Goal: Task Accomplishment & Management: Complete application form

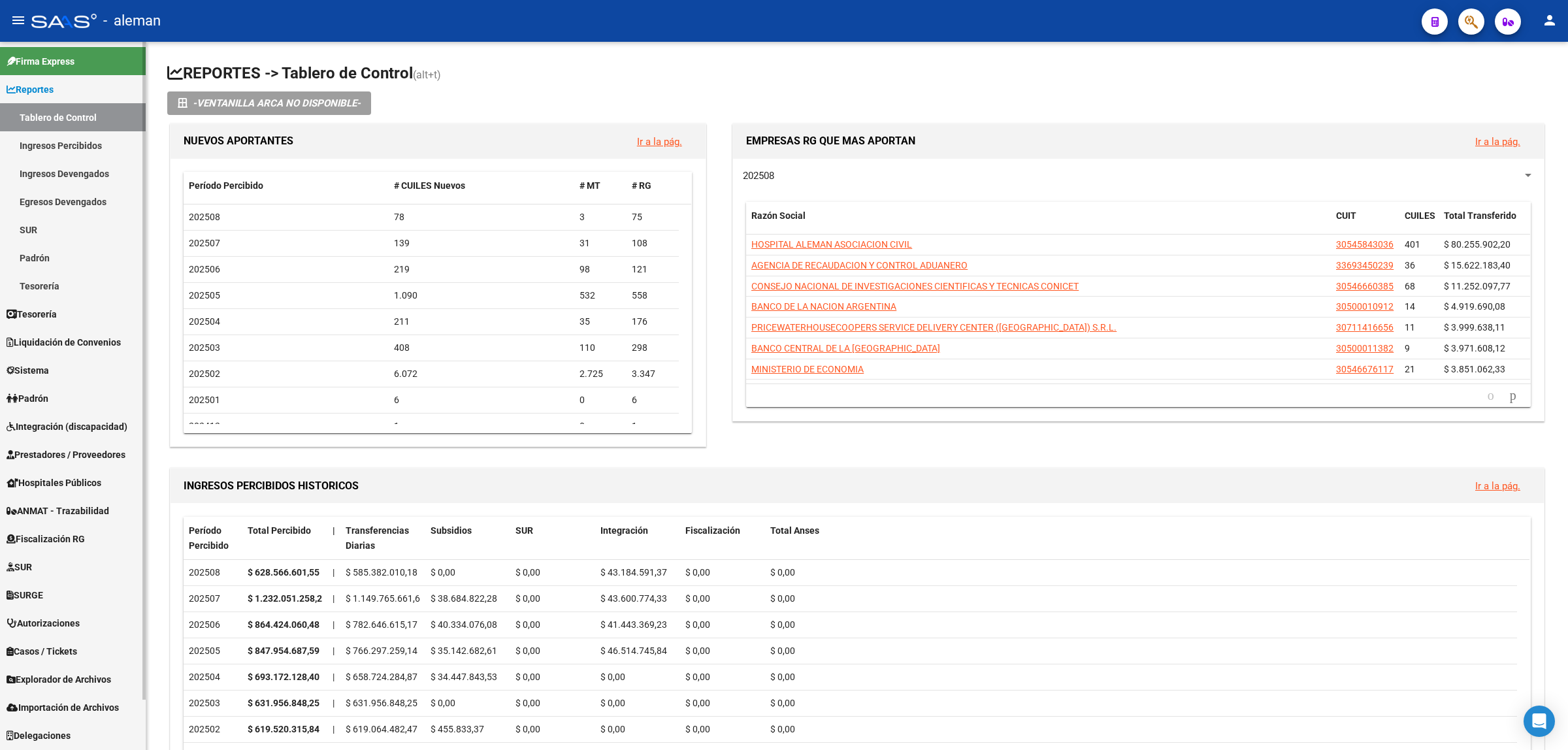
scroll to position [55, 0]
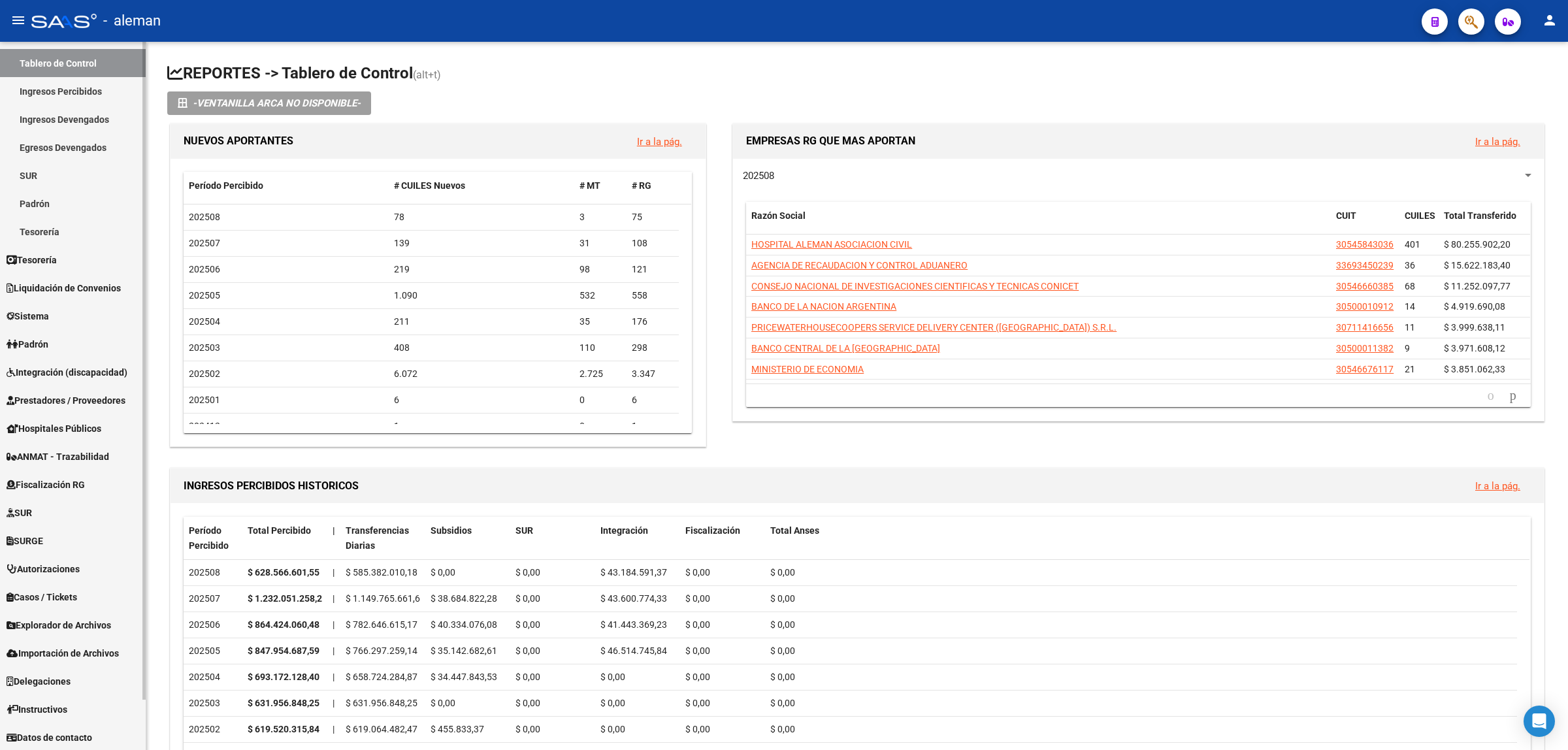
click at [67, 376] on span "Integración (discapacidad)" at bounding box center [66, 373] width 121 height 15
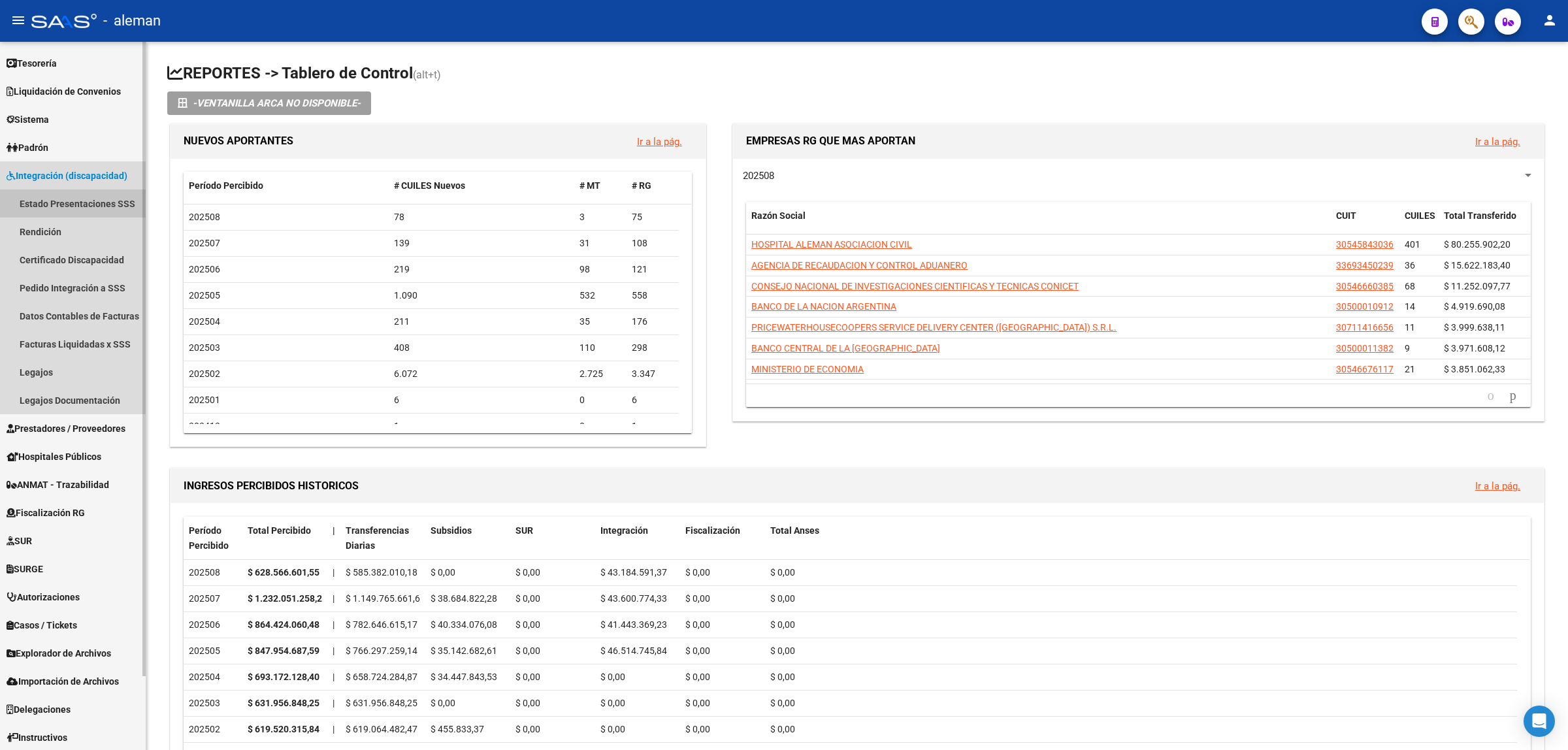
click at [67, 203] on link "Estado Presentaciones SSS" at bounding box center [73, 203] width 146 height 28
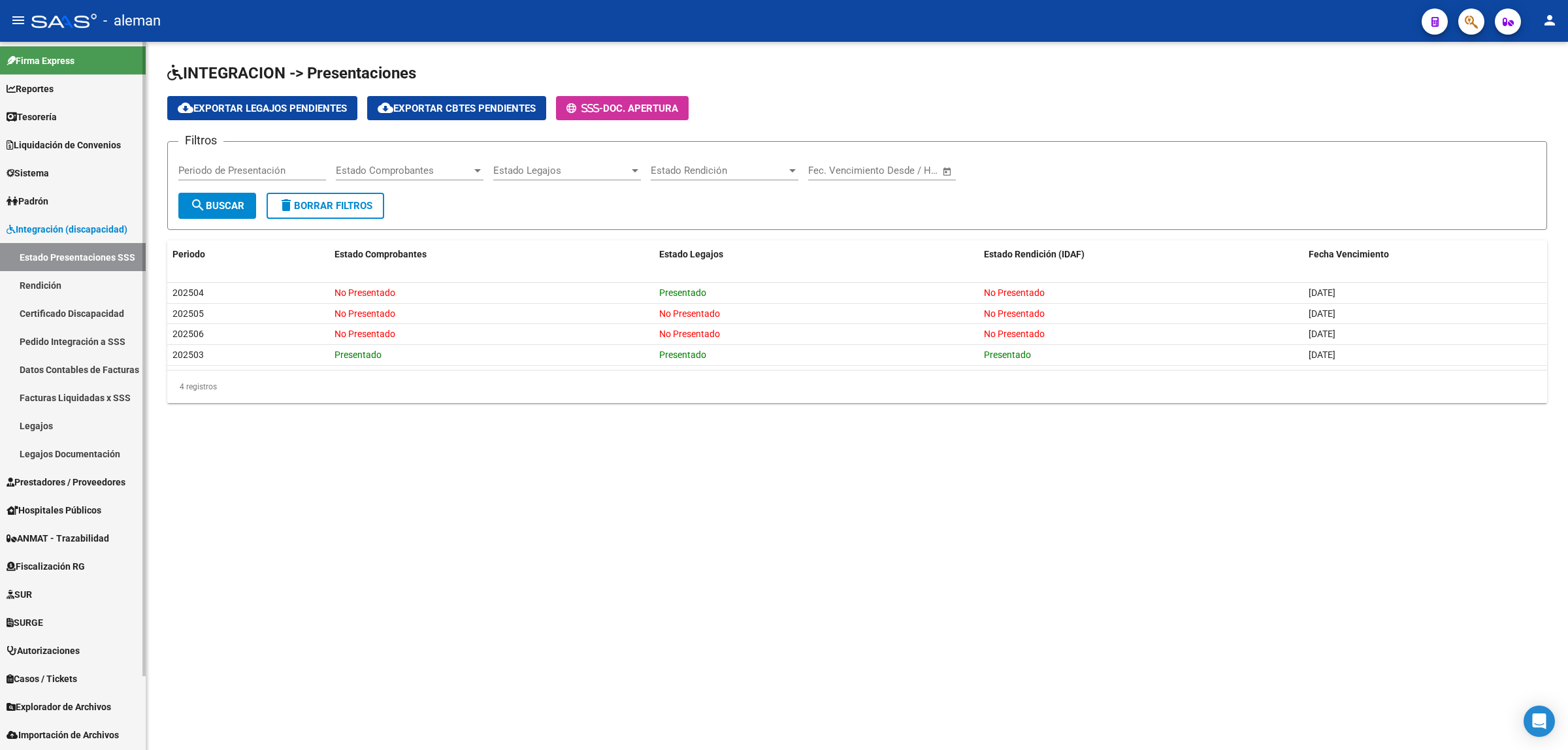
scroll to position [83, 0]
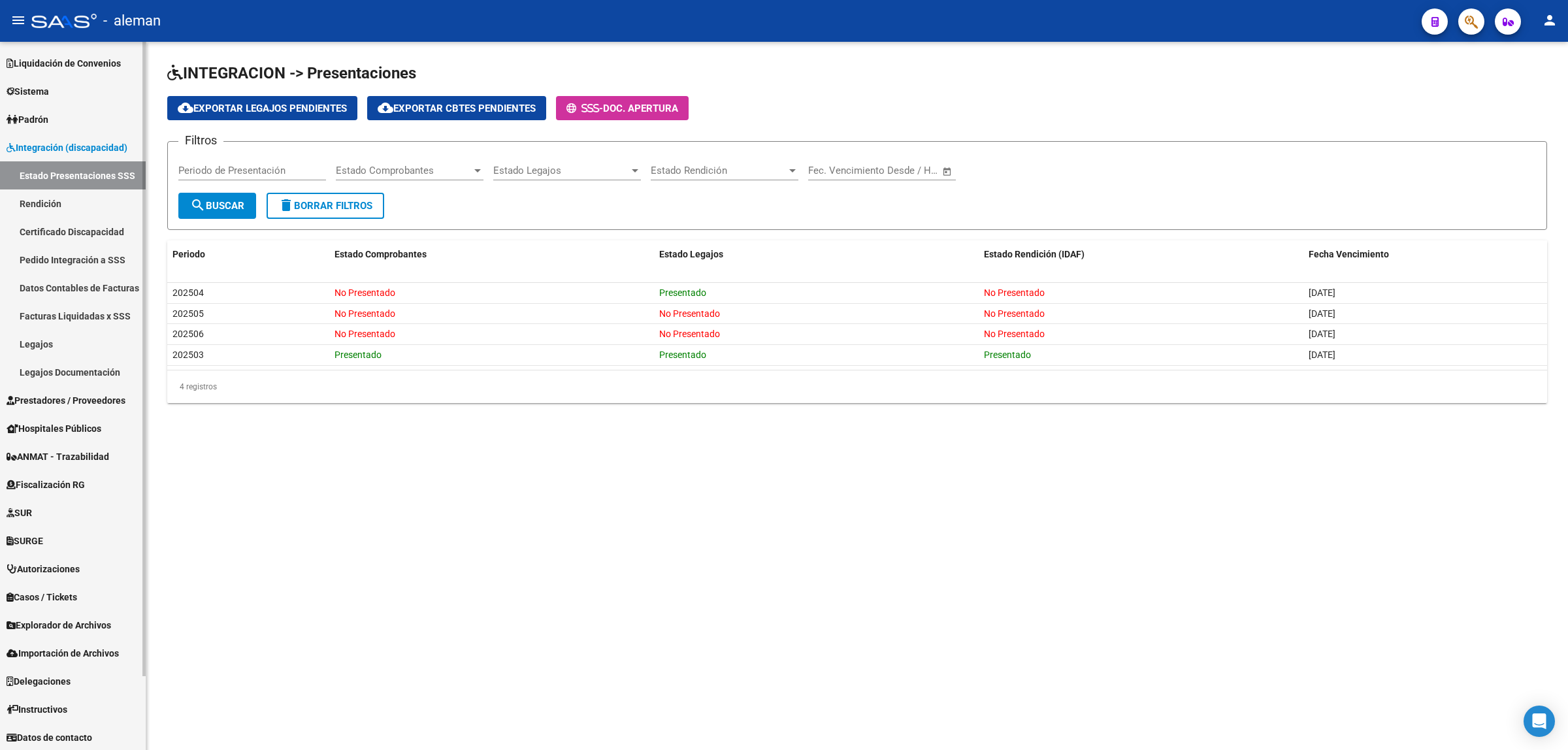
click at [89, 314] on link "Facturas Liquidadas x SSS" at bounding box center [73, 315] width 146 height 28
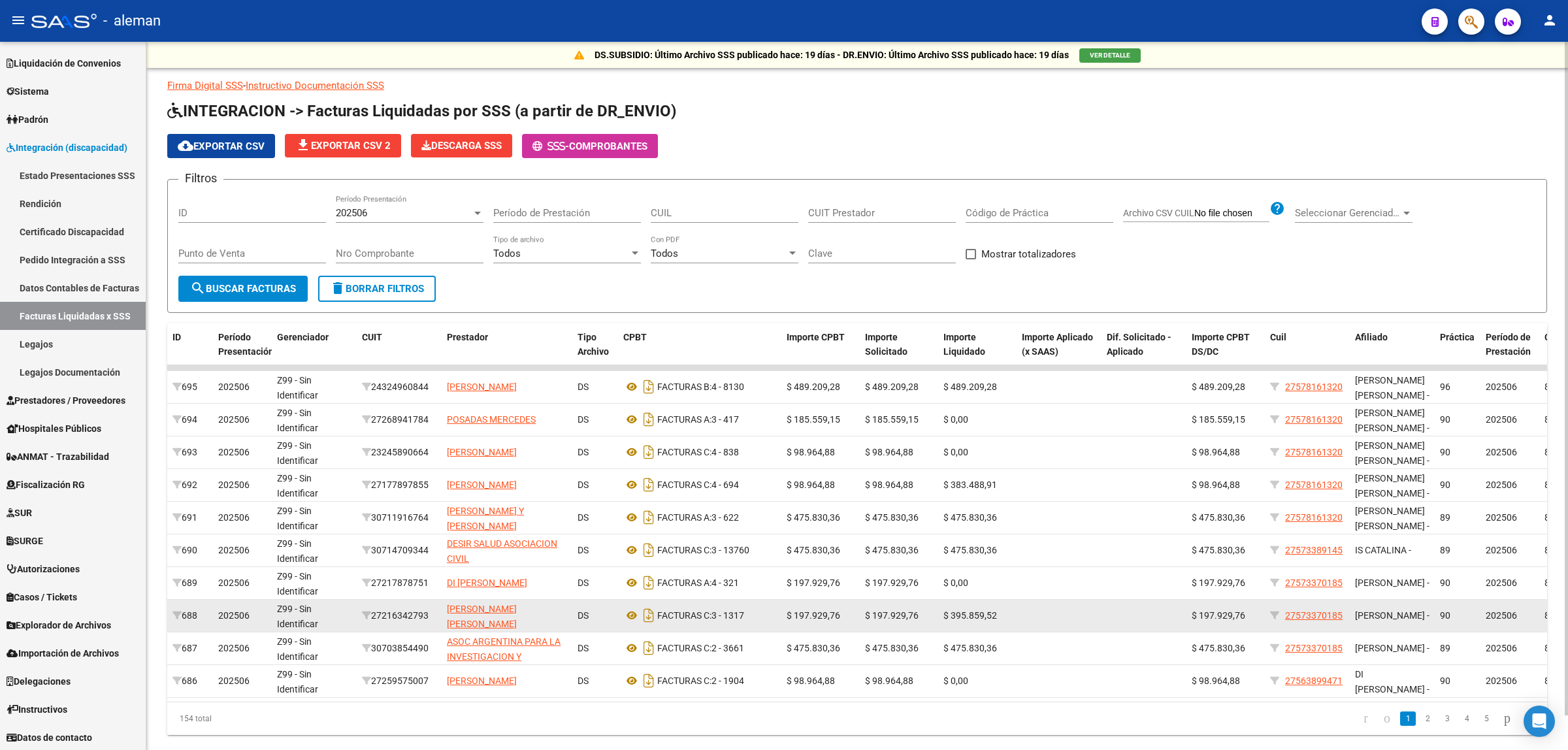
scroll to position [36, 0]
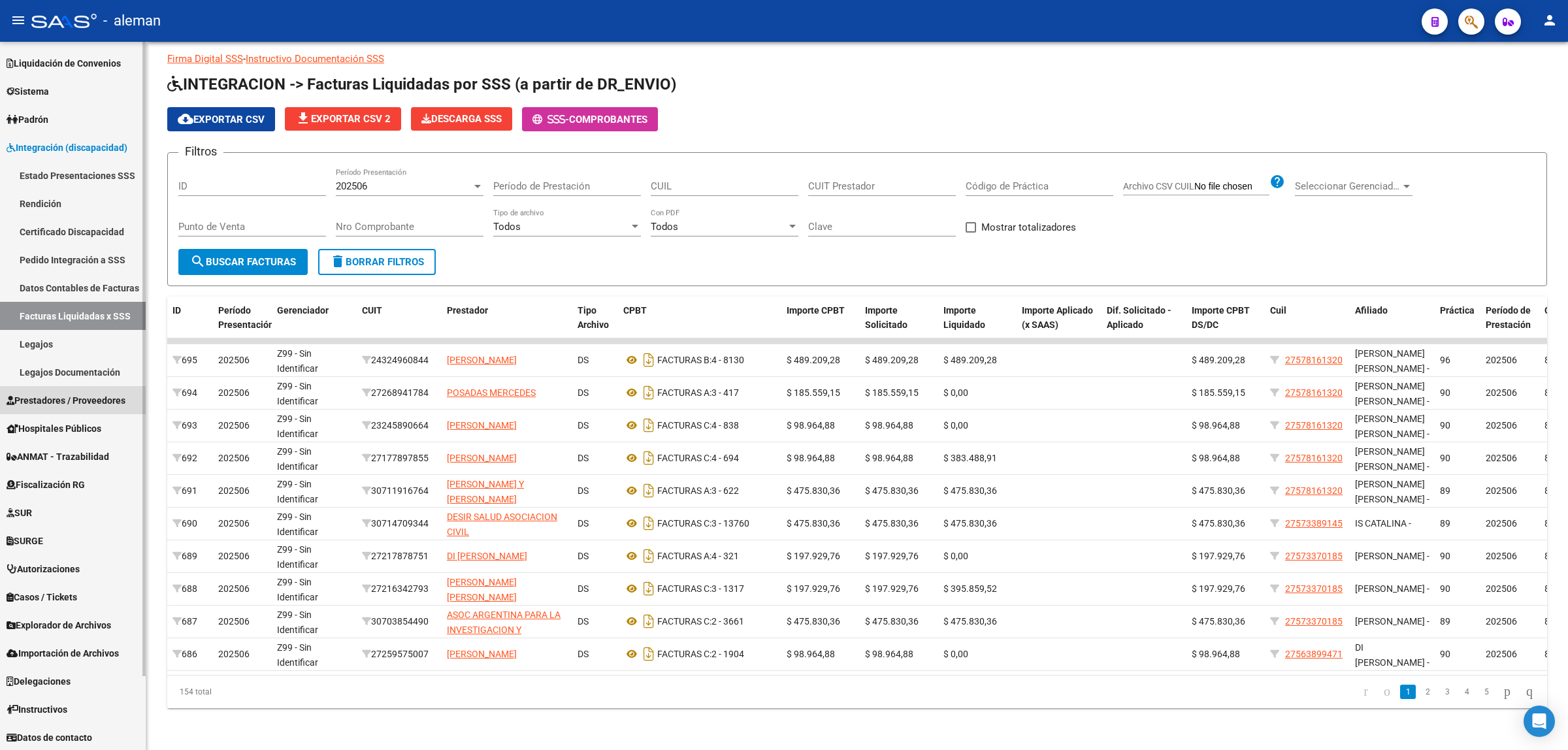
click at [67, 405] on span "Prestadores / Proveedores" at bounding box center [65, 400] width 119 height 15
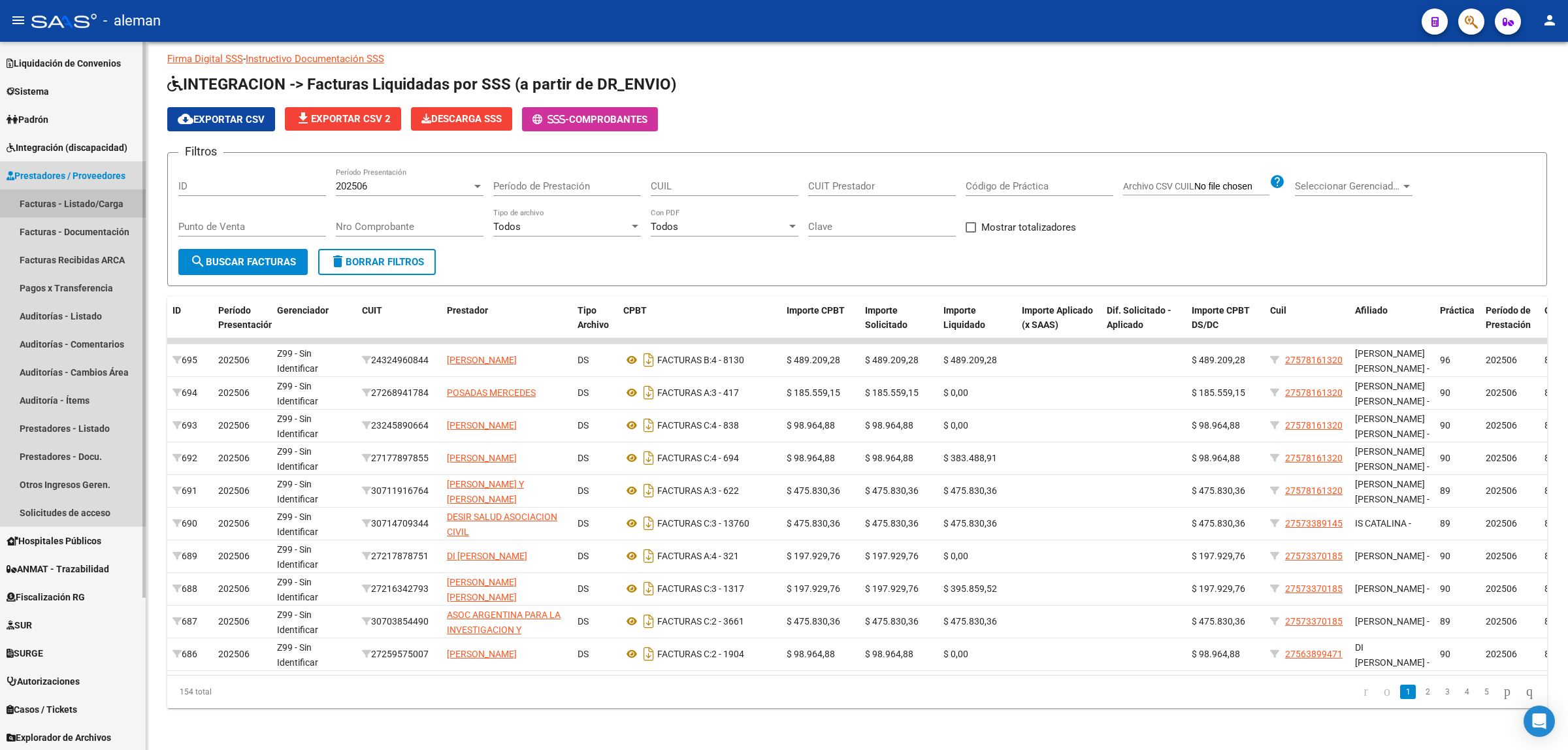
click at [75, 201] on link "Facturas - Listado/Carga" at bounding box center [73, 203] width 146 height 28
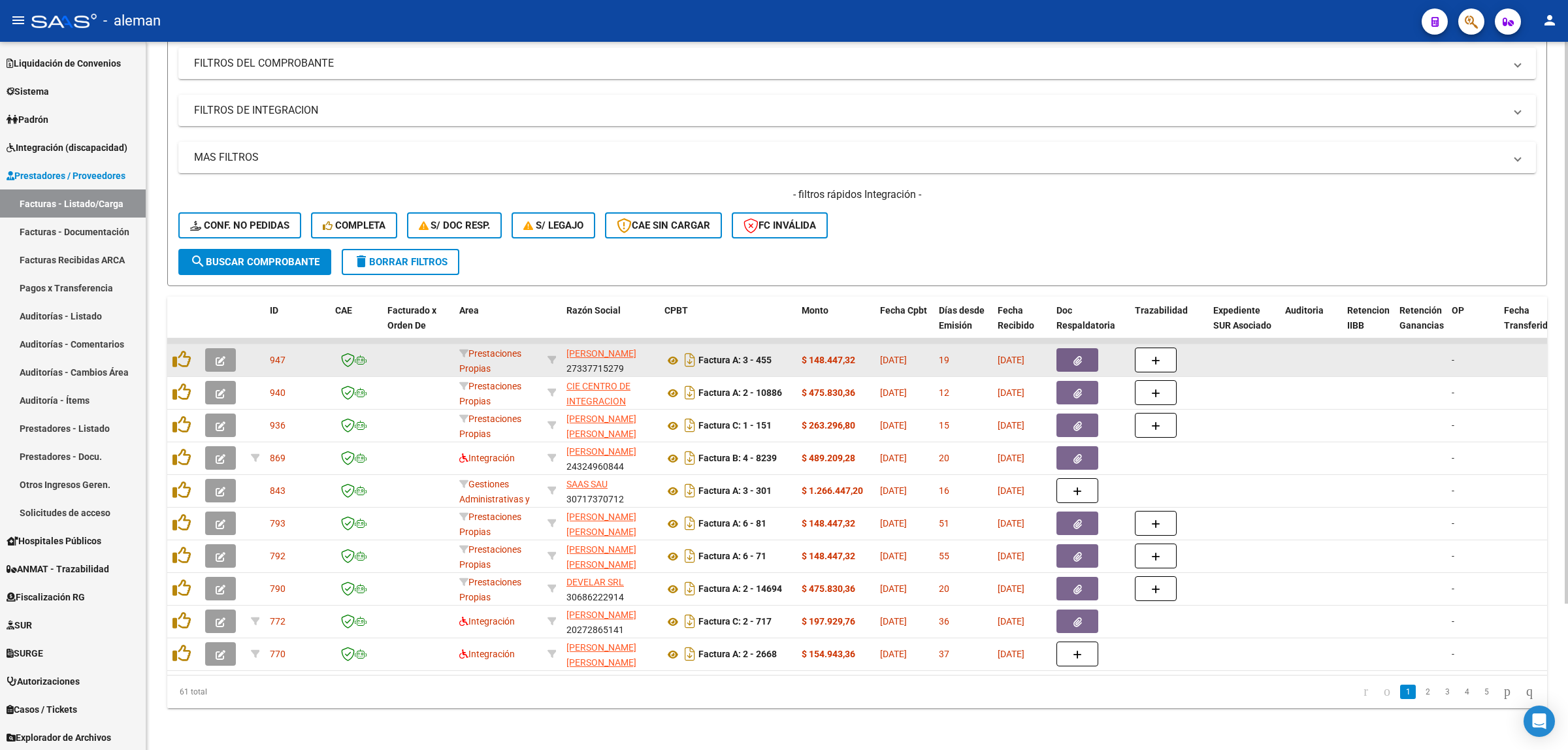
scroll to position [103, 0]
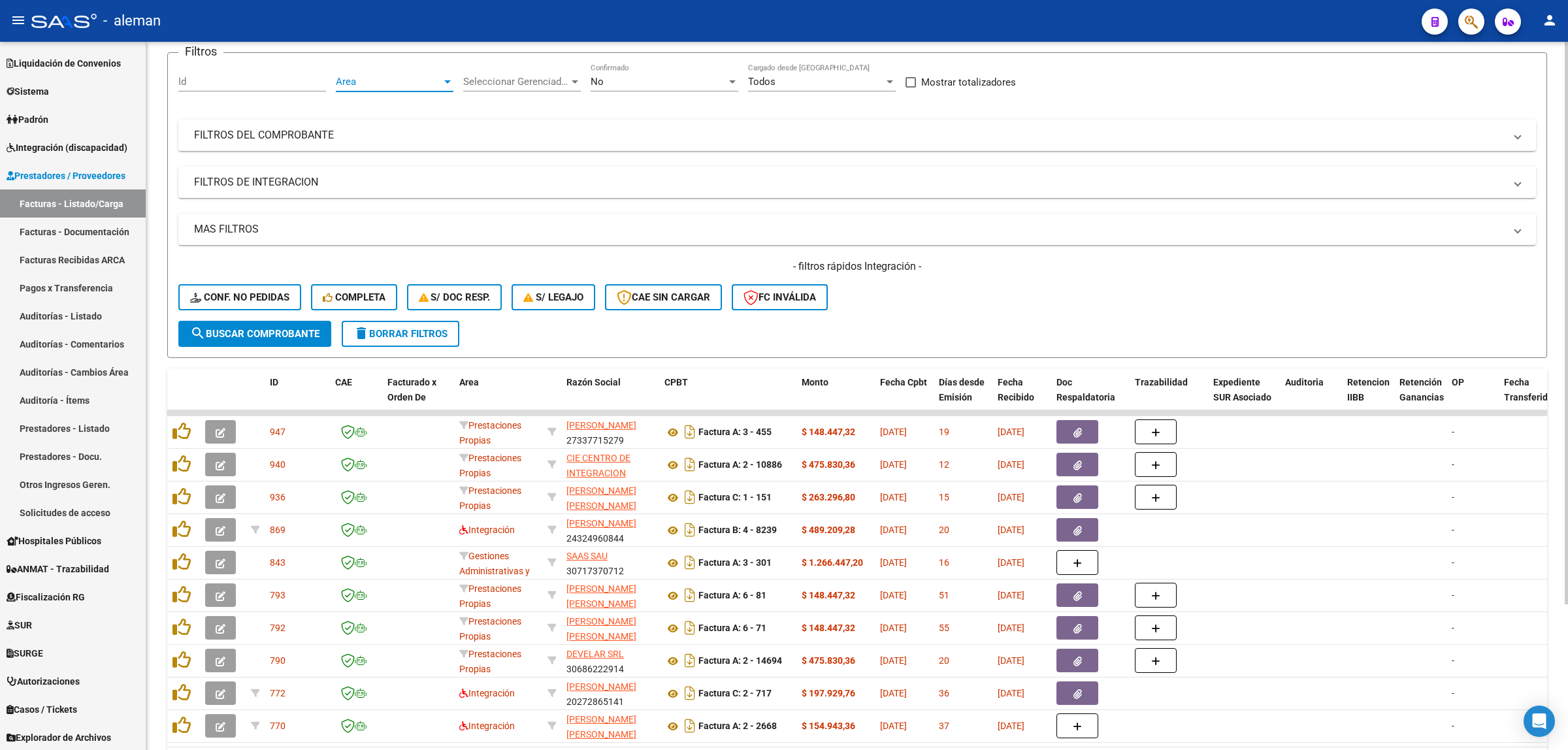
click at [448, 82] on div at bounding box center [447, 82] width 6 height 4
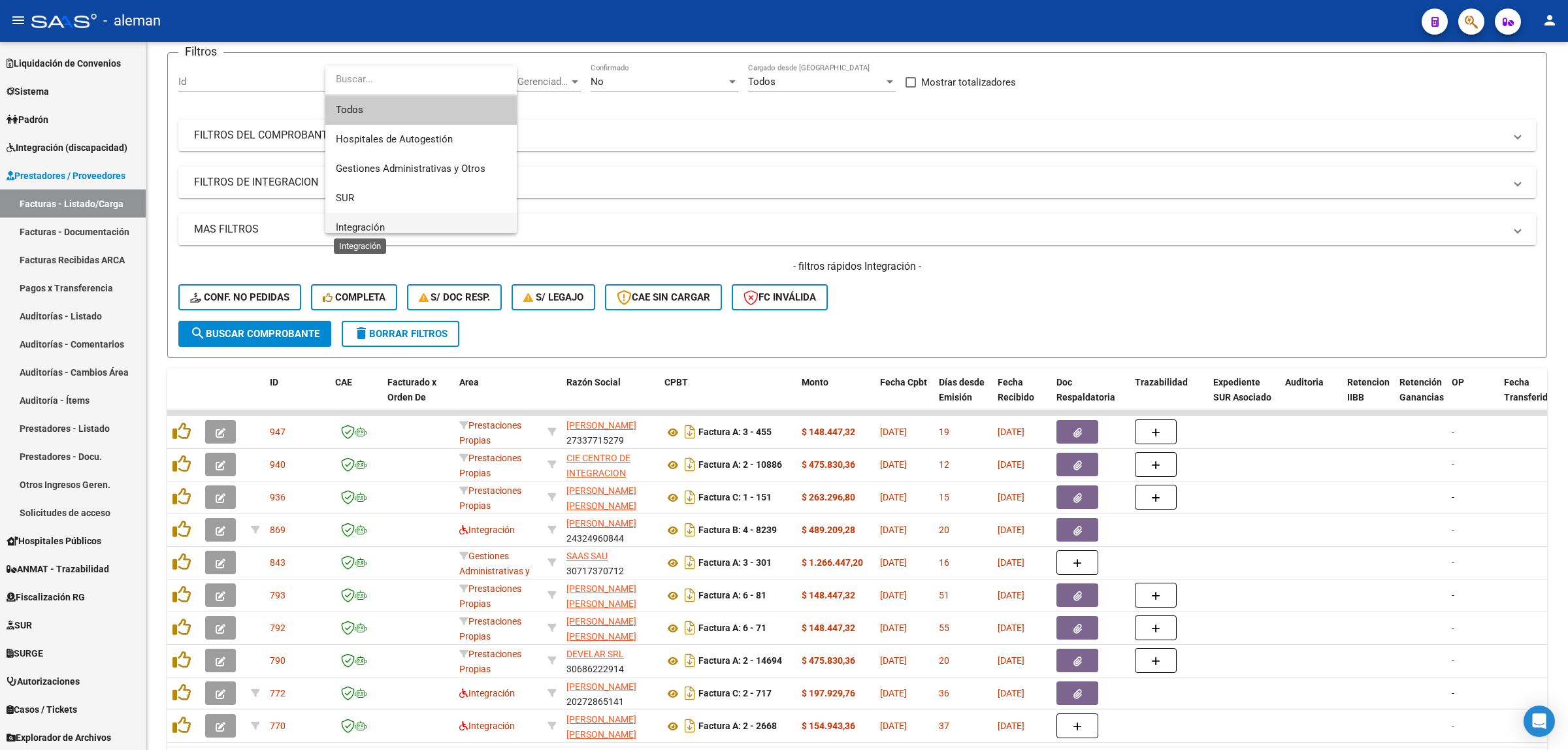
click at [361, 222] on span "Integración" at bounding box center [360, 227] width 49 height 12
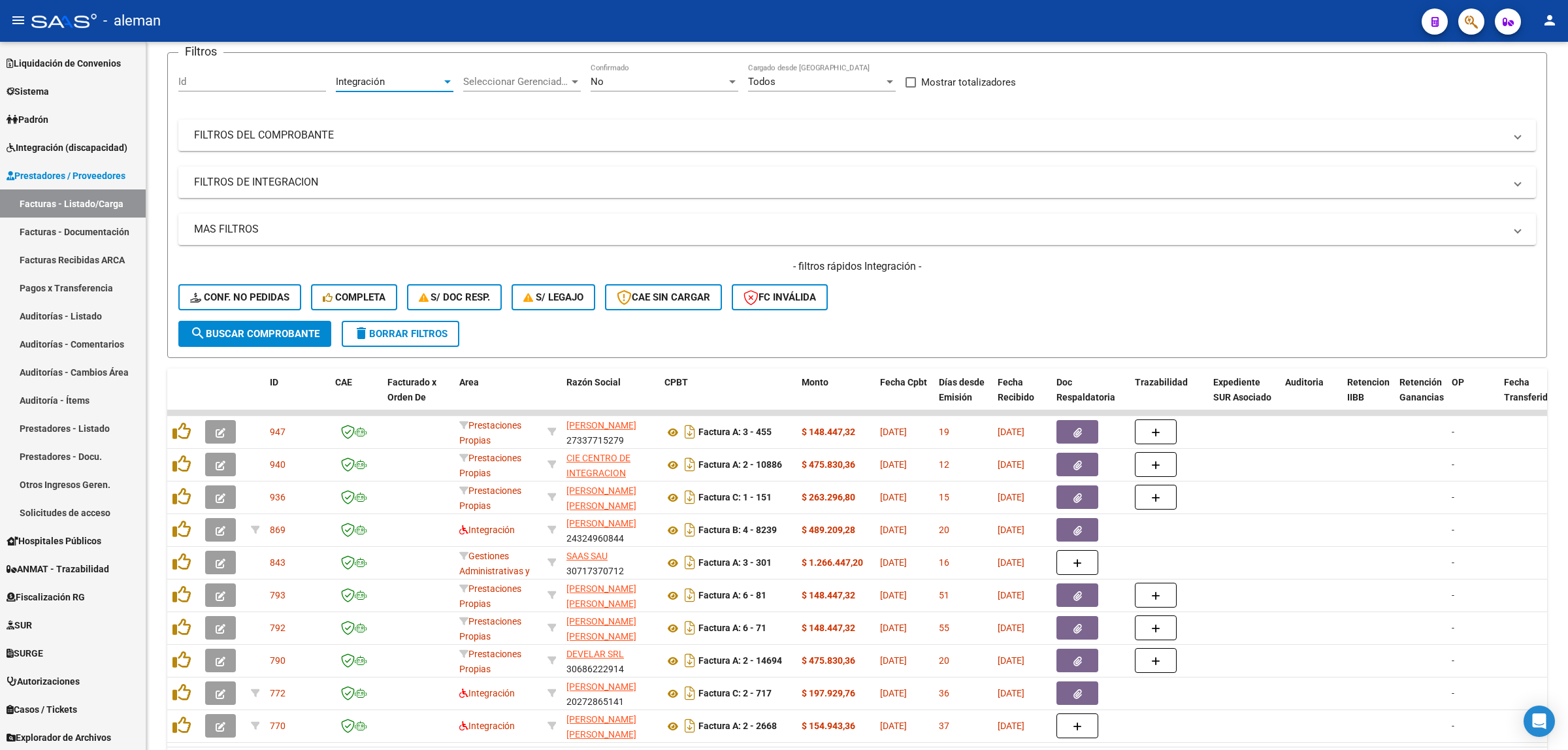
scroll to position [8, 0]
click at [253, 330] on span "search Buscar Comprobante" at bounding box center [255, 334] width 129 height 12
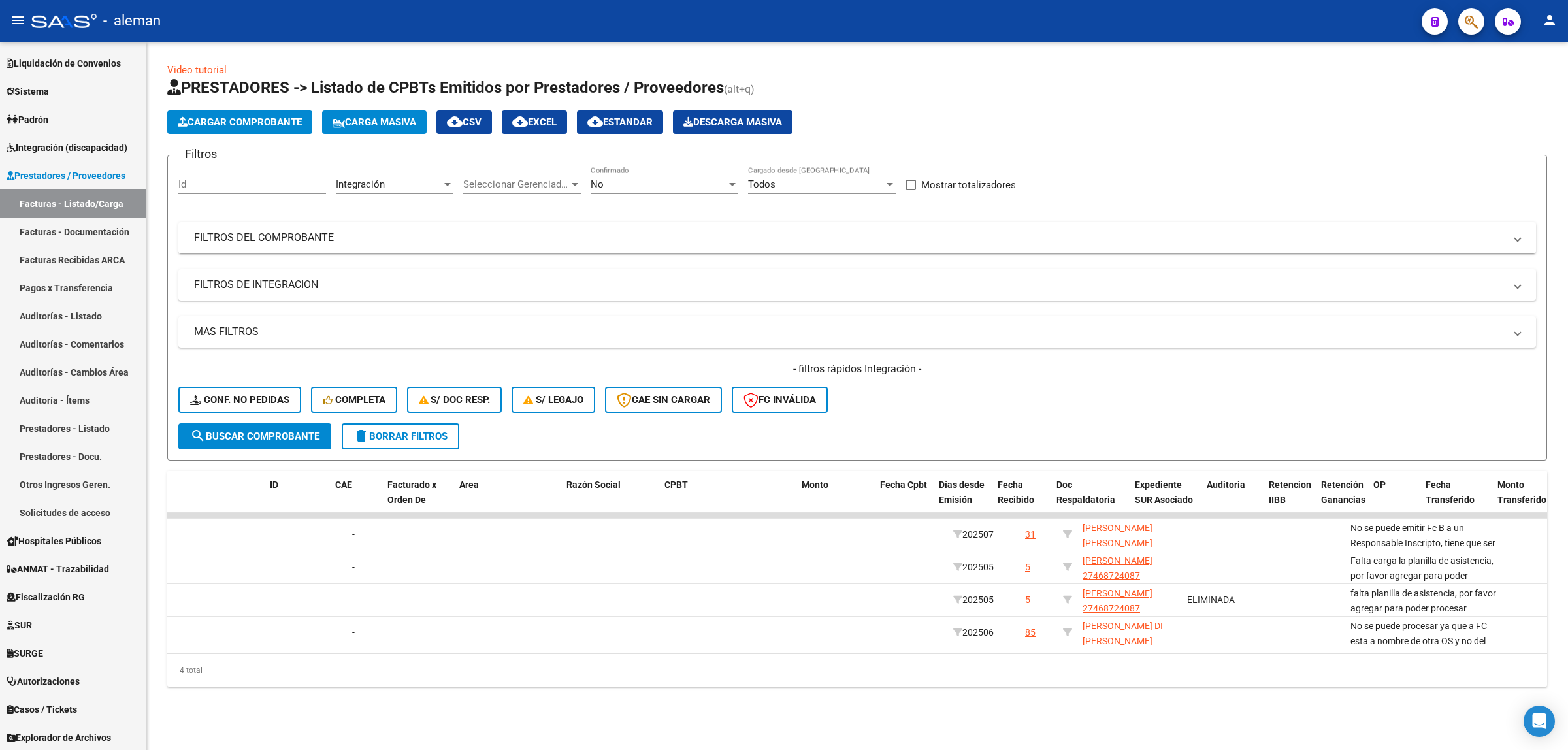
scroll to position [0, 0]
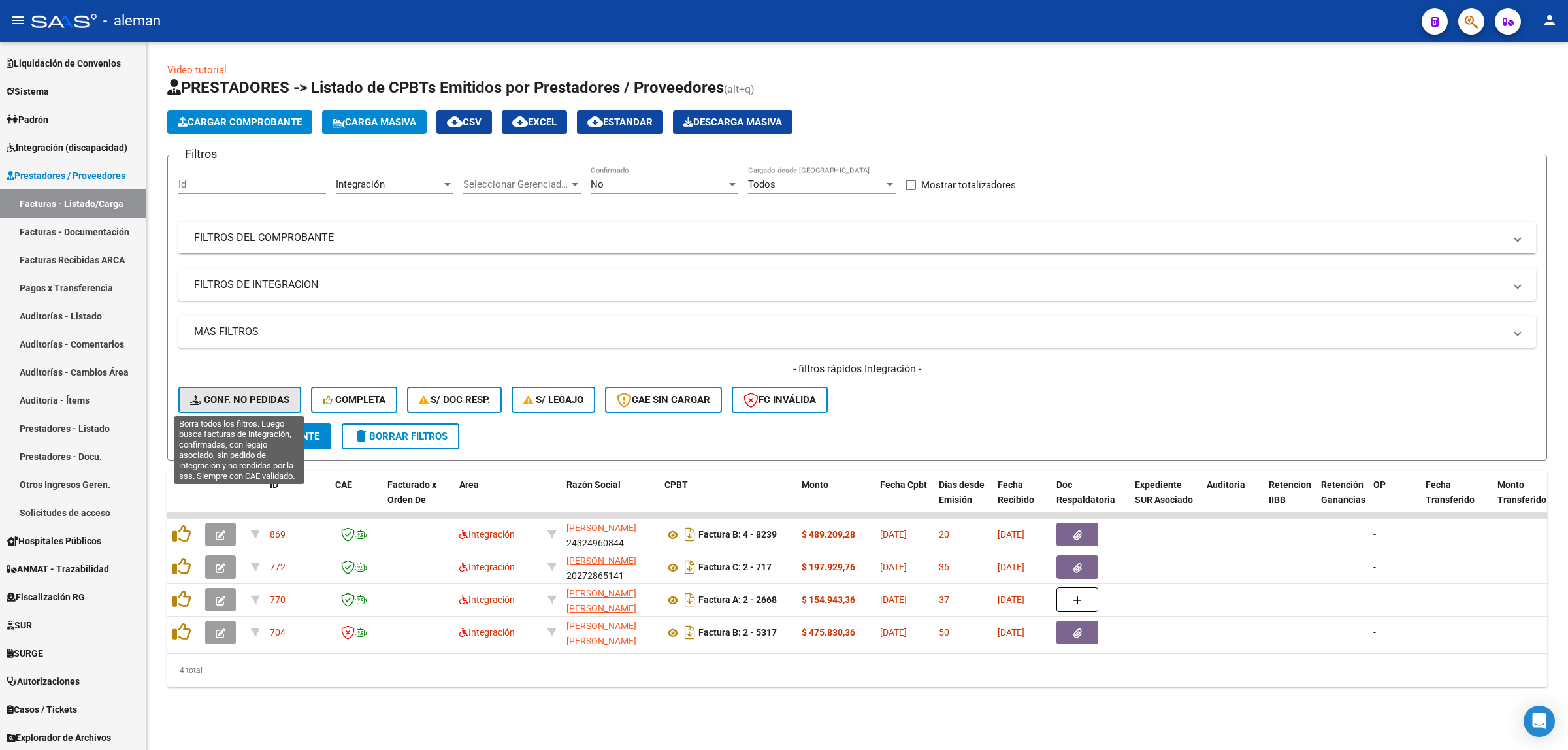
drag, startPoint x: 243, startPoint y: 393, endPoint x: 262, endPoint y: 407, distance: 23.6
click at [240, 394] on span "Conf. no pedidas" at bounding box center [239, 399] width 99 height 12
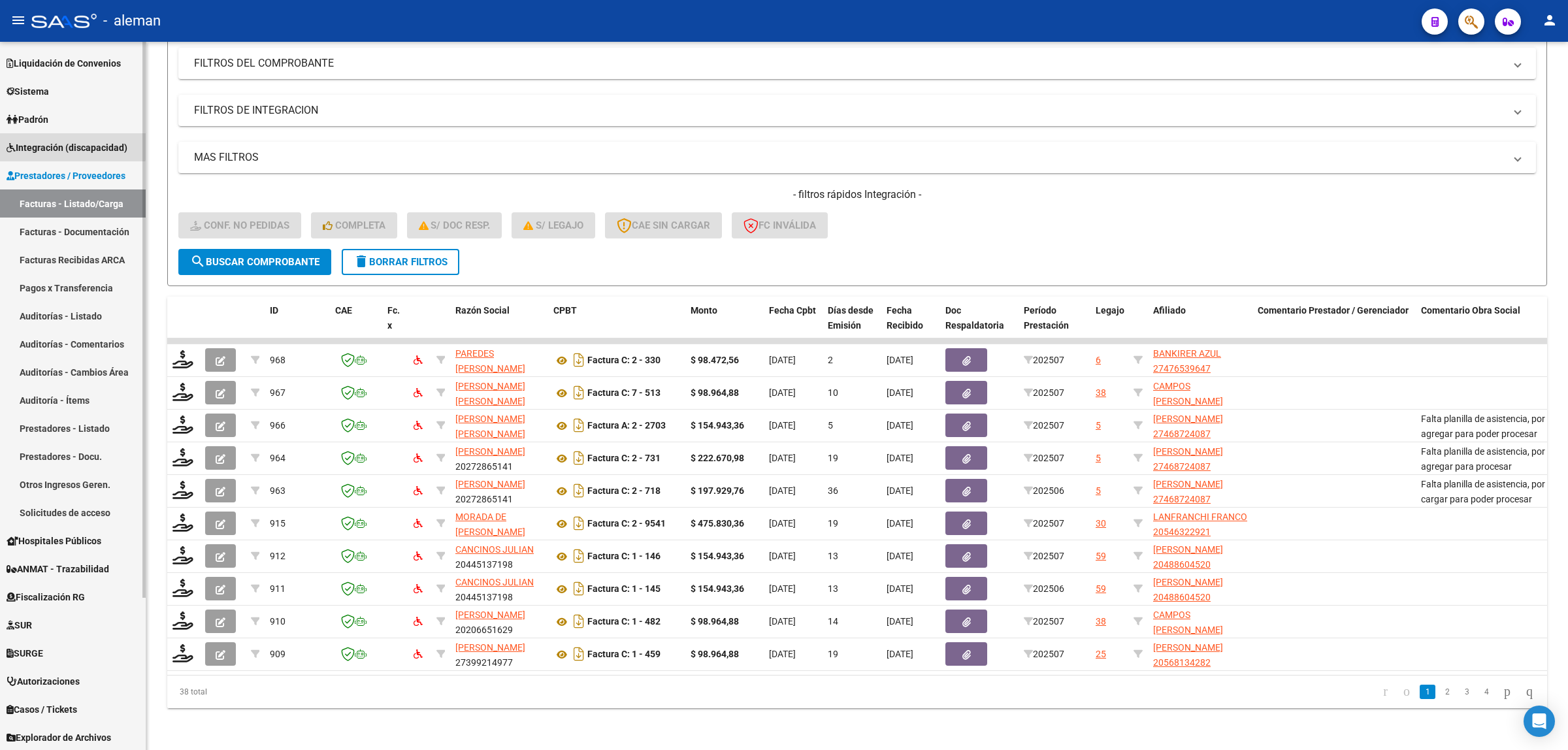
click at [64, 138] on link "Integración (discapacidad)" at bounding box center [73, 147] width 146 height 28
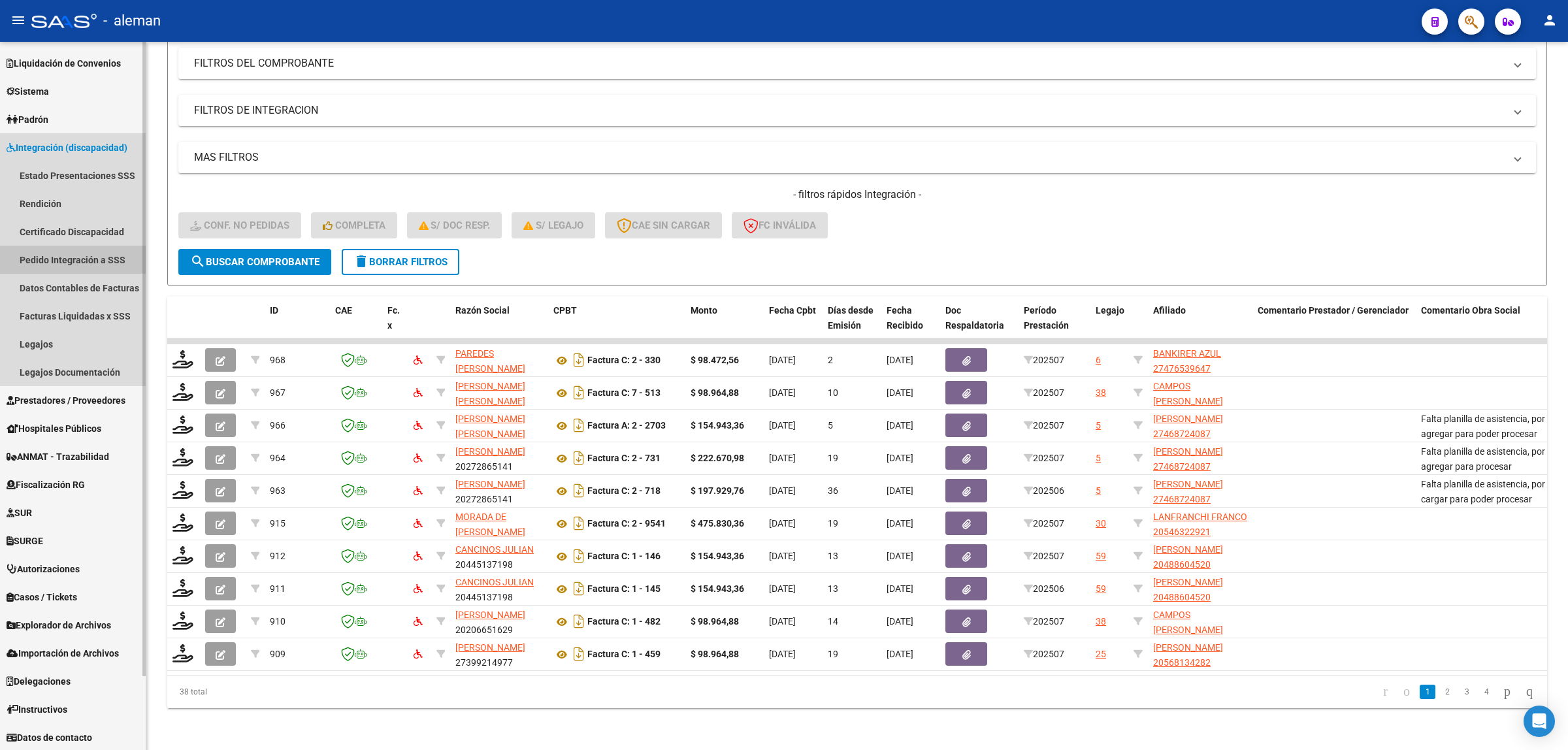
click at [56, 255] on link "Pedido Integración a SSS" at bounding box center [73, 259] width 146 height 28
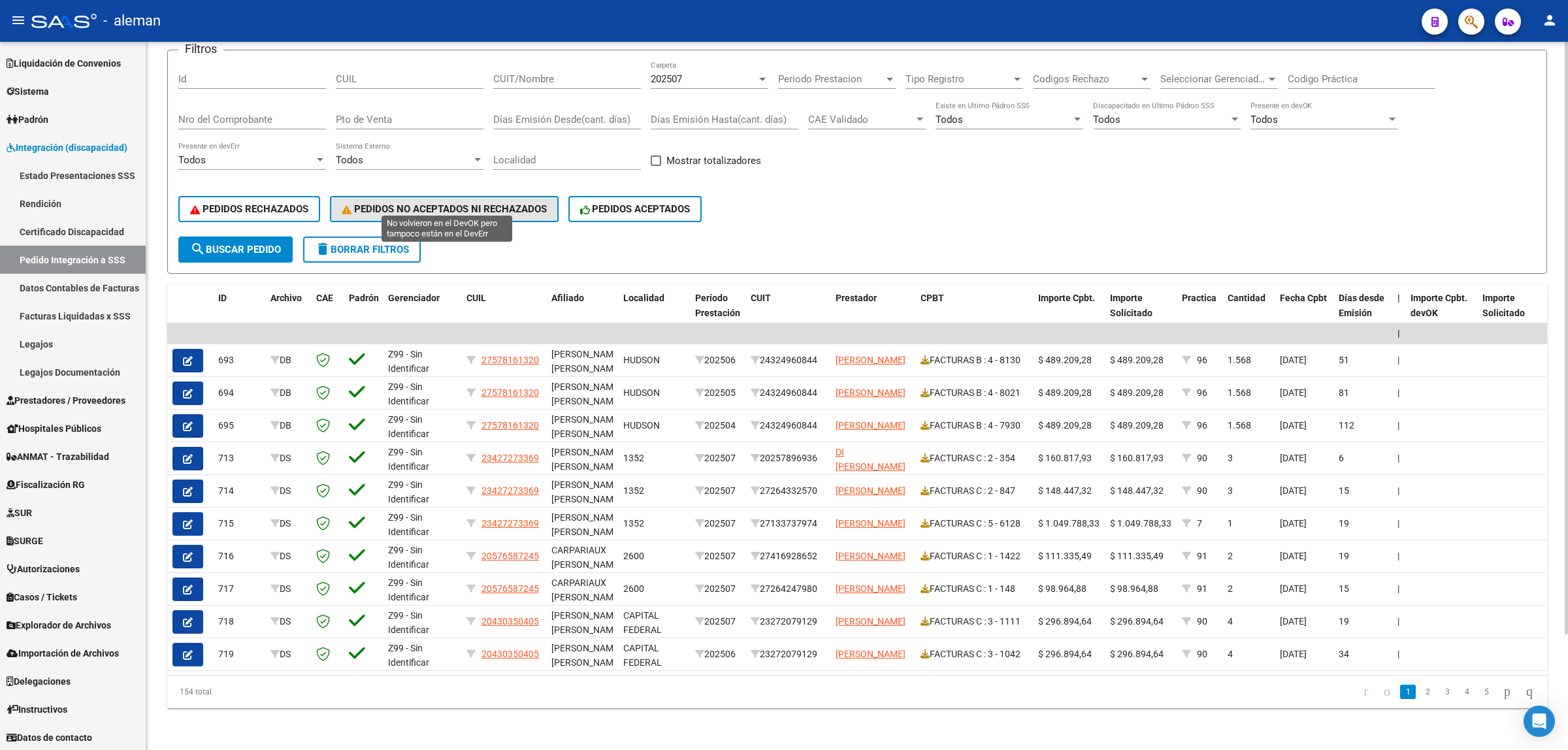
click at [447, 196] on button "PEDIDOS NO ACEPTADOS NI RECHAZADOS" at bounding box center [444, 209] width 228 height 26
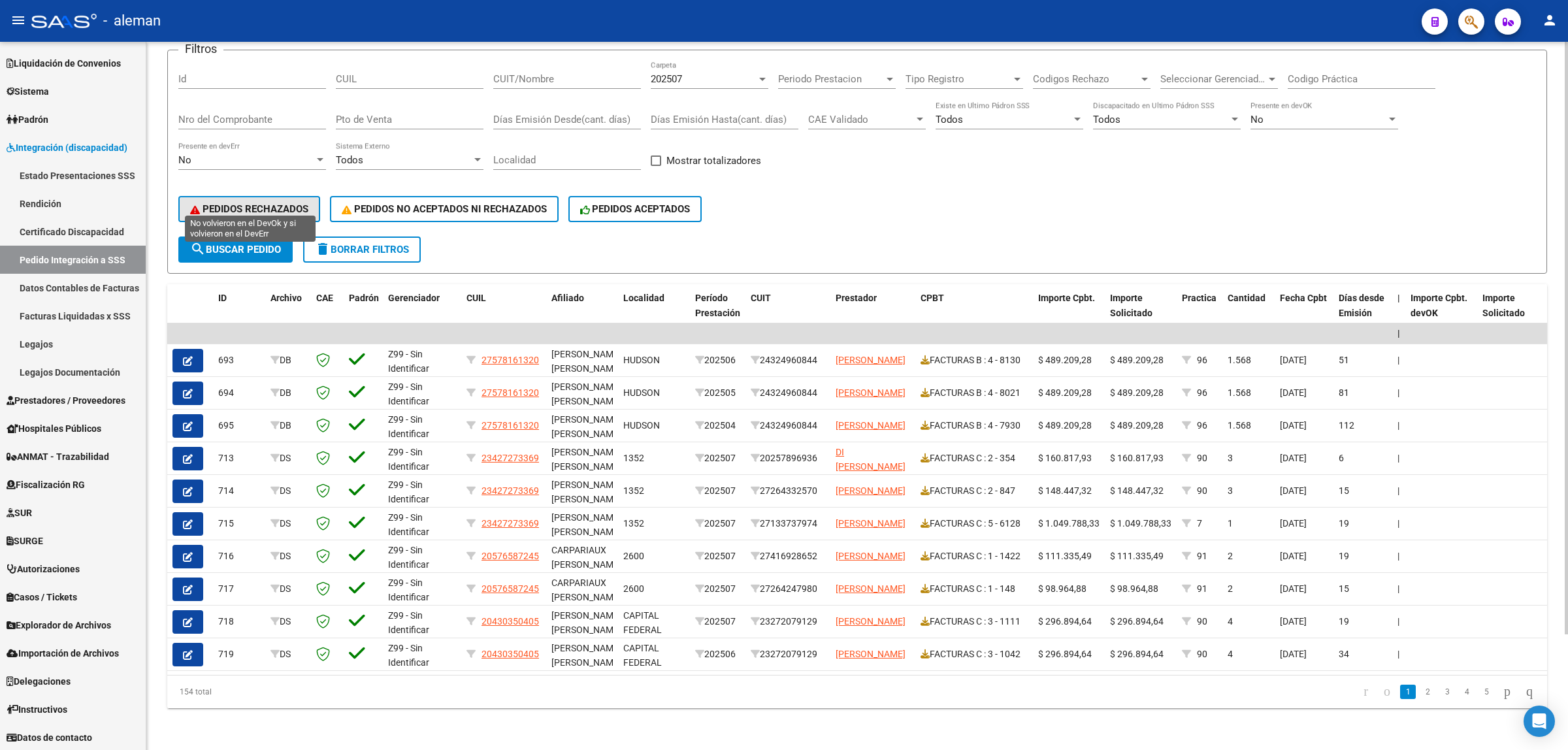
click at [266, 203] on span "PEDIDOS RECHAZADOS" at bounding box center [249, 208] width 118 height 12
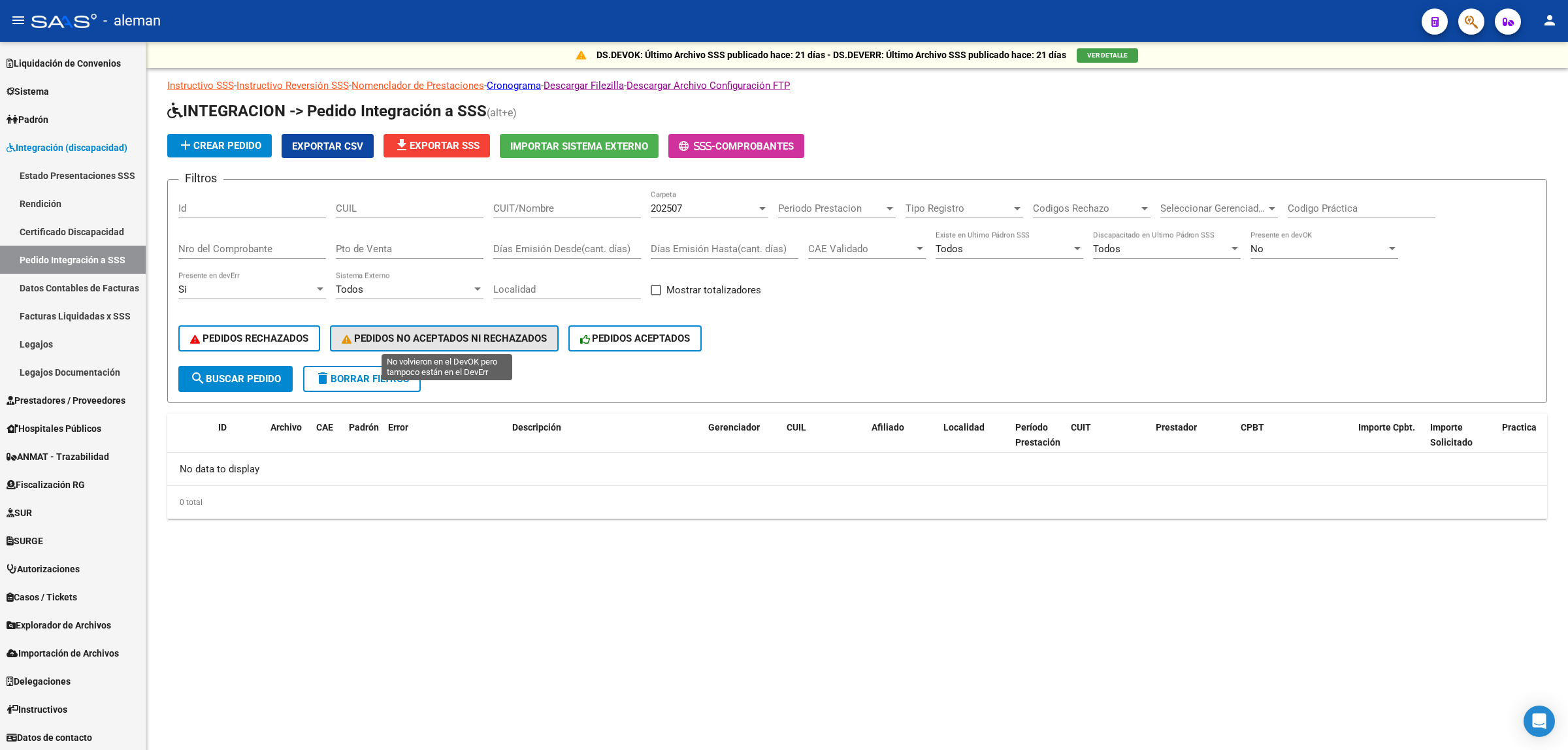
click at [393, 333] on span "PEDIDOS NO ACEPTADOS NI RECHAZADOS" at bounding box center [445, 338] width 206 height 12
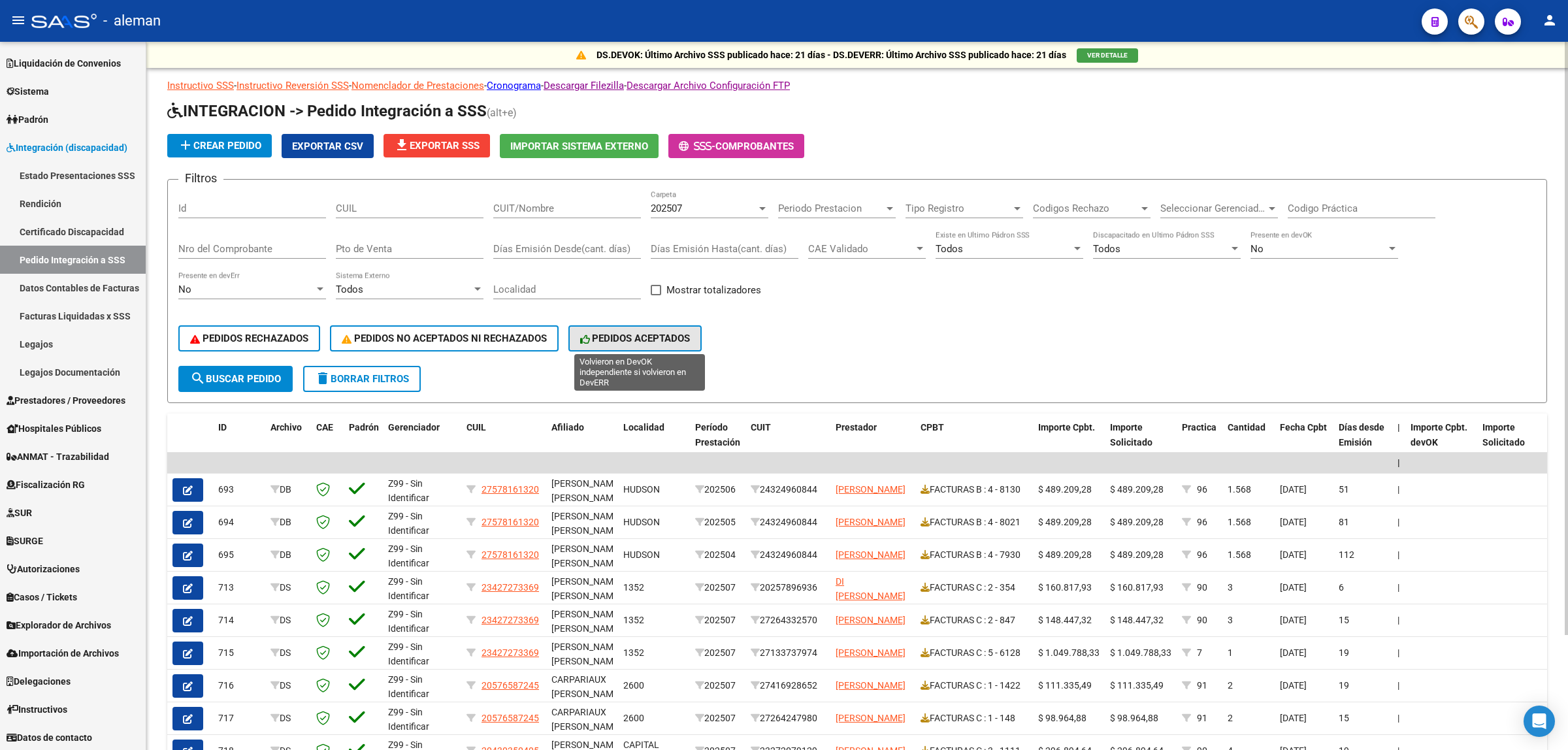
click at [620, 338] on span "PEDIDOS ACEPTADOS" at bounding box center [635, 338] width 110 height 12
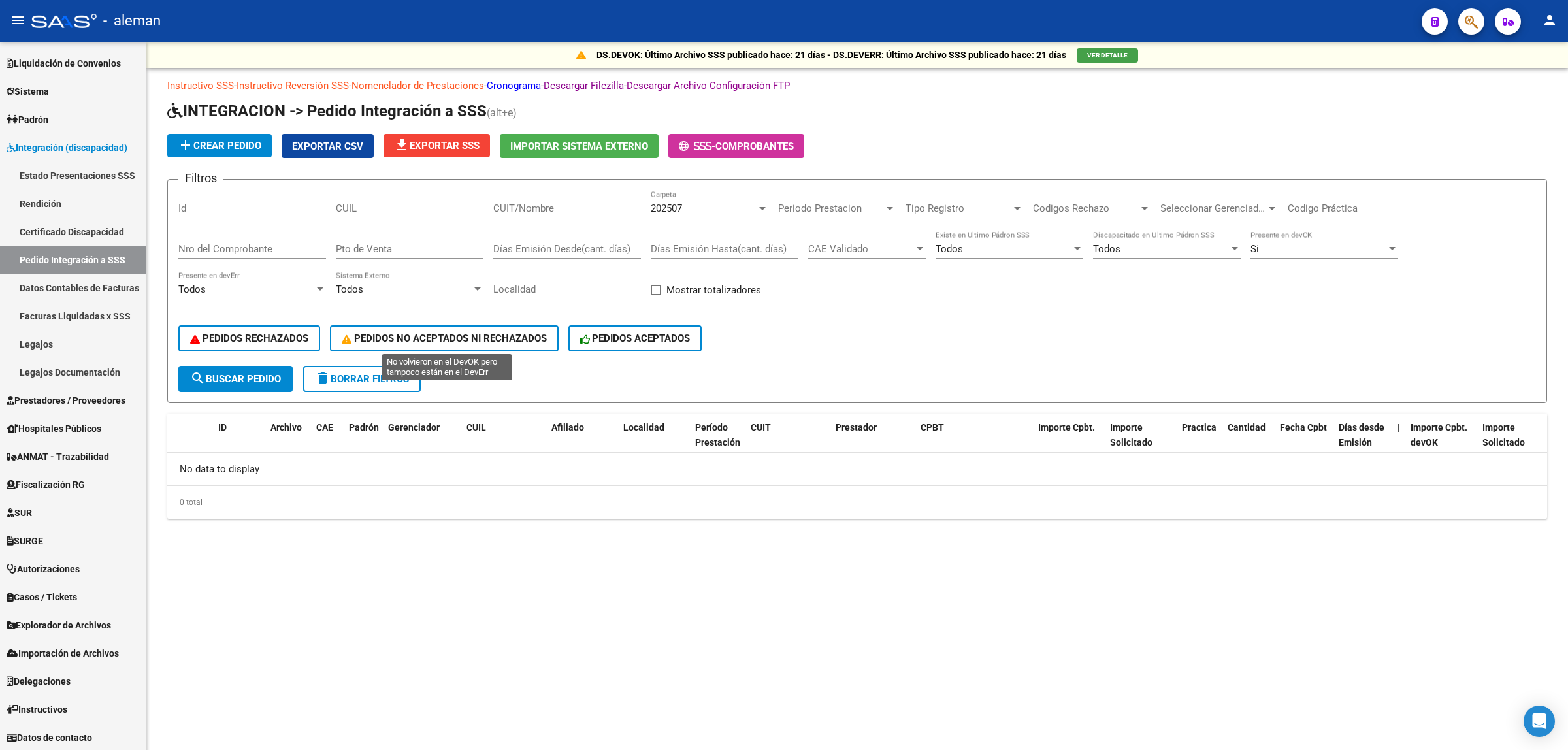
click at [465, 333] on span "PEDIDOS NO ACEPTADOS NI RECHAZADOS" at bounding box center [445, 338] width 206 height 12
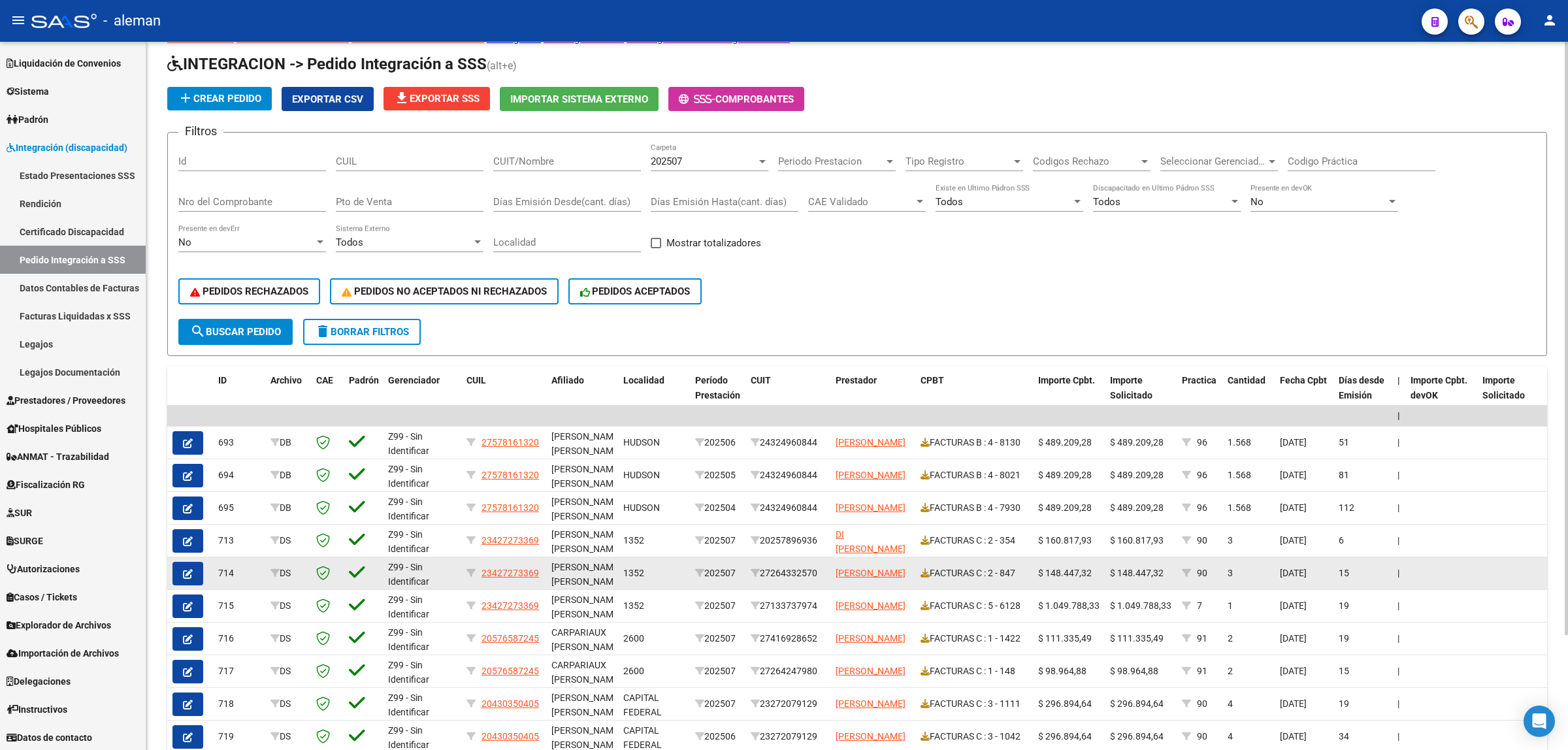
scroll to position [82, 0]
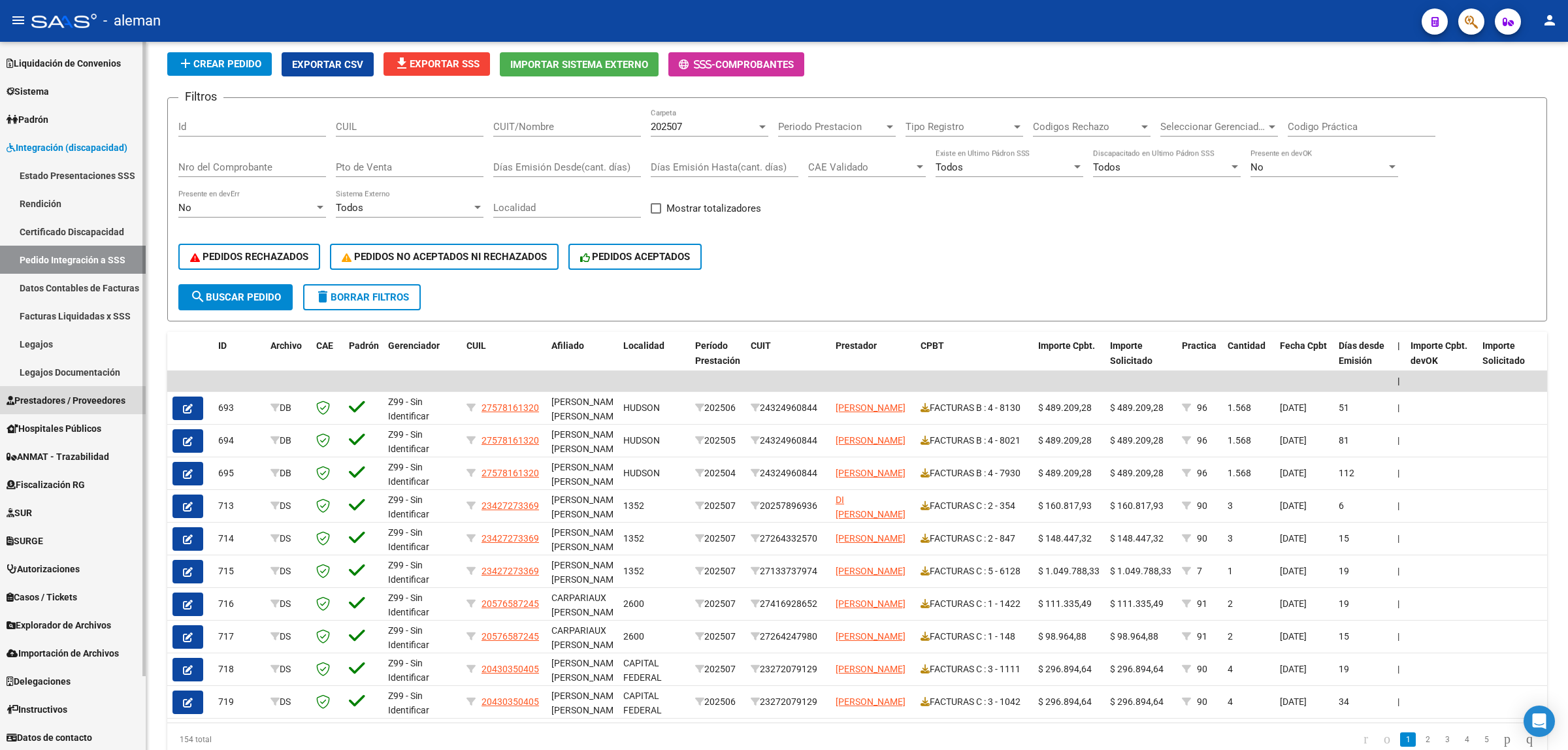
click at [62, 402] on span "Prestadores / Proveedores" at bounding box center [65, 400] width 119 height 15
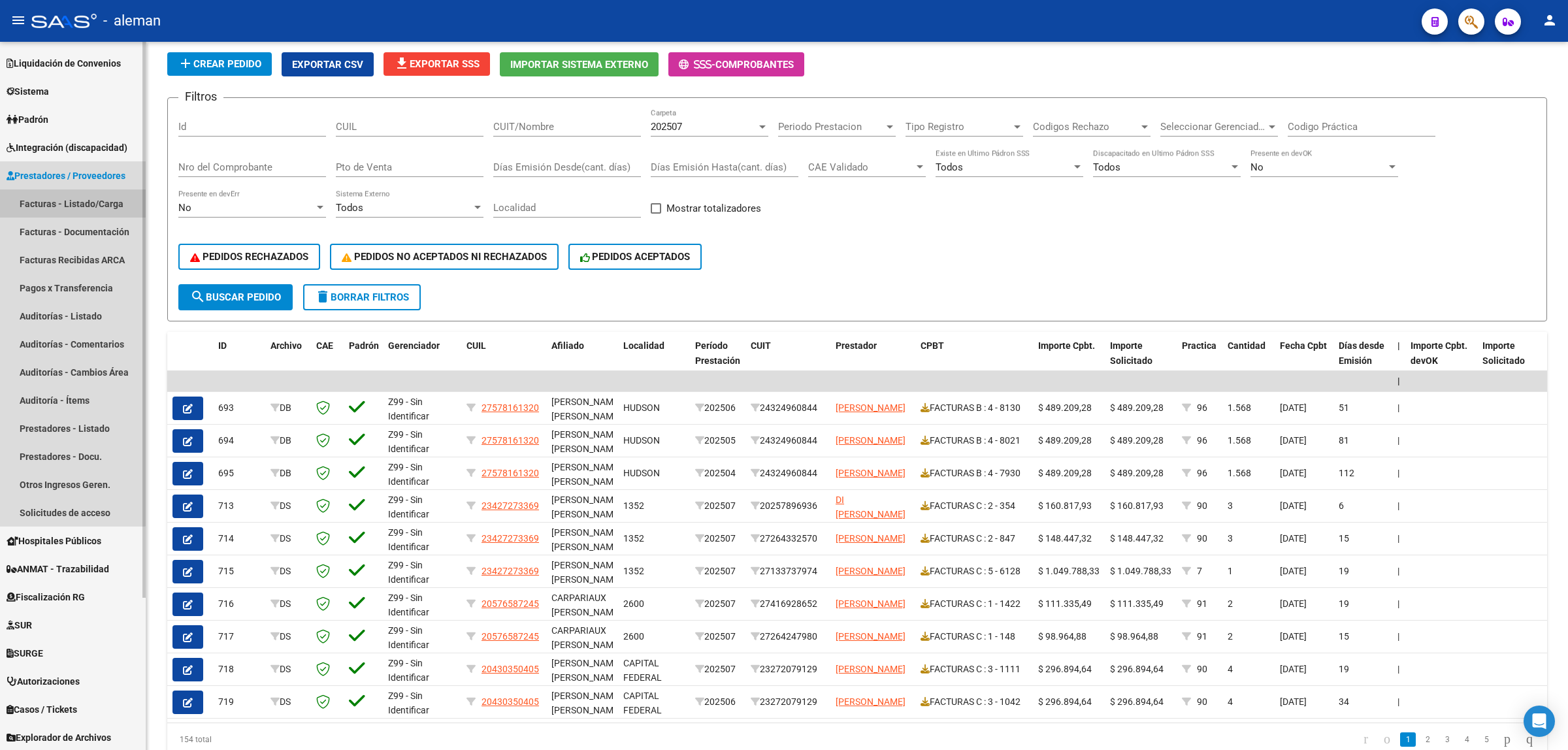
drag, startPoint x: 66, startPoint y: 204, endPoint x: 64, endPoint y: 266, distance: 62.0
click at [66, 203] on link "Facturas - Listado/Carga" at bounding box center [73, 203] width 146 height 28
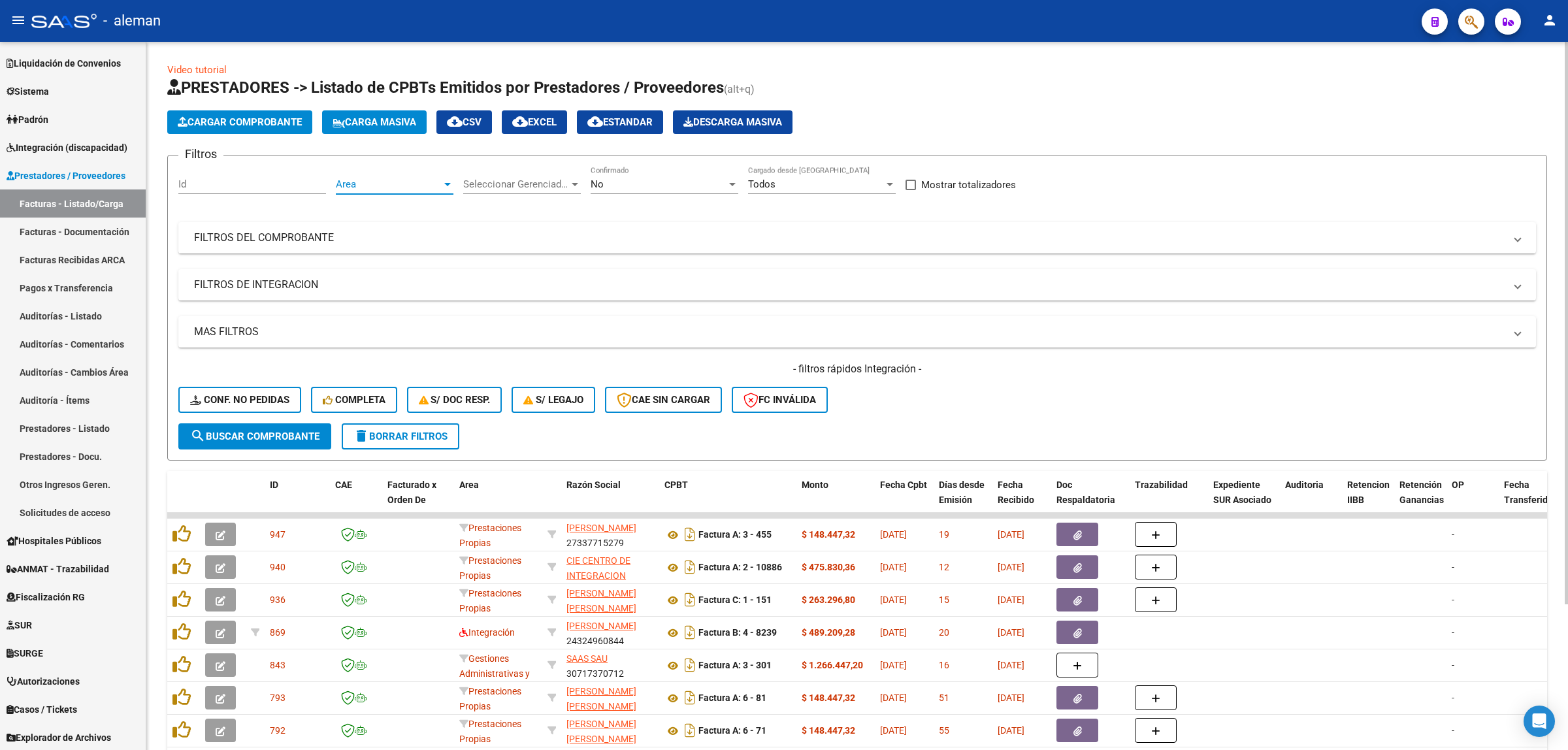
click at [442, 185] on div at bounding box center [447, 184] width 12 height 10
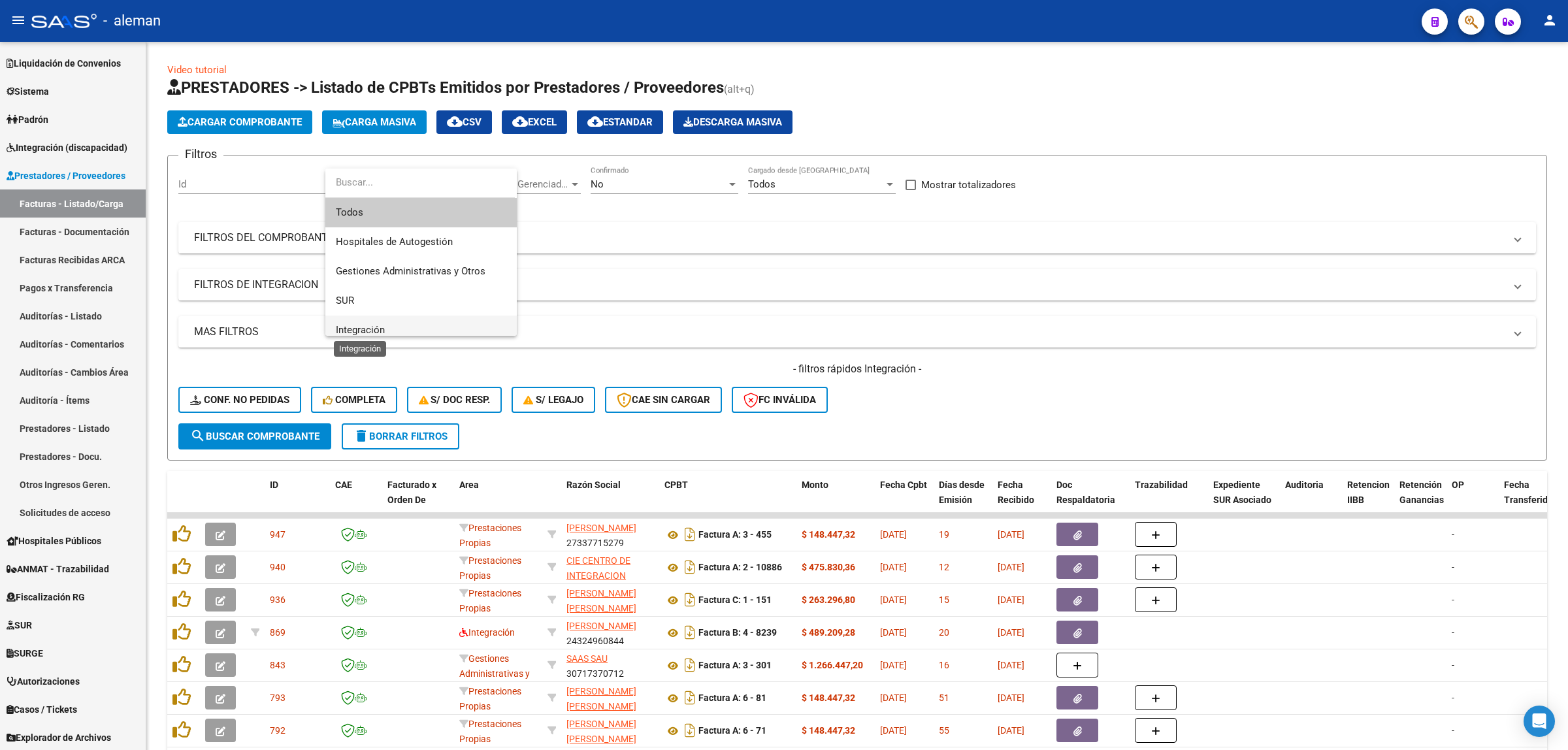
click at [375, 325] on span "Integración" at bounding box center [360, 329] width 49 height 12
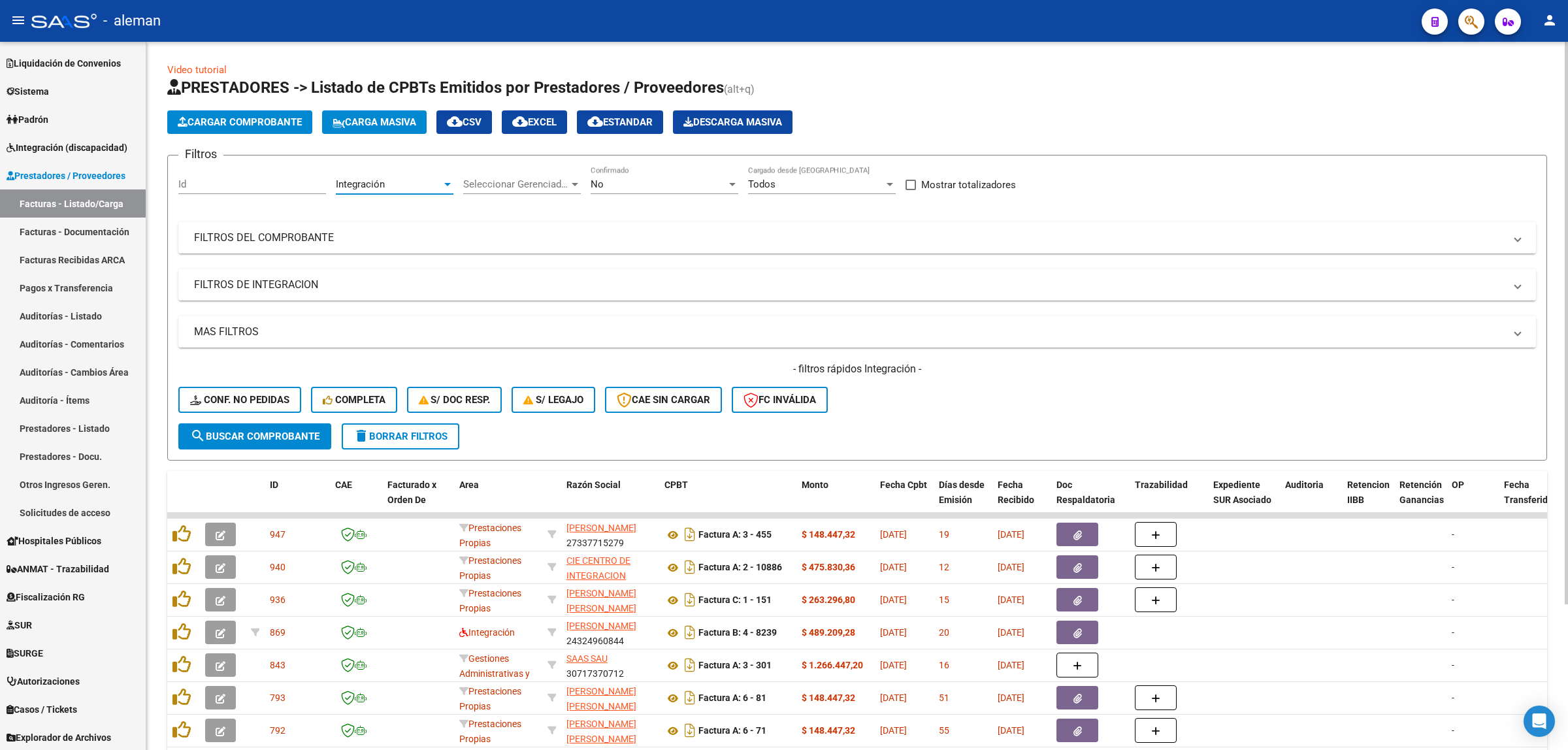
scroll to position [8, 0]
click at [292, 430] on span "search Buscar Comprobante" at bounding box center [255, 435] width 129 height 12
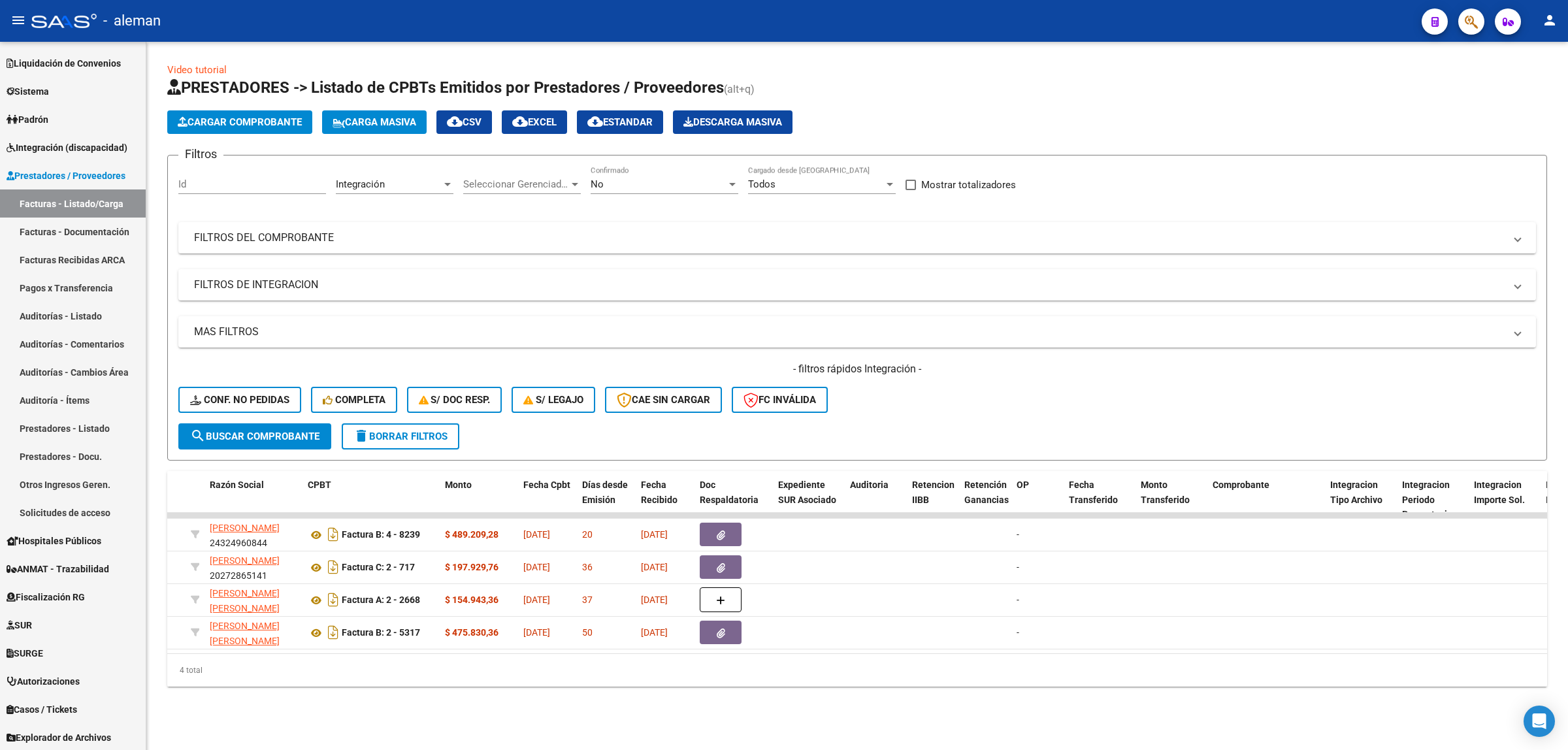
scroll to position [0, 155]
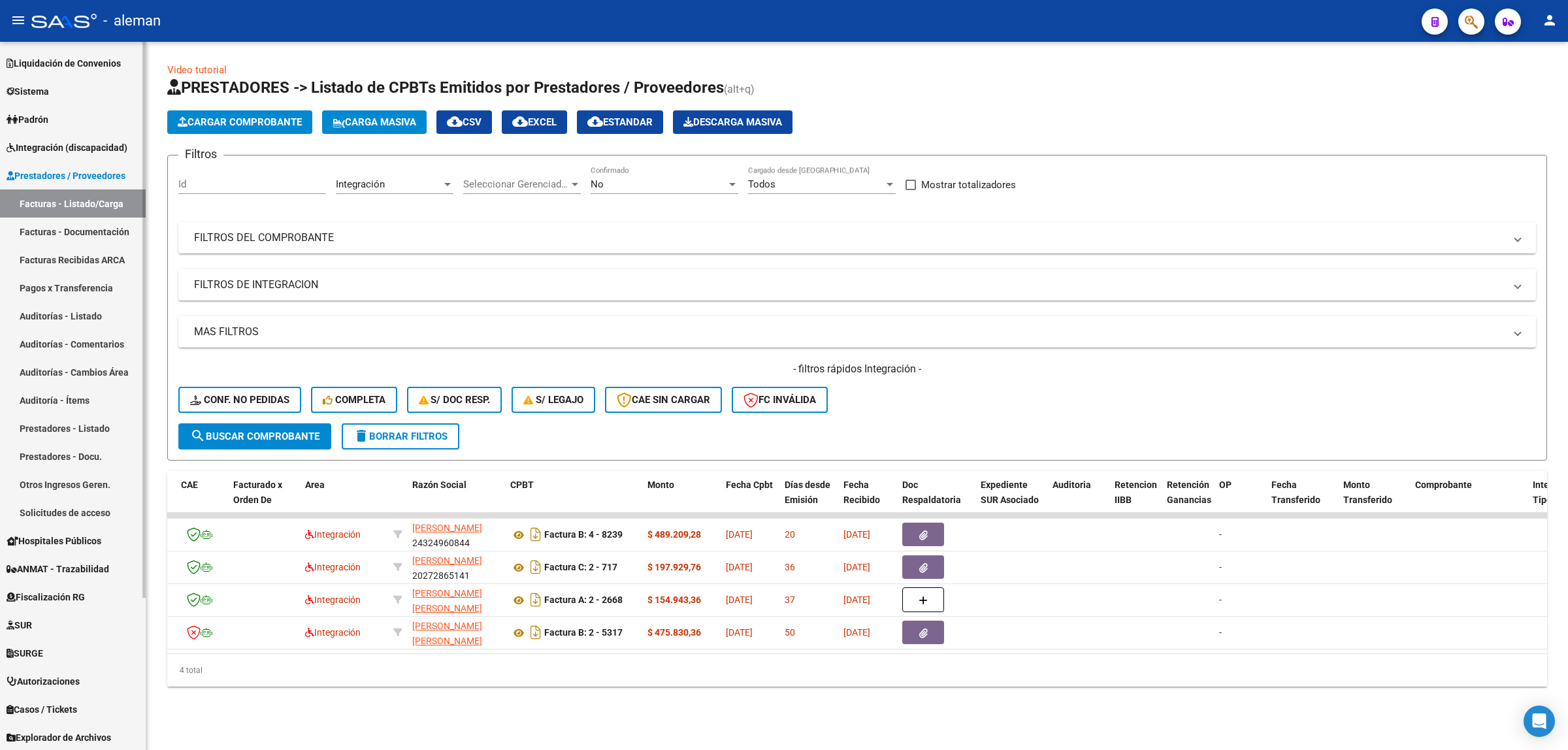
click at [84, 147] on span "Integración (discapacidad)" at bounding box center [66, 147] width 121 height 15
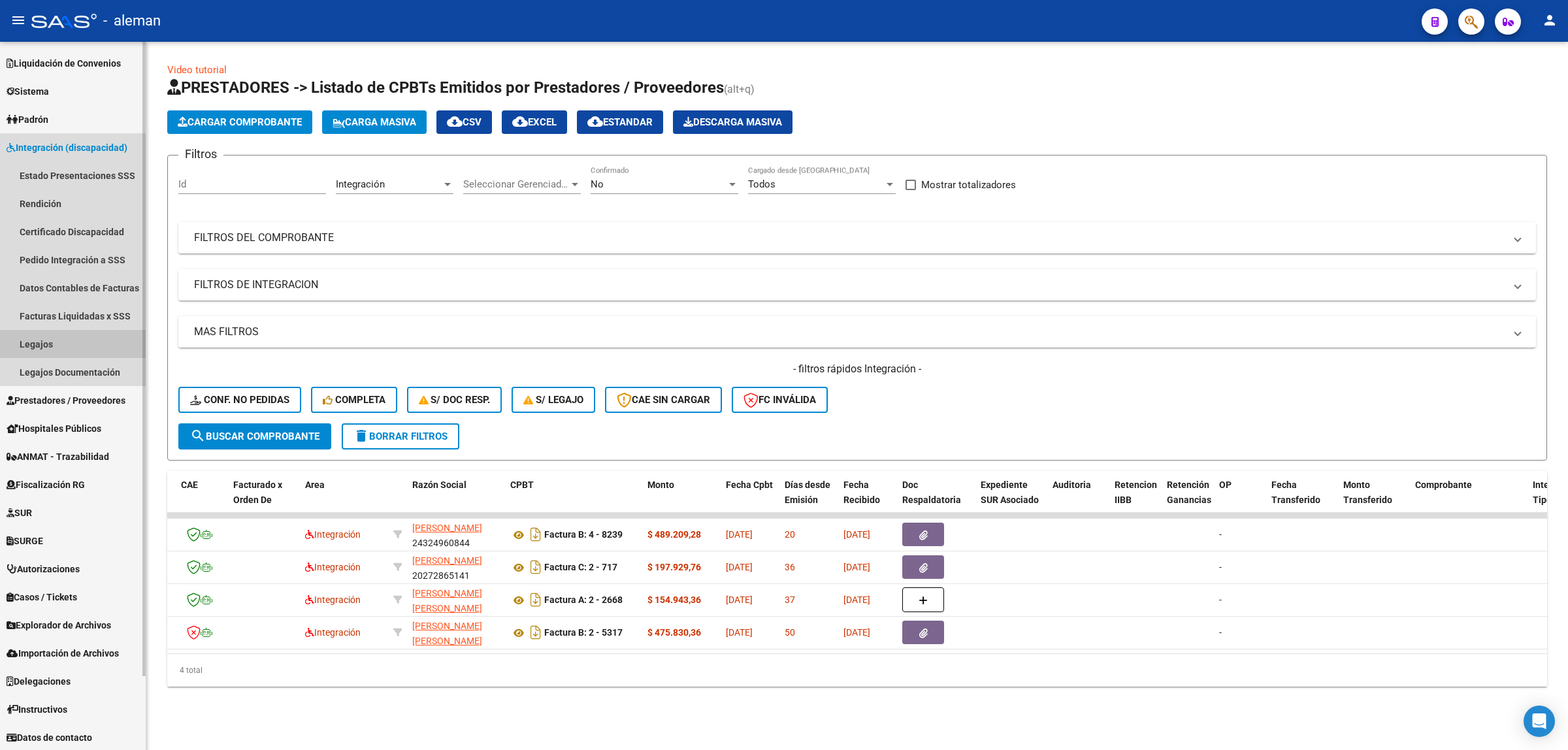
click at [38, 342] on link "Legajos" at bounding box center [73, 344] width 146 height 28
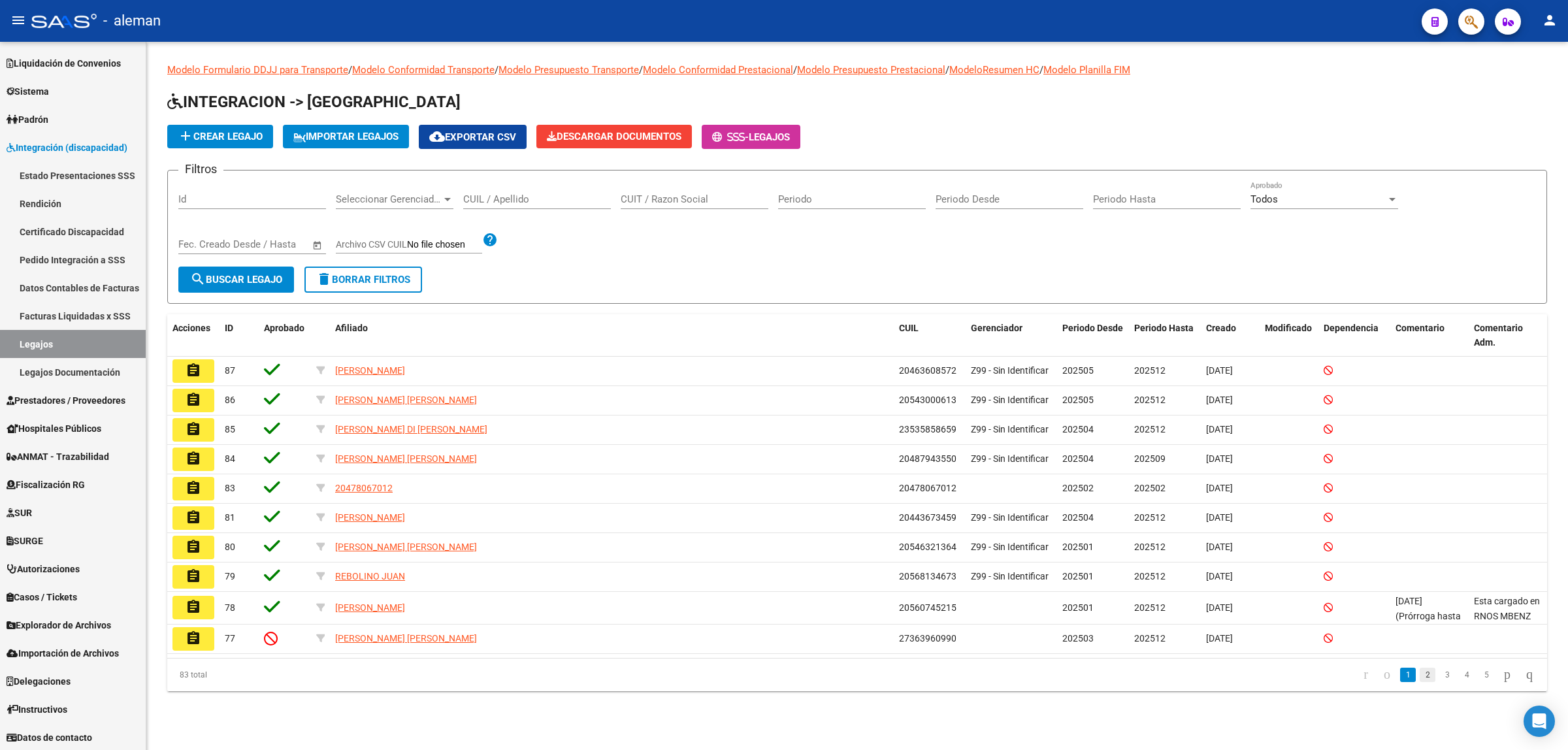
click at [1420, 669] on link "2" at bounding box center [1427, 675] width 15 height 15
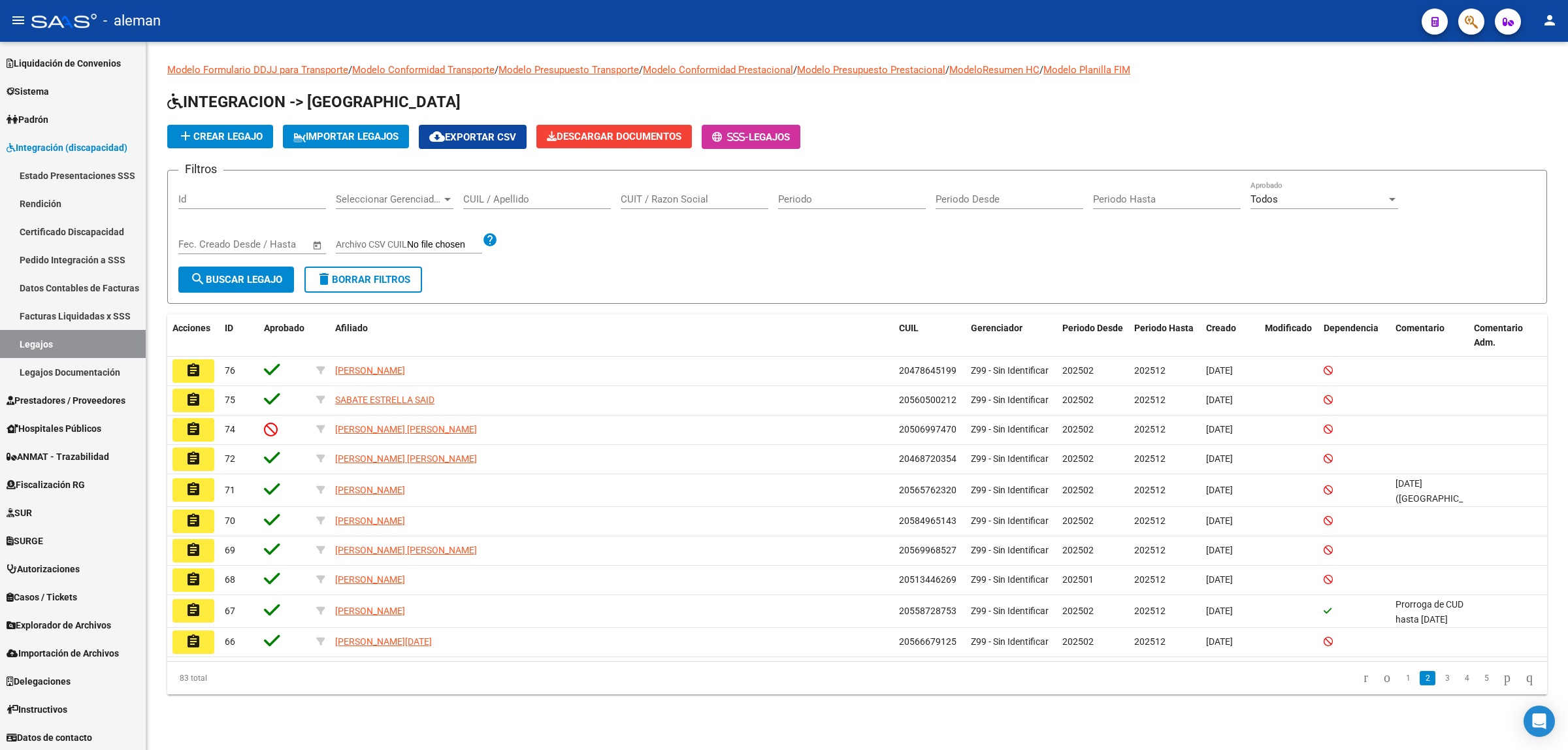
click at [1440, 674] on link "3" at bounding box center [1447, 678] width 15 height 15
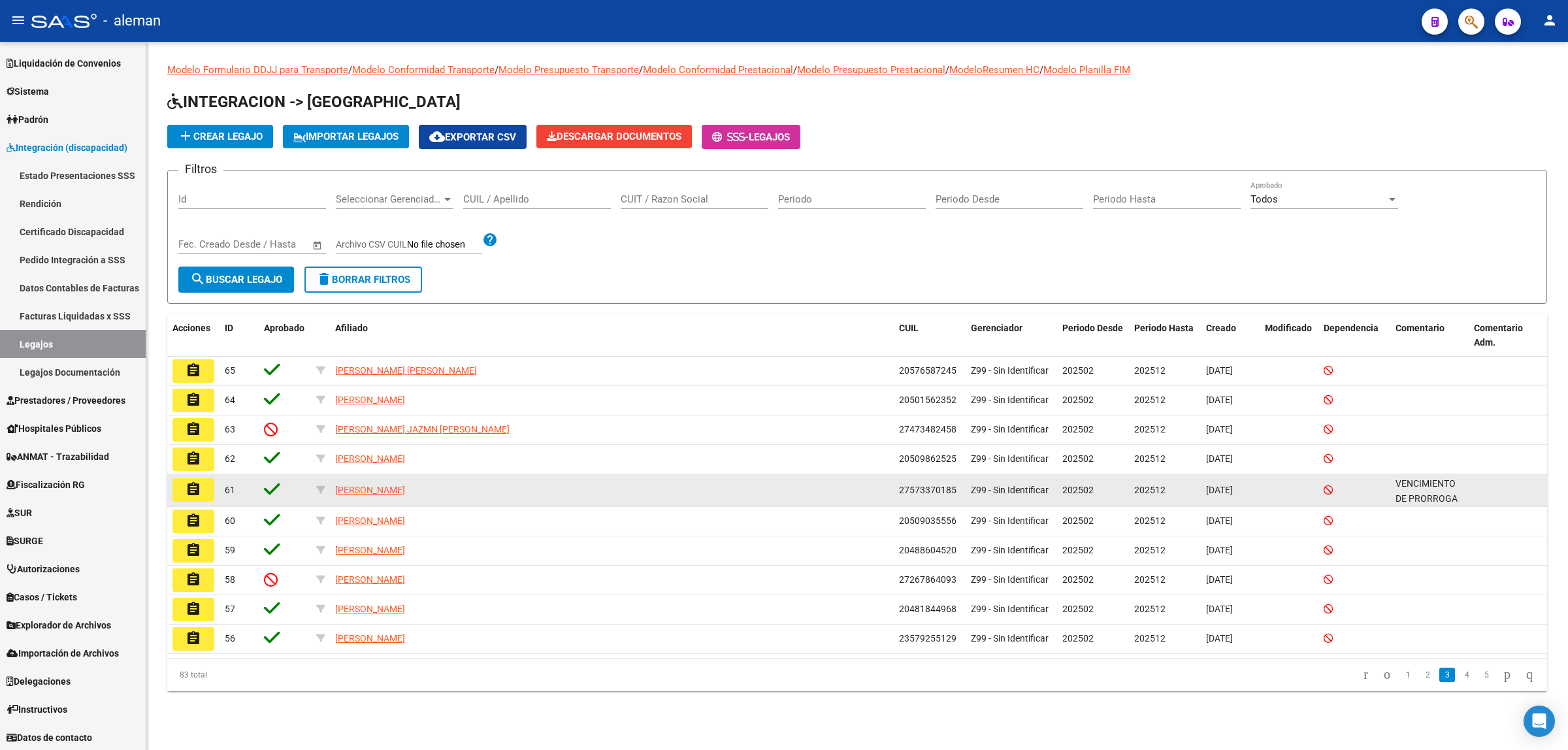
click at [194, 484] on mat-icon "assignment" at bounding box center [193, 488] width 15 height 15
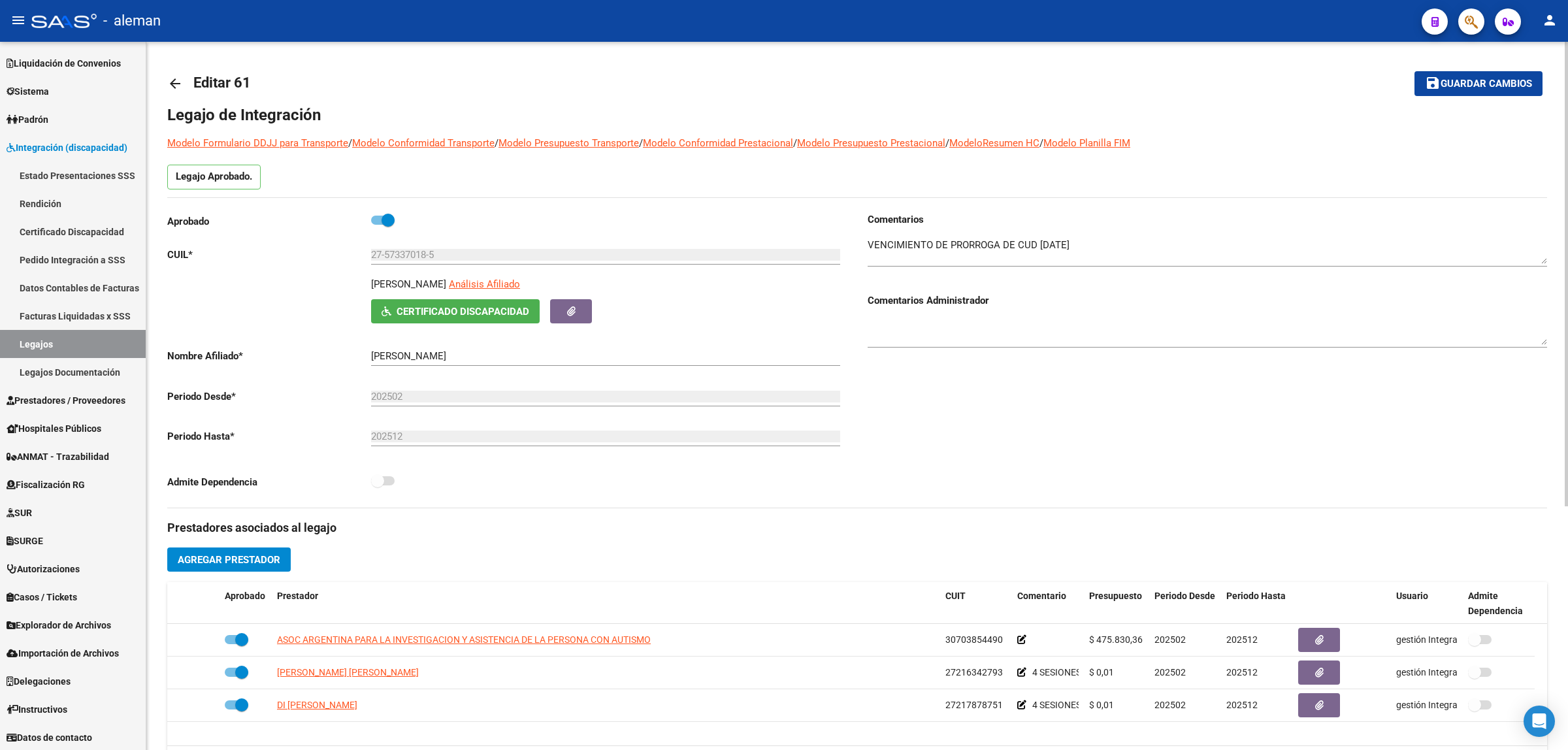
click at [181, 84] on mat-icon "arrow_back" at bounding box center [175, 83] width 15 height 15
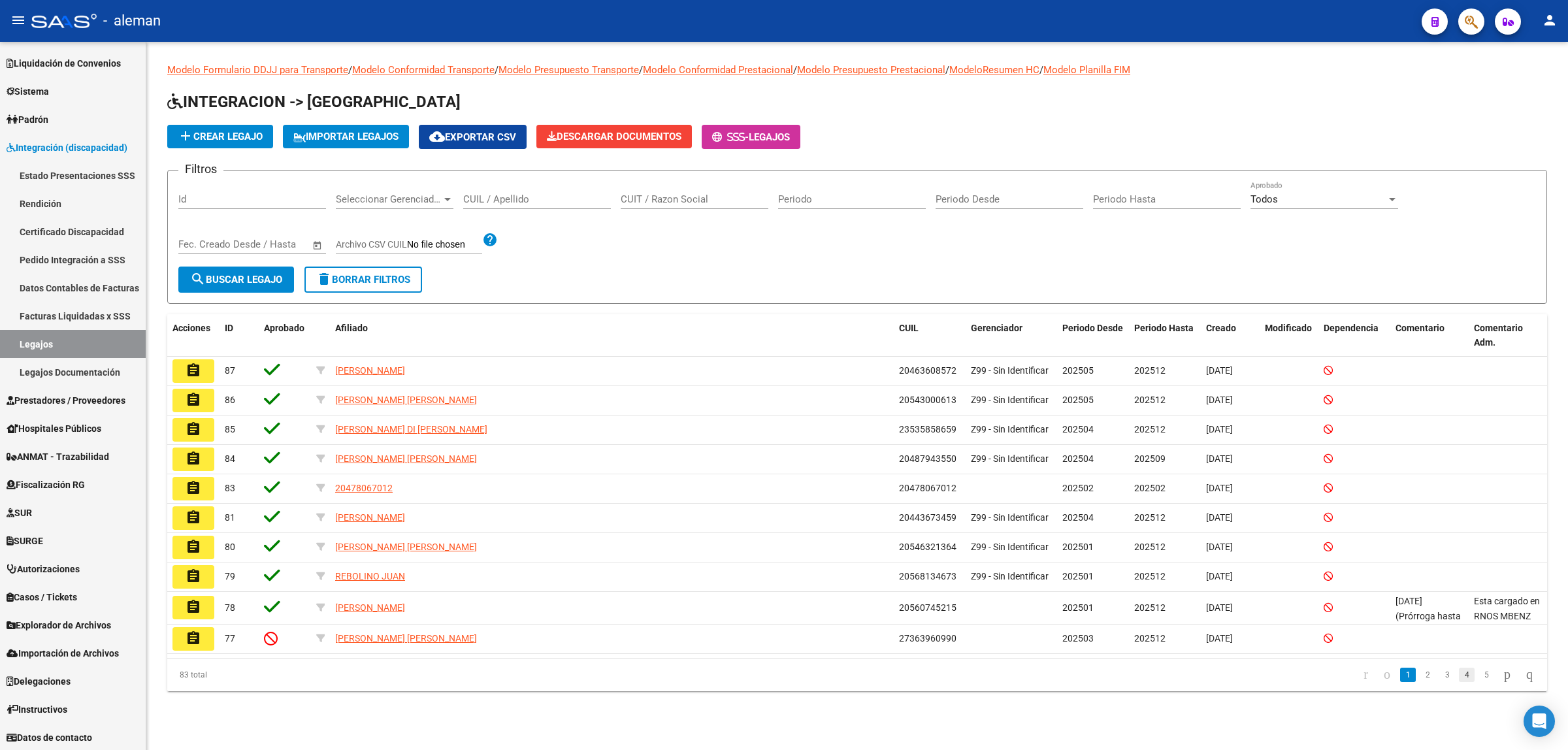
click at [1459, 680] on link "4" at bounding box center [1466, 675] width 15 height 15
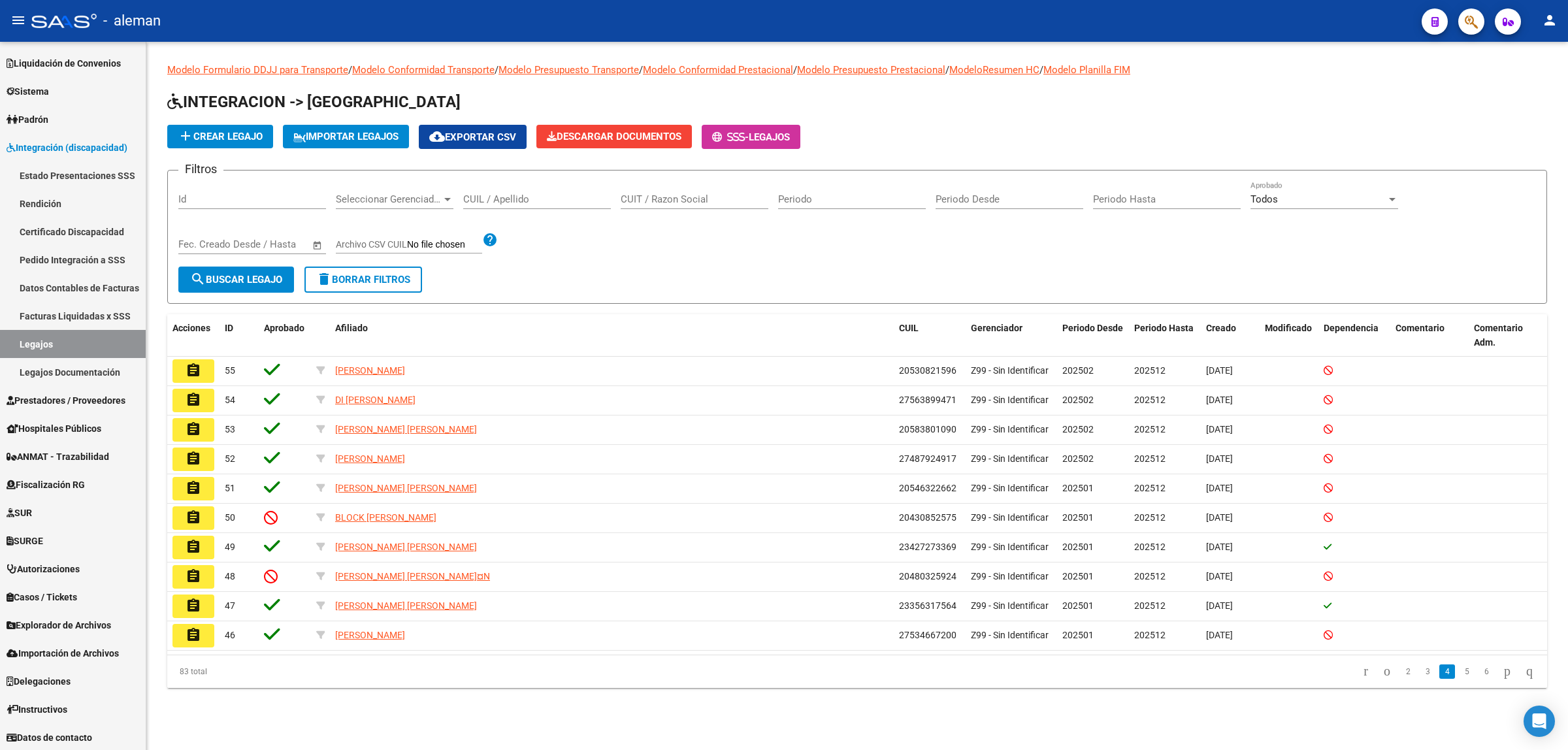
click at [1459, 678] on link "5" at bounding box center [1466, 672] width 15 height 15
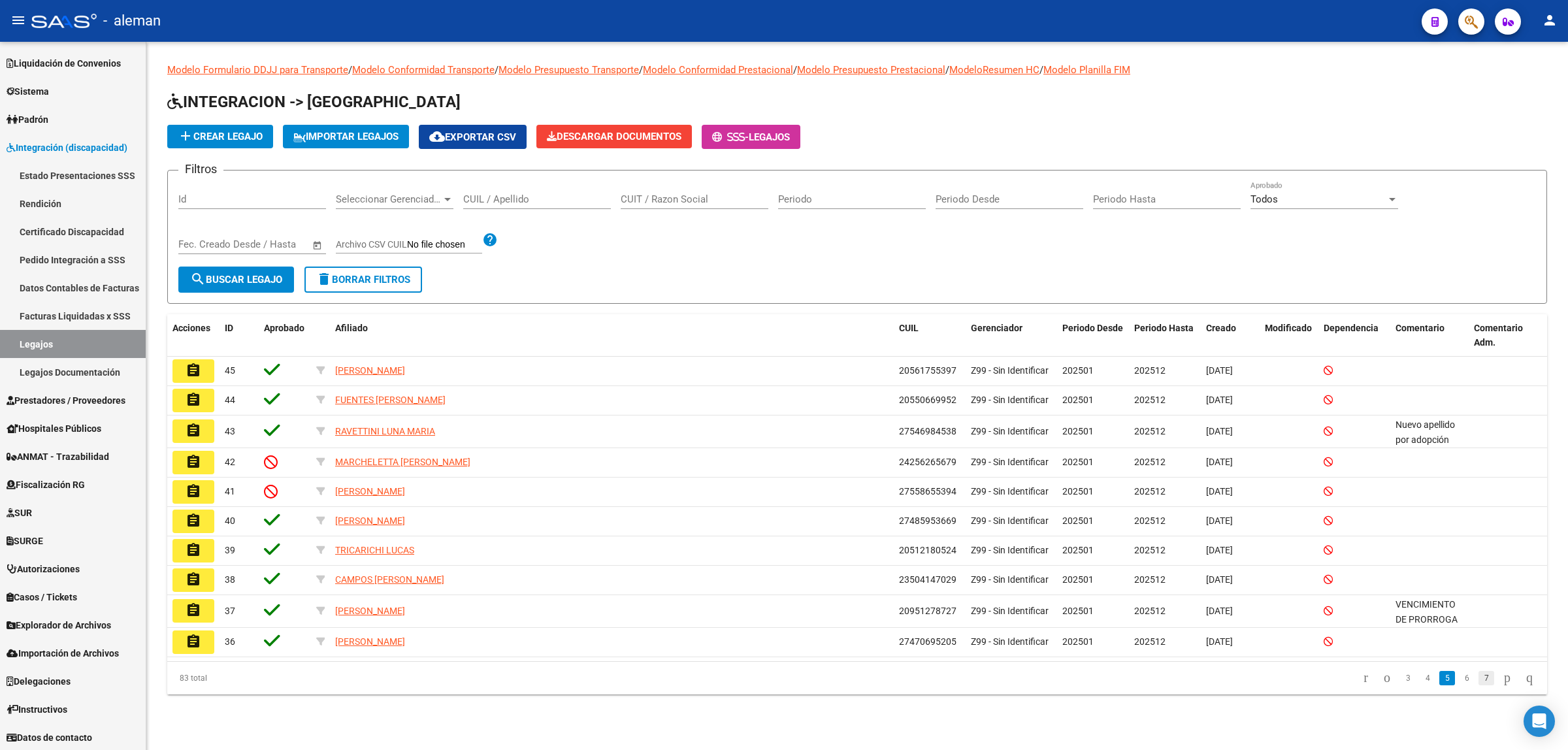
click at [1479, 681] on link "7" at bounding box center [1486, 678] width 15 height 15
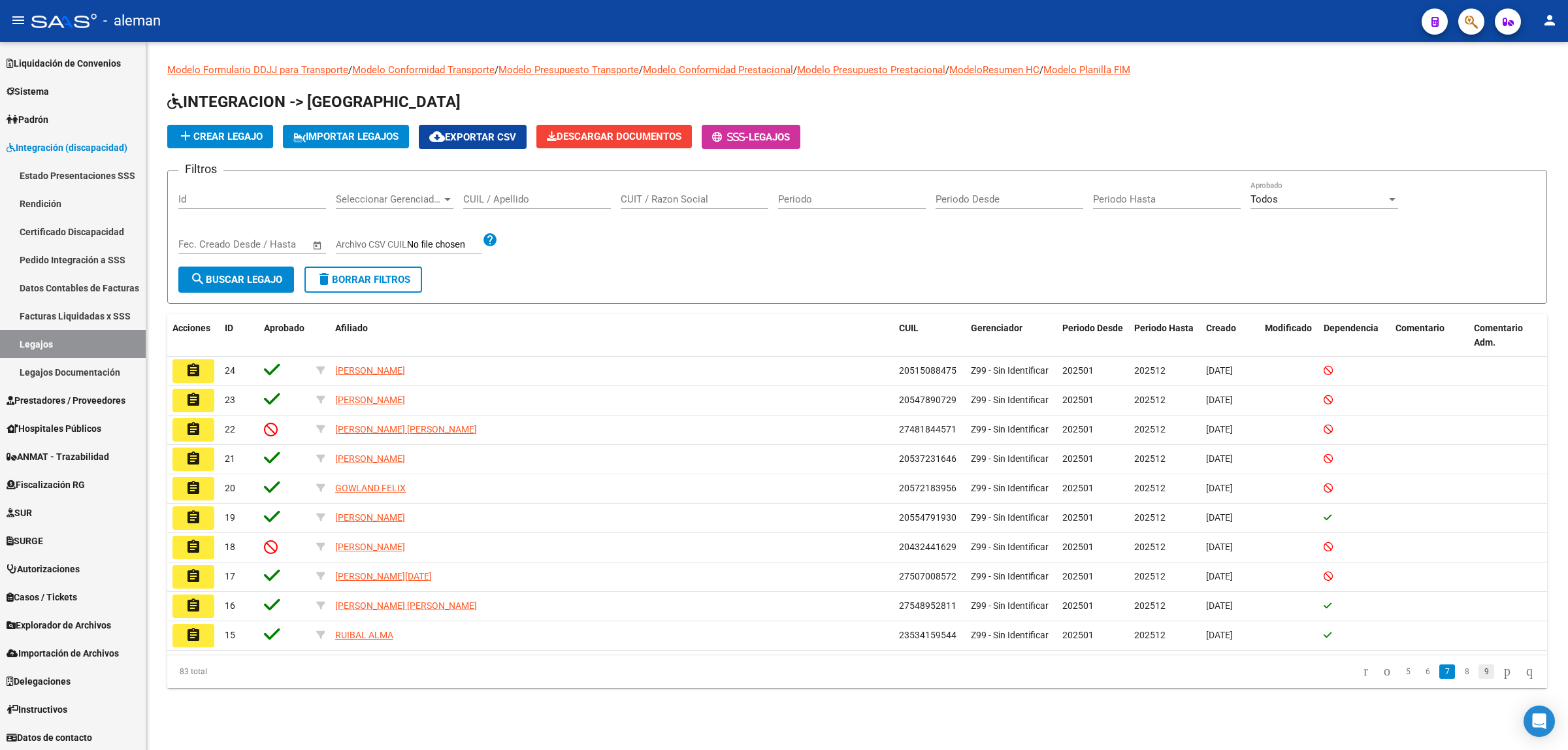
click at [1479, 673] on link "9" at bounding box center [1486, 672] width 15 height 15
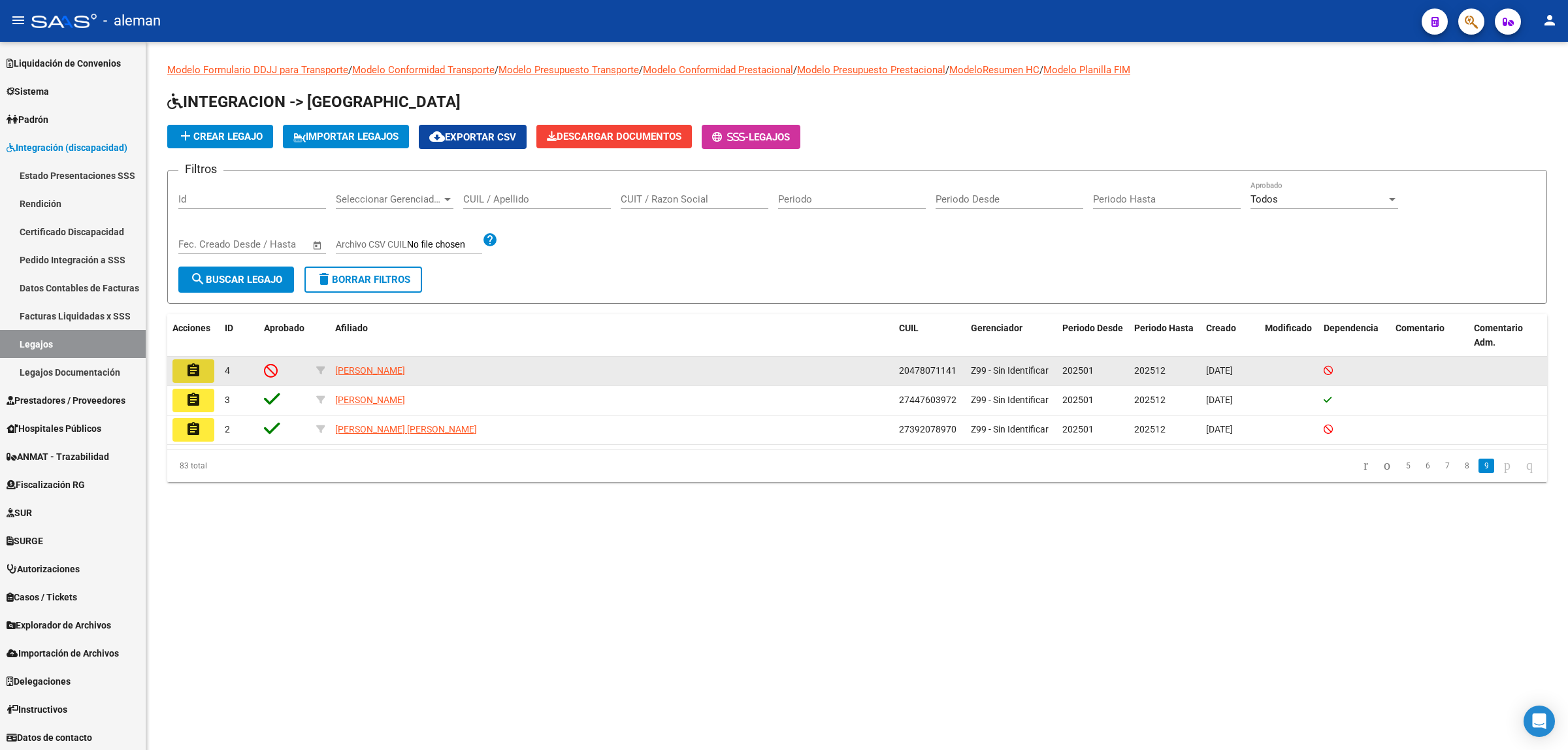
click at [203, 371] on button "assignment" at bounding box center [194, 371] width 42 height 24
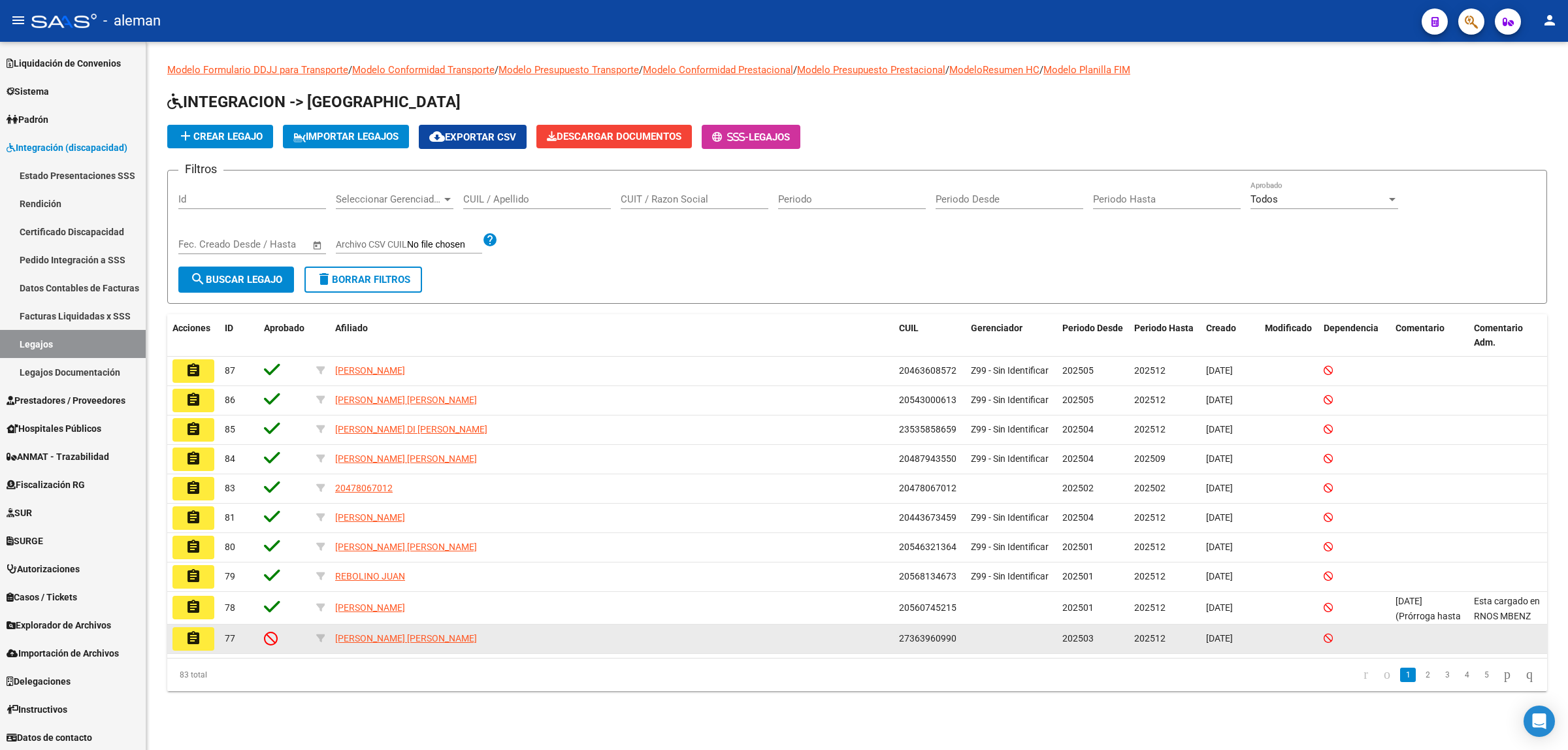
click at [203, 638] on button "assignment" at bounding box center [194, 639] width 42 height 24
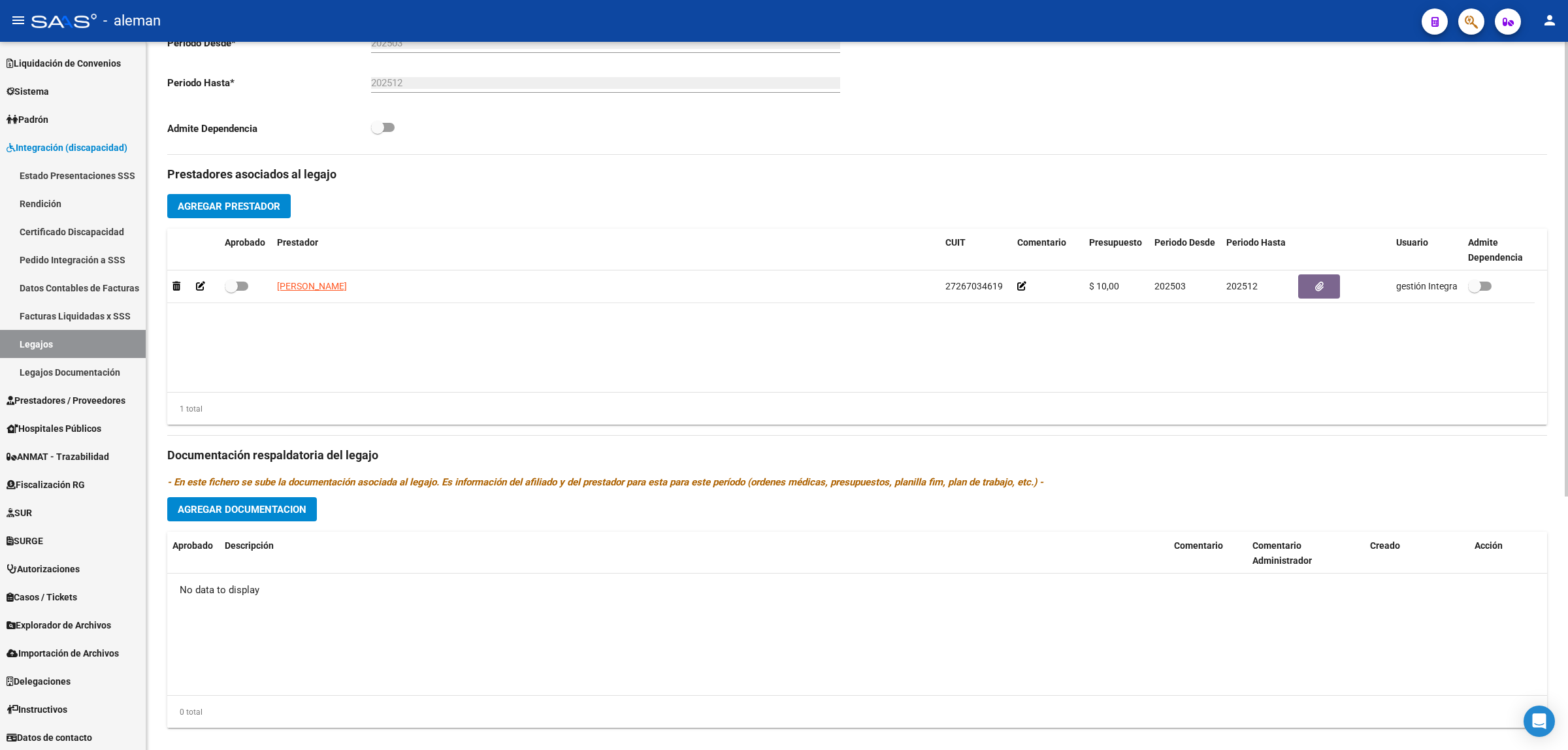
scroll to position [395, 0]
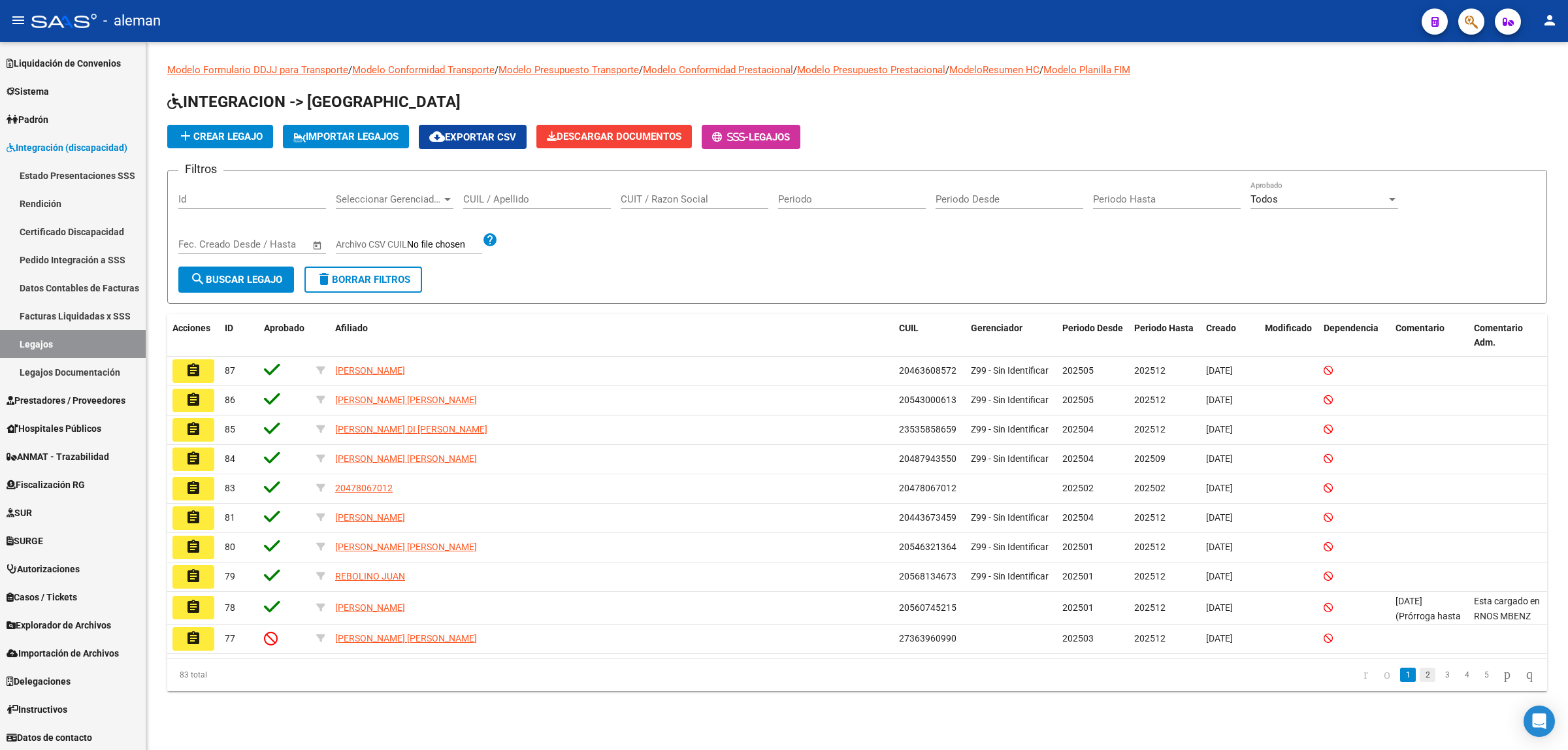
click at [1420, 681] on link "2" at bounding box center [1427, 675] width 15 height 15
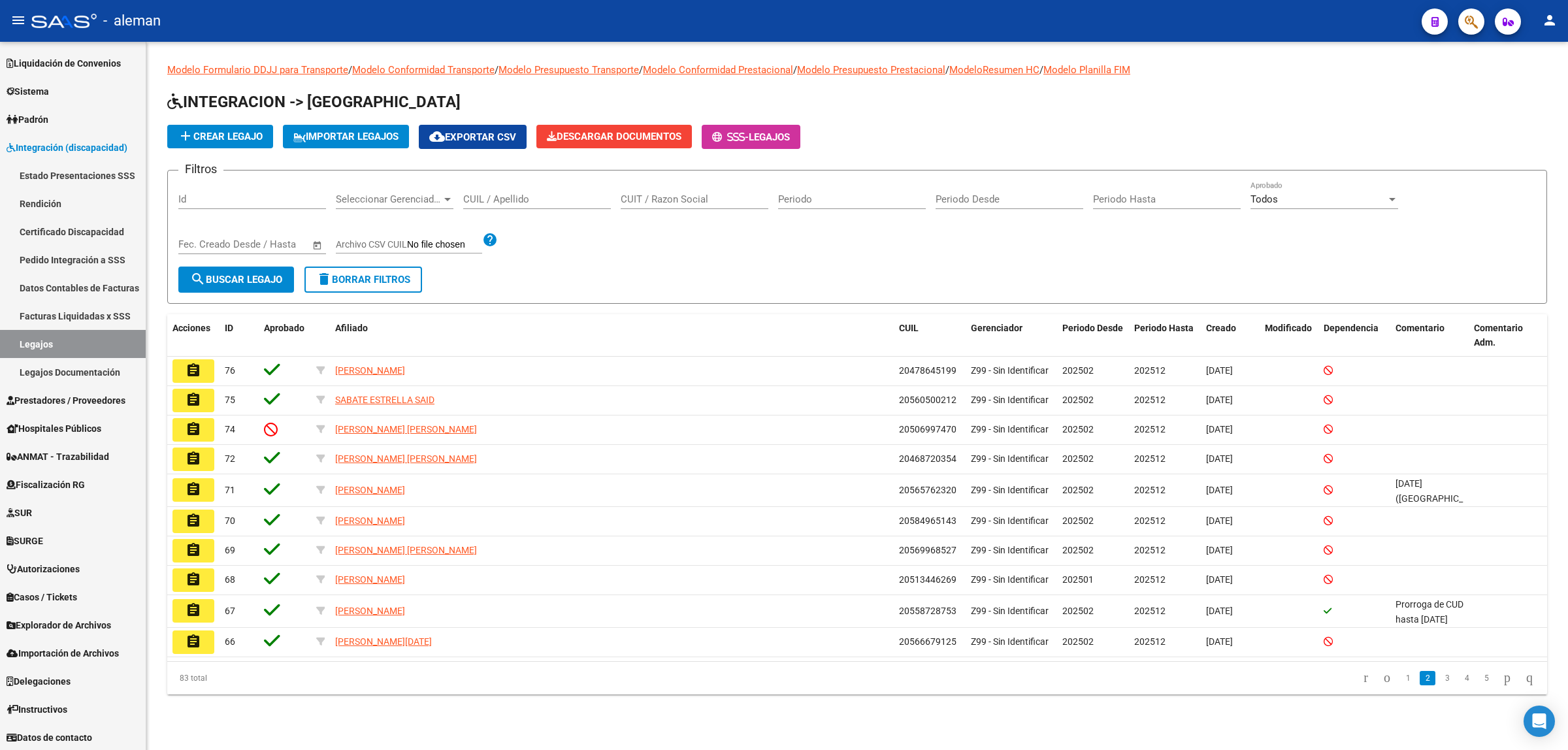
click at [1440, 676] on link "3" at bounding box center [1447, 678] width 15 height 15
click at [1459, 680] on link "4" at bounding box center [1466, 675] width 15 height 15
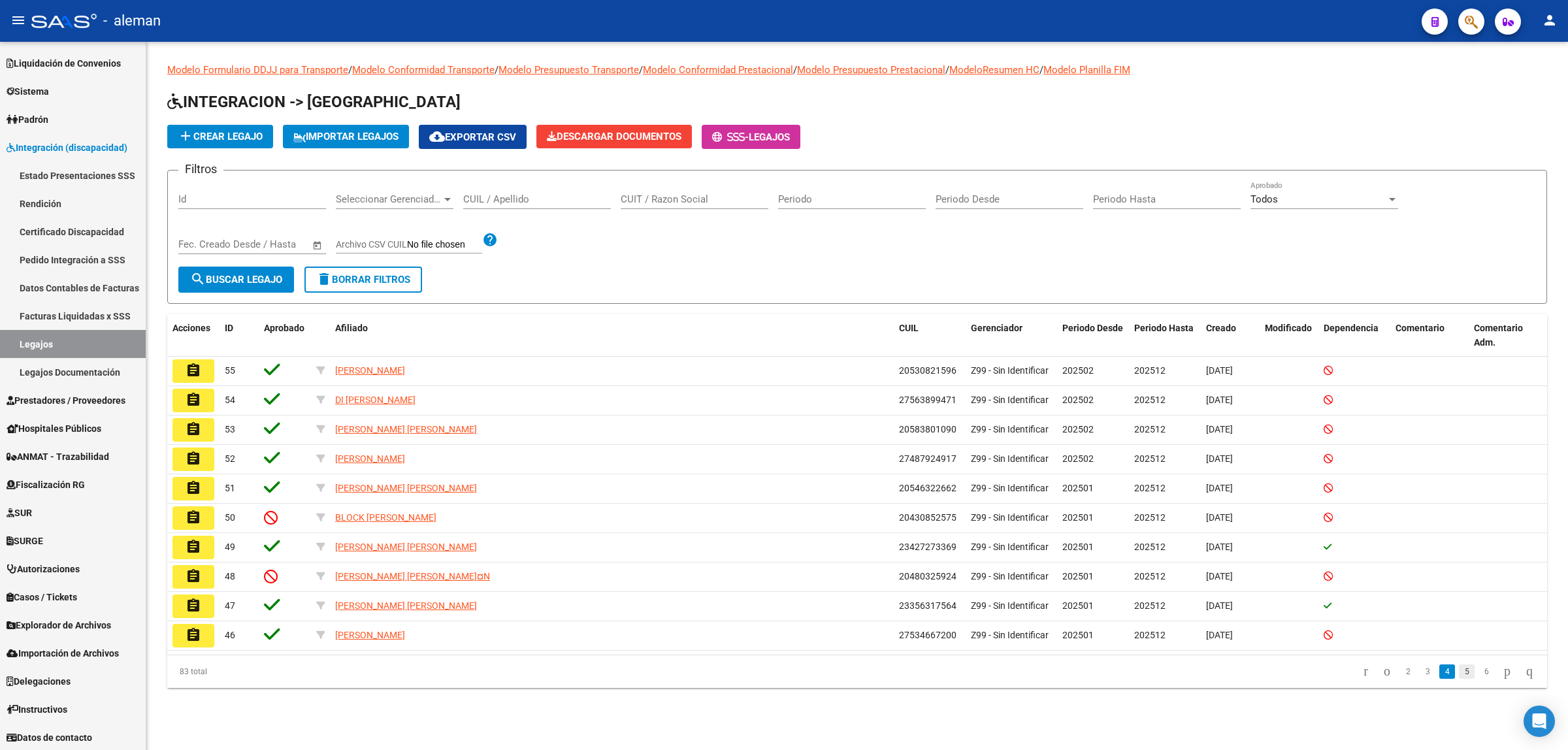
click at [1459, 671] on link "5" at bounding box center [1466, 672] width 15 height 15
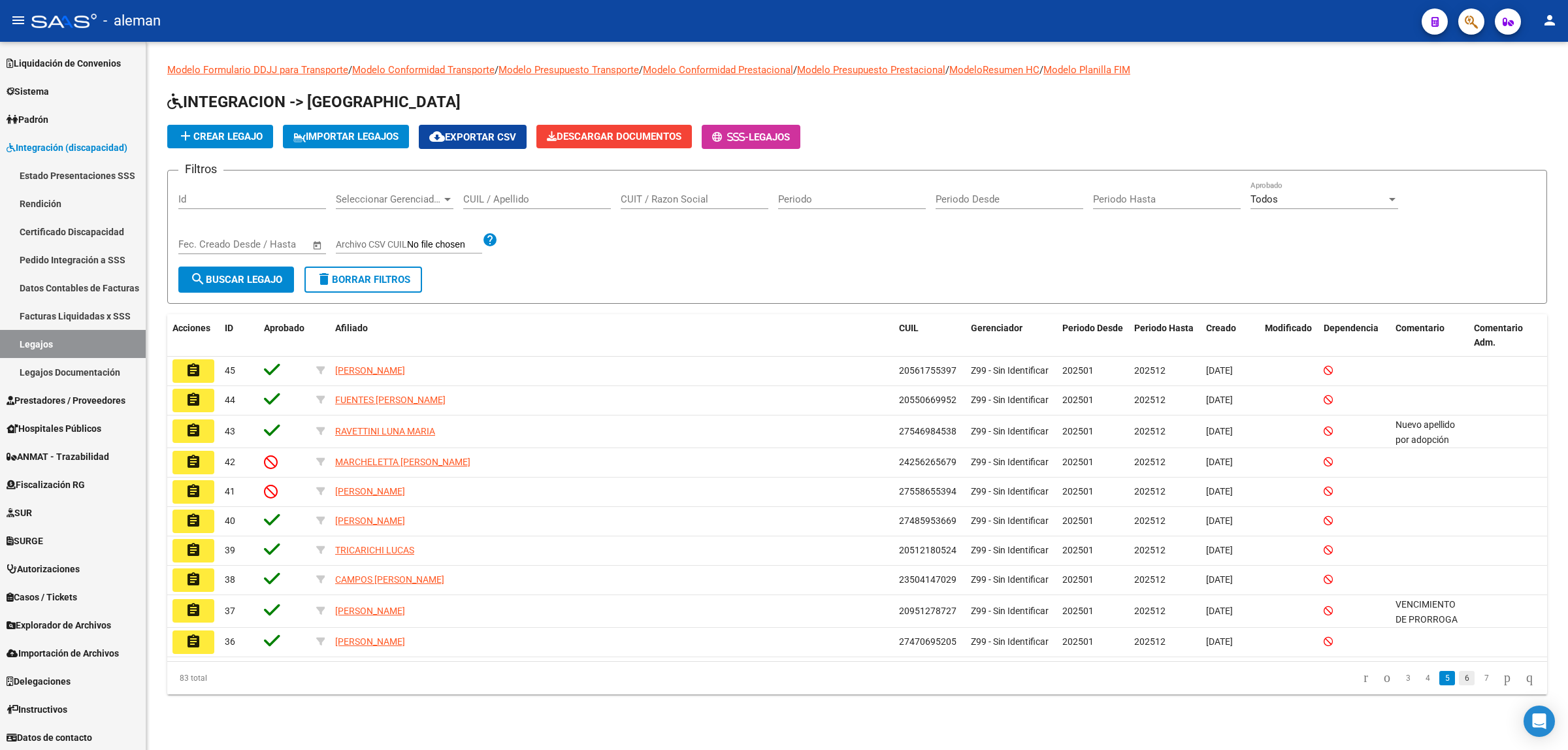
click at [1459, 681] on link "6" at bounding box center [1466, 678] width 15 height 15
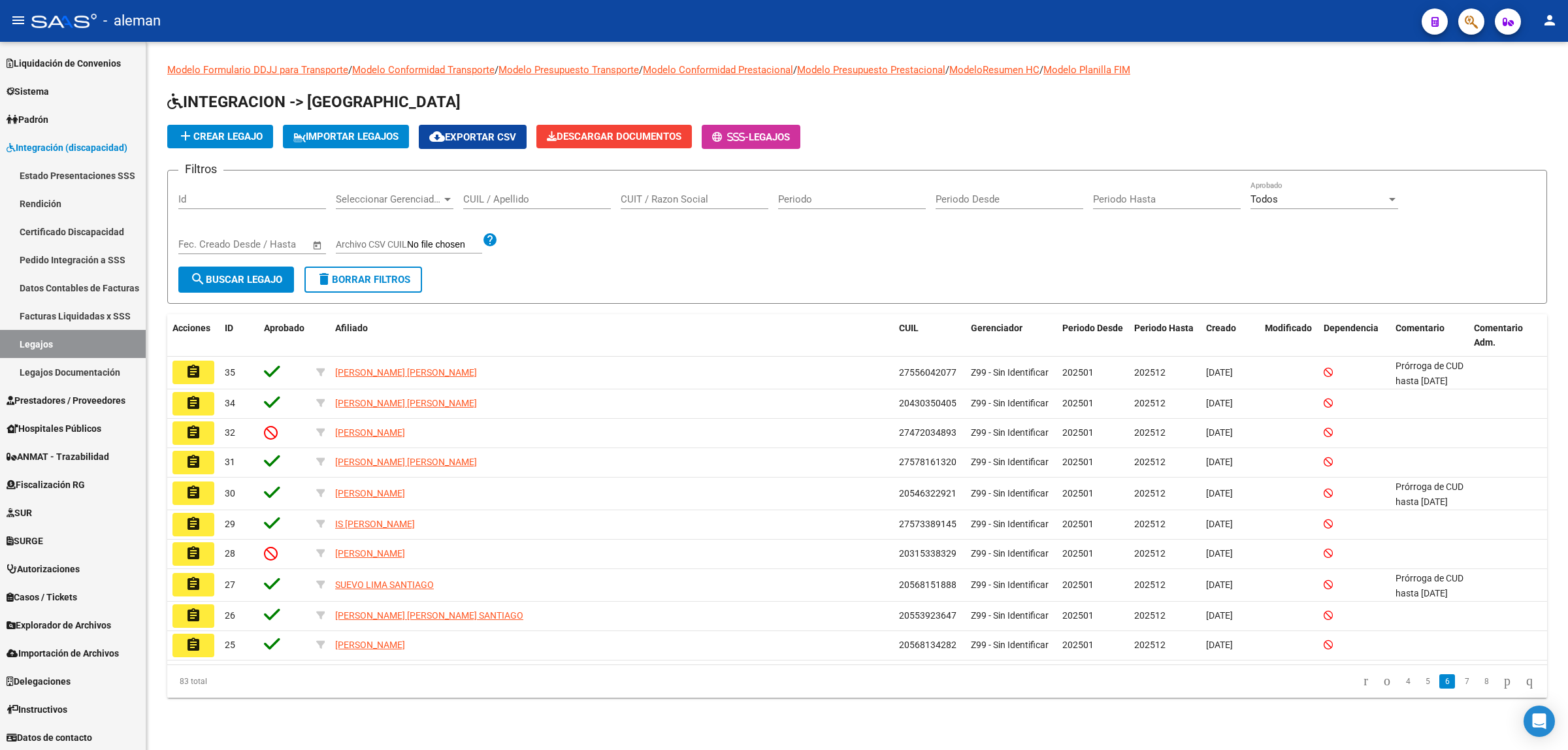
click at [1459, 681] on link "7" at bounding box center [1466, 681] width 15 height 15
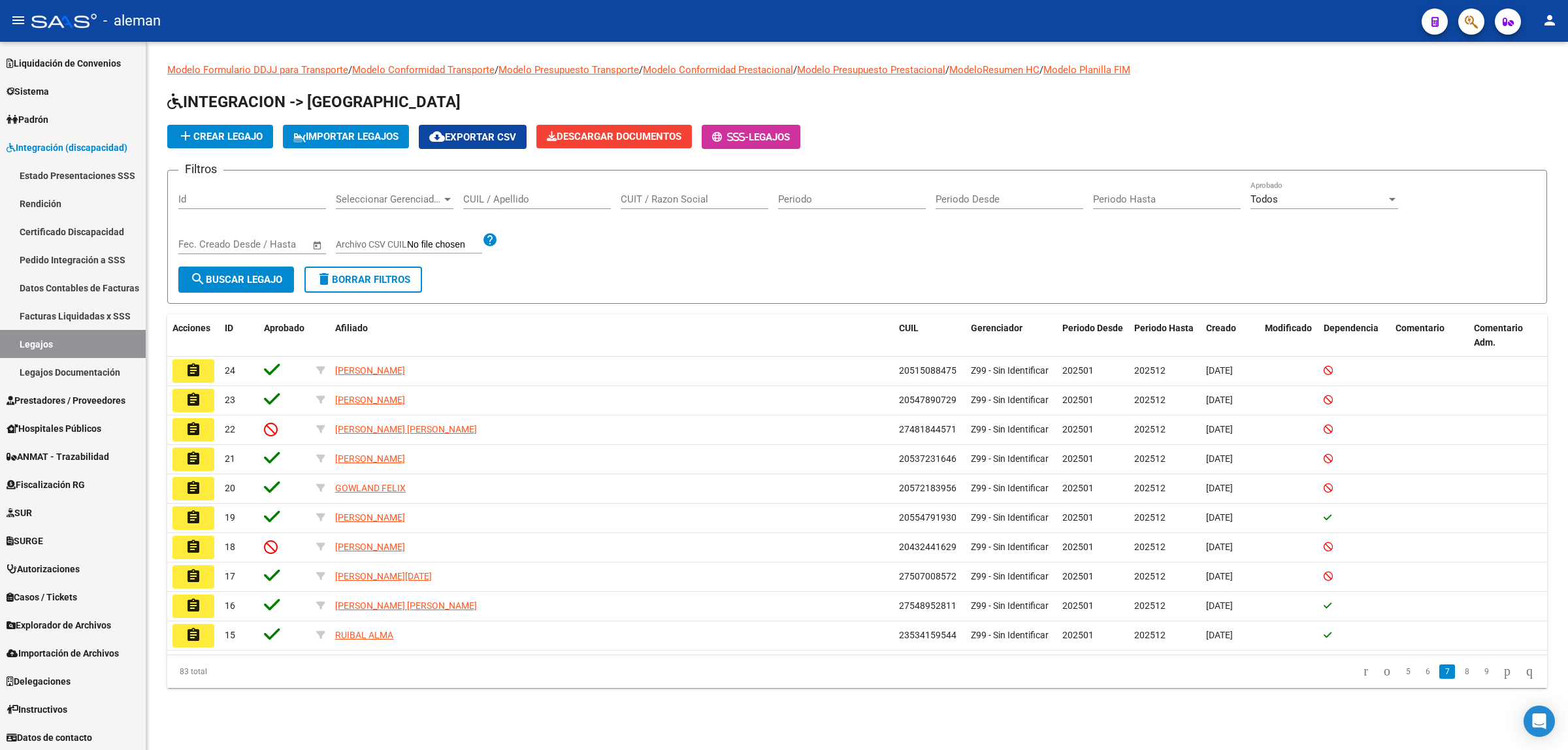
click at [1459, 673] on link "8" at bounding box center [1466, 672] width 15 height 15
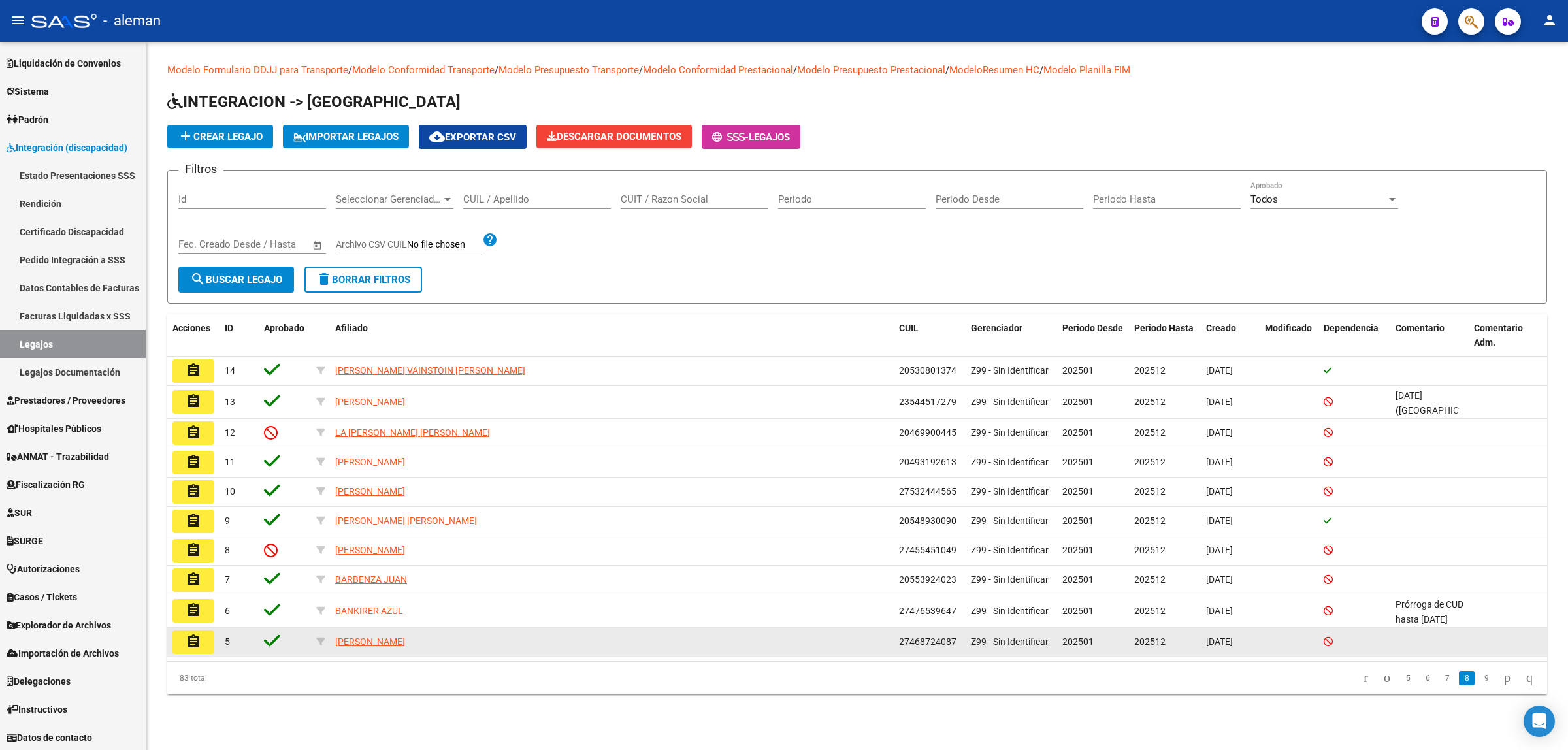
click at [200, 640] on mat-icon "assignment" at bounding box center [193, 641] width 15 height 15
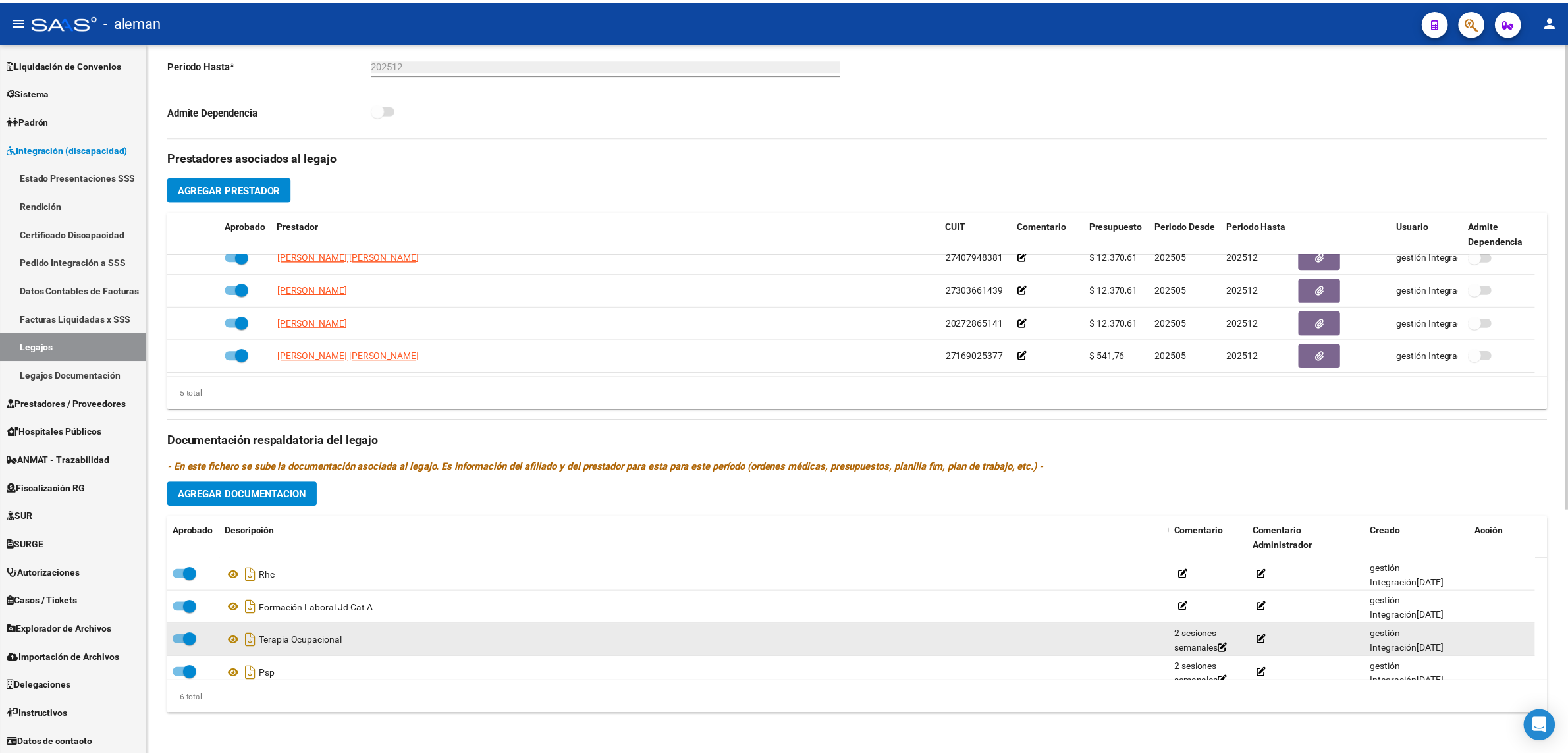
scroll to position [80, 0]
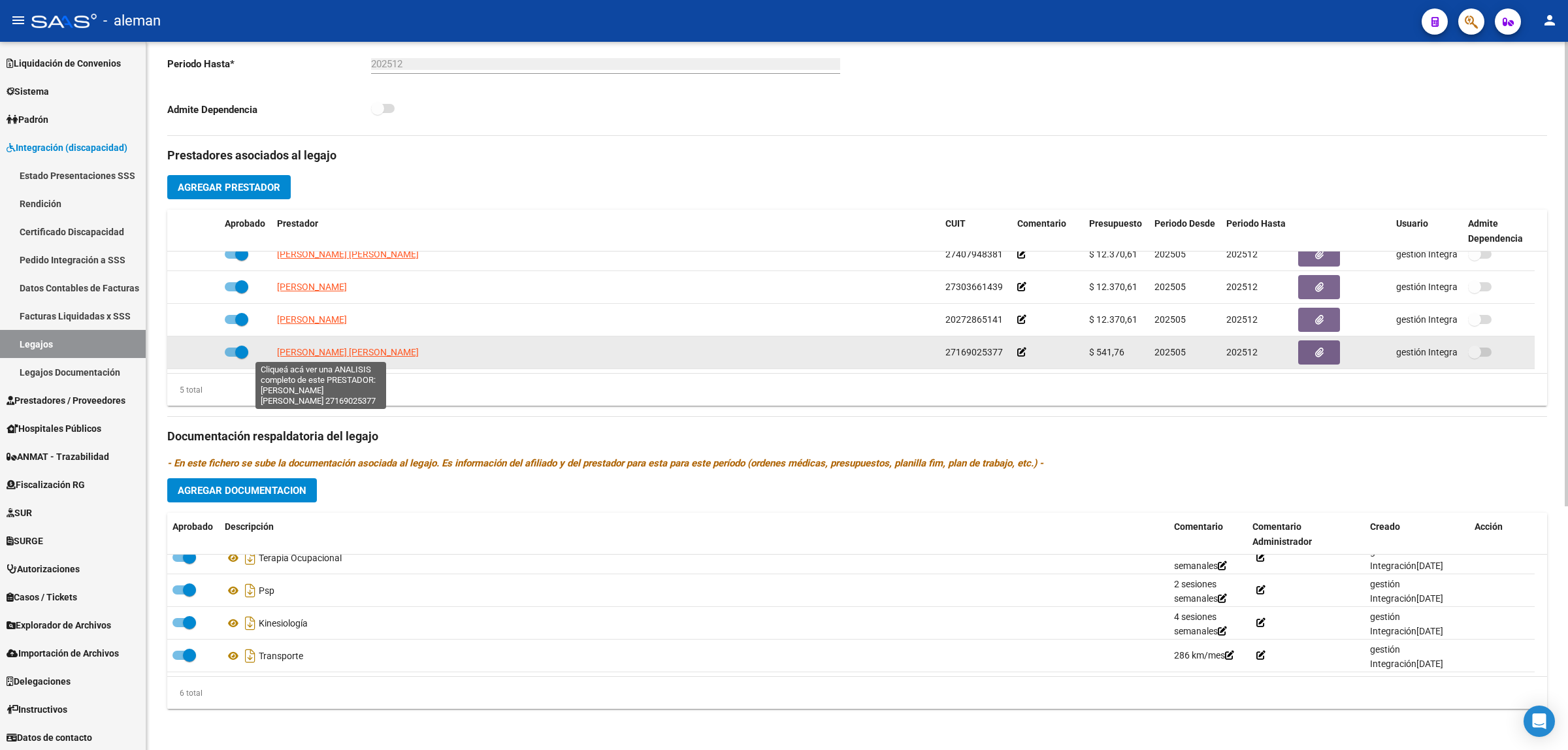
click at [322, 349] on span "[PERSON_NAME] [PERSON_NAME]" at bounding box center [348, 351] width 142 height 10
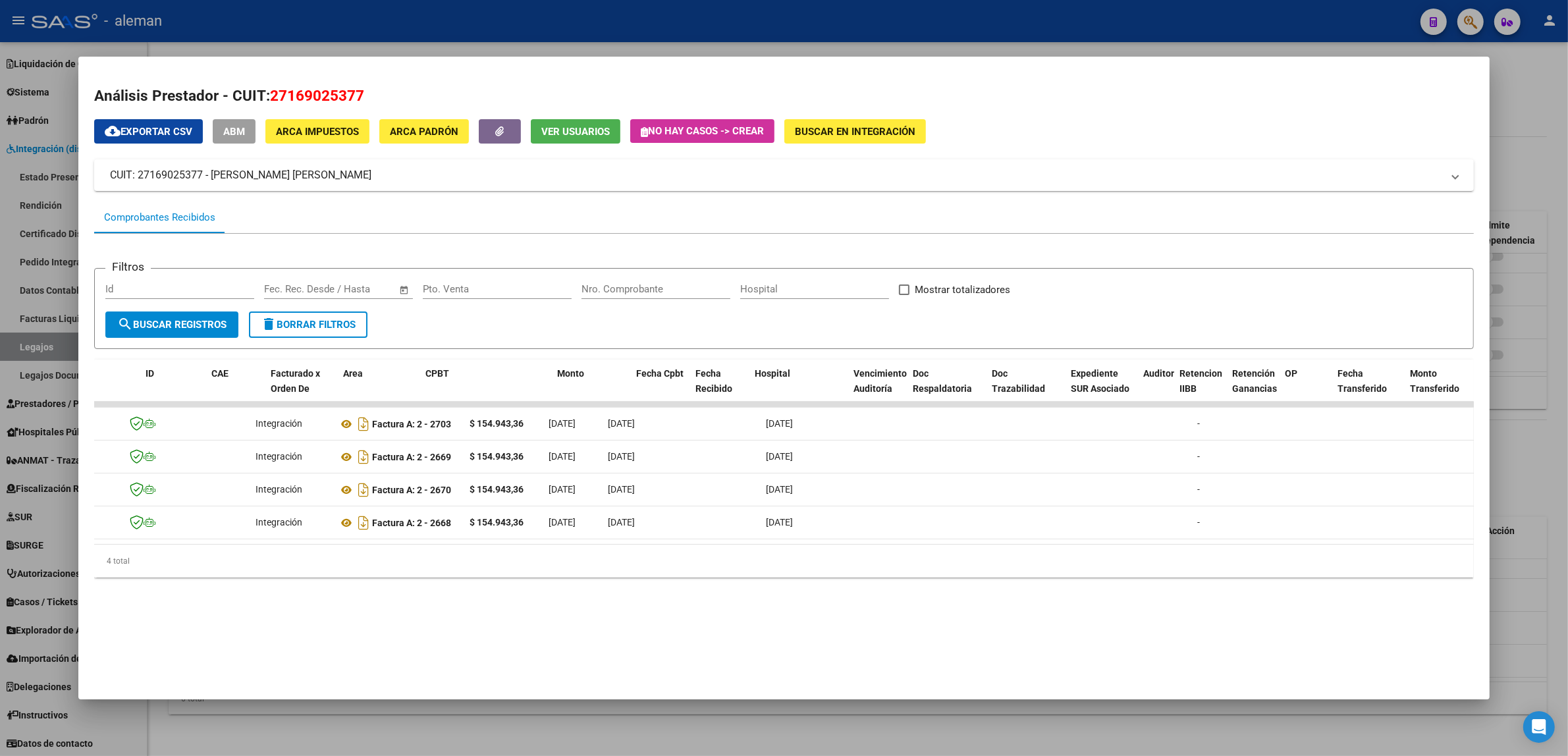
scroll to position [0, 0]
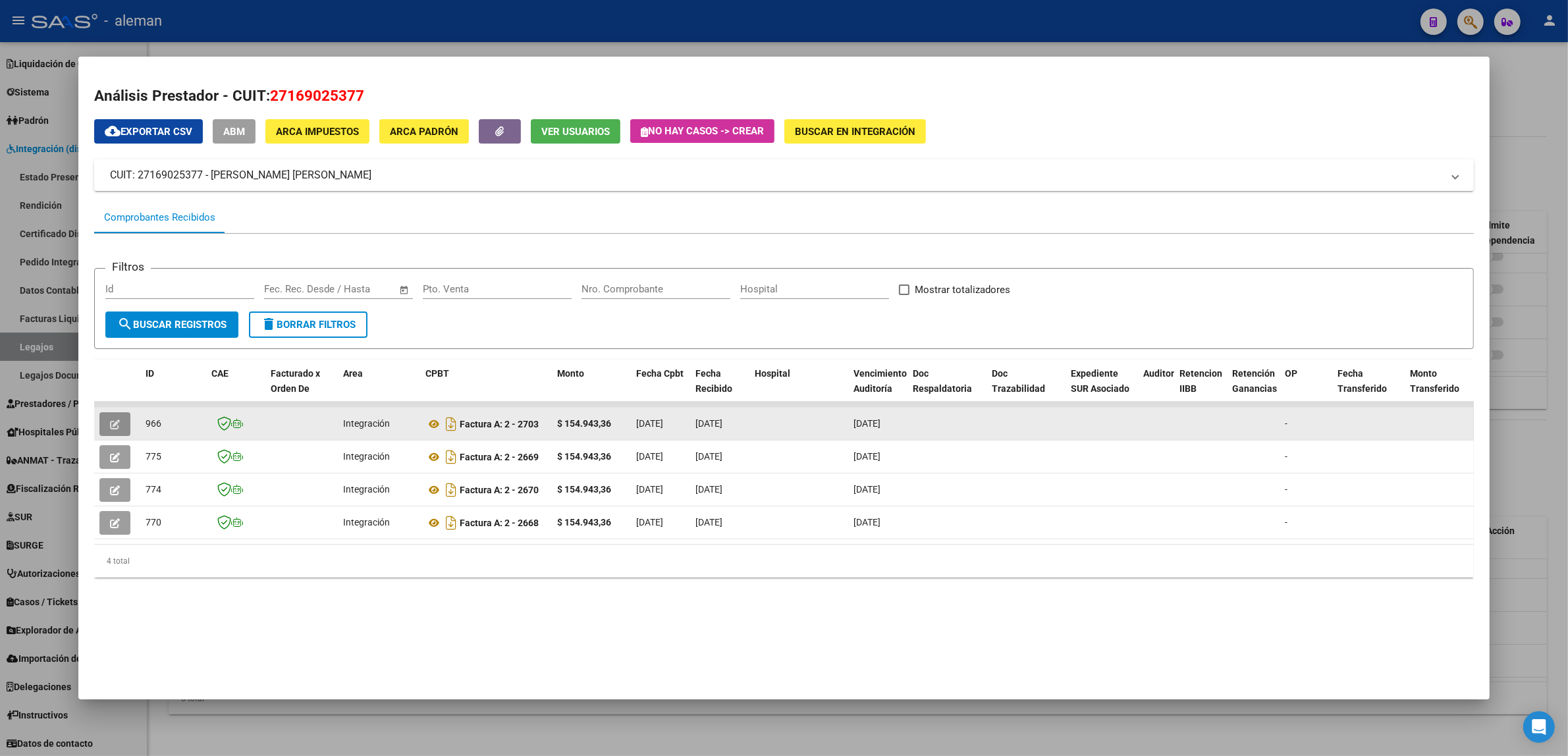
click at [110, 426] on icon "button" at bounding box center [115, 424] width 10 height 10
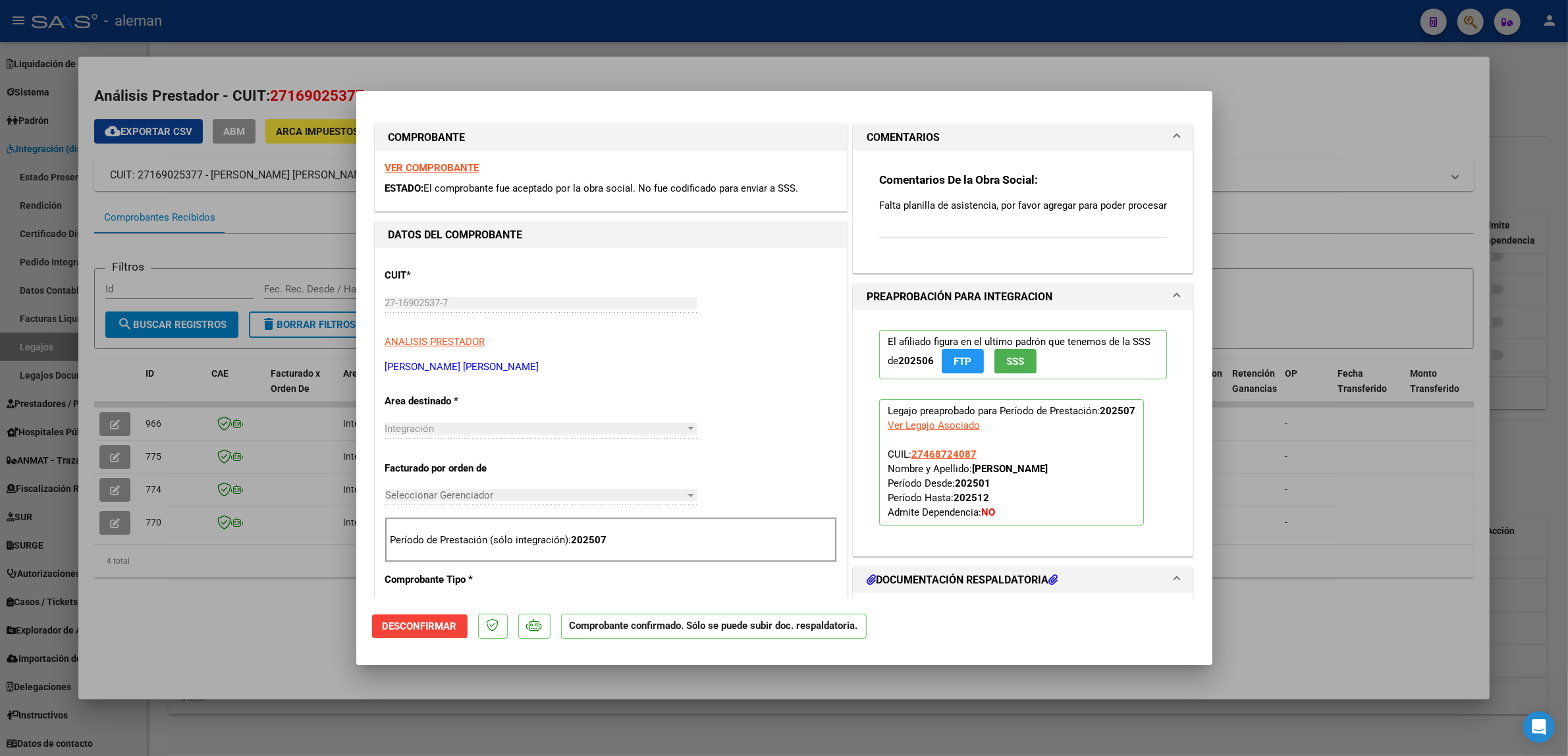
click at [1270, 515] on div at bounding box center [784, 378] width 1568 height 756
type input "$ 0,00"
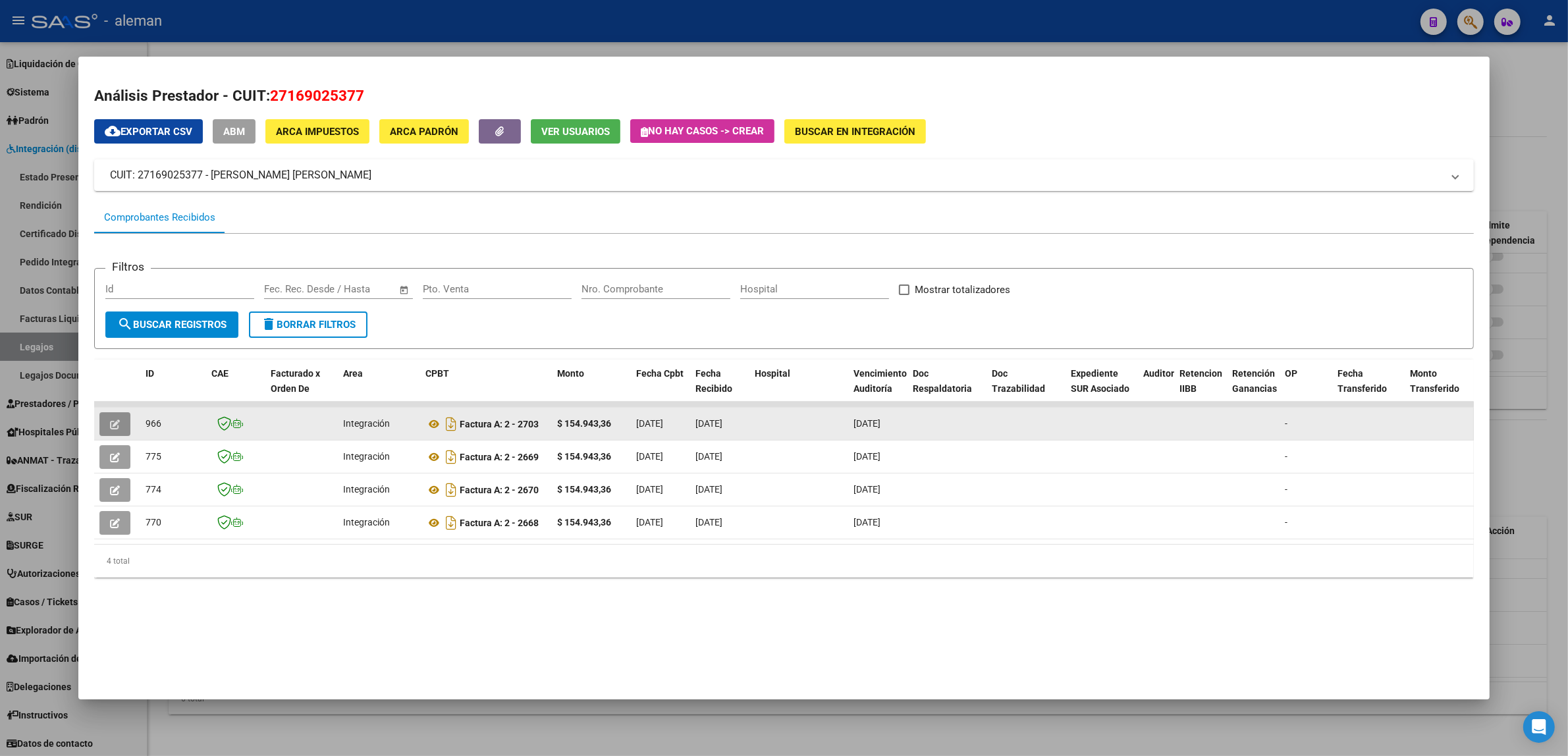
click at [120, 422] on button "button" at bounding box center [115, 424] width 31 height 24
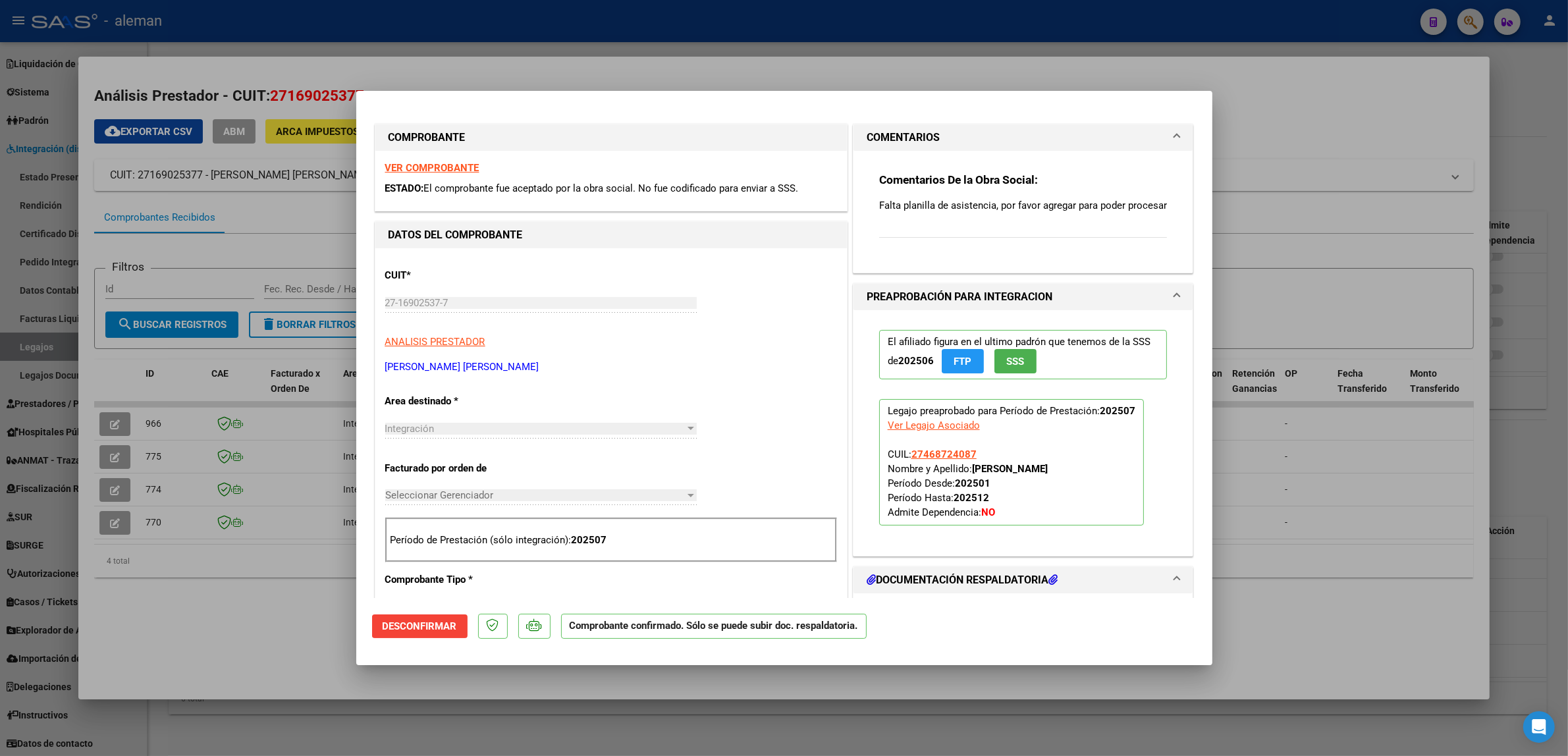
scroll to position [82, 0]
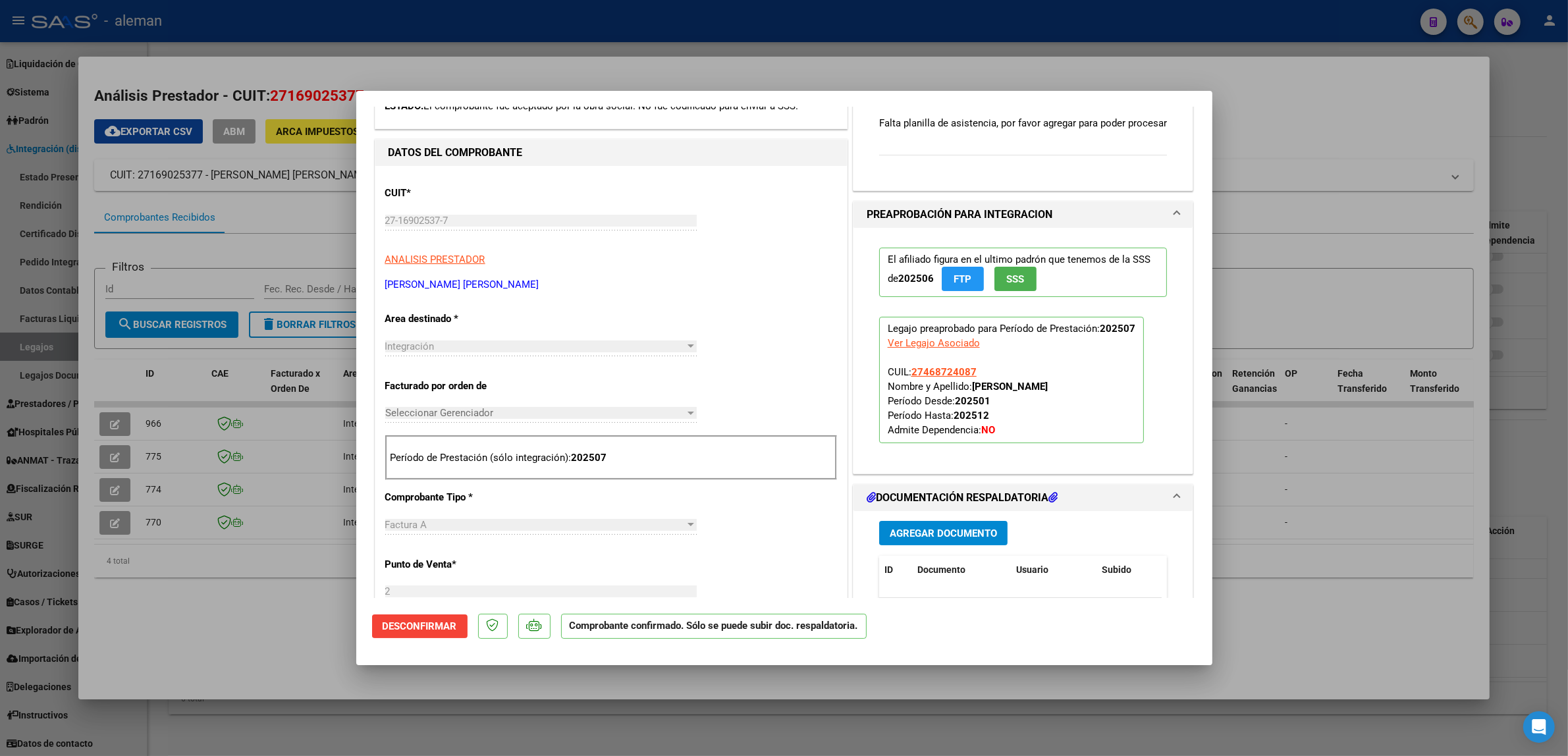
click at [659, 458] on p "Período de Prestación (sólo integración): 202507" at bounding box center [611, 457] width 441 height 16
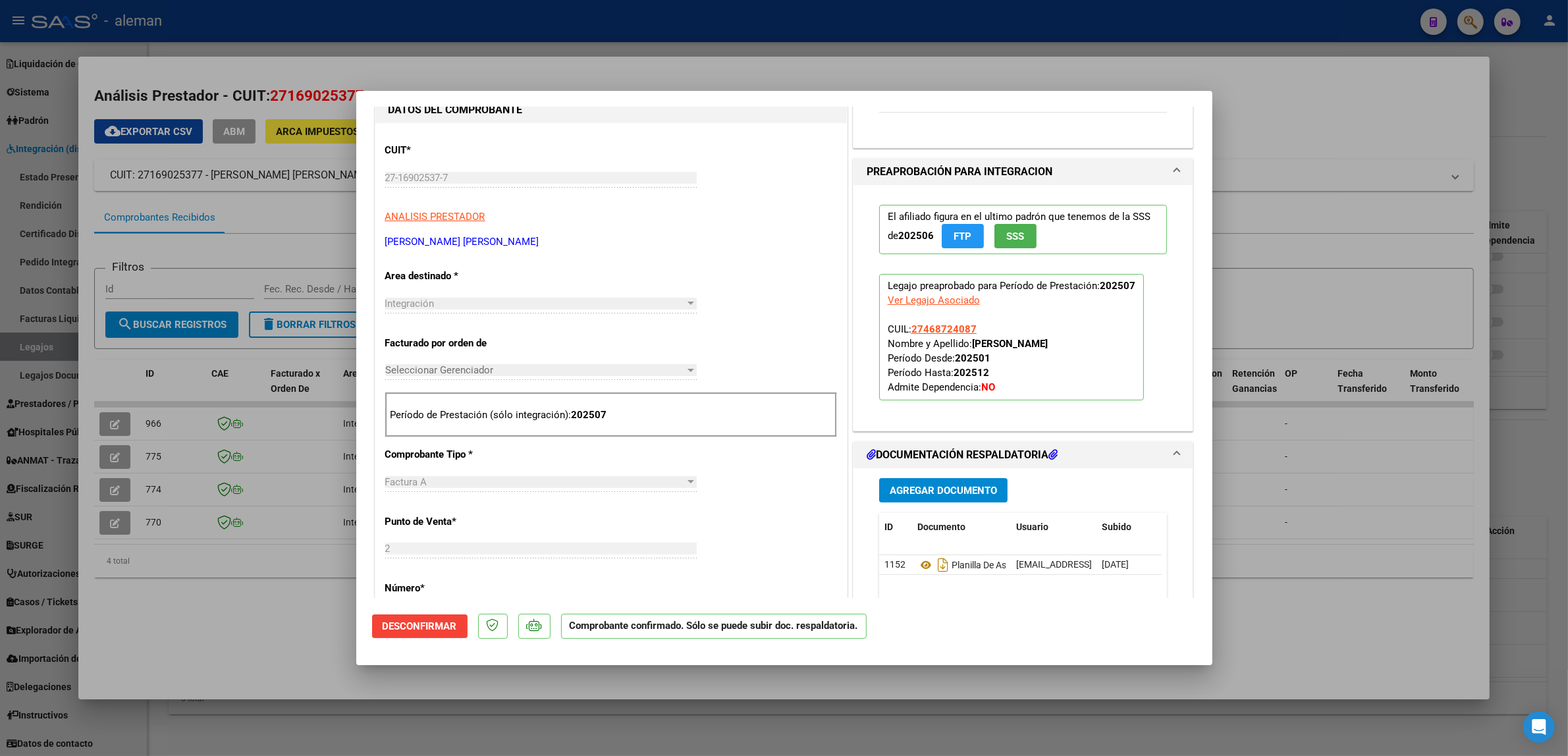
scroll to position [165, 0]
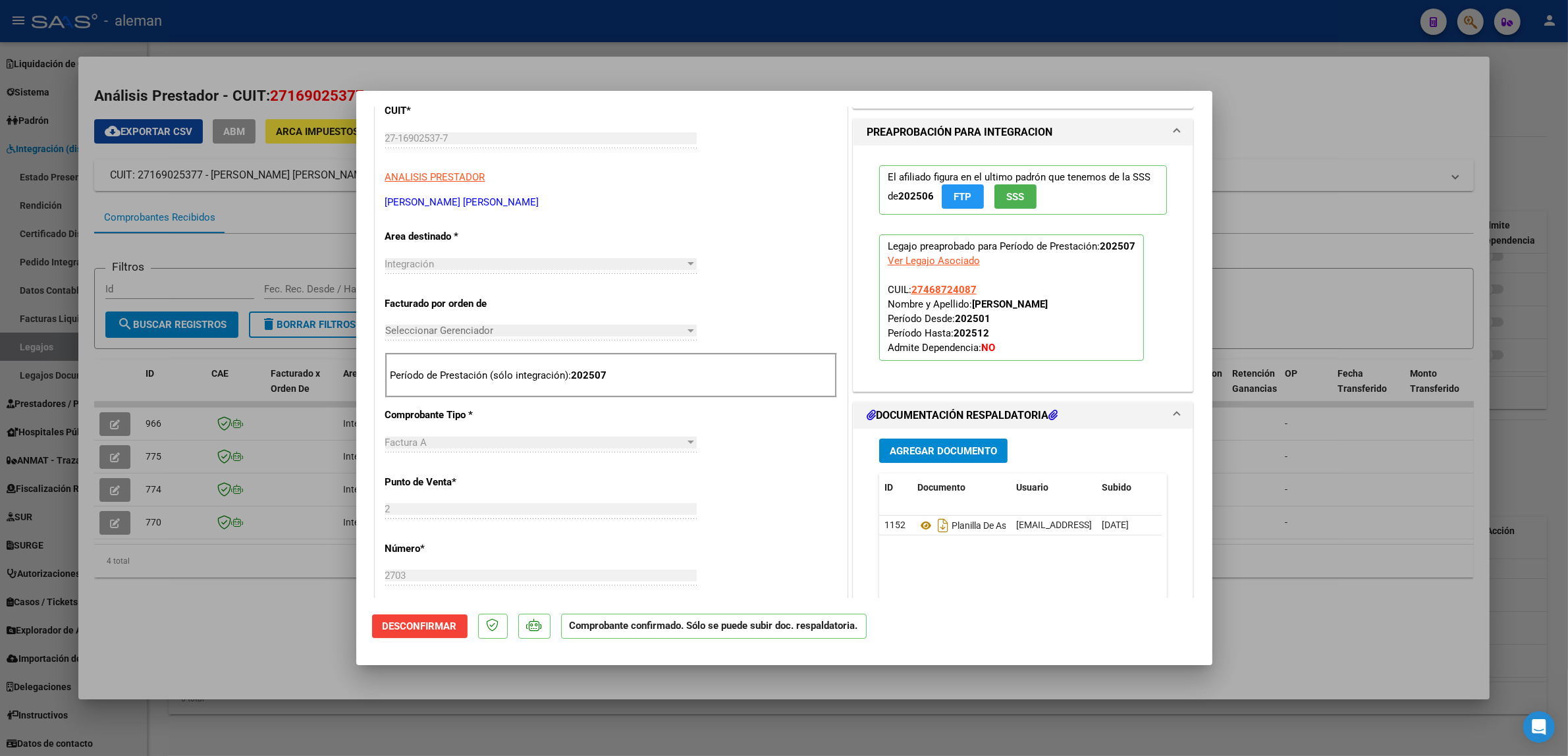
click at [688, 333] on div at bounding box center [690, 331] width 6 height 4
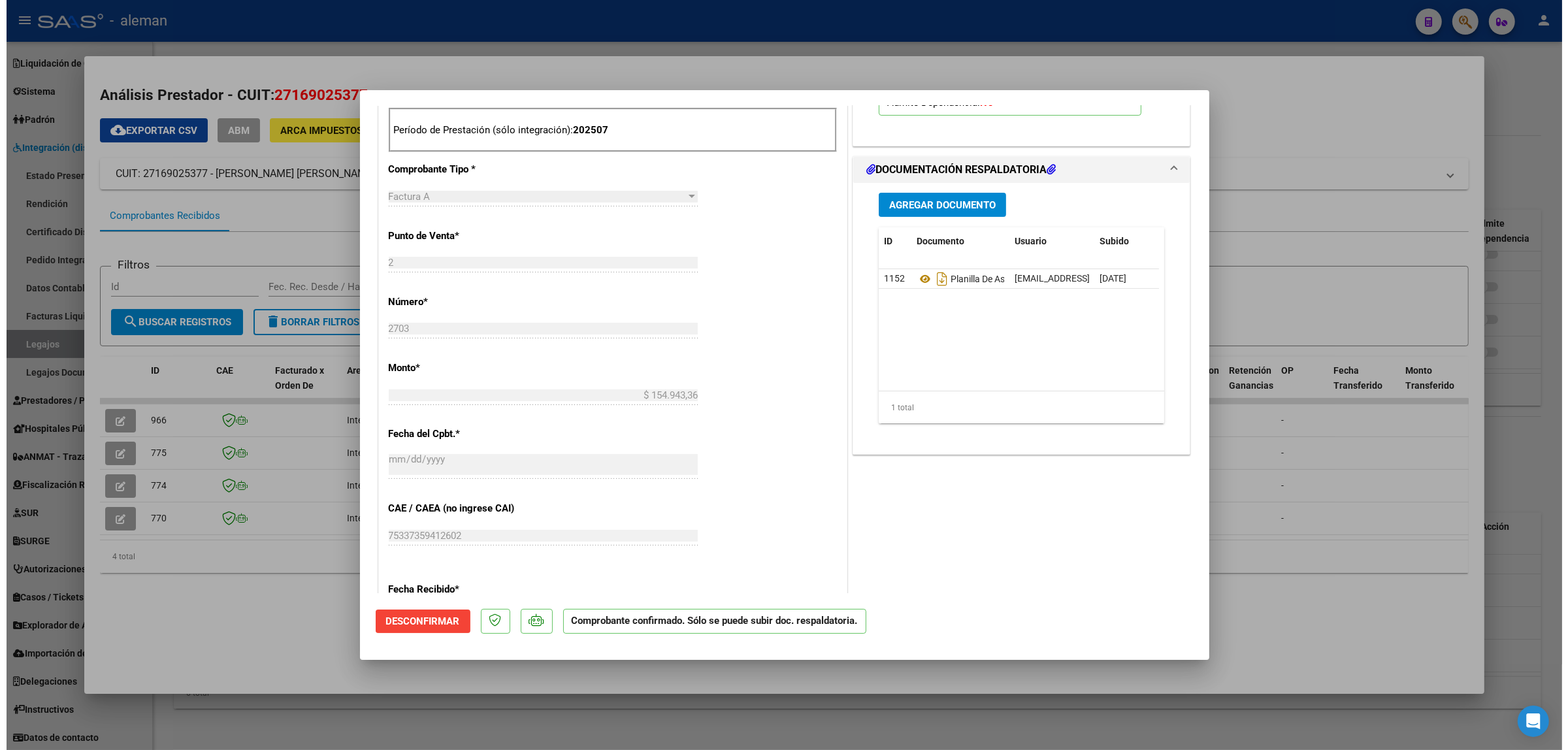
scroll to position [367, 0]
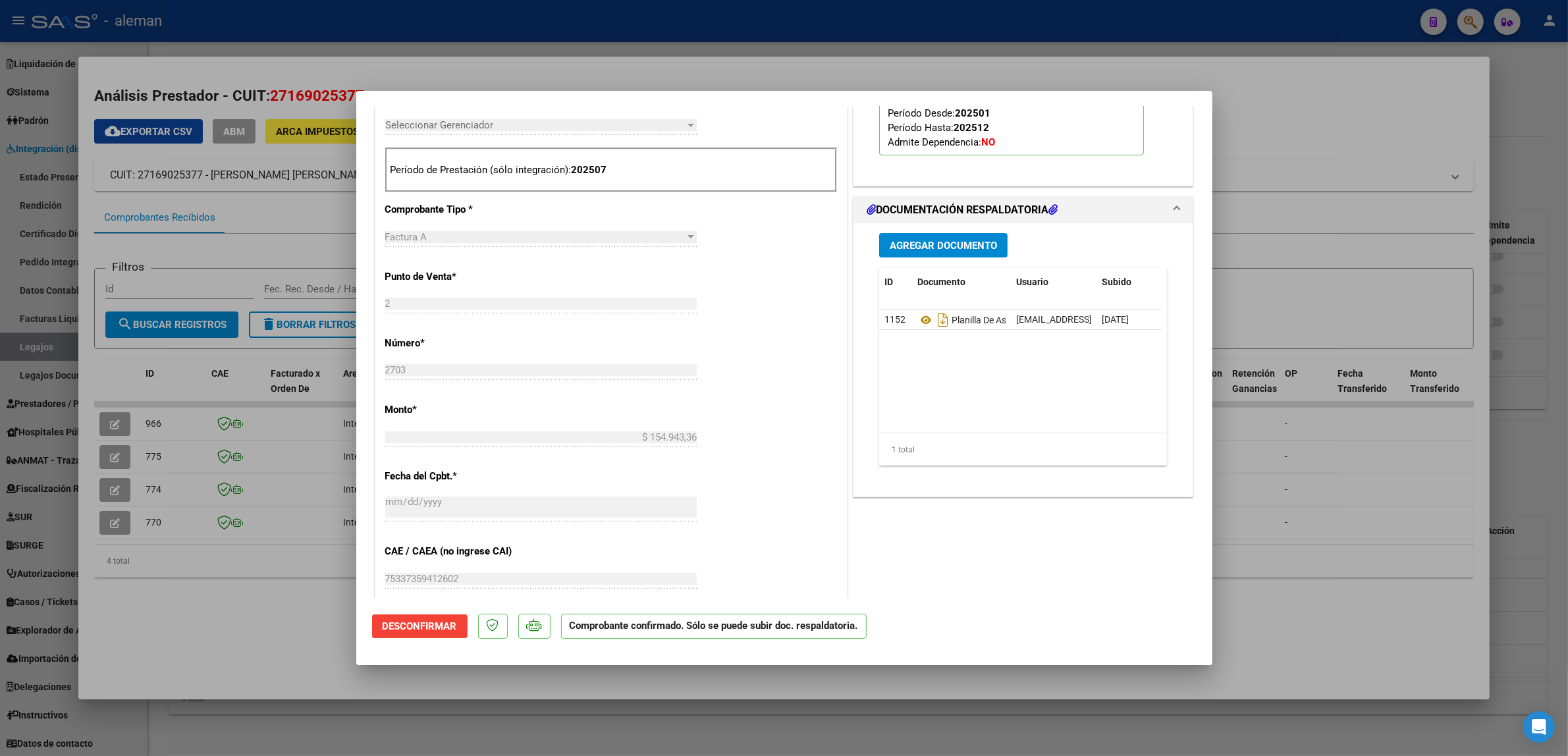
click at [1336, 448] on div at bounding box center [784, 378] width 1568 height 756
type input "$ 0,00"
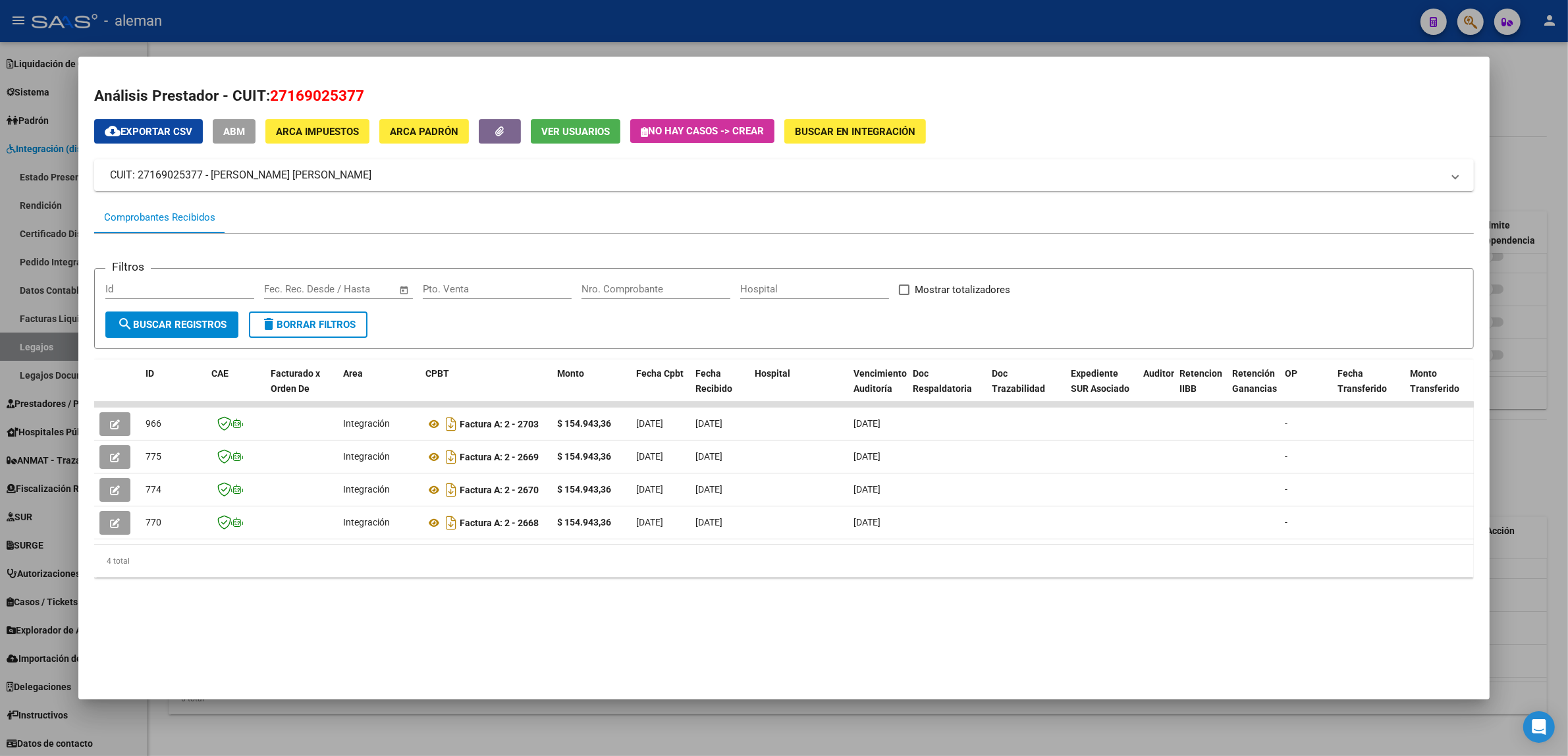
click at [1542, 159] on div at bounding box center [784, 378] width 1568 height 756
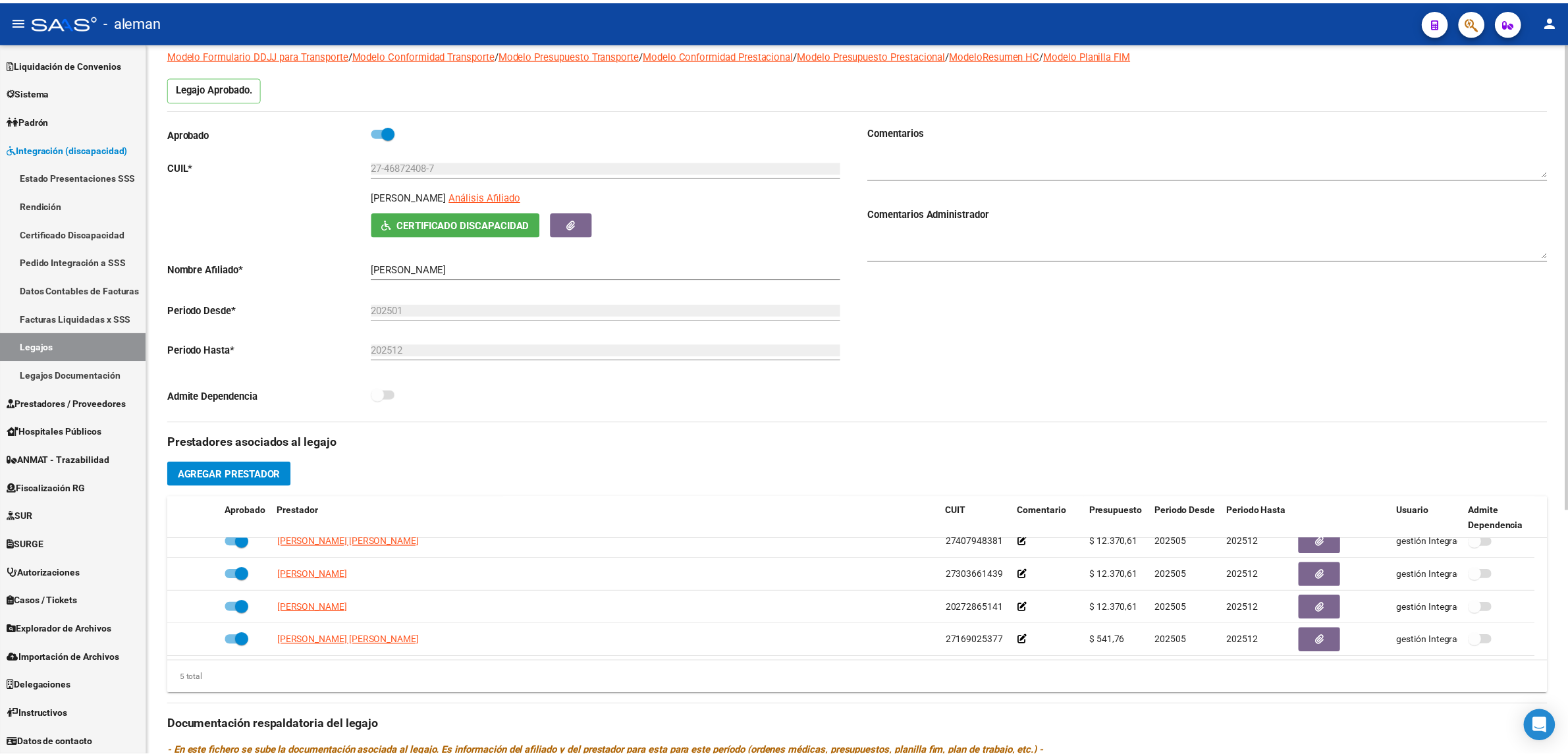
scroll to position [0, 0]
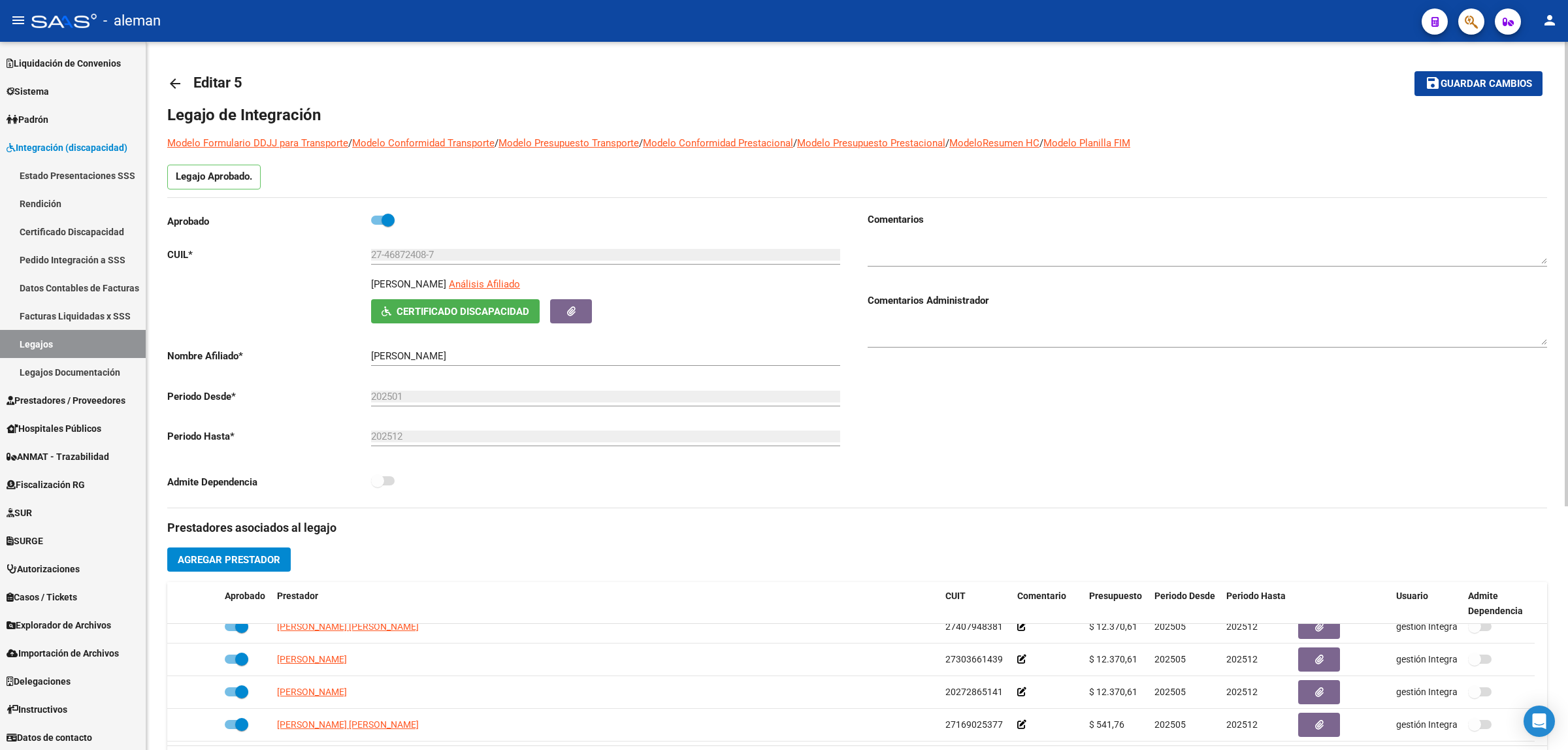
click at [183, 84] on link "arrow_back" at bounding box center [180, 84] width 26 height 31
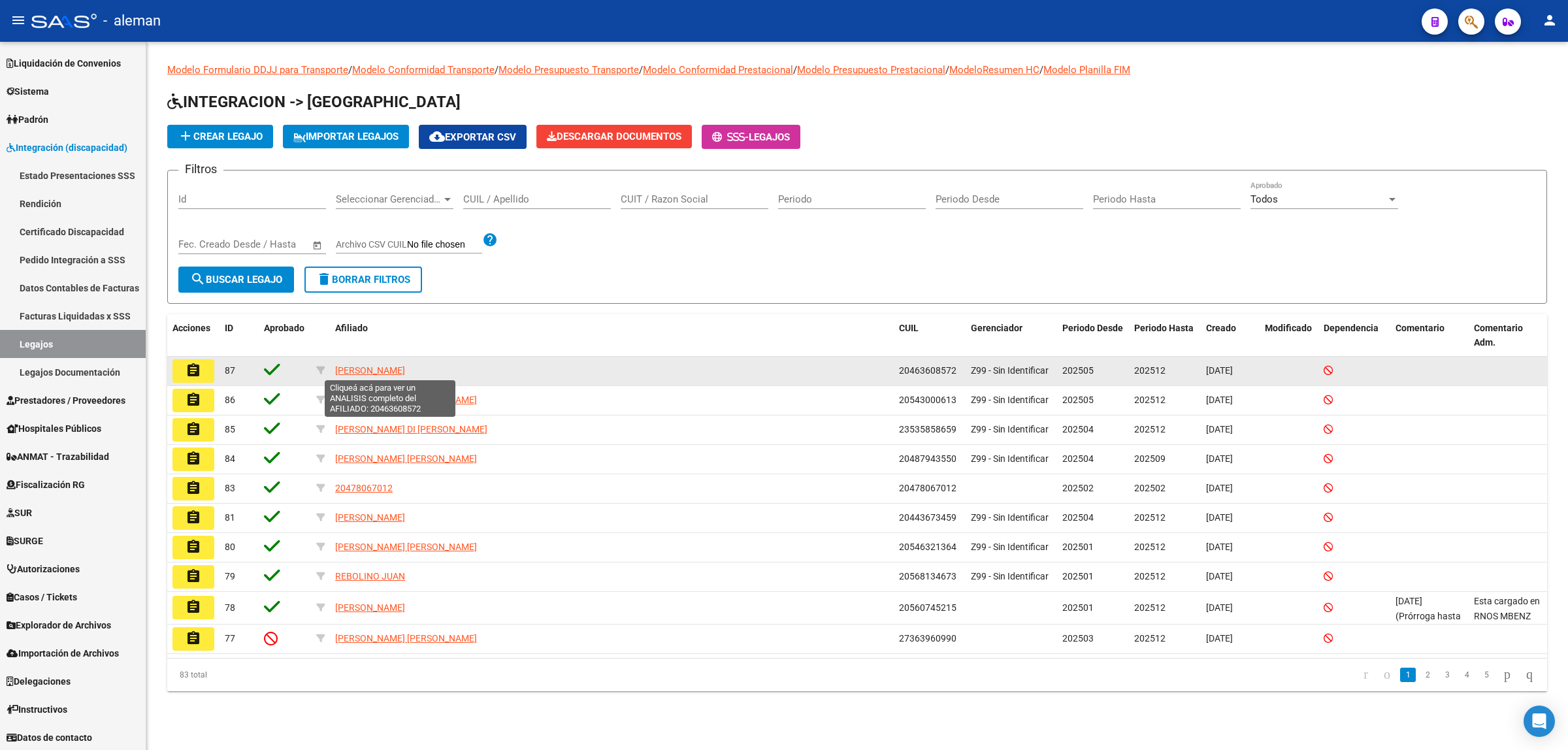
click at [351, 366] on span "[PERSON_NAME]" at bounding box center [370, 370] width 70 height 10
type textarea "20463608572"
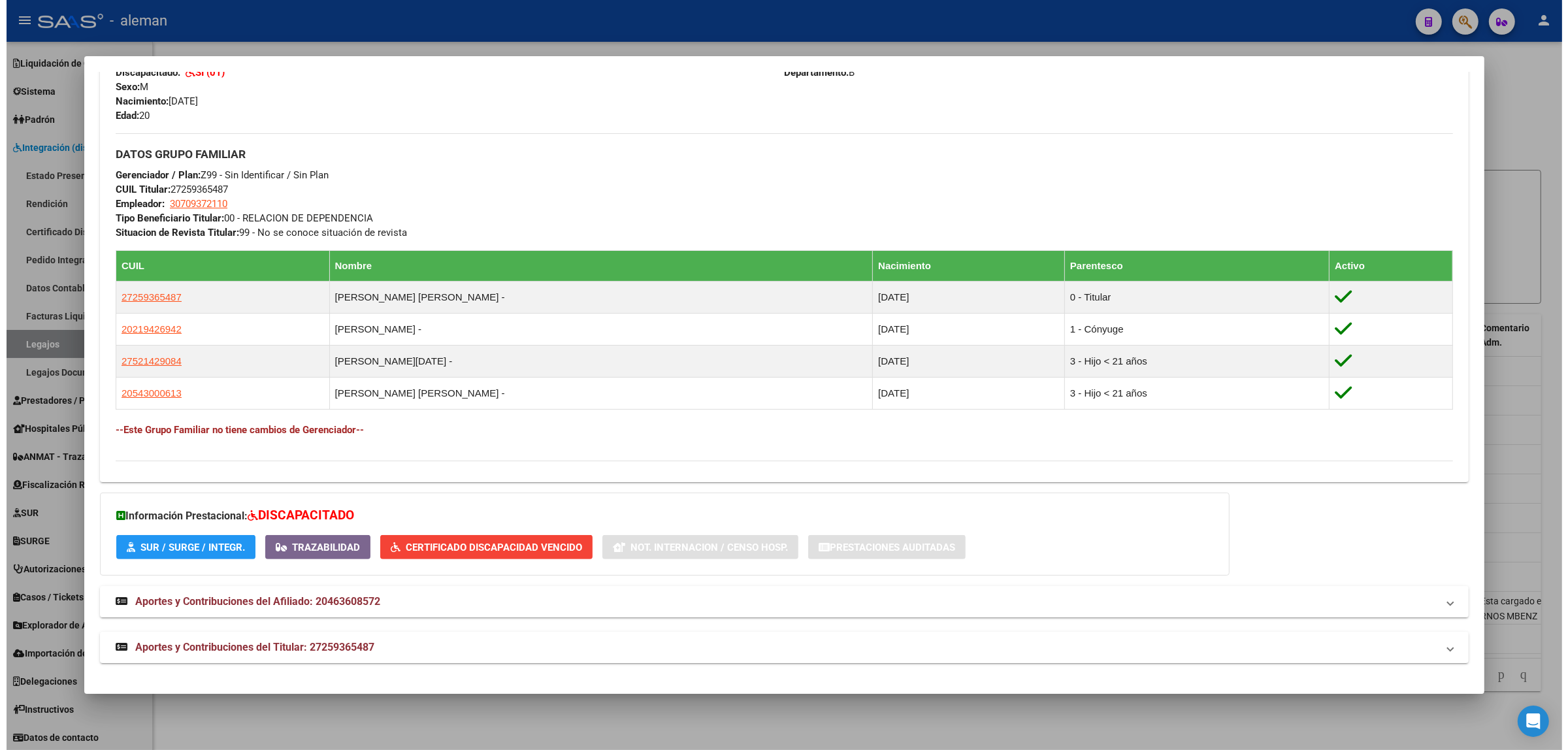
scroll to position [539, 0]
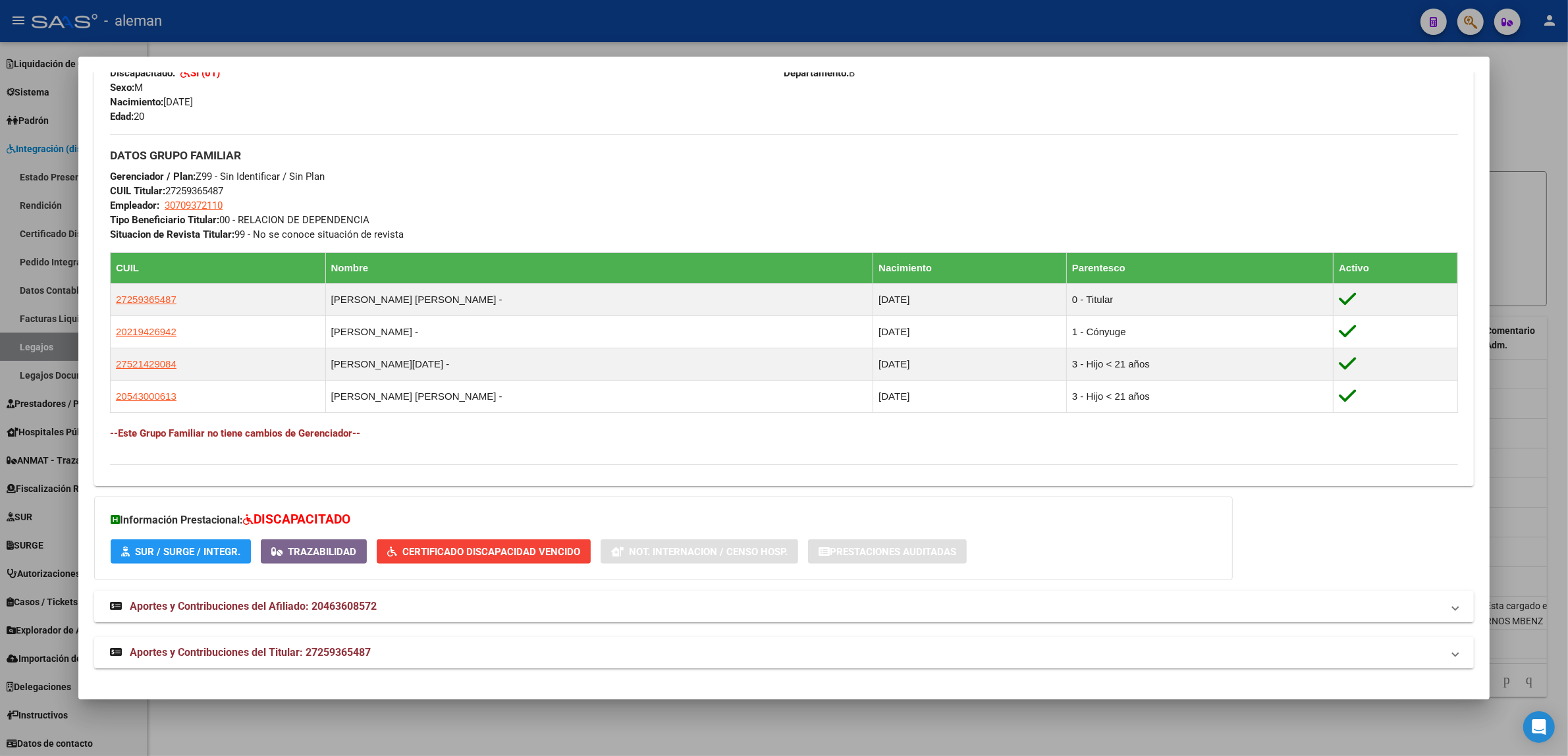
click at [1512, 451] on div at bounding box center [784, 378] width 1568 height 756
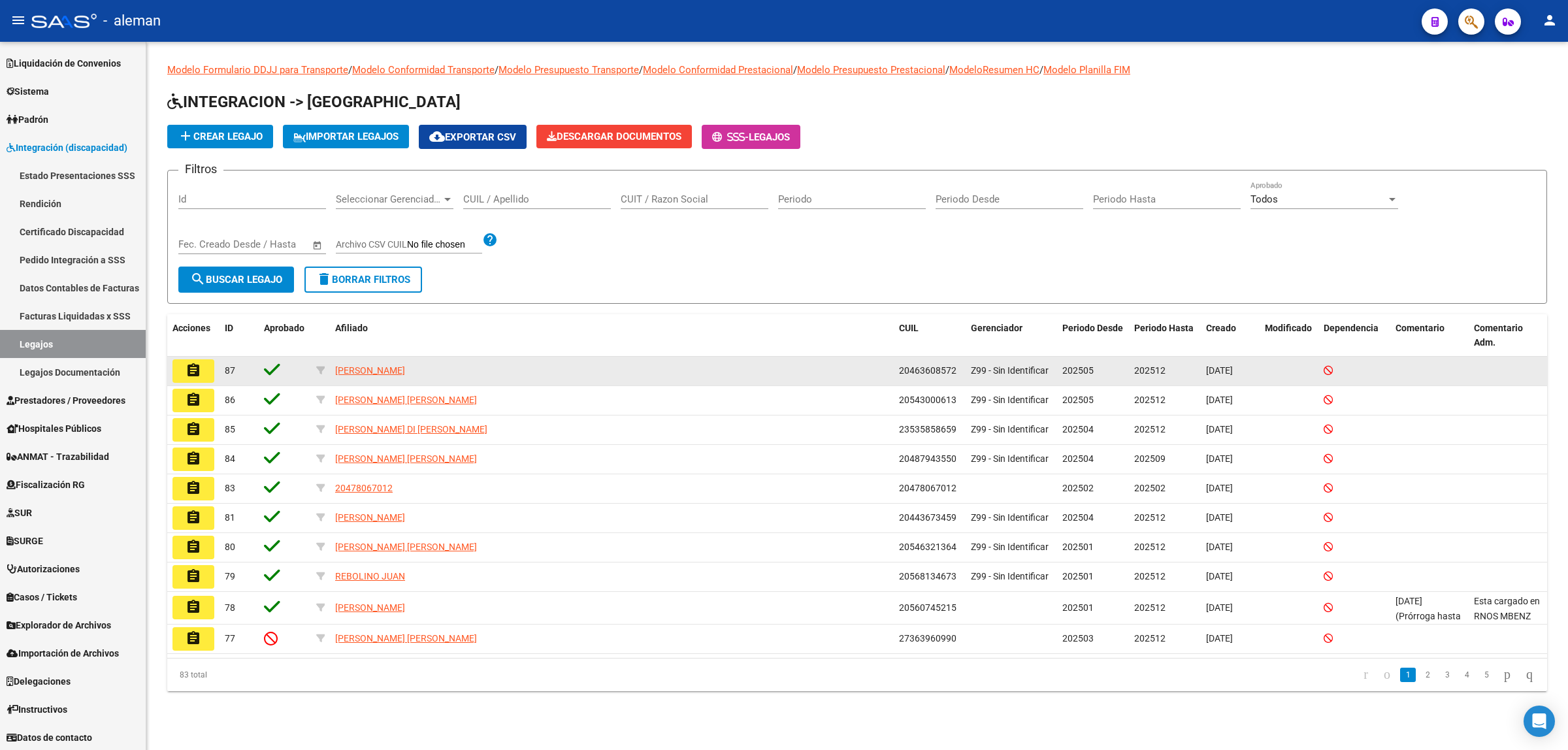
click at [191, 372] on mat-icon "assignment" at bounding box center [193, 370] width 15 height 15
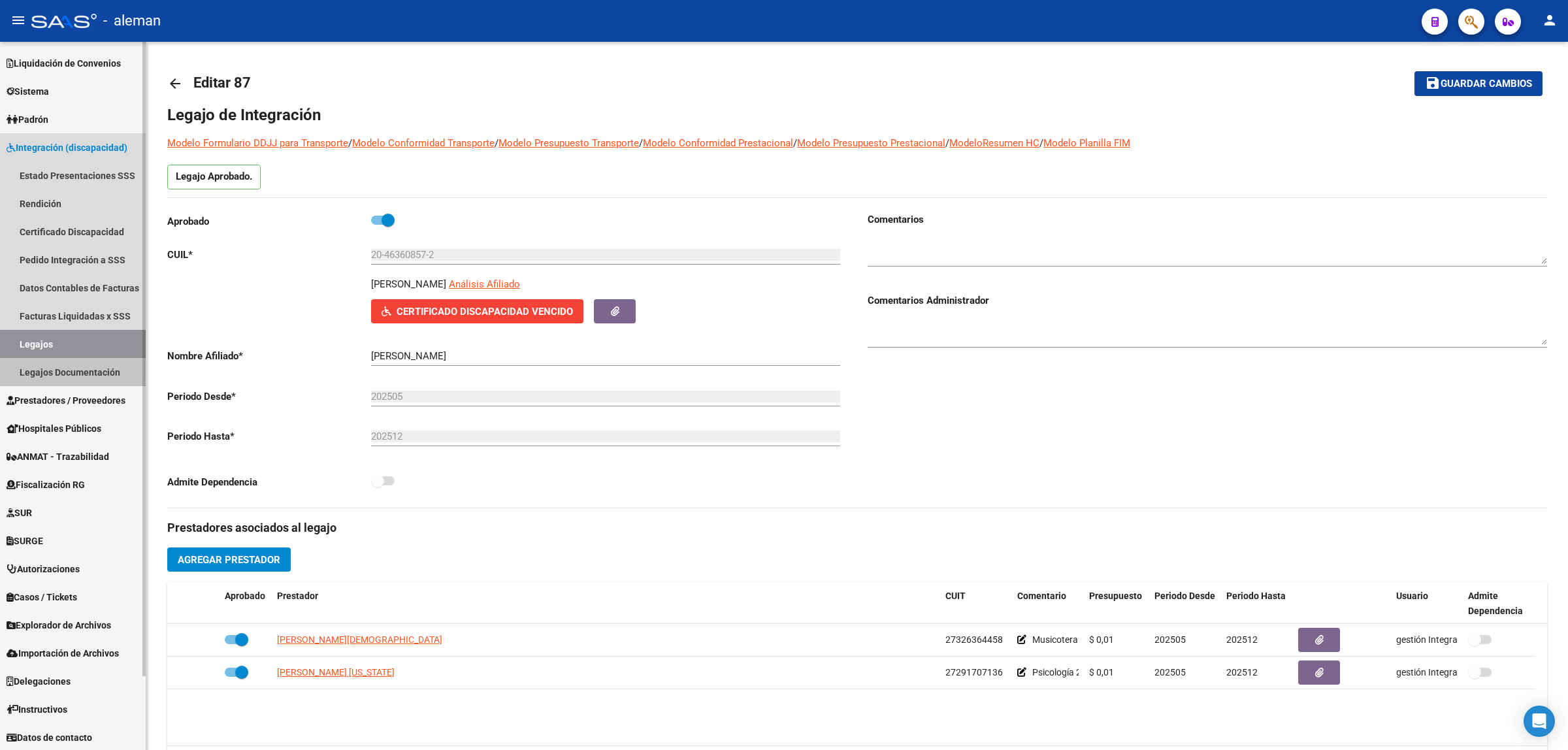
click at [80, 372] on link "Legajos Documentación" at bounding box center [73, 372] width 146 height 28
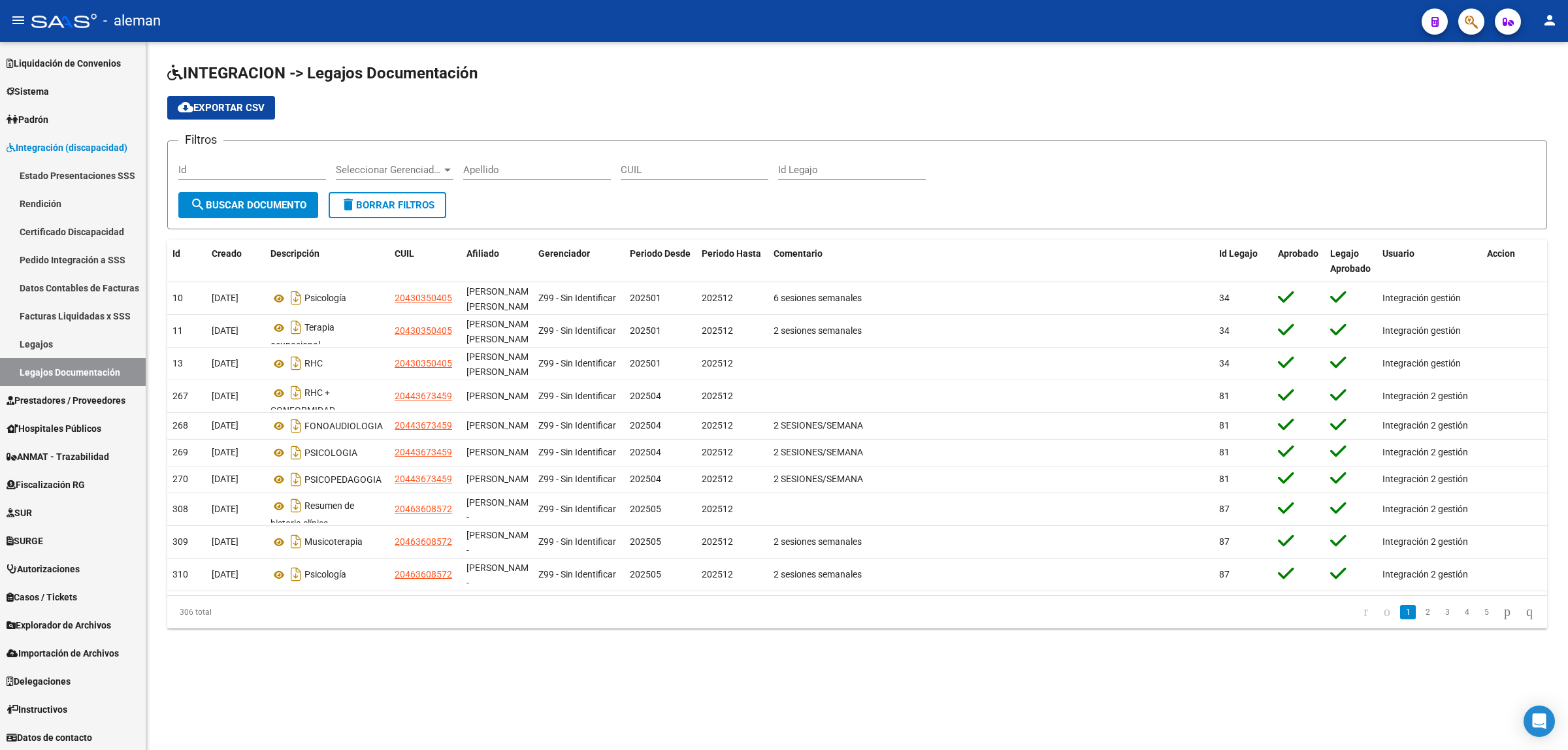
click at [446, 171] on div at bounding box center [447, 169] width 12 height 10
click at [949, 266] on div at bounding box center [784, 375] width 1568 height 750
click at [254, 109] on span "cloud_download Exportar CSV" at bounding box center [221, 107] width 87 height 12
click at [43, 394] on span "Prestadores / Proveedores" at bounding box center [65, 400] width 119 height 15
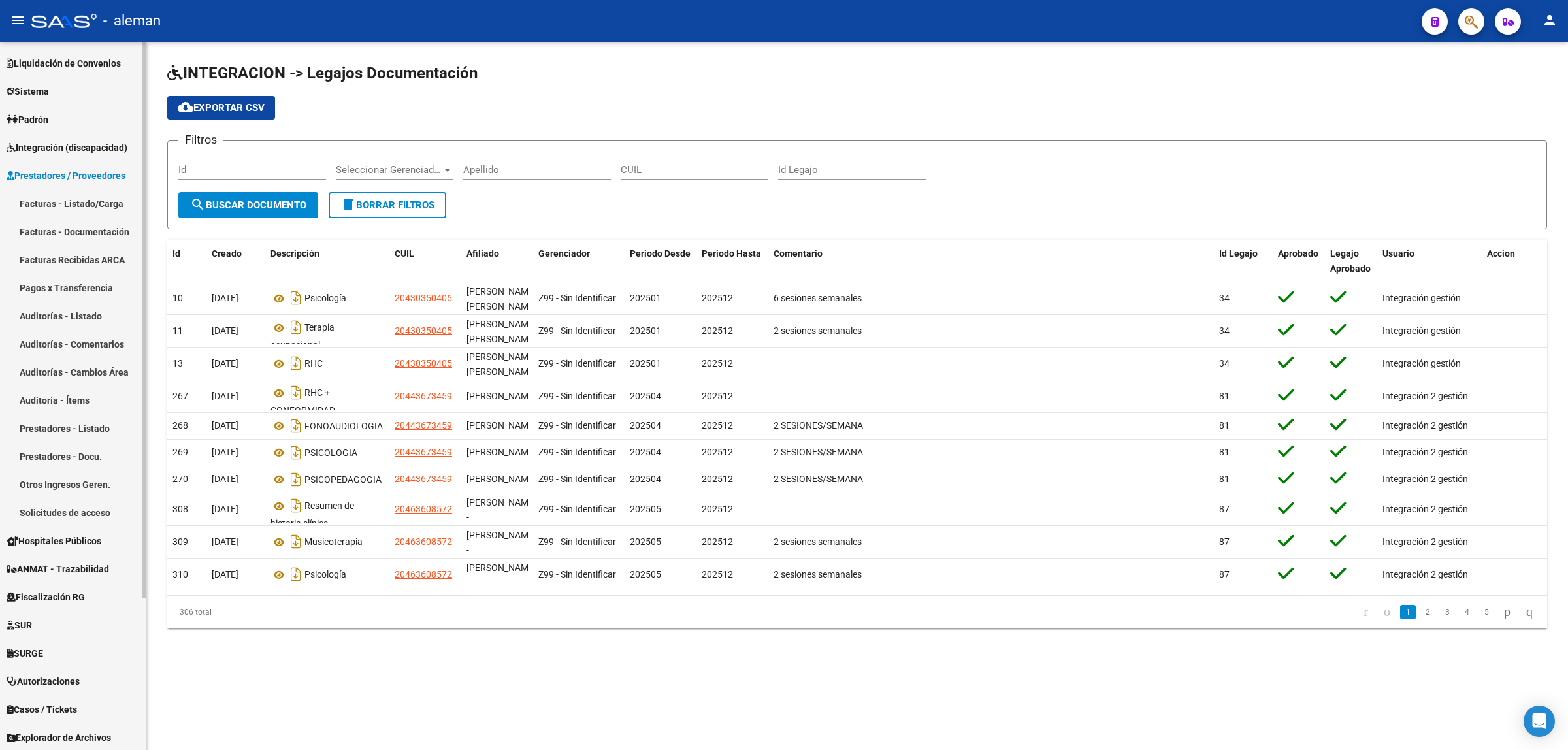
click at [77, 198] on link "Facturas - Listado/Carga" at bounding box center [73, 203] width 146 height 28
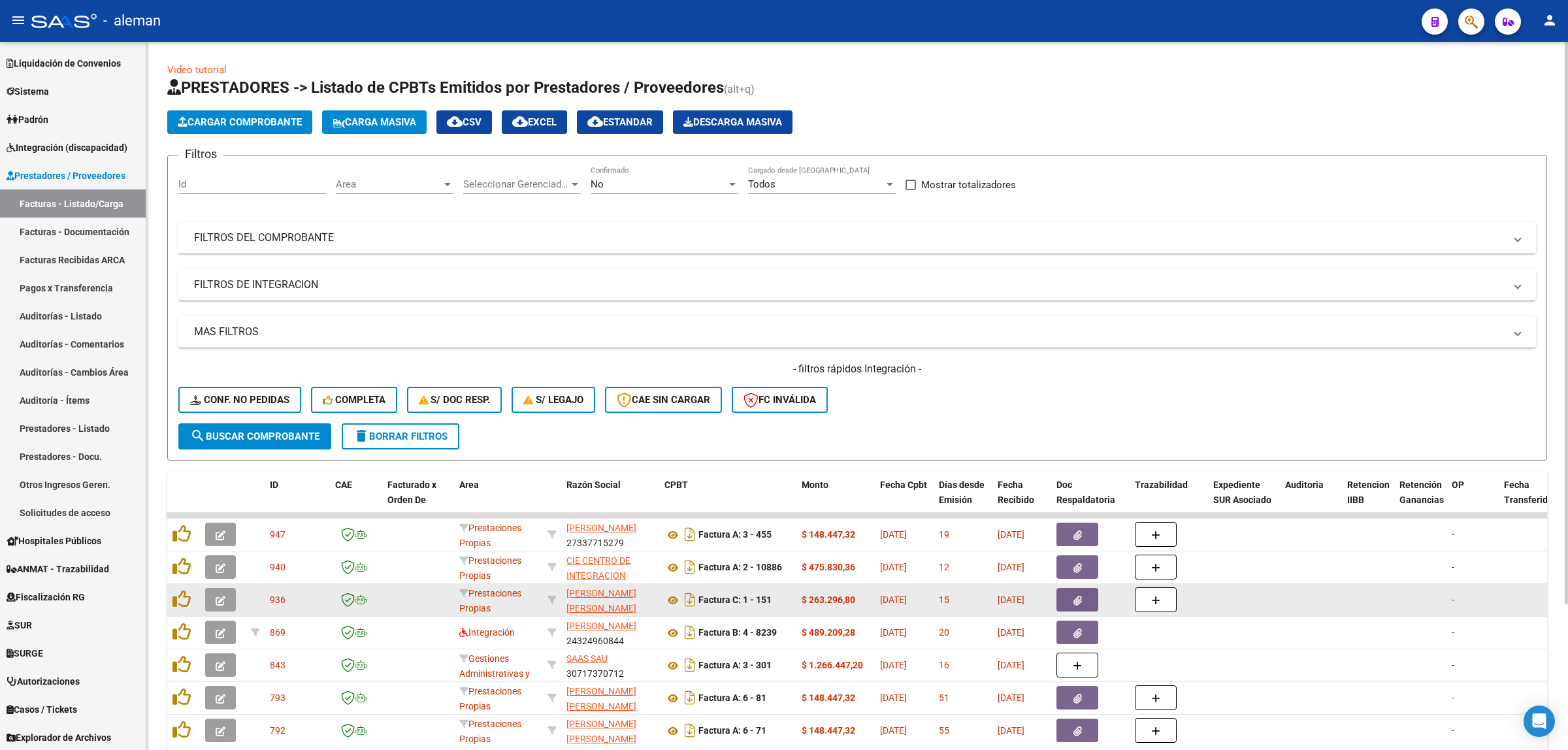
scroll to position [1, 0]
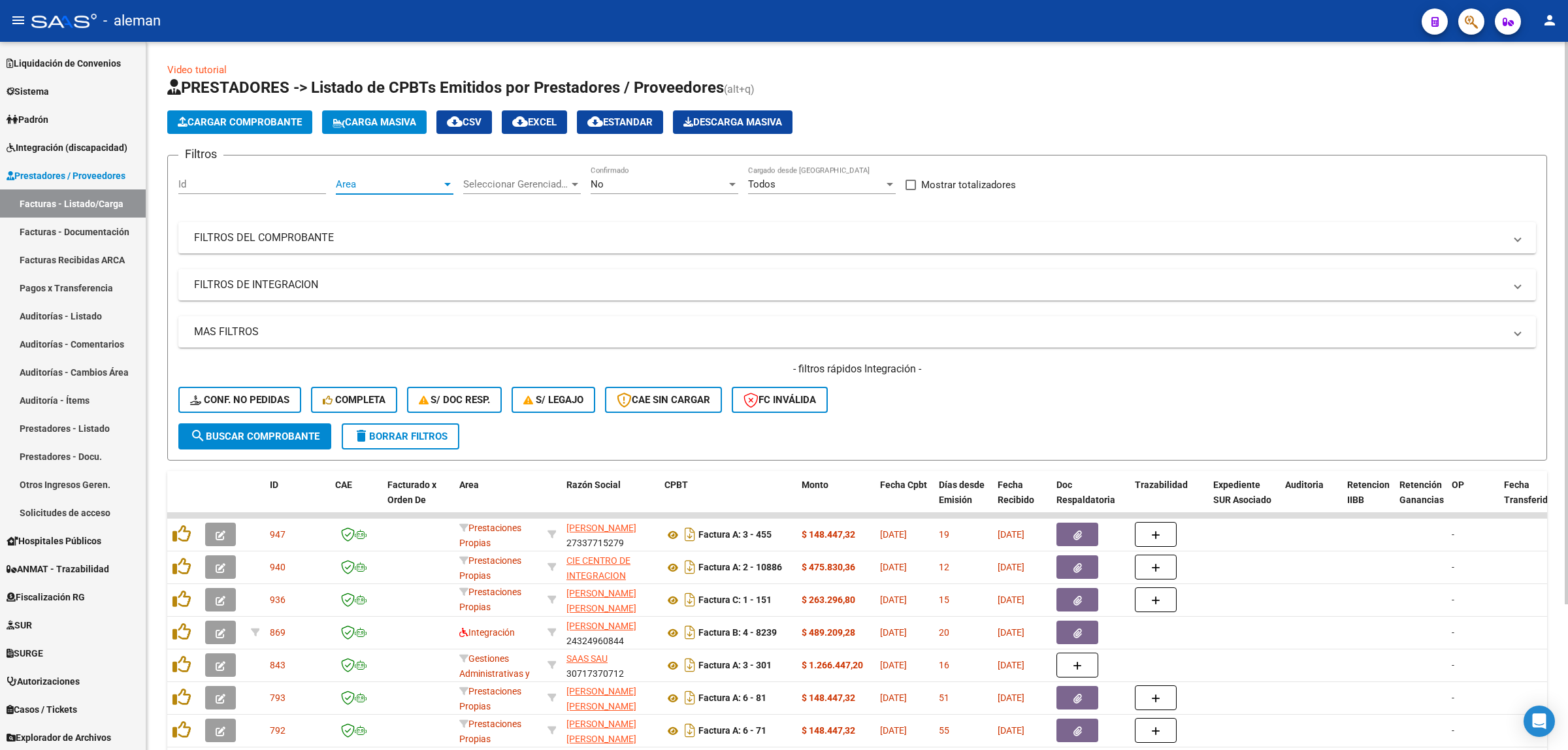
click at [439, 185] on span "Area" at bounding box center [388, 184] width 106 height 12
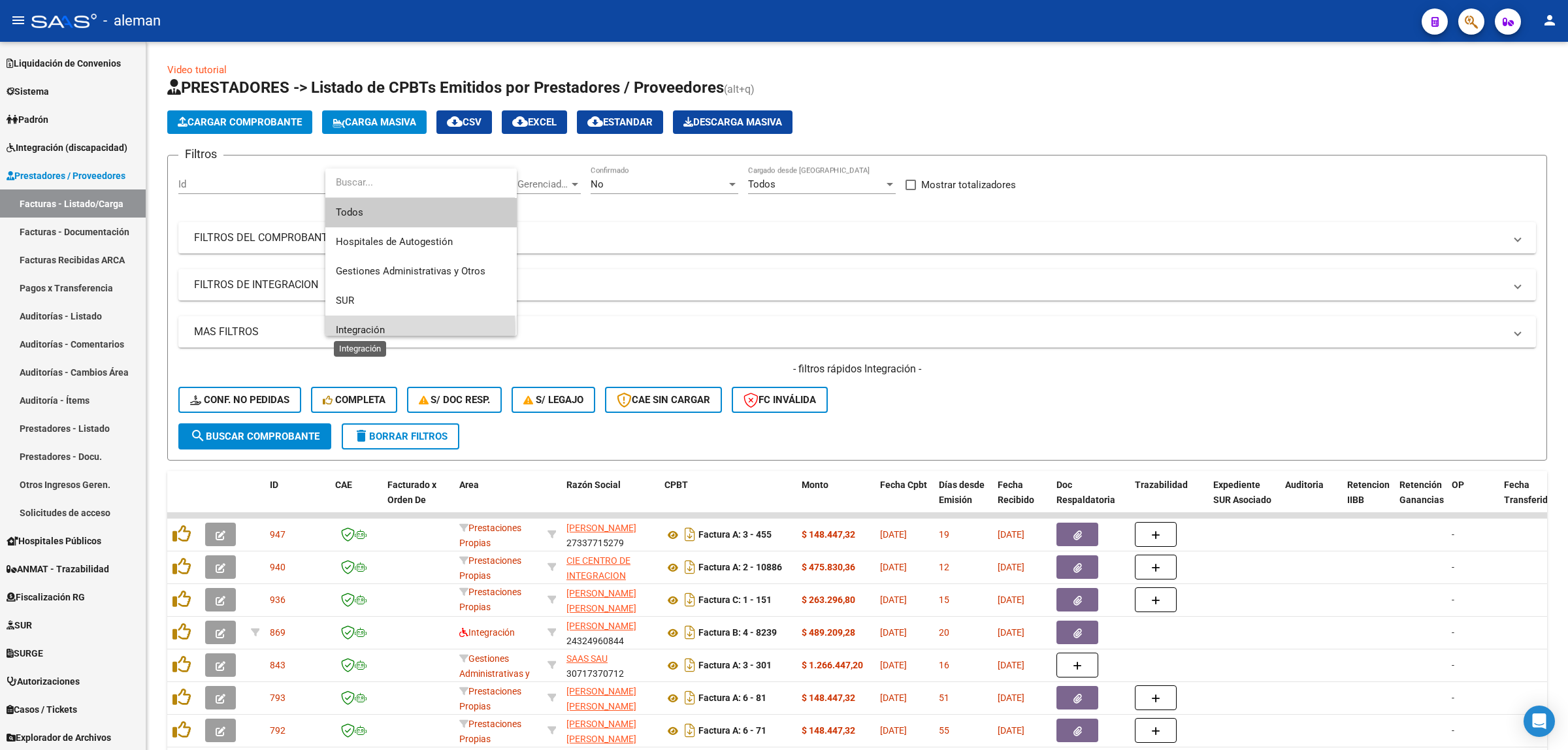
click at [354, 330] on span "Integración" at bounding box center [360, 329] width 49 height 12
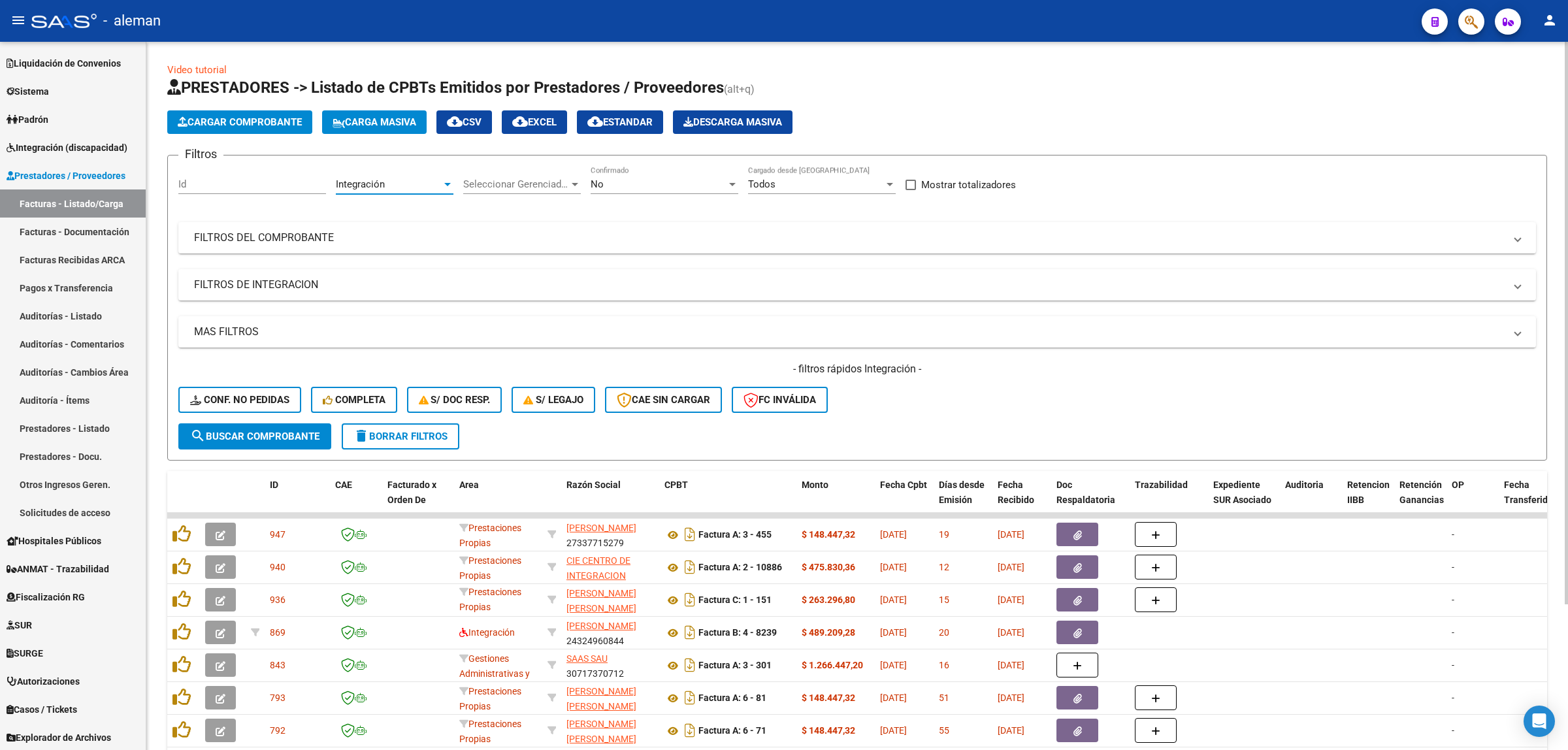
click at [289, 433] on span "search Buscar Comprobante" at bounding box center [255, 435] width 129 height 12
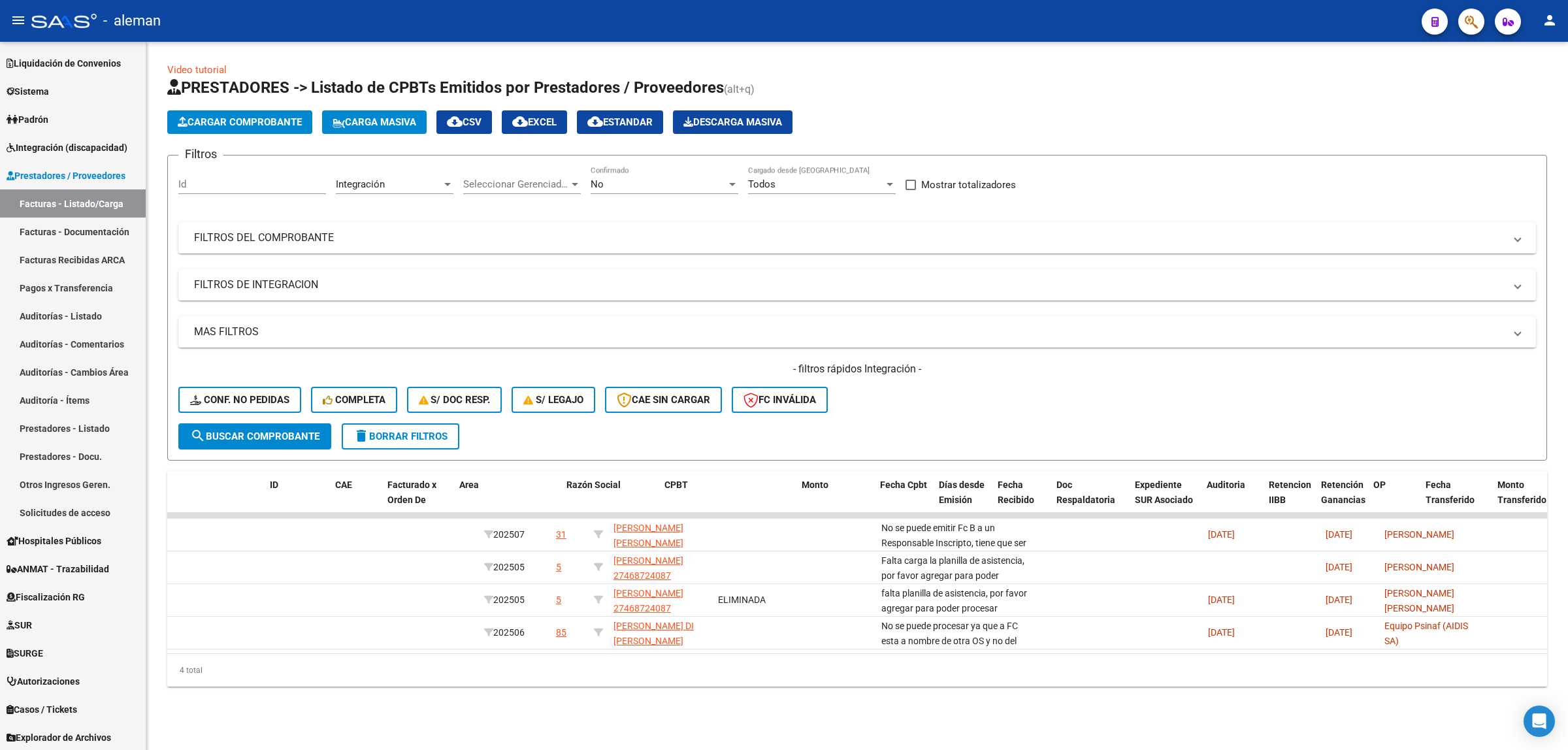
scroll to position [0, 0]
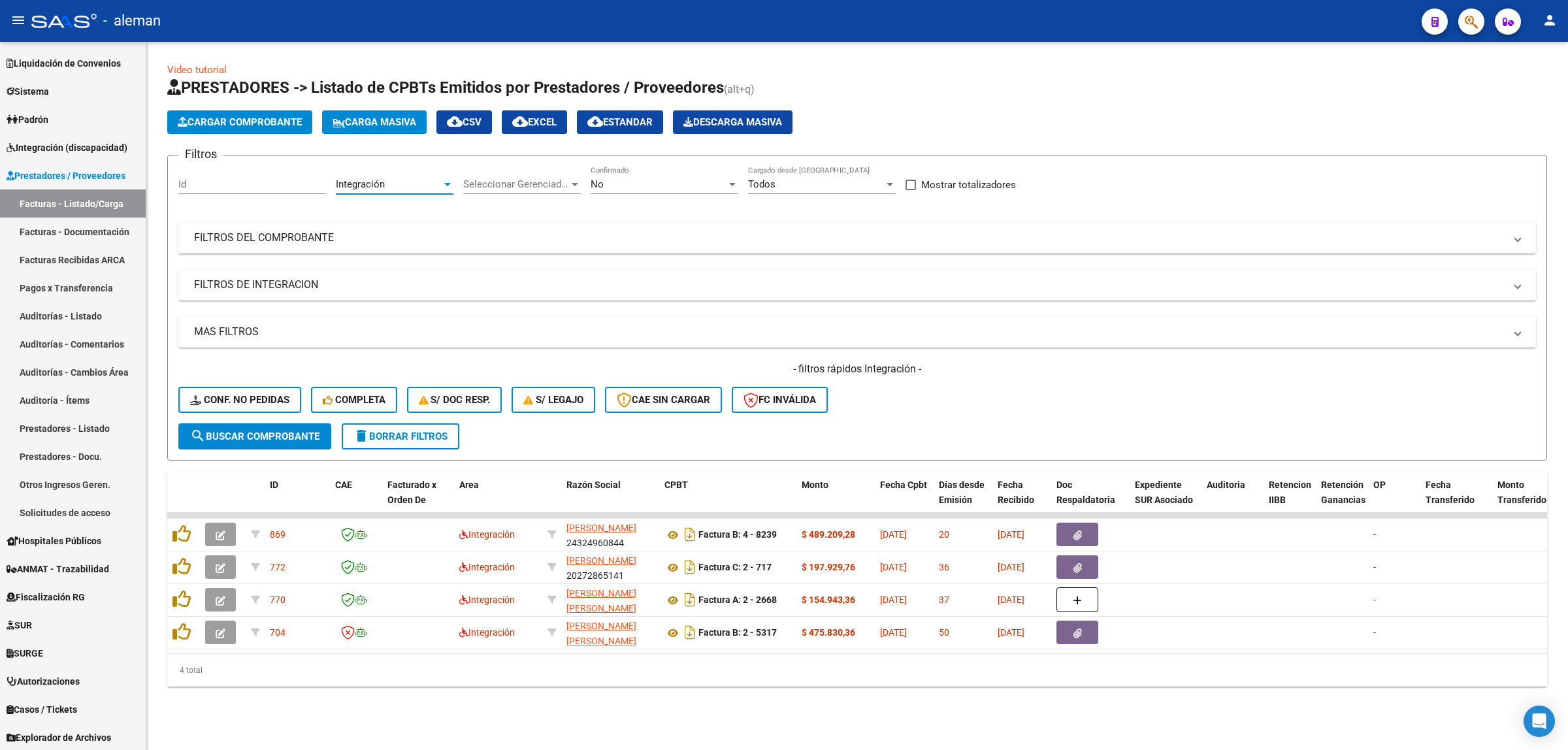
click at [439, 181] on div "Integración" at bounding box center [388, 184] width 106 height 12
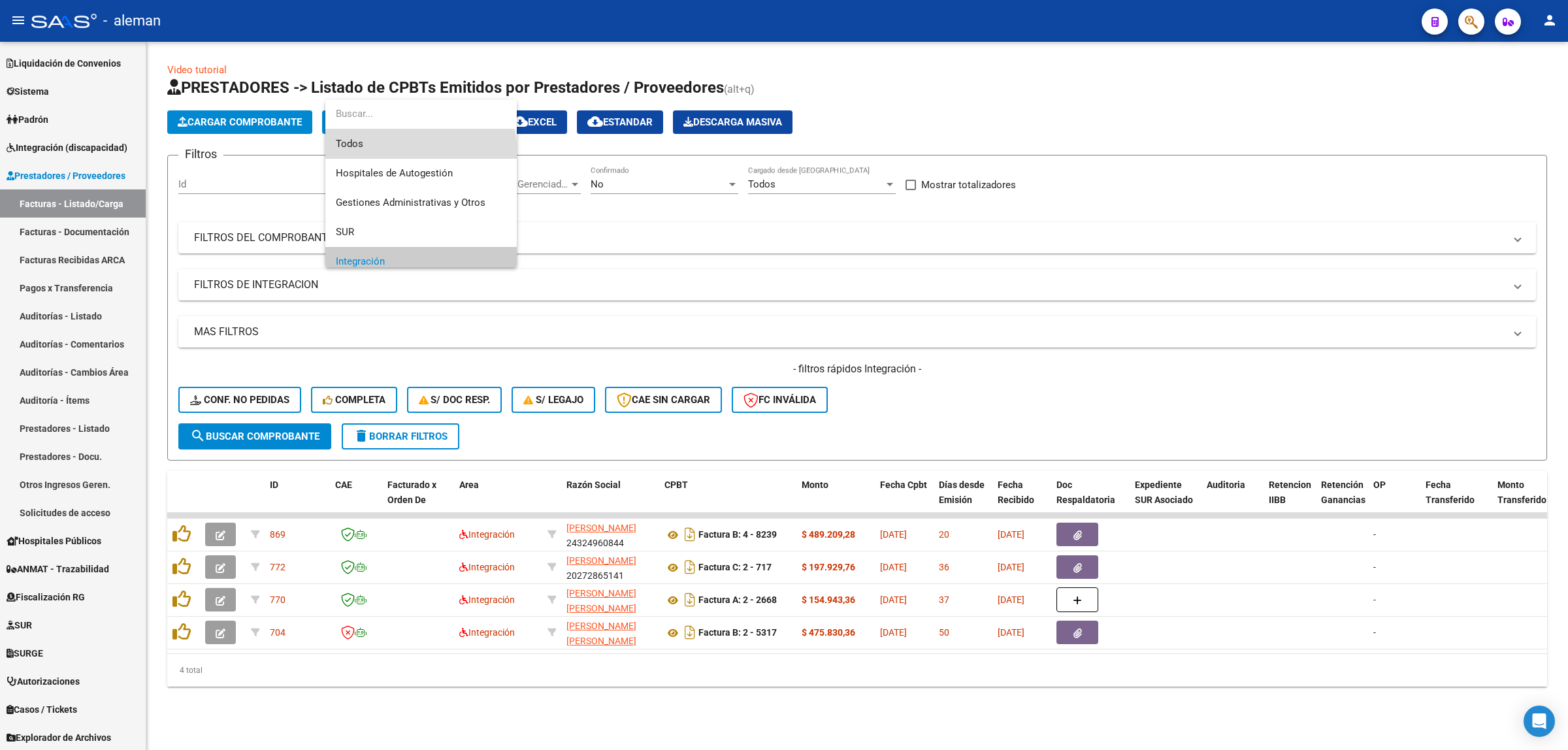
click at [412, 152] on span "Todos" at bounding box center [420, 144] width 170 height 29
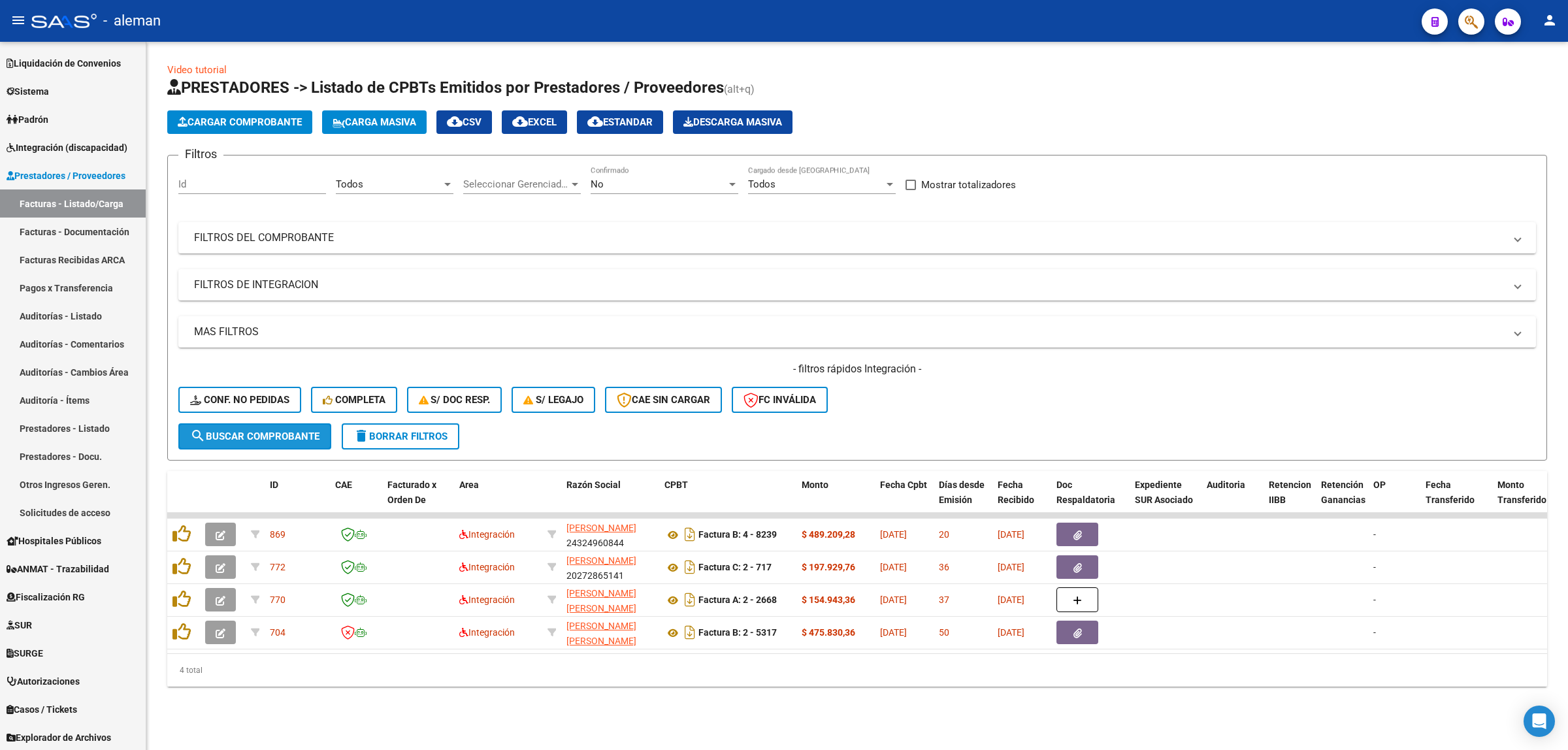
click at [281, 431] on span "search Buscar Comprobante" at bounding box center [255, 435] width 129 height 12
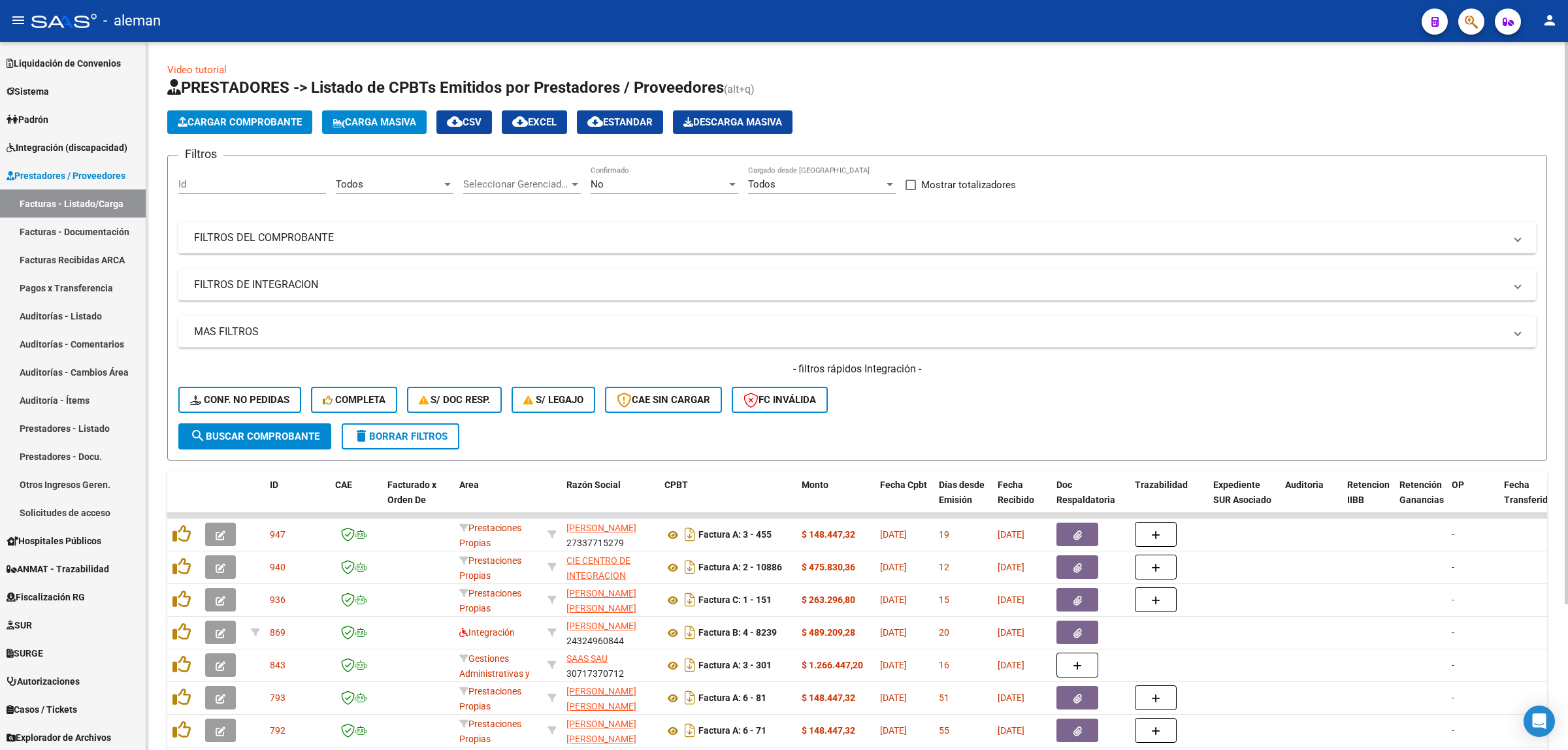
click at [1515, 237] on span at bounding box center [1518, 238] width 5 height 15
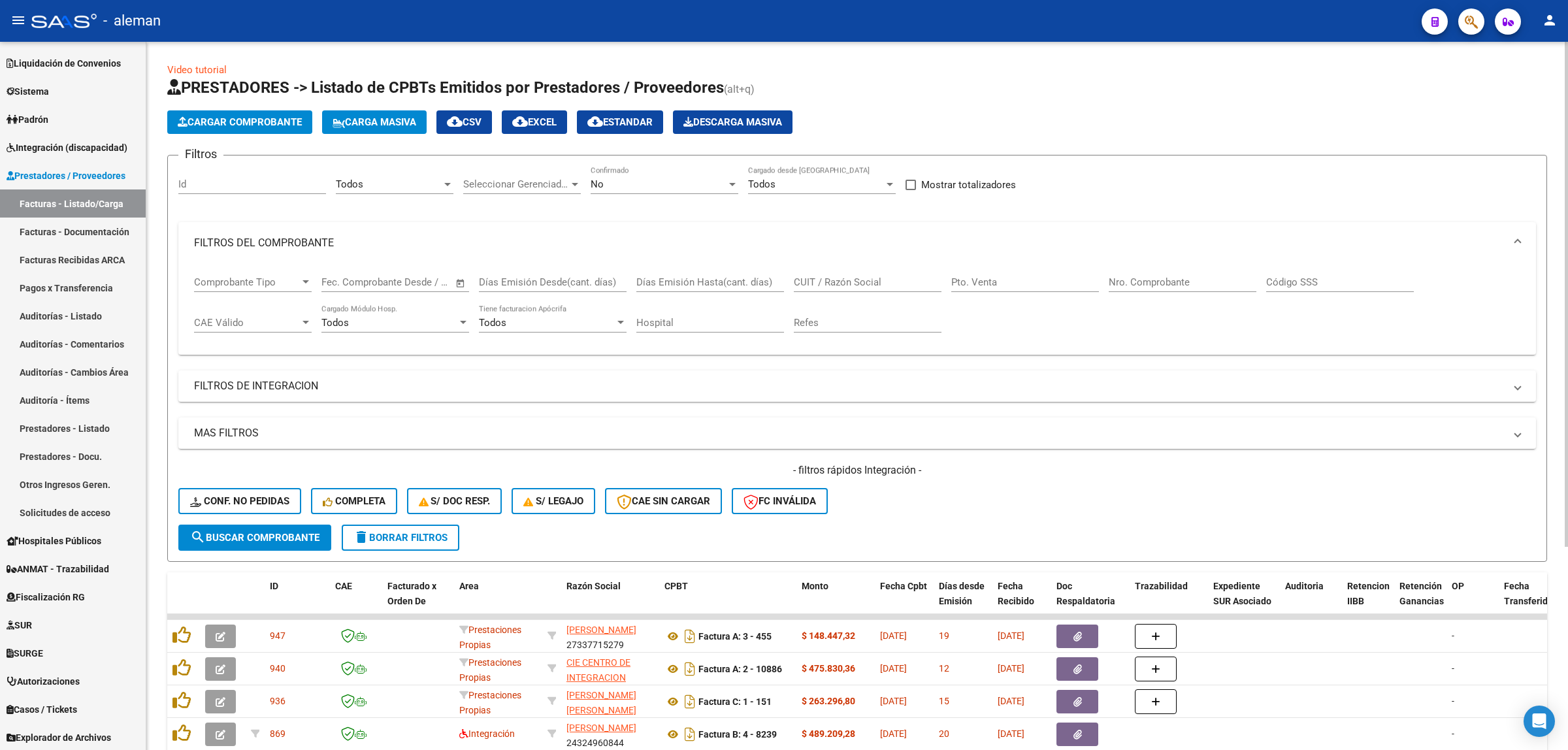
click at [1161, 282] on input "Nro. Comprobante" at bounding box center [1182, 282] width 147 height 12
type input "5952"
click at [277, 536] on span "search Buscar Comprobante" at bounding box center [255, 537] width 129 height 12
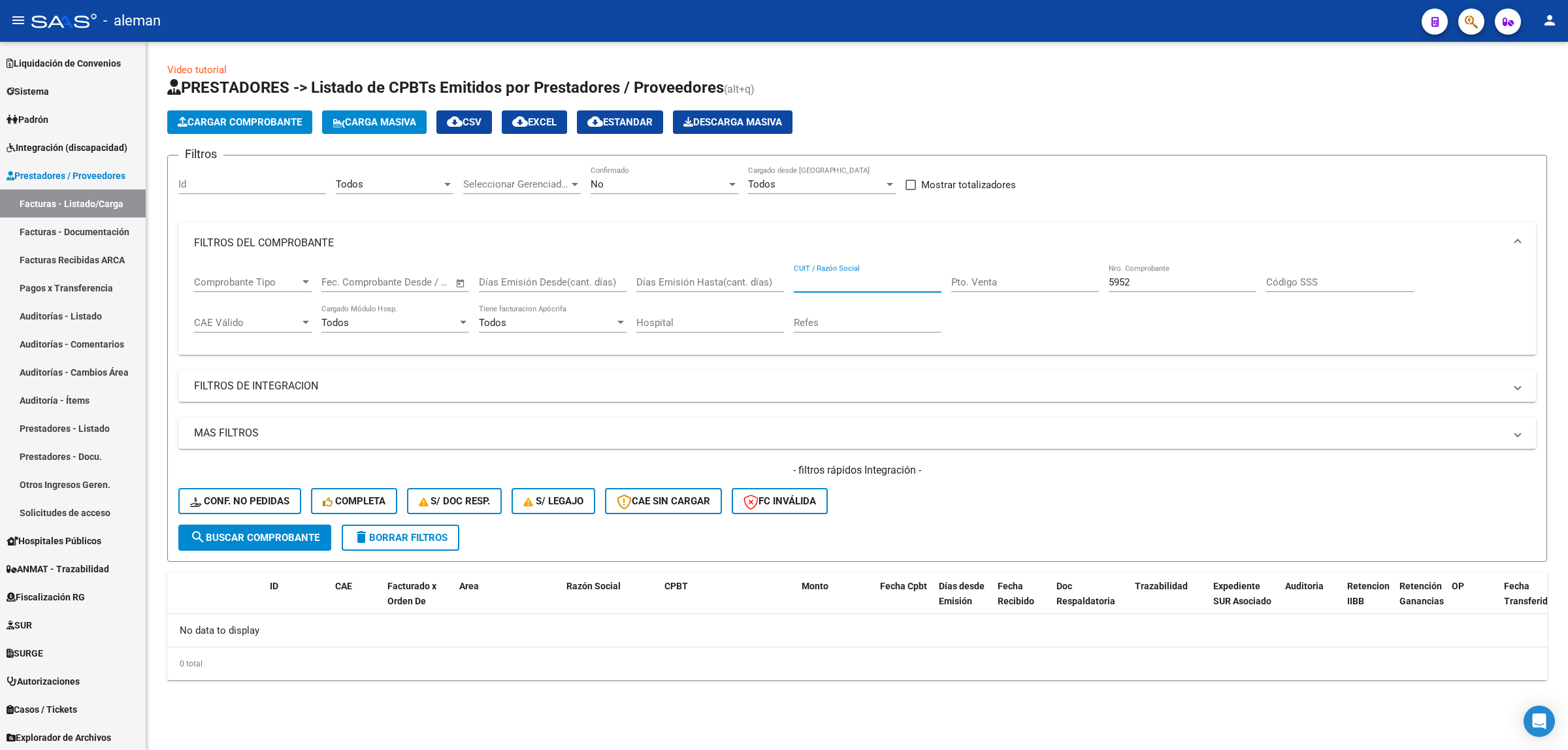
click at [812, 279] on input "CUIT / Razón Social" at bounding box center [868, 282] width 147 height 12
paste input "27133737974"
type input "27133737974"
drag, startPoint x: 1128, startPoint y: 283, endPoint x: 1115, endPoint y: 282, distance: 13.0
click at [1115, 282] on input "5952" at bounding box center [1182, 282] width 147 height 12
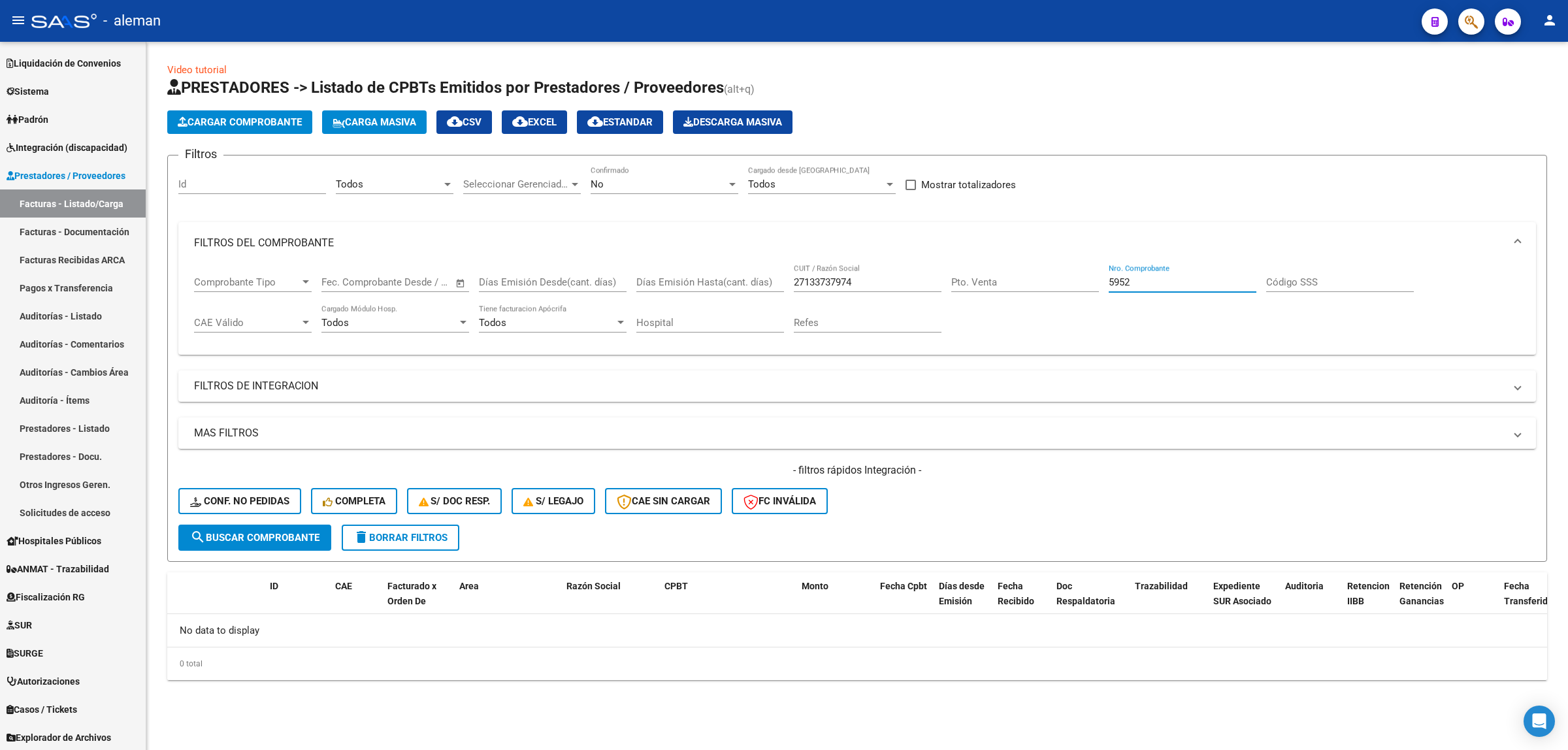
drag, startPoint x: 1134, startPoint y: 282, endPoint x: 1106, endPoint y: 282, distance: 28.0
click at [1106, 282] on div "Comprobante Tipo Comprobante Tipo Start date – End date Fec. Comprobante Desde …" at bounding box center [857, 304] width 1326 height 81
click at [275, 536] on span "search Buscar Comprobante" at bounding box center [255, 537] width 129 height 12
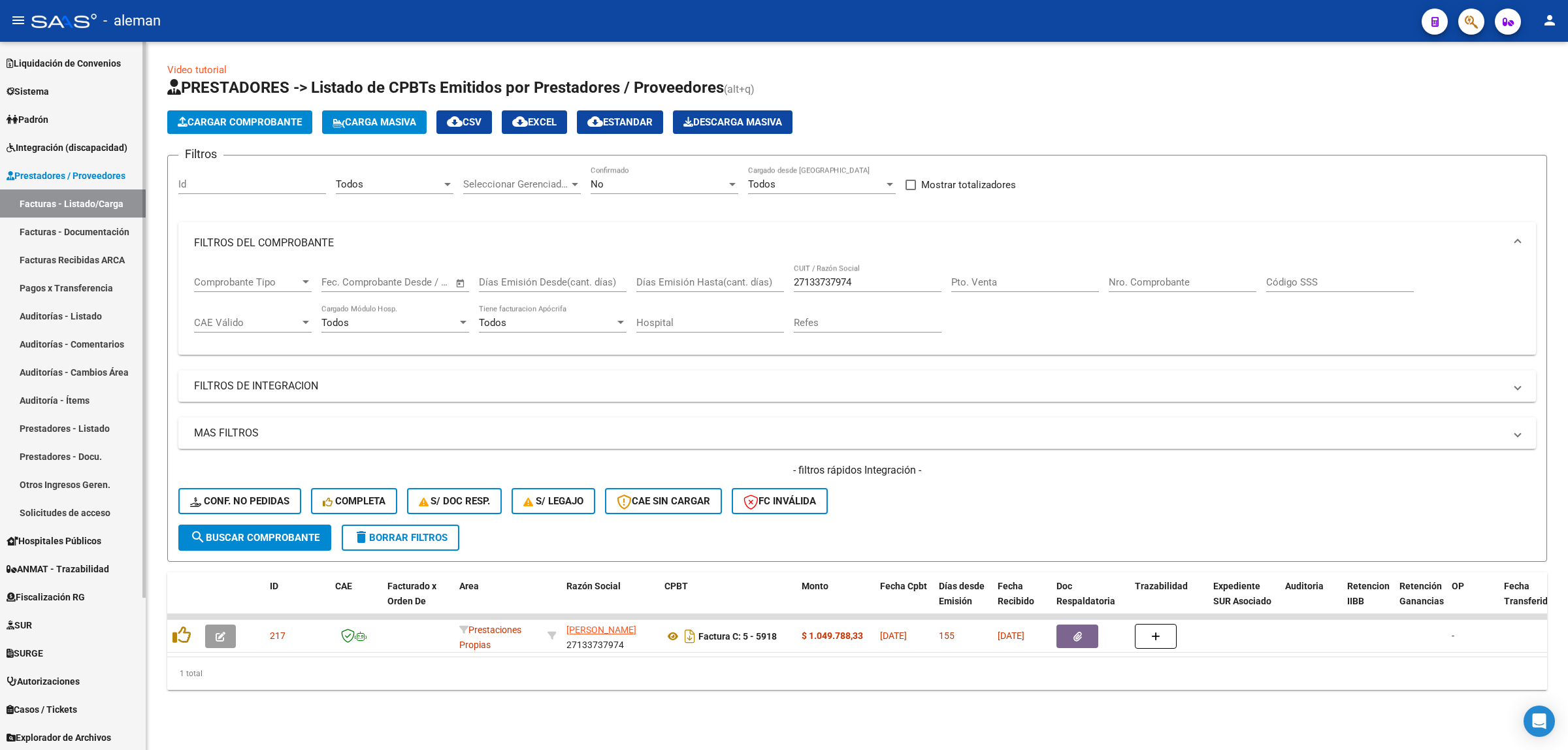
click at [71, 145] on span "Integración (discapacidad)" at bounding box center [66, 147] width 121 height 15
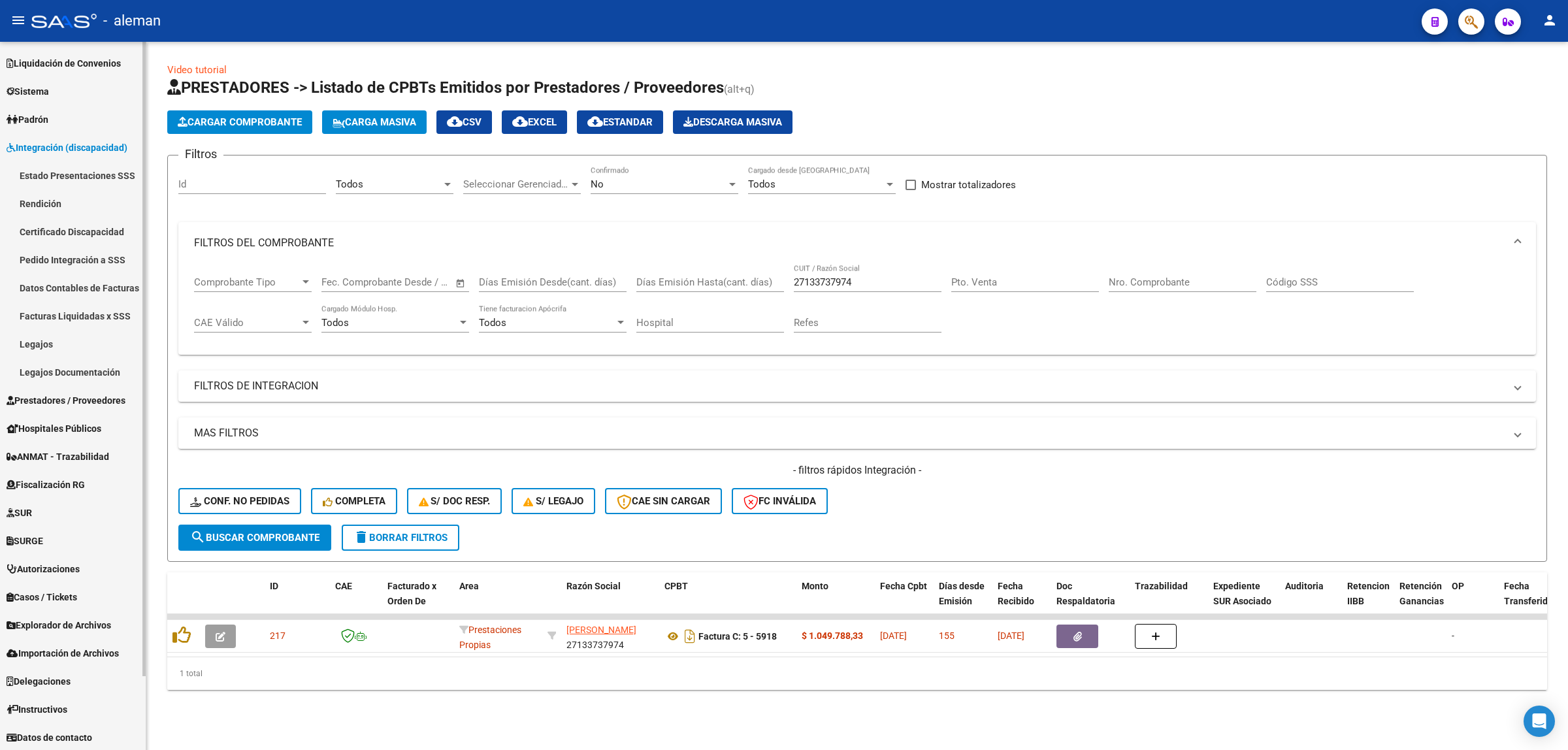
click at [54, 201] on link "Rendición" at bounding box center [73, 203] width 146 height 28
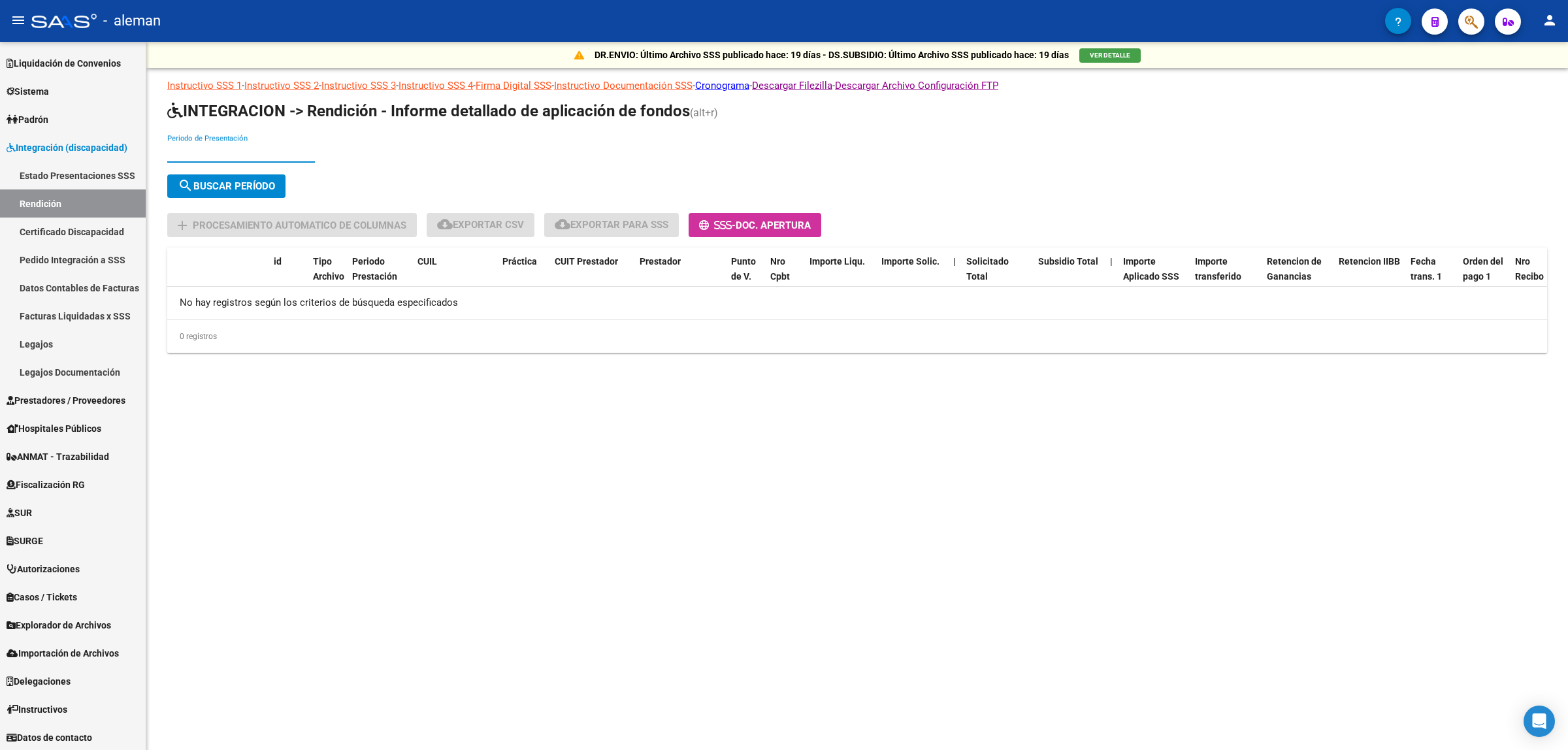
click at [242, 150] on input "Periodo de Presentación" at bounding box center [241, 152] width 147 height 12
type input "202505"
click at [260, 186] on span "search Buscar Período" at bounding box center [226, 185] width 97 height 12
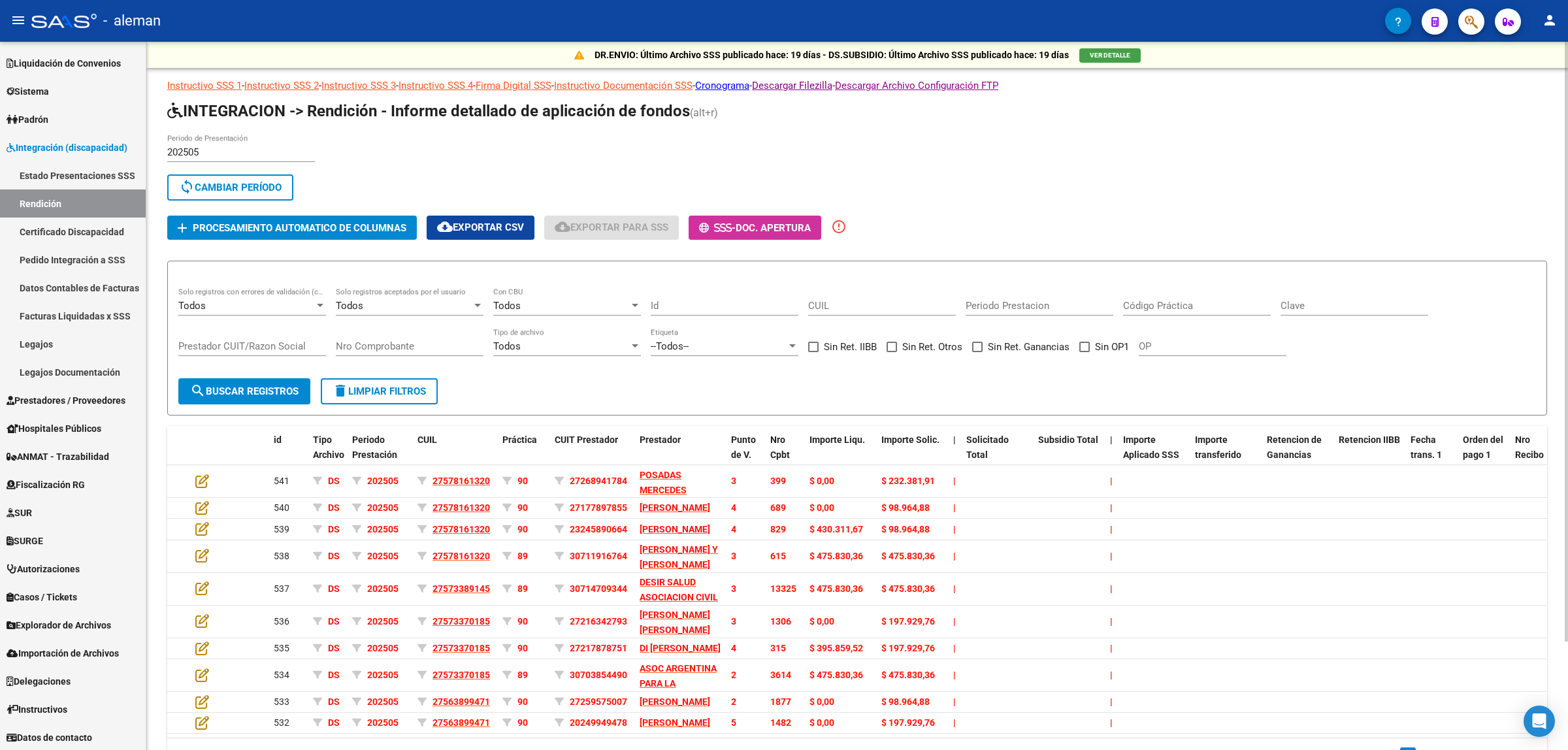
click at [915, 305] on input "CUIL" at bounding box center [882, 305] width 147 height 12
click at [236, 340] on input "Prestador CUIT/Razon Social" at bounding box center [252, 345] width 147 height 12
paste input "27133737974"
type input "27133737974"
click at [269, 395] on button "search Buscar registros" at bounding box center [244, 391] width 132 height 26
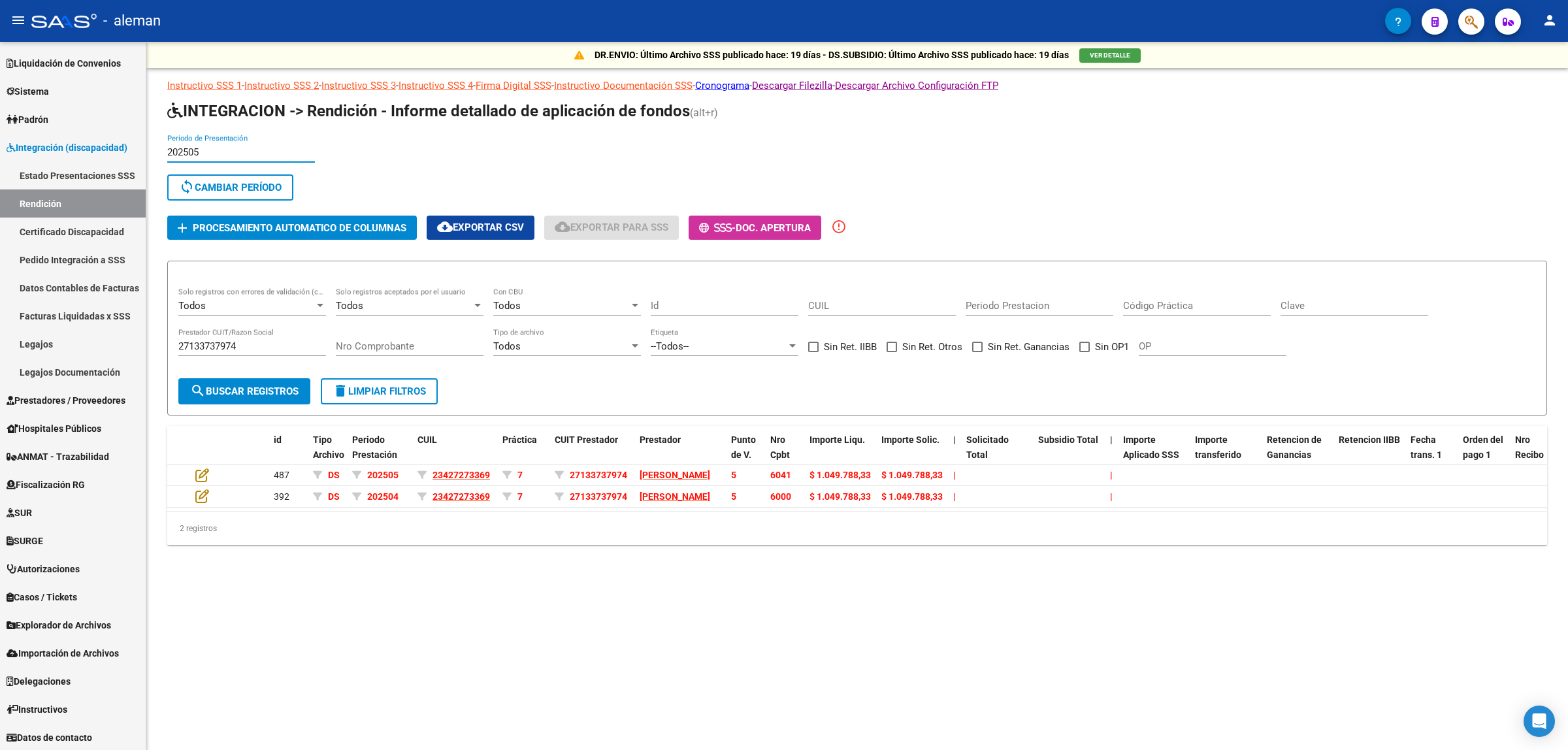
click at [226, 154] on input "202505" at bounding box center [241, 152] width 147 height 12
click at [212, 150] on input "202505" at bounding box center [241, 152] width 147 height 12
drag, startPoint x: 212, startPoint y: 150, endPoint x: 166, endPoint y: 145, distance: 46.3
click at [166, 145] on div "DR.ENVIO: Último Archivo SSS publicado hace: 19 días - DS.SUBSIDIO: Último Arch…" at bounding box center [857, 314] width 1422 height 545
click at [239, 177] on button "sync Cambiar Período" at bounding box center [230, 187] width 126 height 26
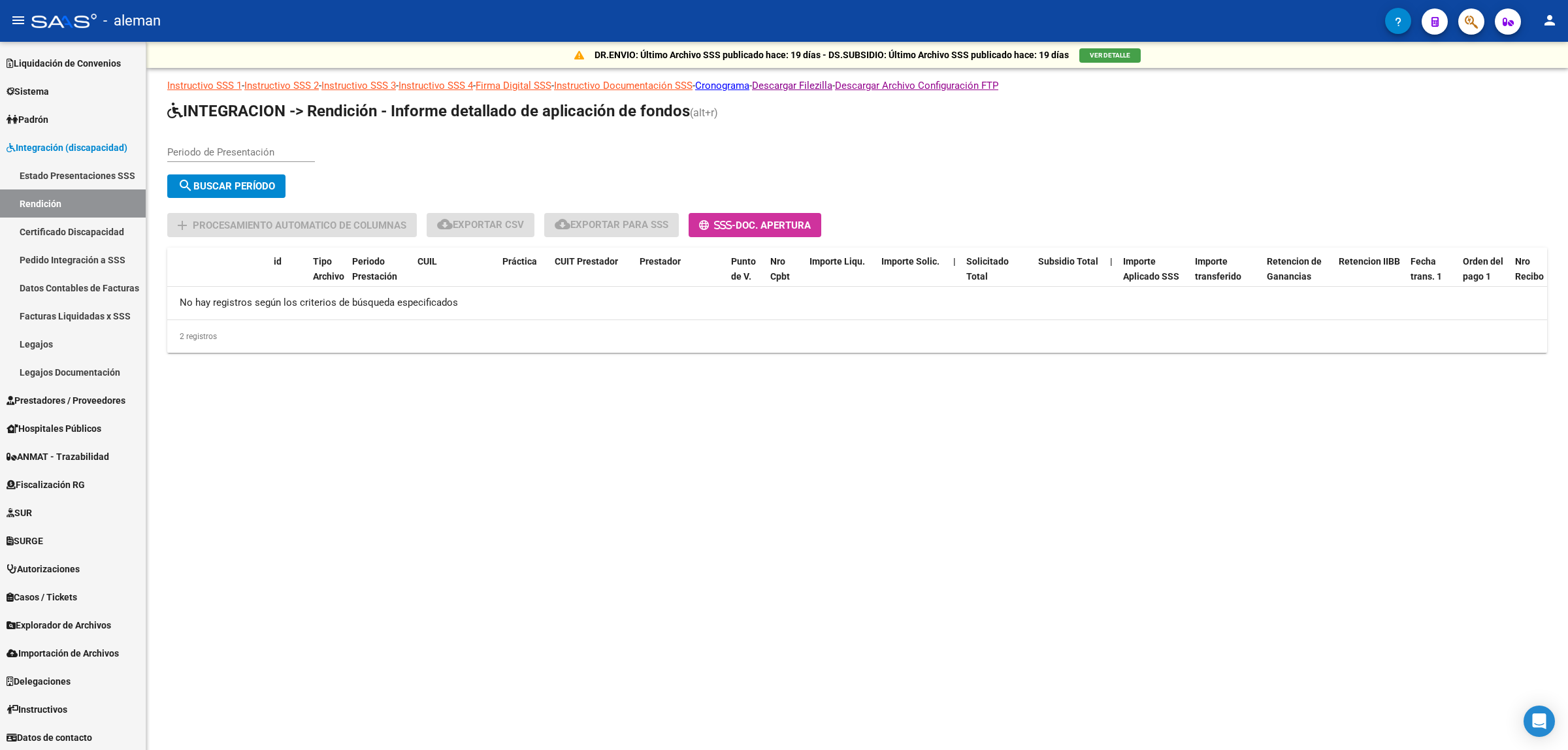
click at [237, 155] on input "Periodo de Presentación" at bounding box center [241, 152] width 147 height 12
type input "202506"
click at [216, 186] on span "search Buscar Período" at bounding box center [226, 185] width 97 height 12
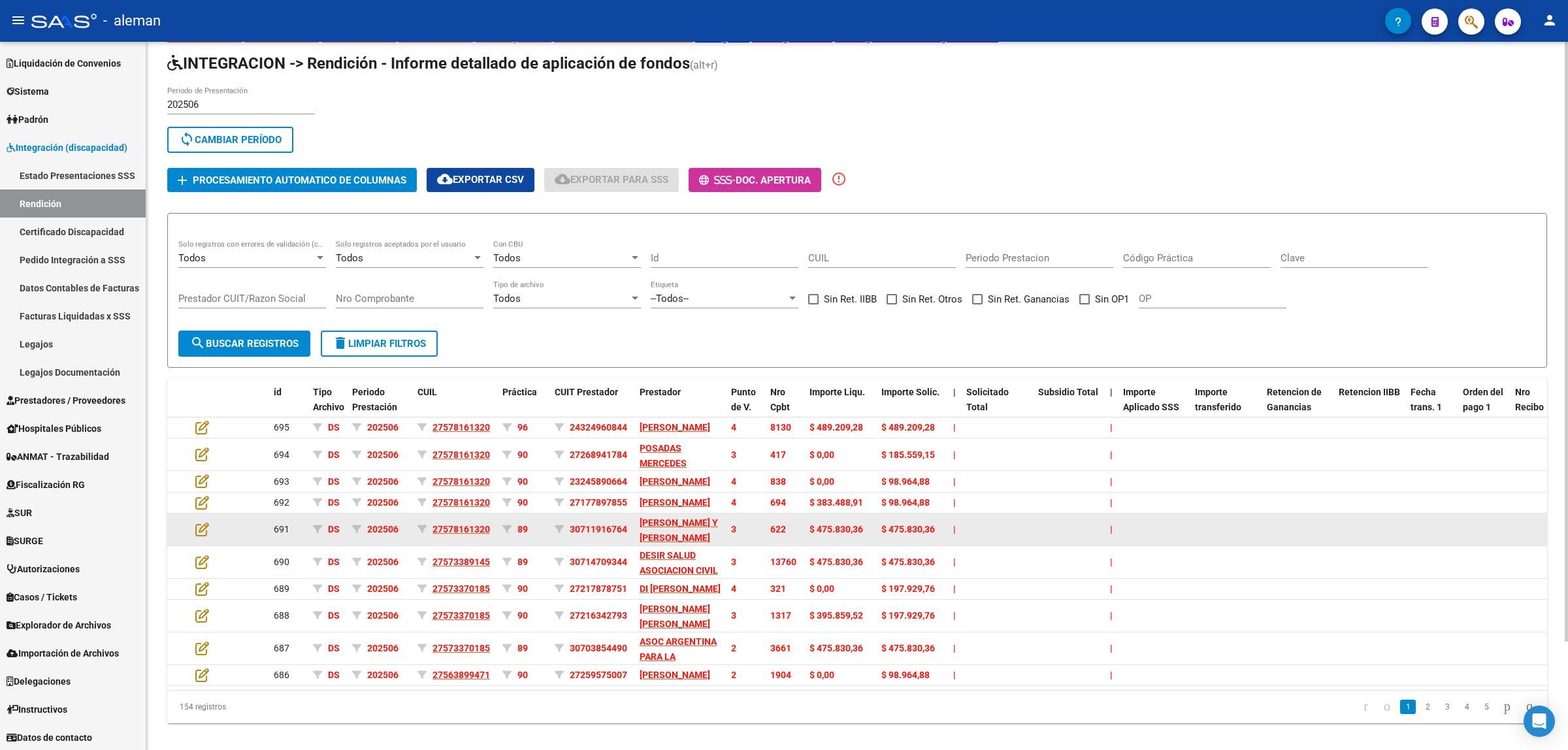
scroll to position [82, 0]
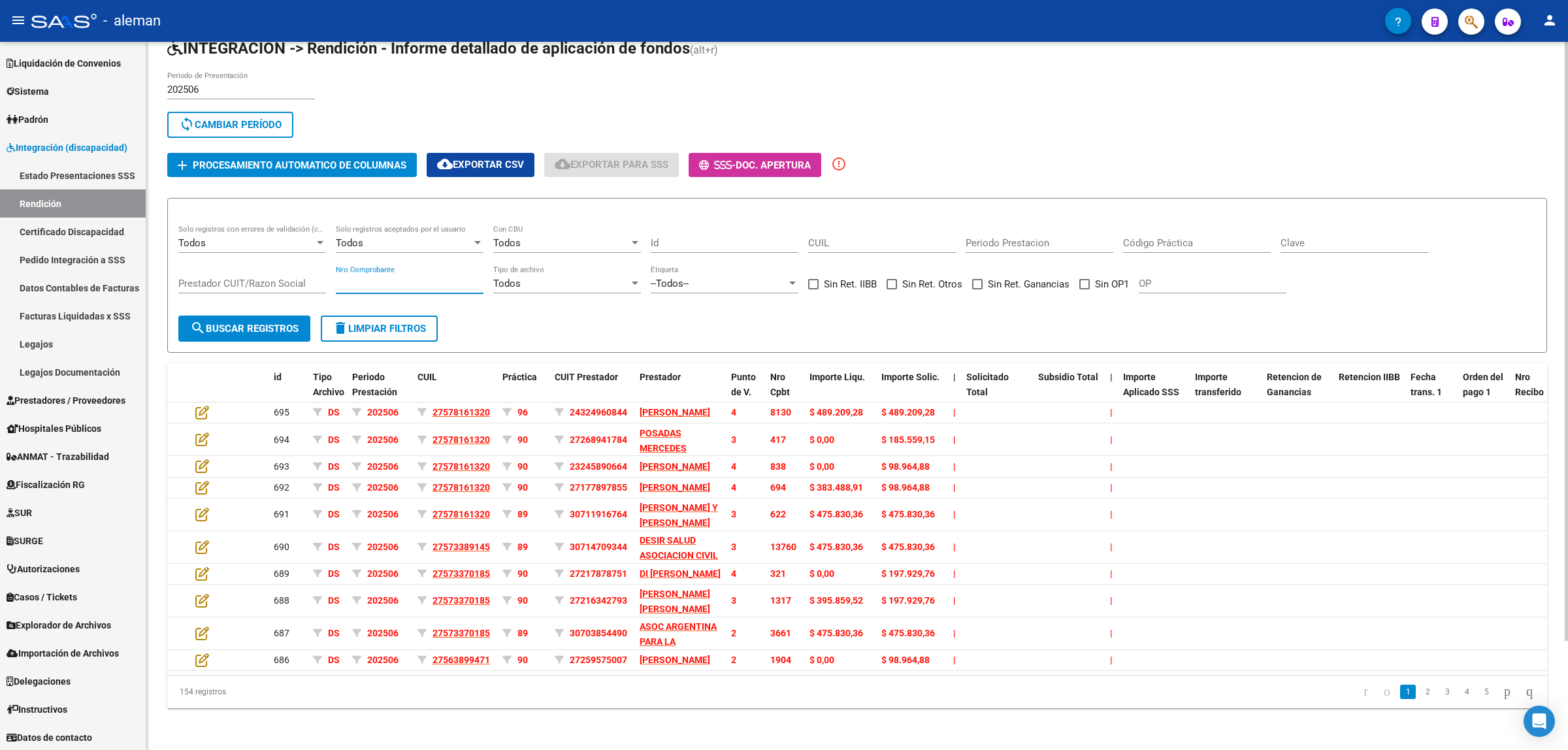
click at [347, 277] on input "Nro Comprobante" at bounding box center [409, 283] width 147 height 12
type input "5952"
click at [249, 323] on span "search Buscar registros" at bounding box center [244, 328] width 108 height 12
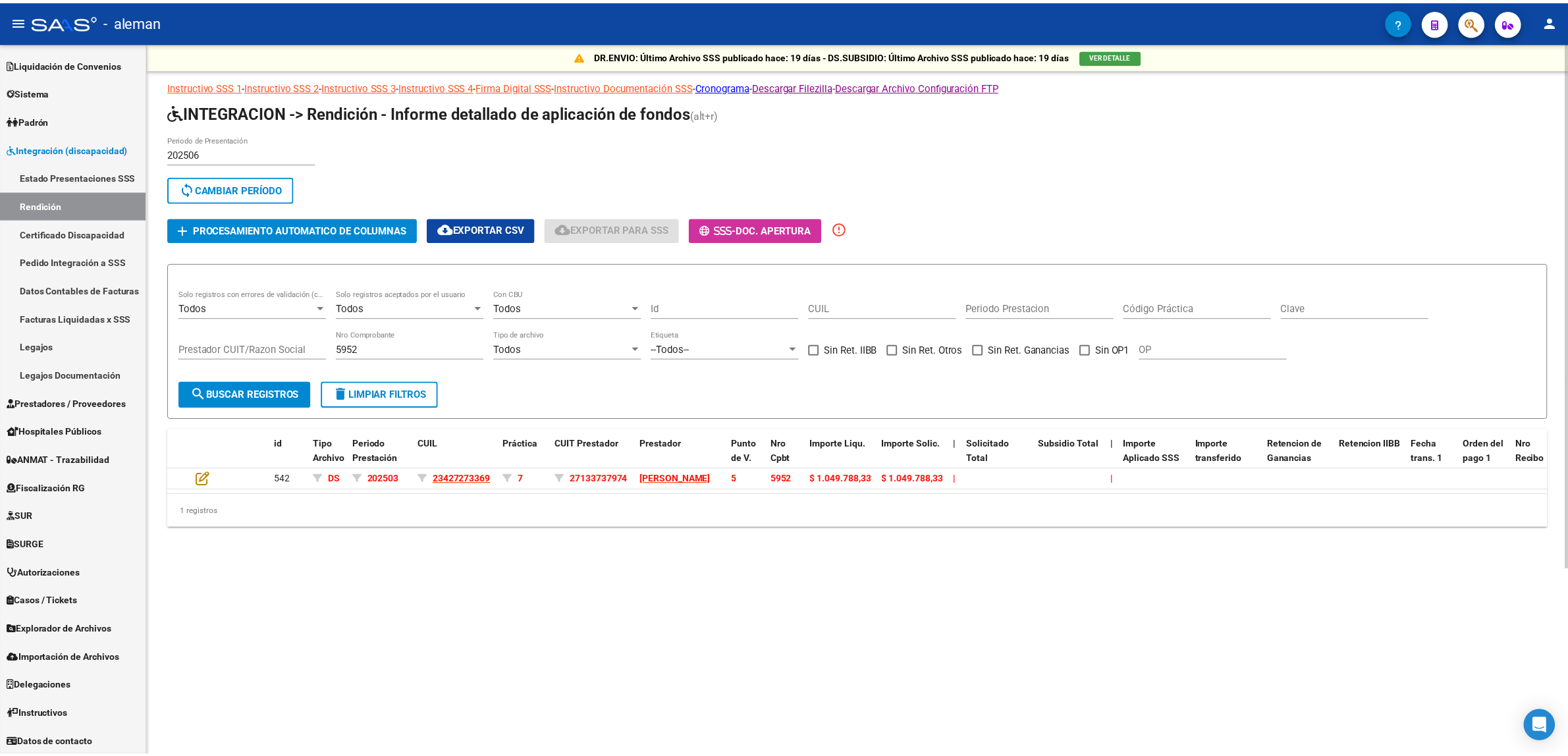
scroll to position [0, 0]
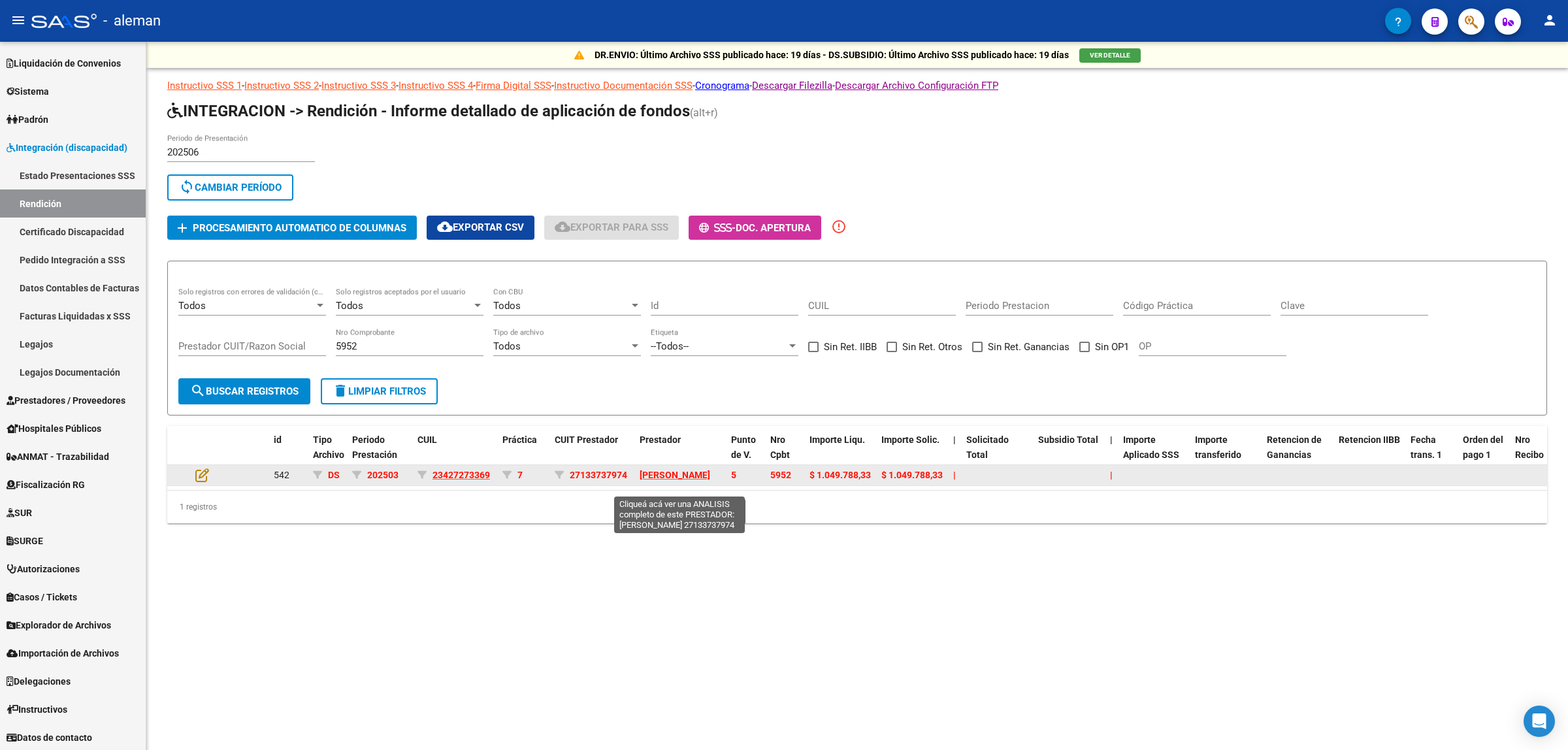
click at [650, 470] on span "[PERSON_NAME]" at bounding box center [675, 475] width 71 height 10
type textarea "27133737974"
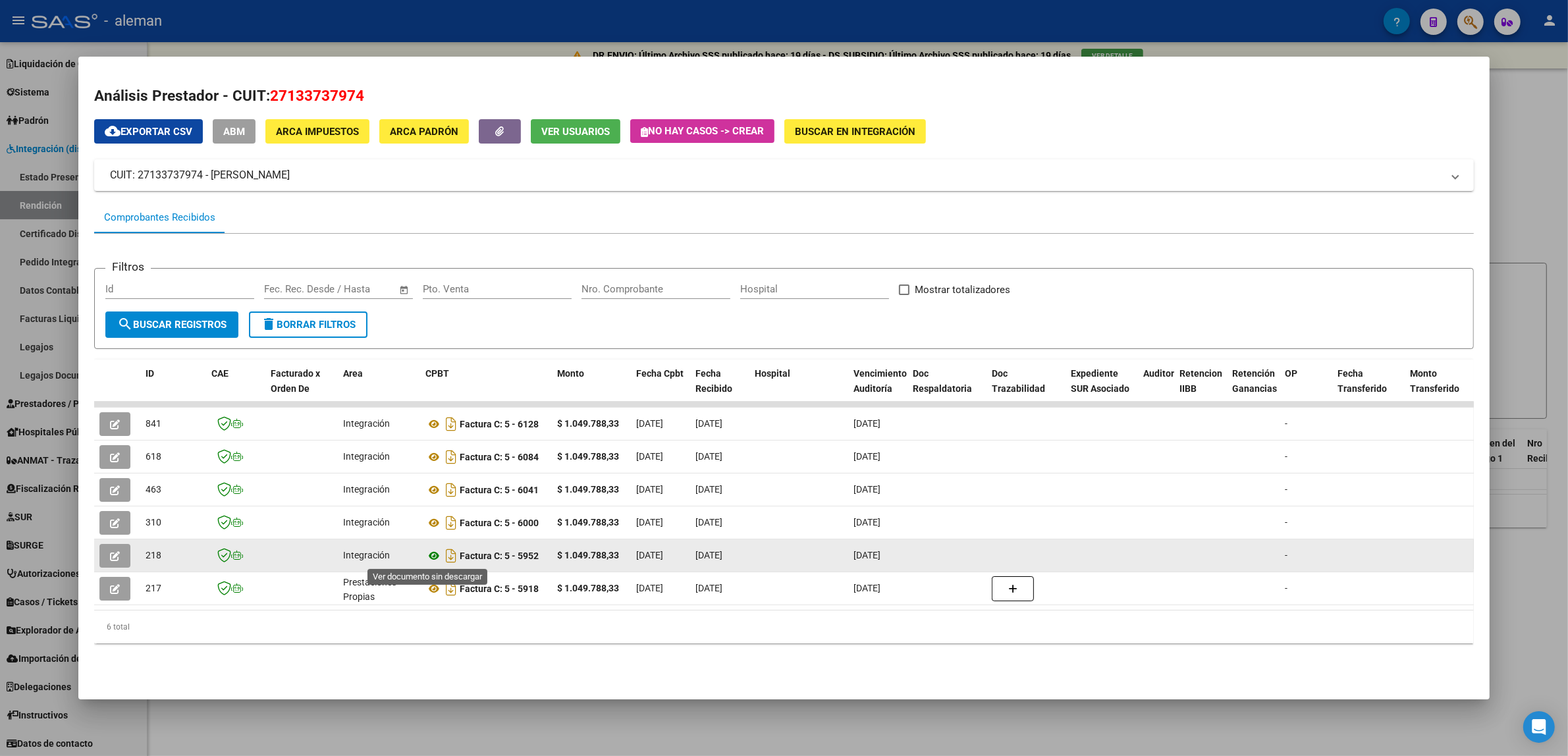
click at [426, 554] on icon at bounding box center [434, 555] width 17 height 16
click at [113, 558] on icon "button" at bounding box center [115, 555] width 10 height 10
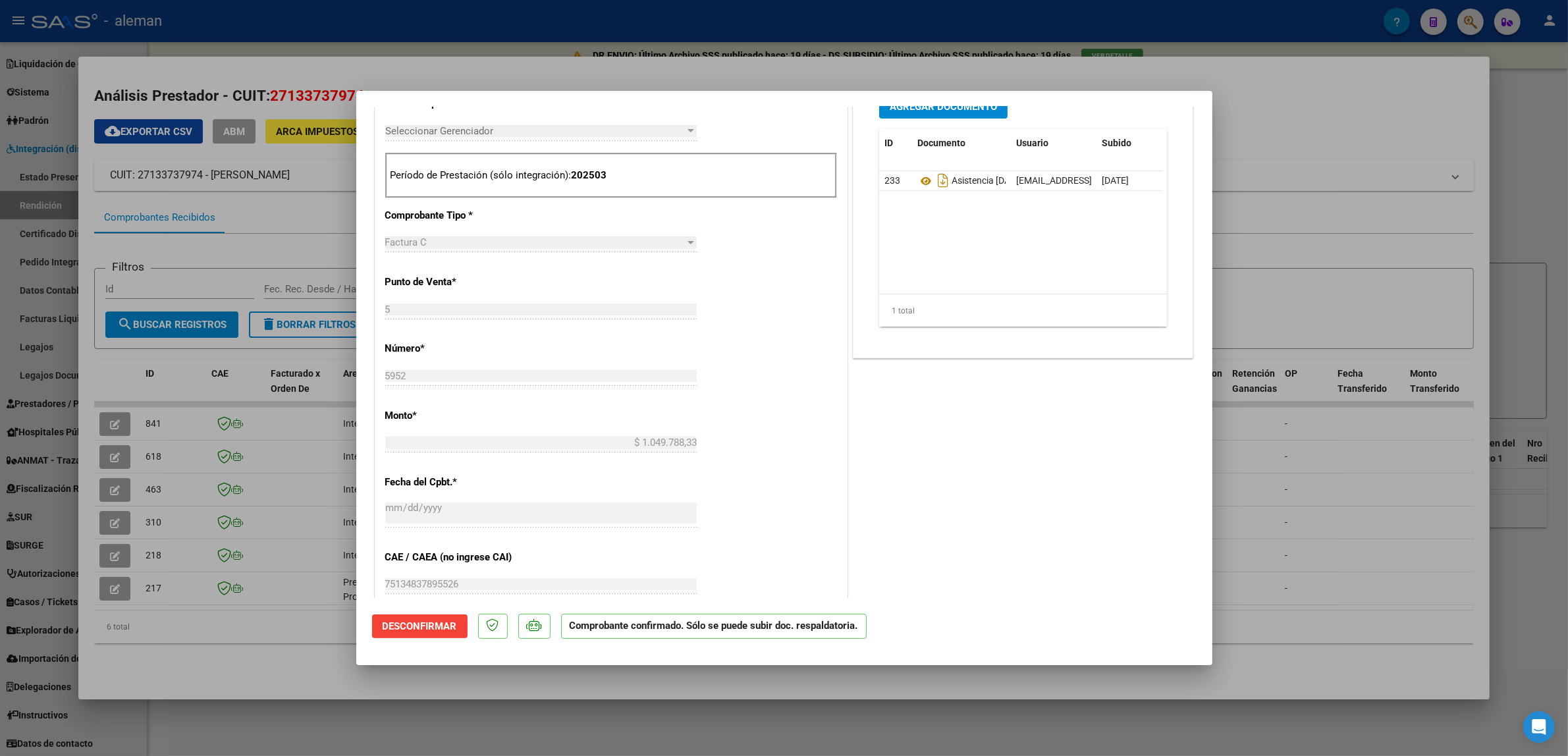
scroll to position [576, 0]
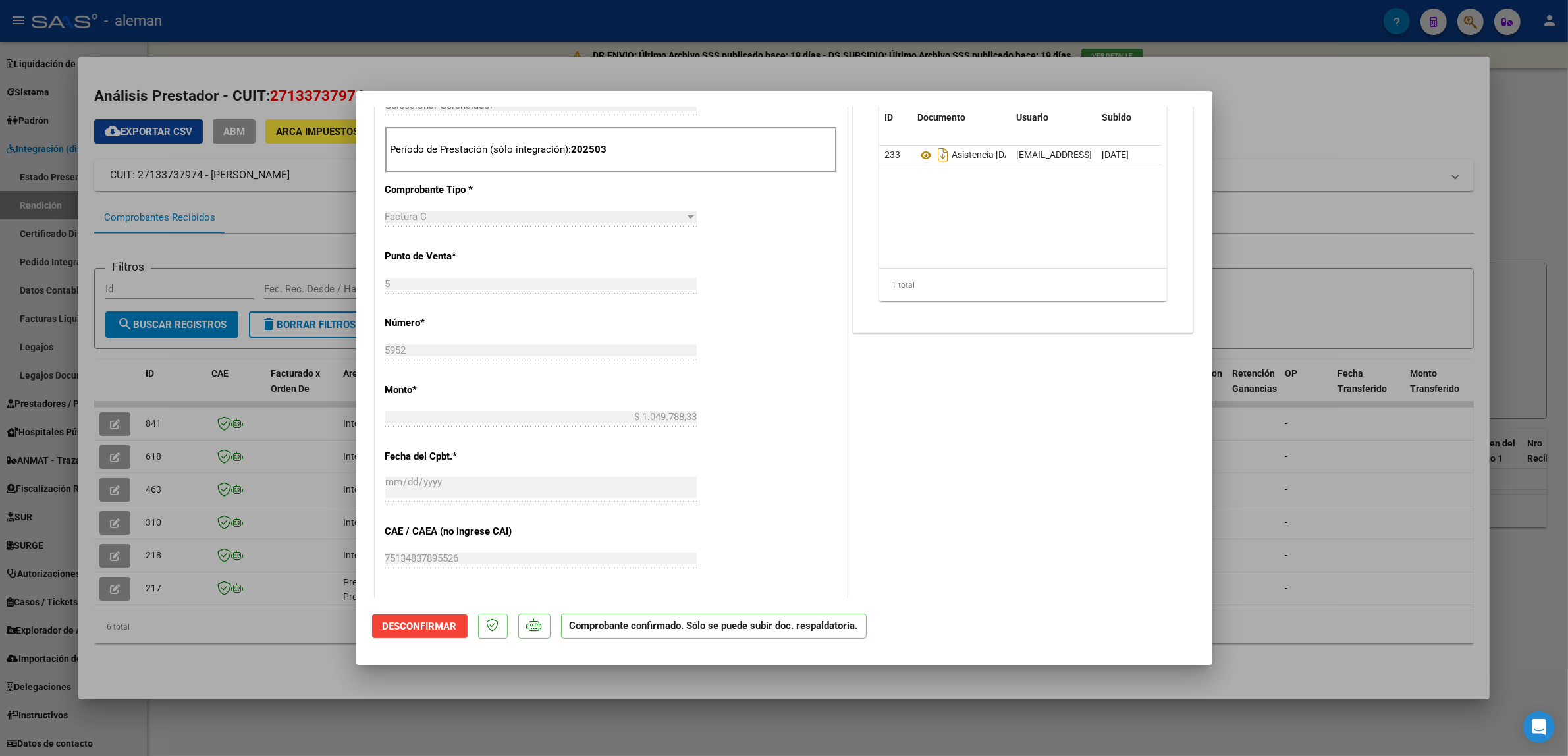
click at [1292, 511] on div at bounding box center [784, 378] width 1568 height 756
type input "$ 0,00"
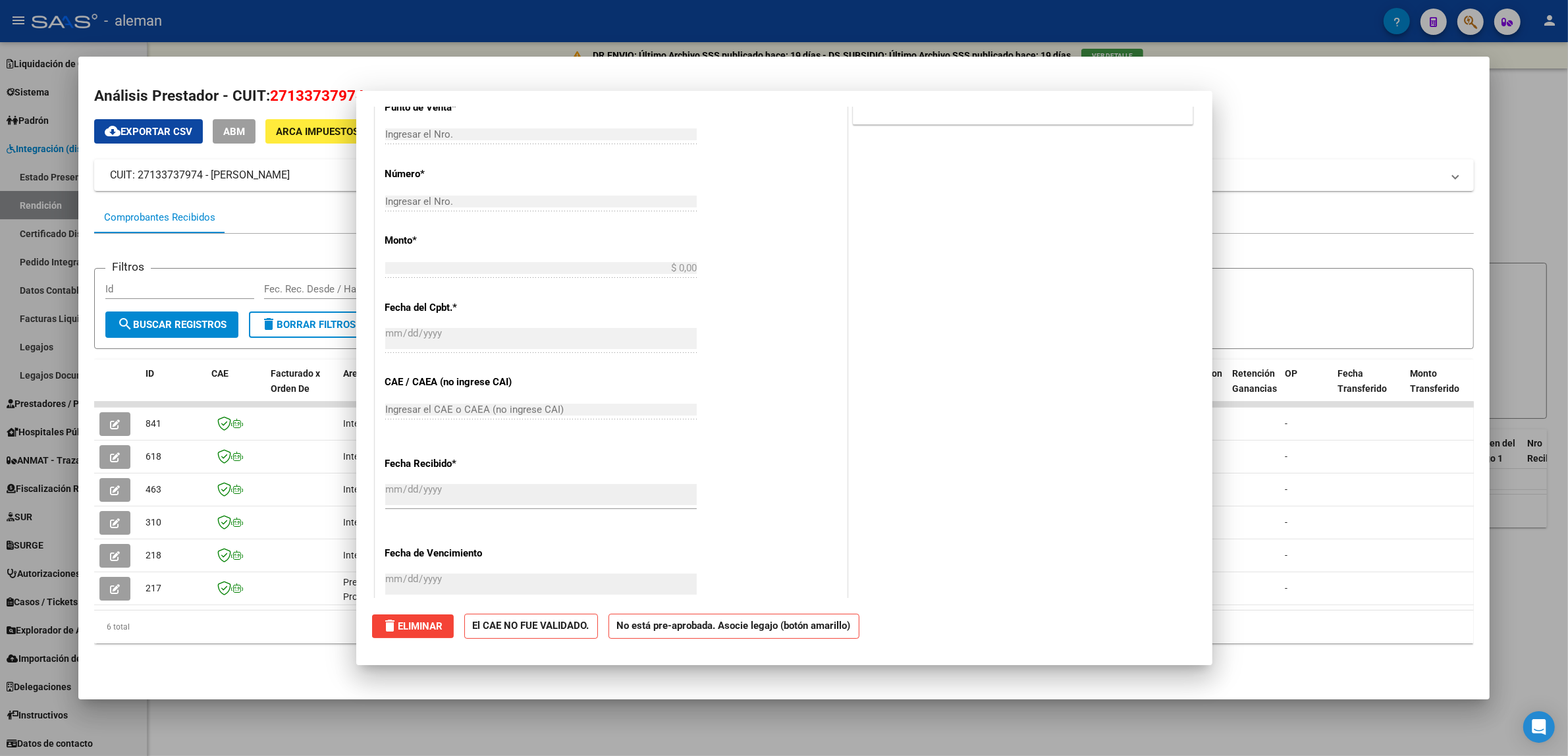
scroll to position [0, 0]
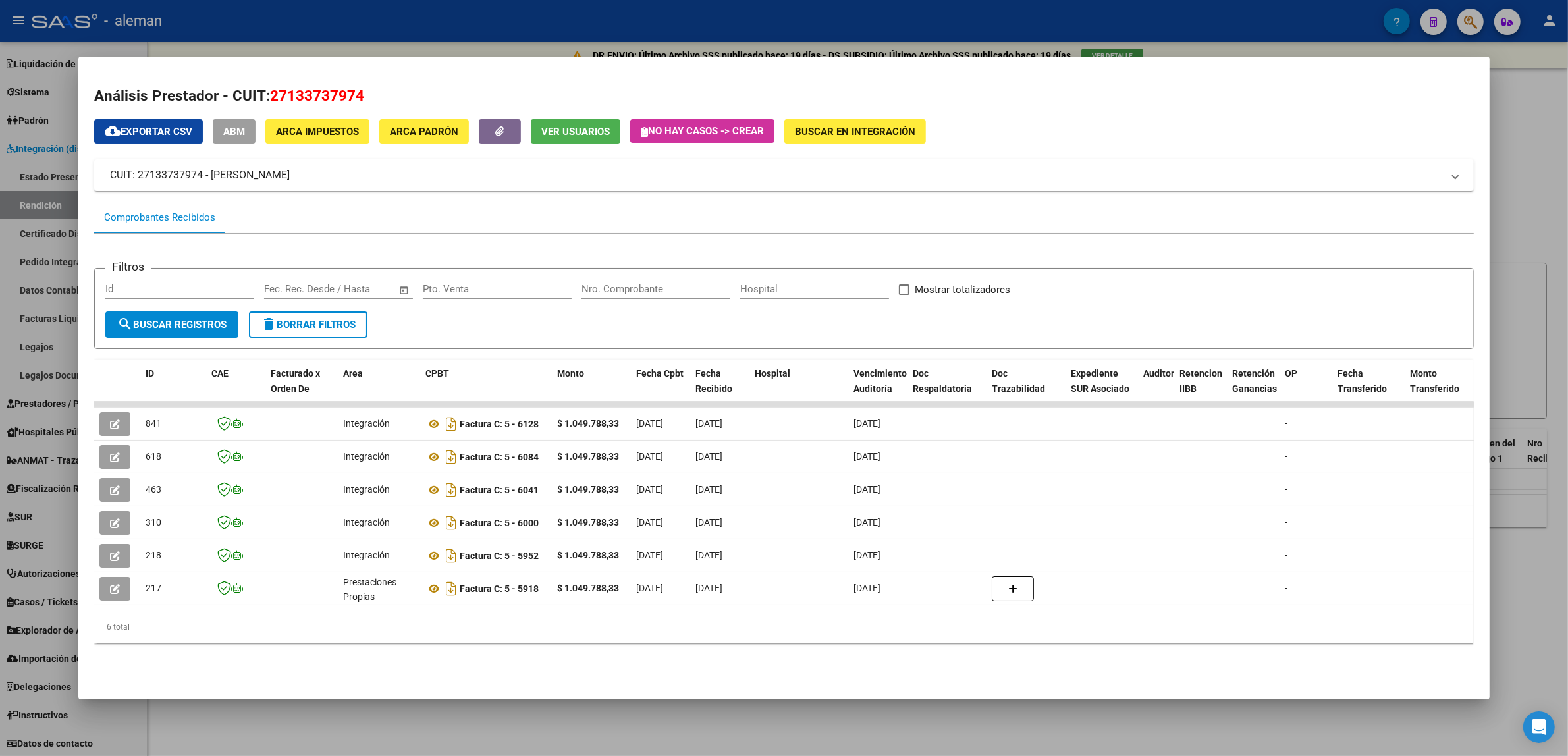
click at [1512, 128] on div at bounding box center [784, 378] width 1568 height 756
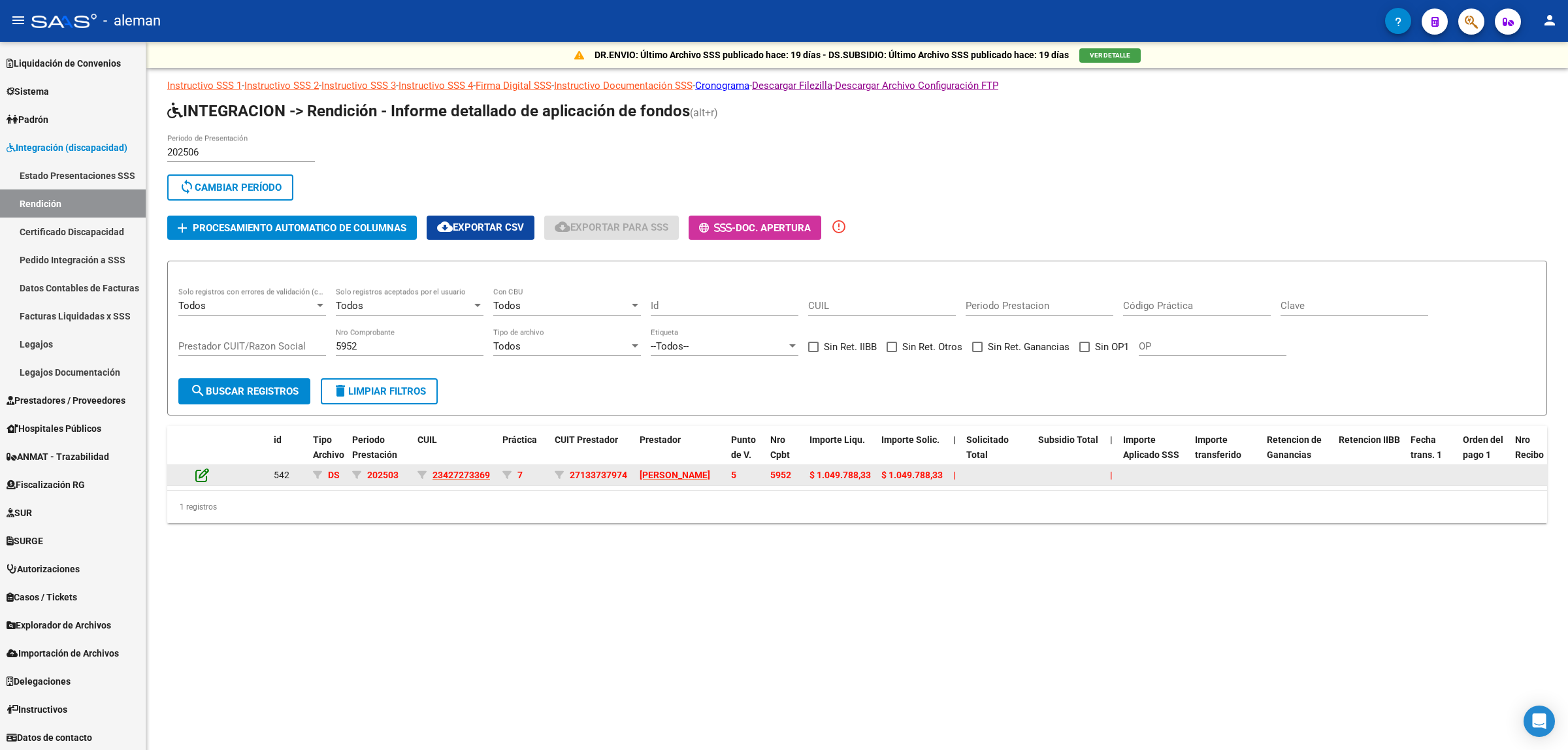
click at [203, 475] on icon at bounding box center [202, 475] width 14 height 15
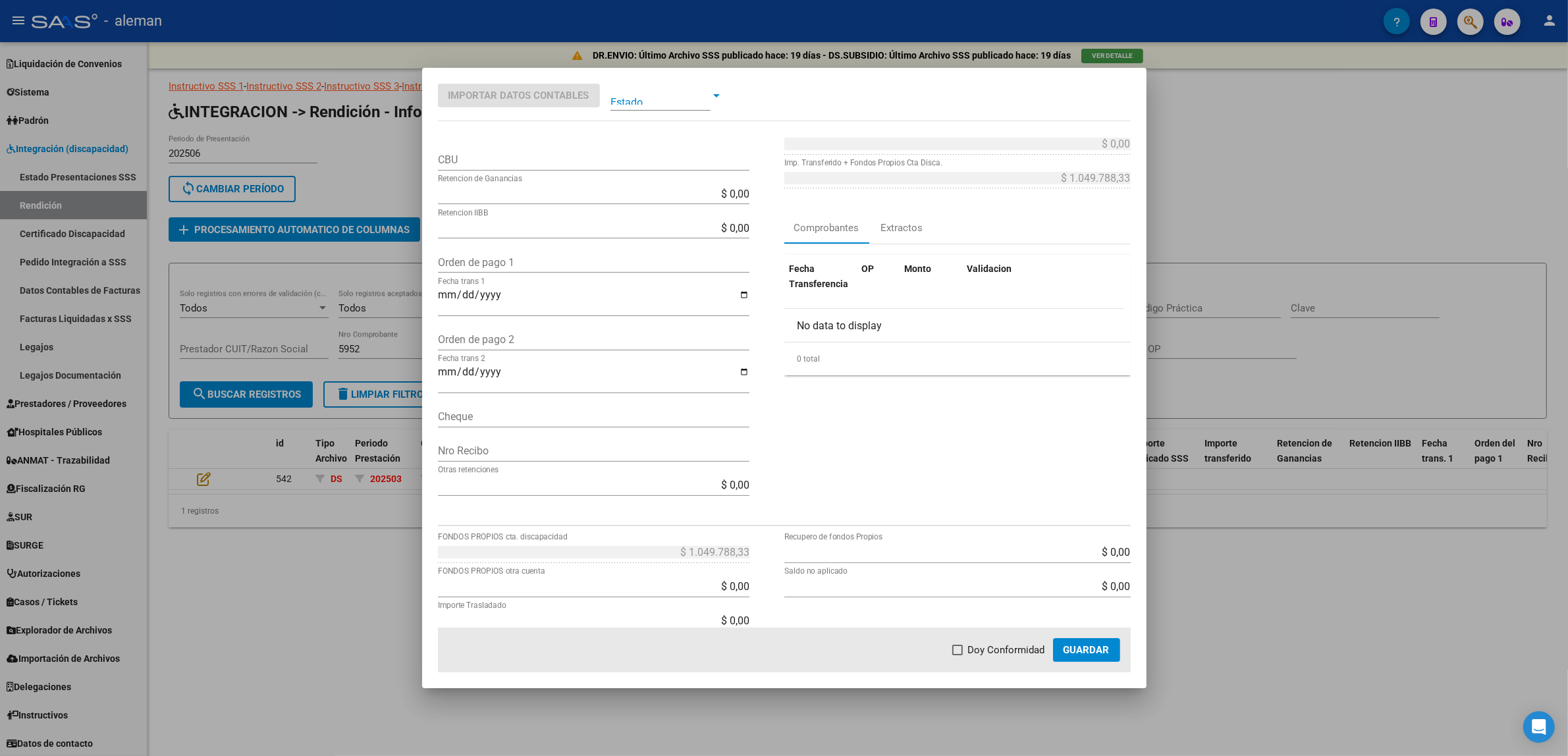
scroll to position [165, 0]
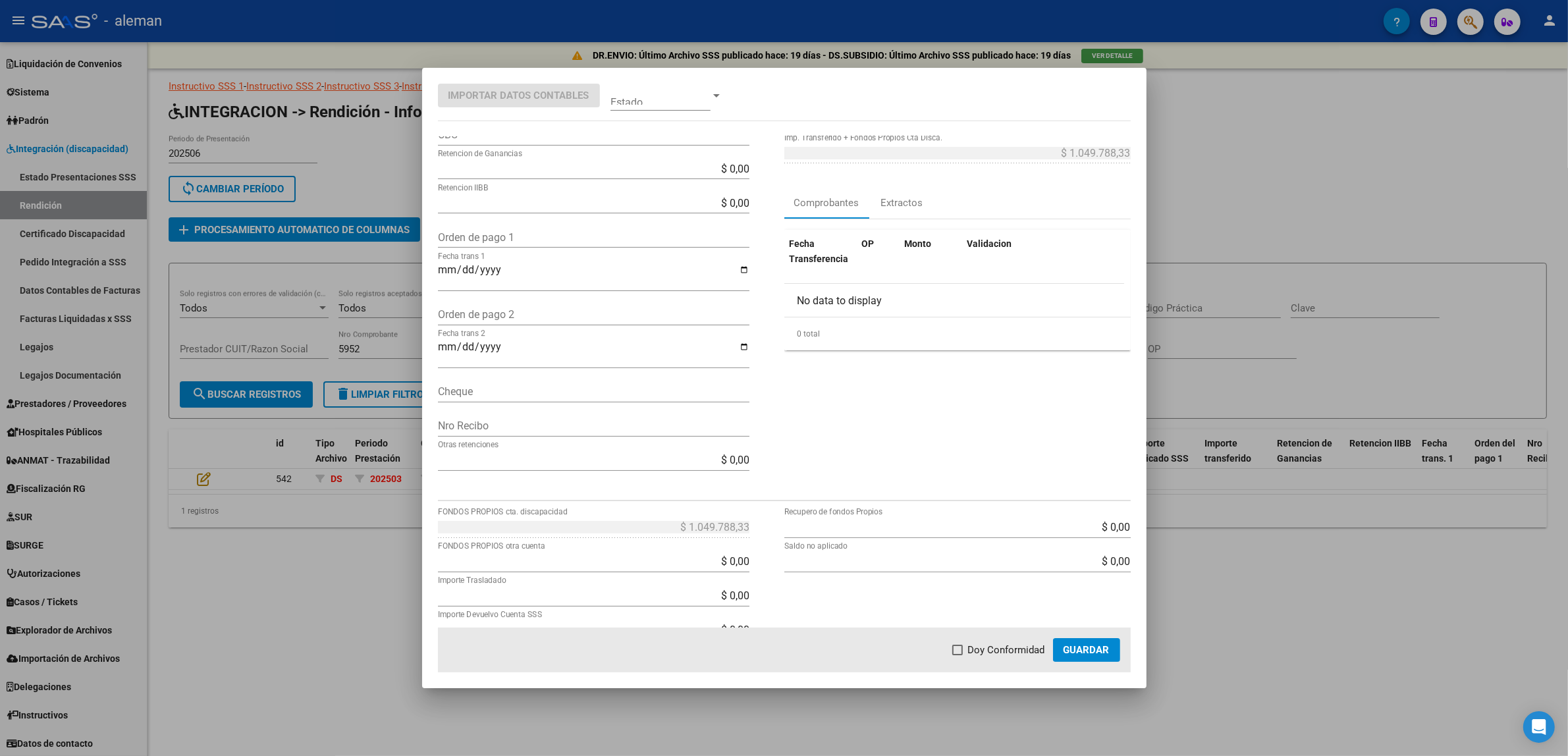
click at [1309, 602] on div at bounding box center [784, 378] width 1568 height 756
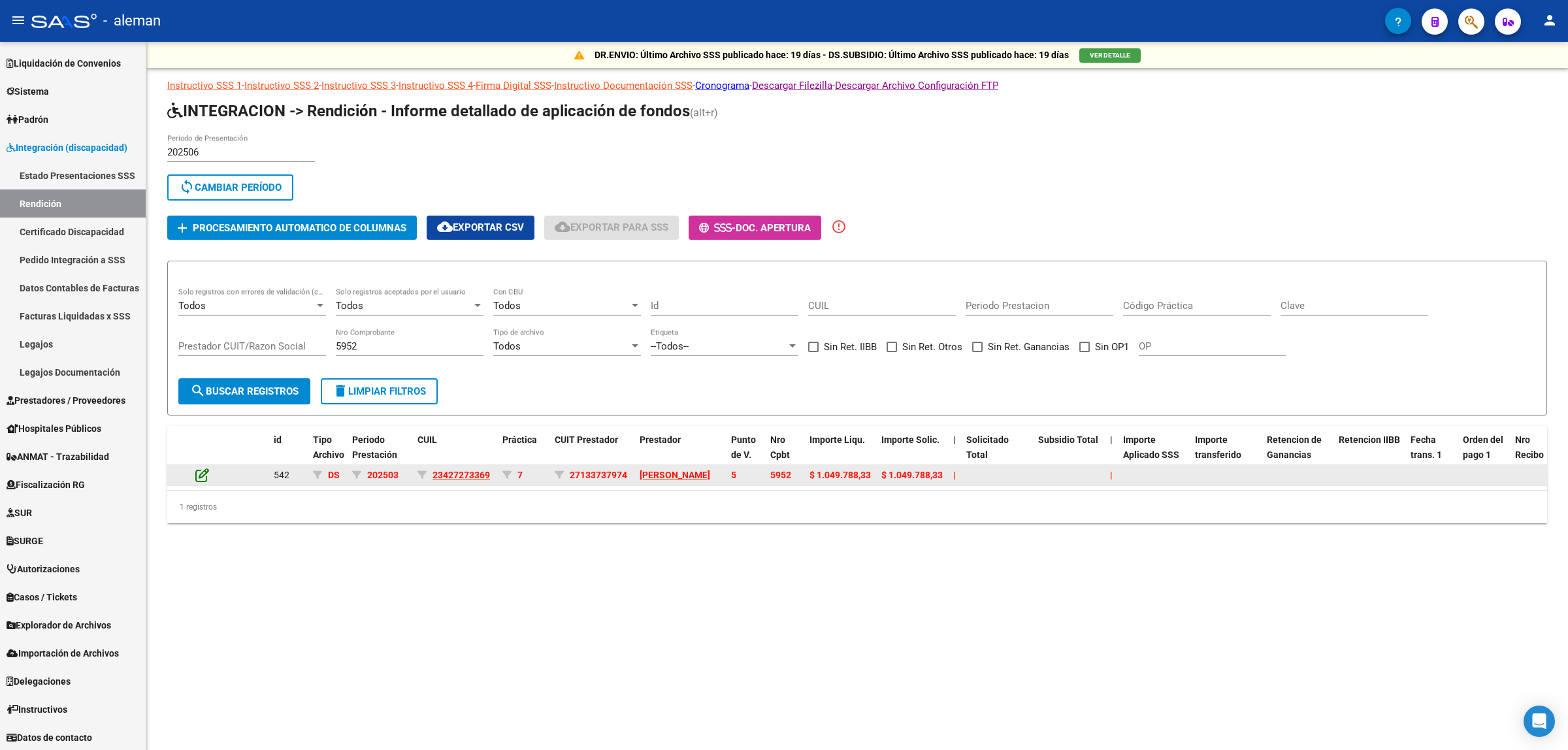
click at [200, 475] on icon at bounding box center [202, 475] width 14 height 15
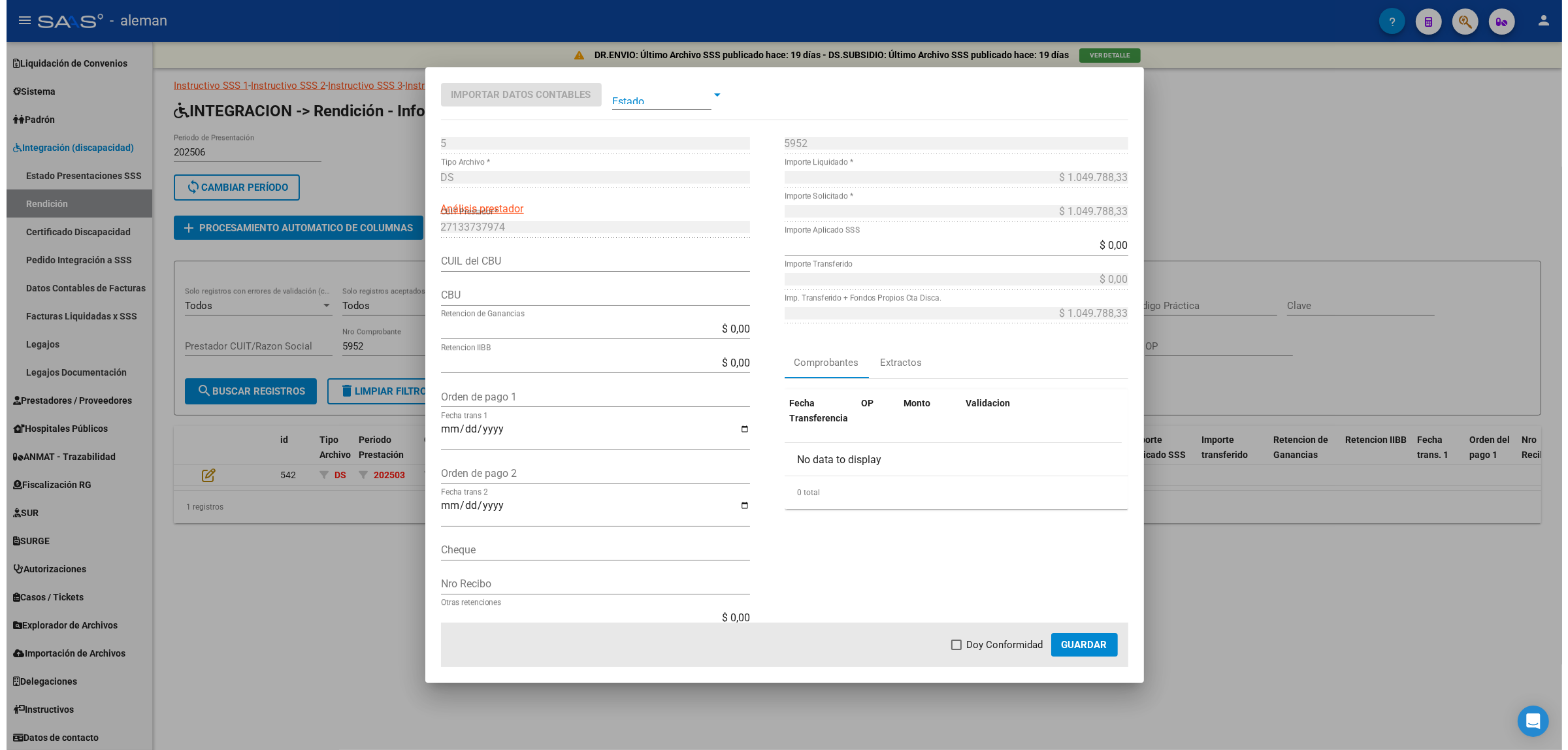
scroll to position [0, 0]
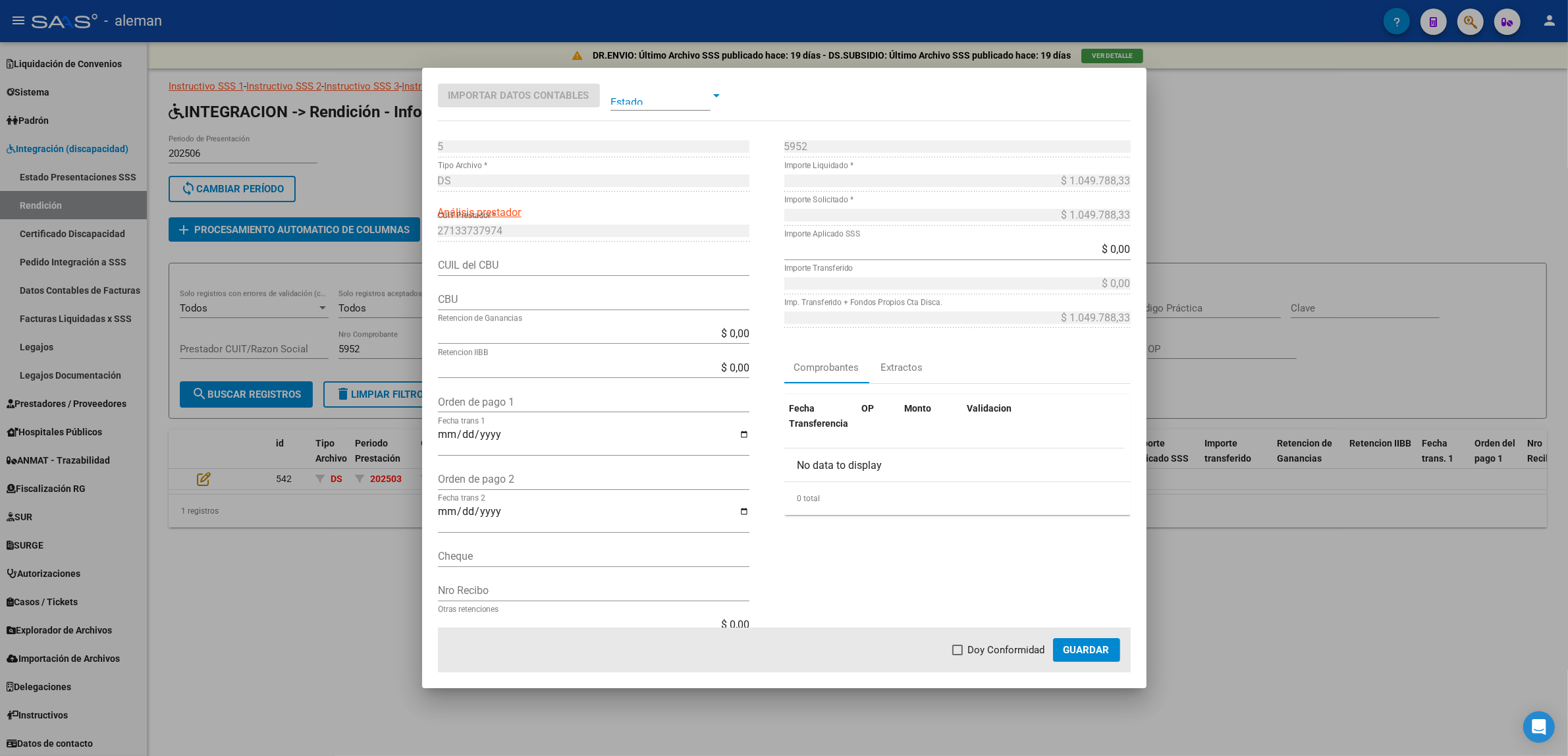
click at [1299, 576] on div at bounding box center [784, 378] width 1568 height 756
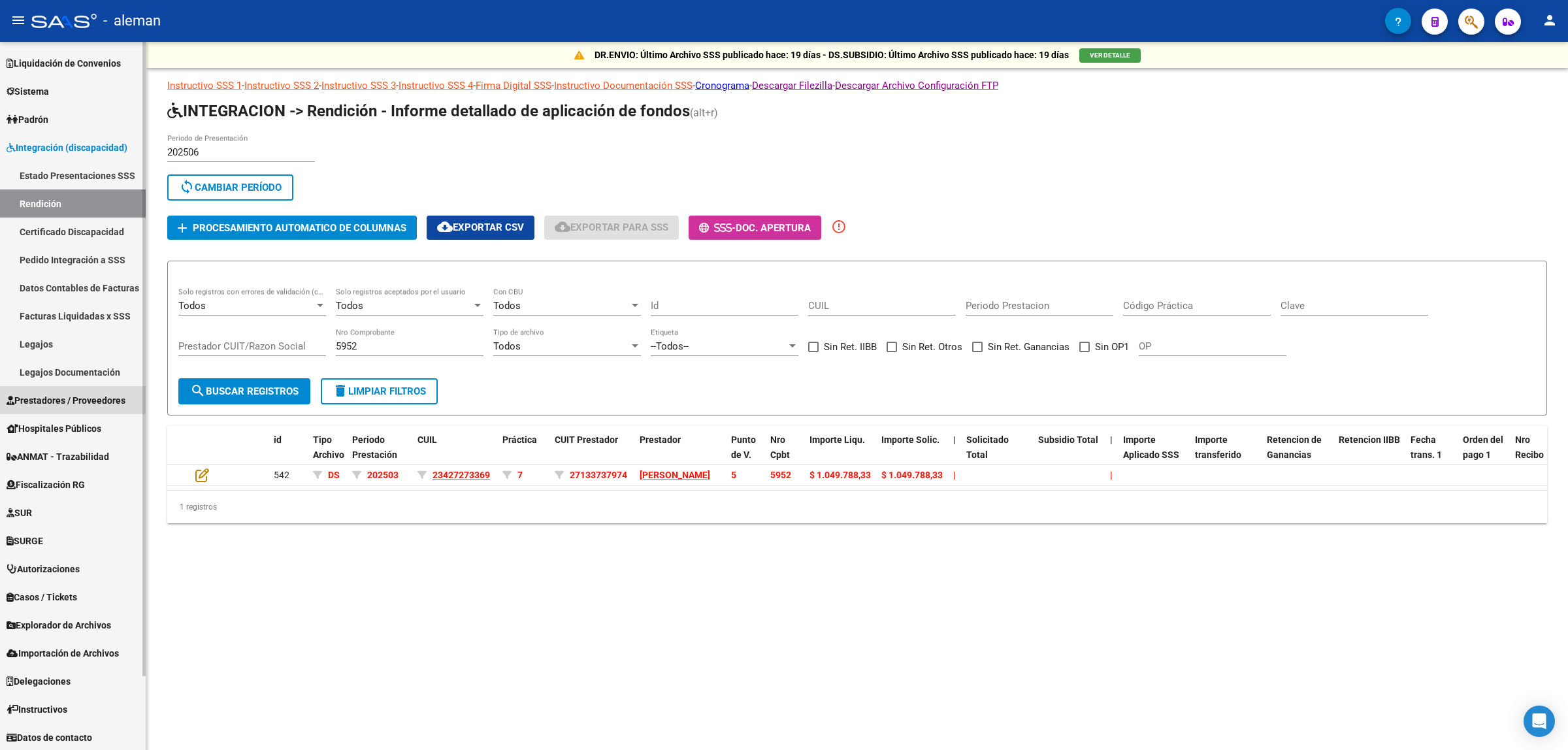
click at [66, 397] on span "Prestadores / Proveedores" at bounding box center [65, 400] width 119 height 15
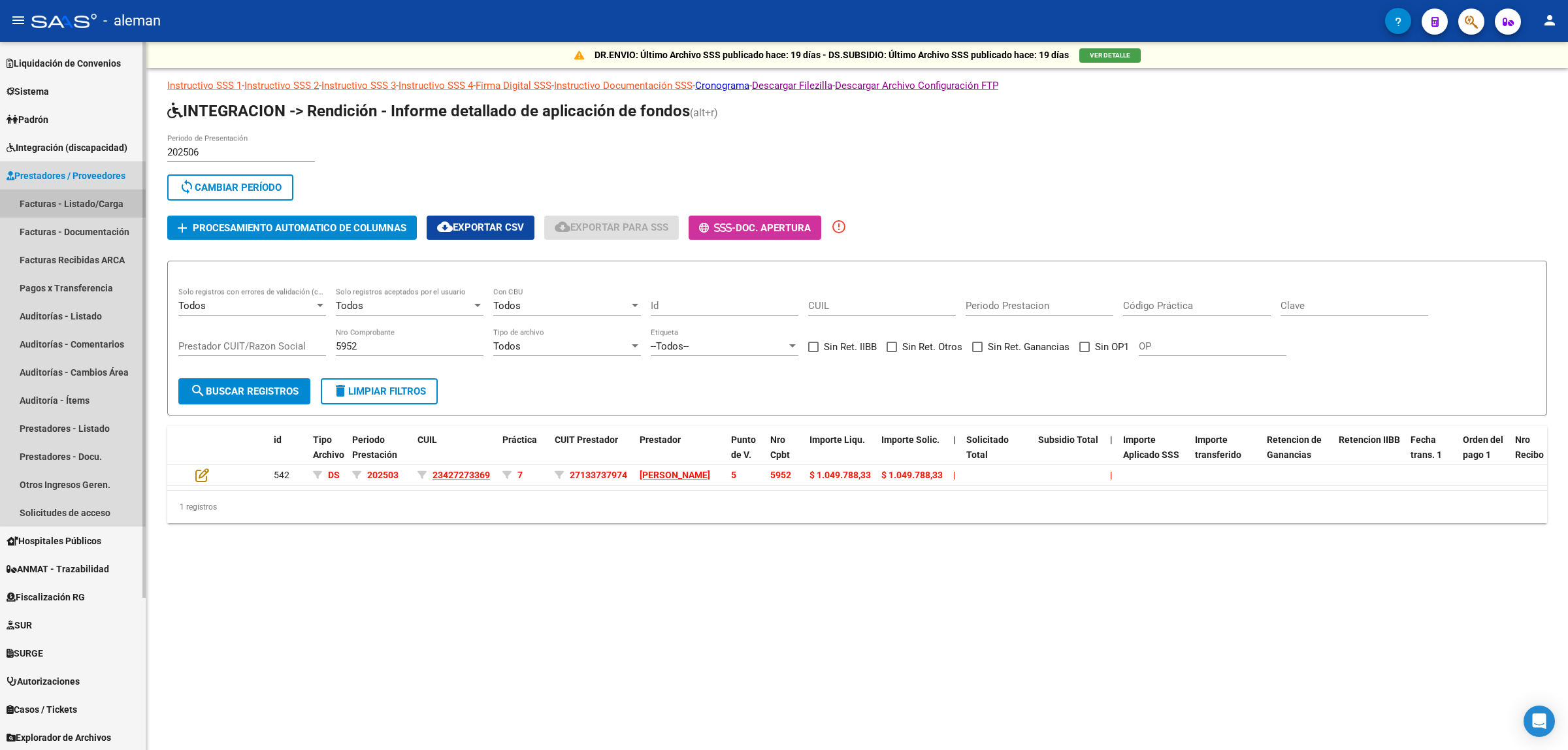
click at [89, 204] on link "Facturas - Listado/Carga" at bounding box center [73, 203] width 146 height 28
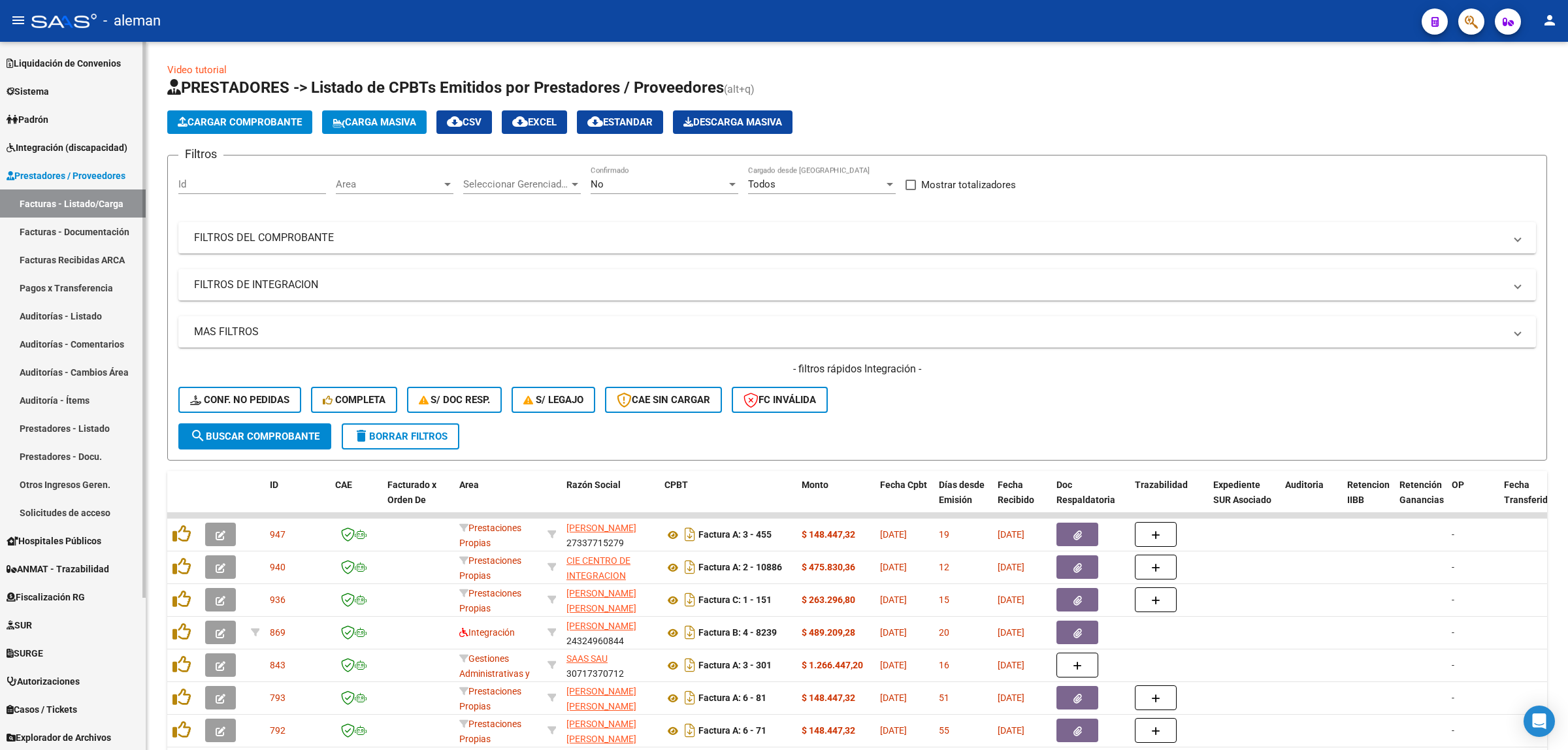
click at [110, 149] on span "Integración (discapacidad)" at bounding box center [66, 147] width 121 height 15
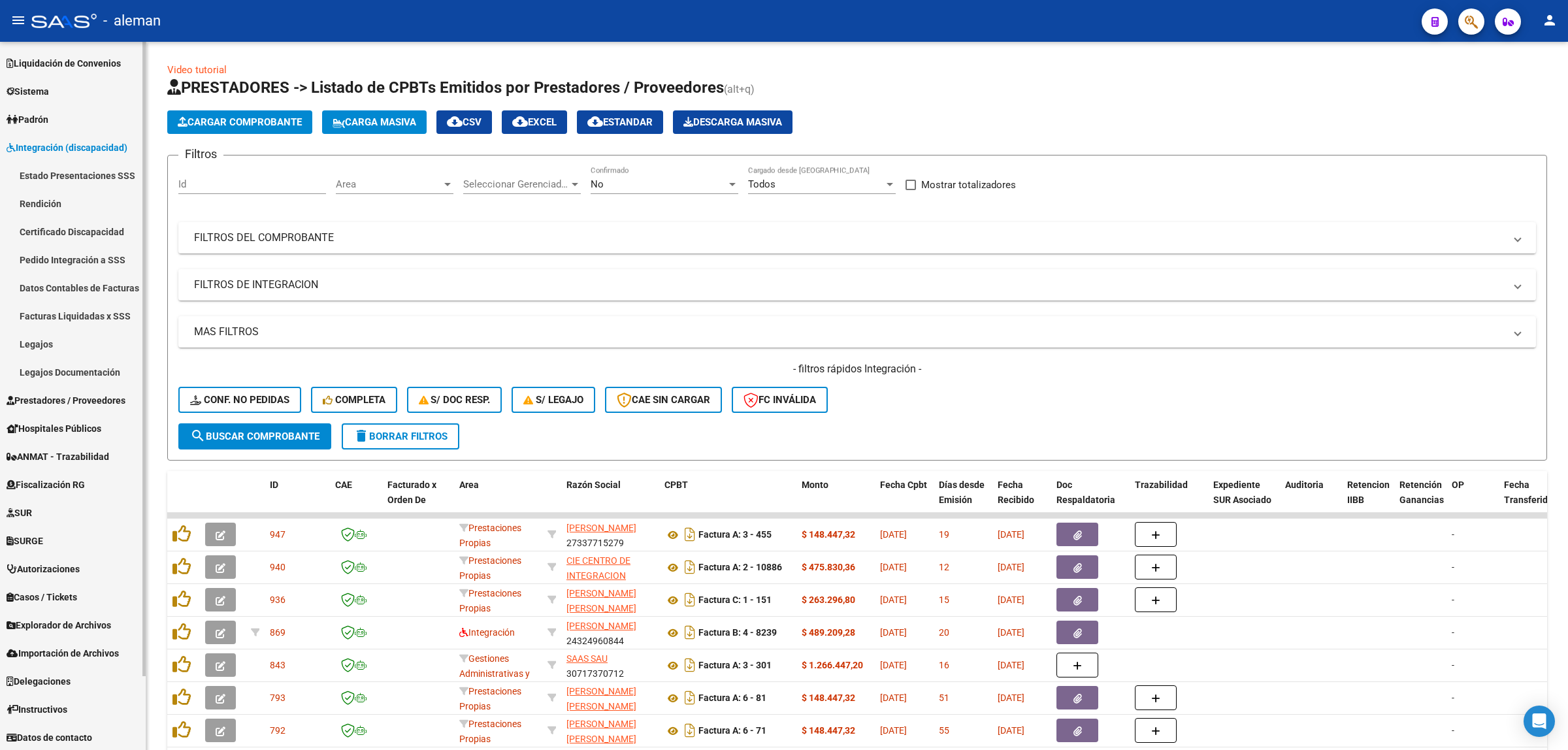
click at [68, 253] on link "Pedido Integración a SSS" at bounding box center [73, 259] width 146 height 28
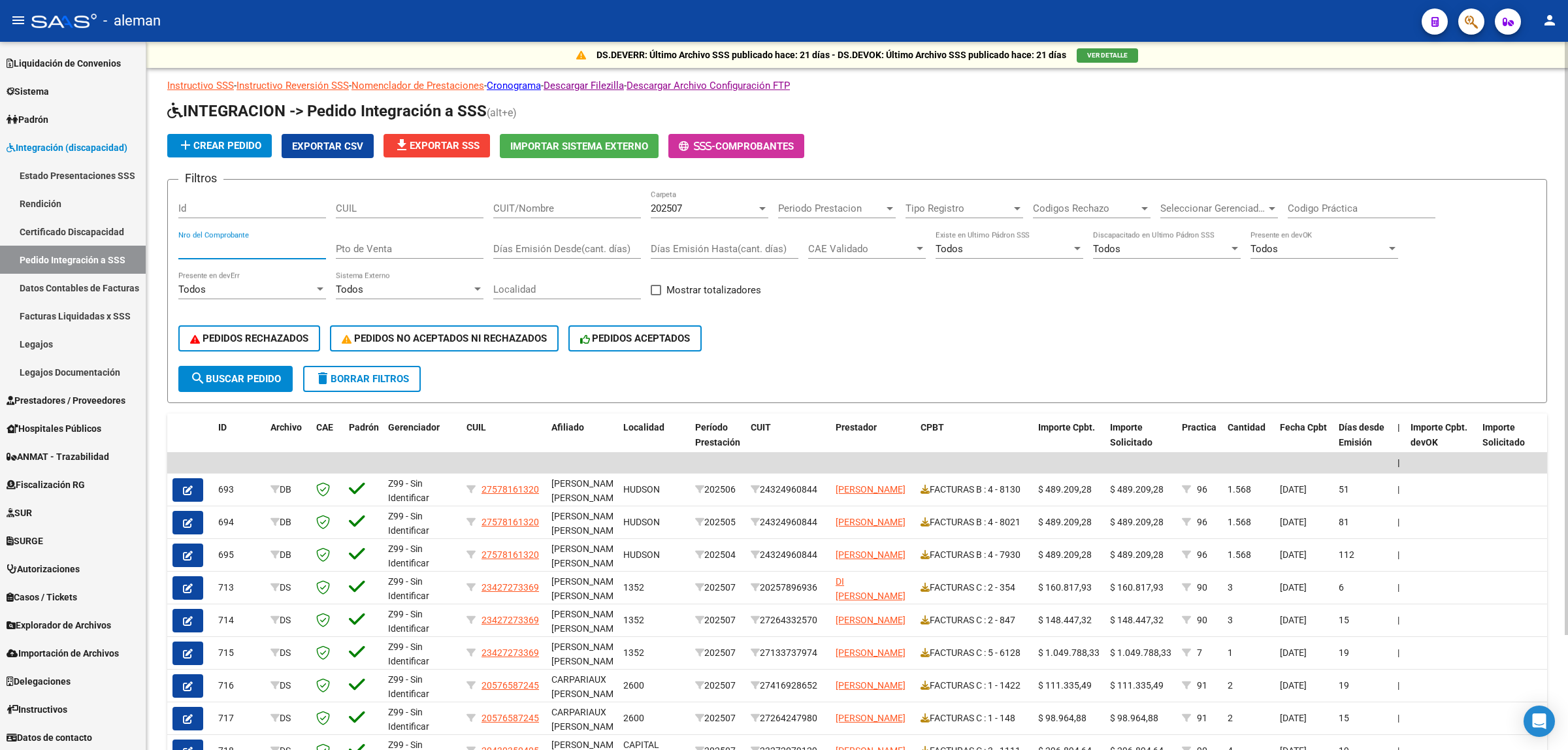
click at [285, 247] on input "Nro del Comprobante" at bounding box center [252, 248] width 147 height 12
type input "5952"
click at [759, 207] on div at bounding box center [762, 209] width 6 height 4
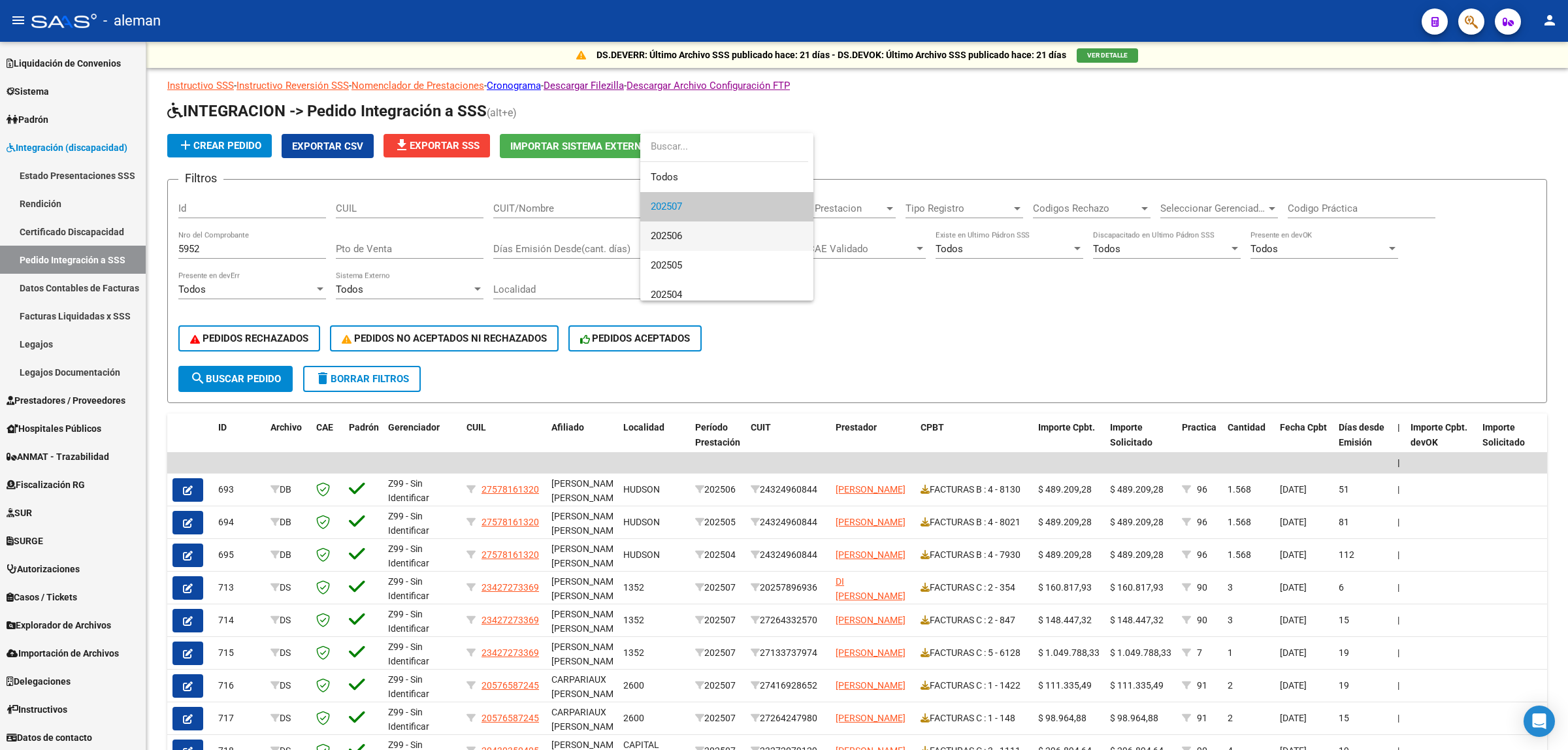
click at [693, 233] on span "202506" at bounding box center [726, 236] width 152 height 29
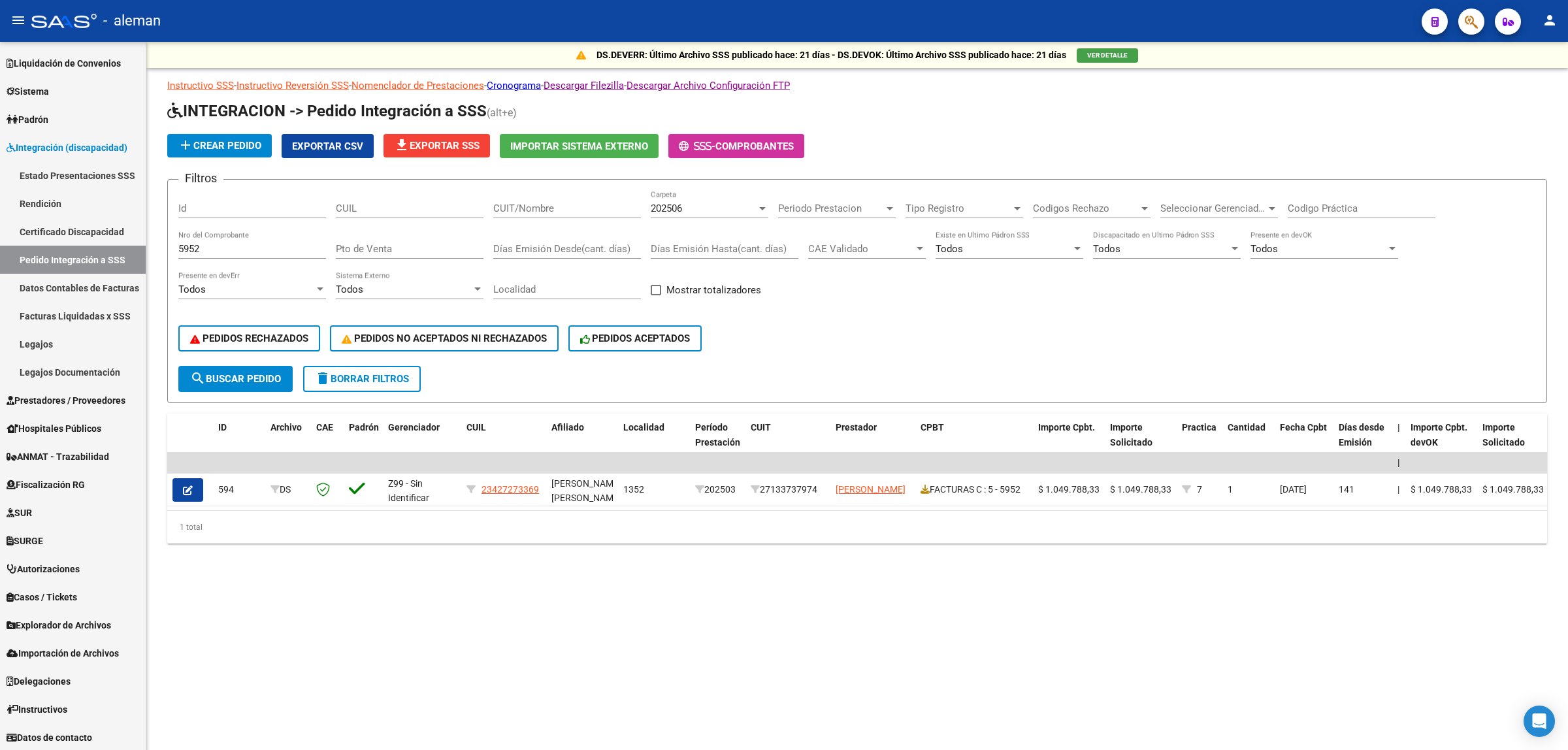
click at [851, 654] on mat-sidenav-content "DS.DEVERR: Último Archivo SSS publicado hace: 21 días - DS.DEVOK: Último Archiv…" at bounding box center [857, 395] width 1422 height 708
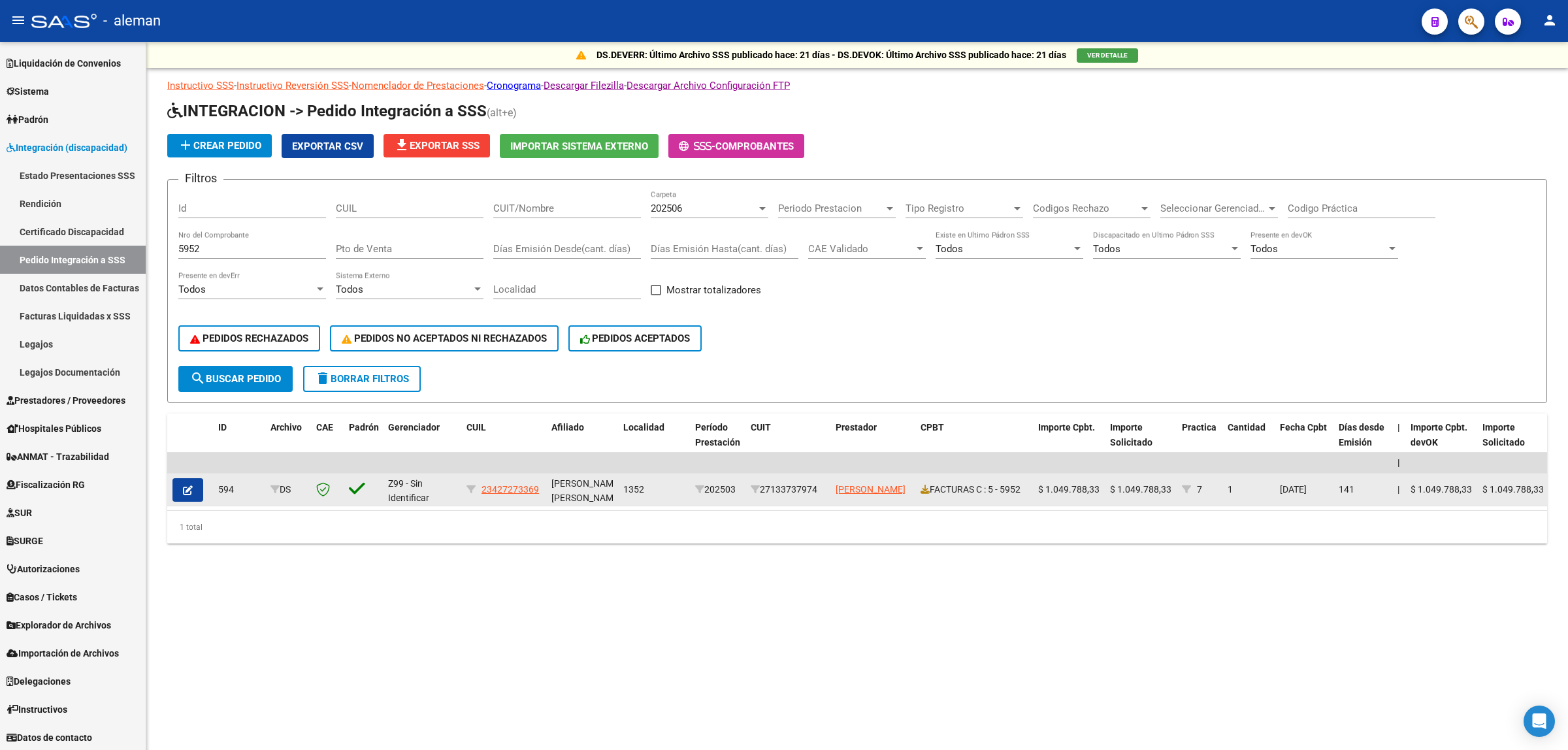
click at [200, 488] on button "button" at bounding box center [188, 490] width 31 height 24
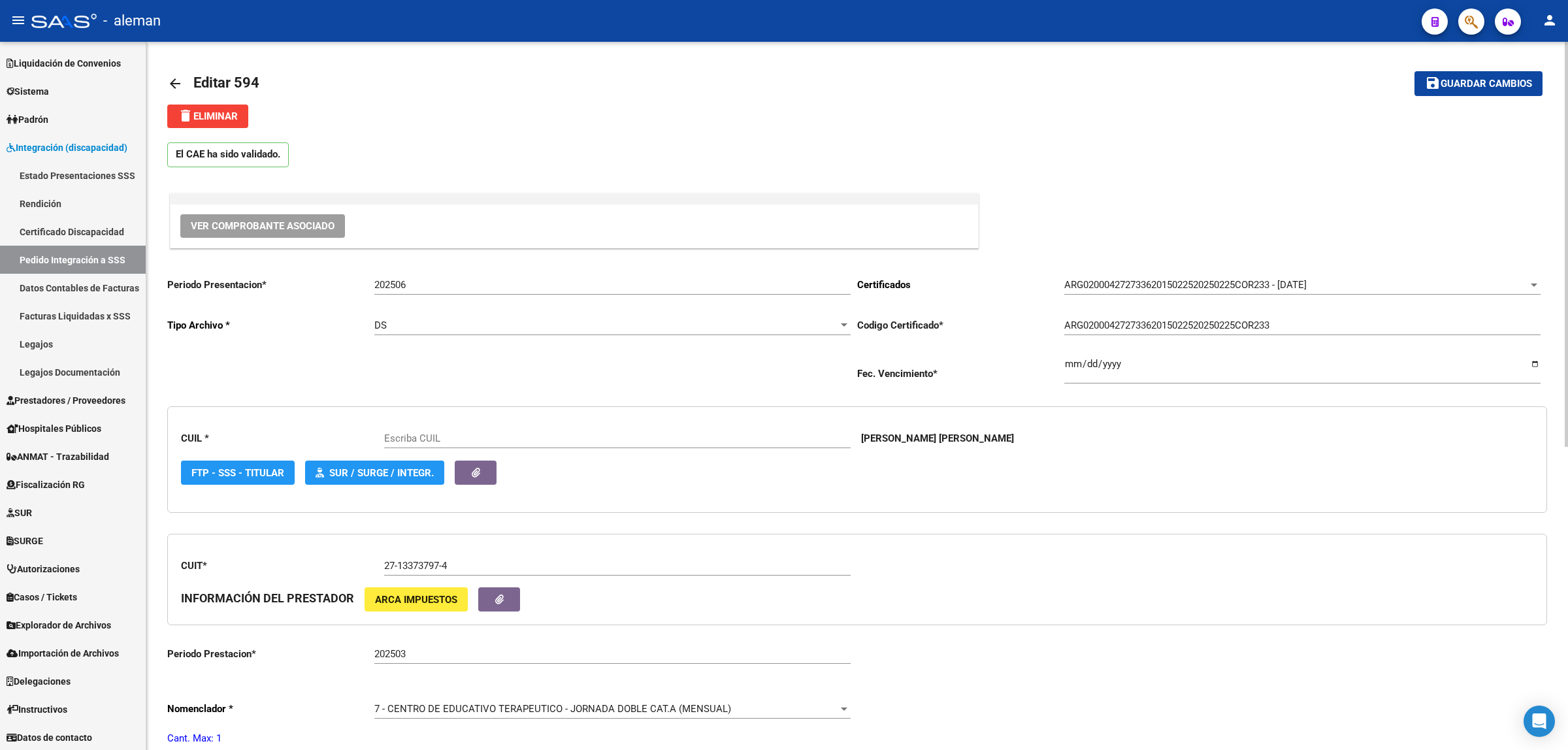
type input "23427273369"
click at [178, 82] on mat-icon "arrow_back" at bounding box center [175, 83] width 15 height 15
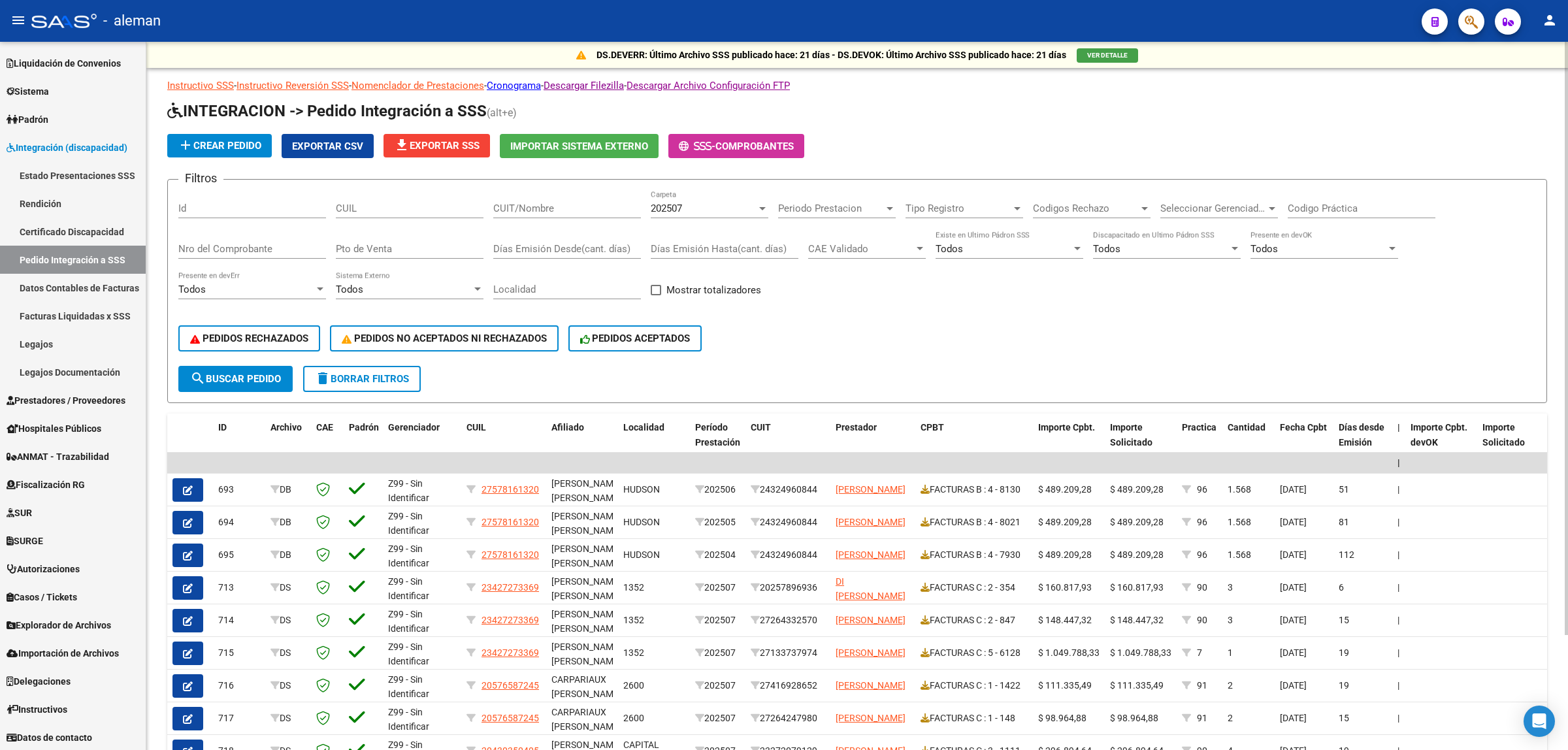
click at [242, 245] on input "Nro del Comprobante" at bounding box center [252, 248] width 147 height 12
type input "5952"
click at [259, 367] on button "search Buscar Pedido" at bounding box center [236, 378] width 115 height 26
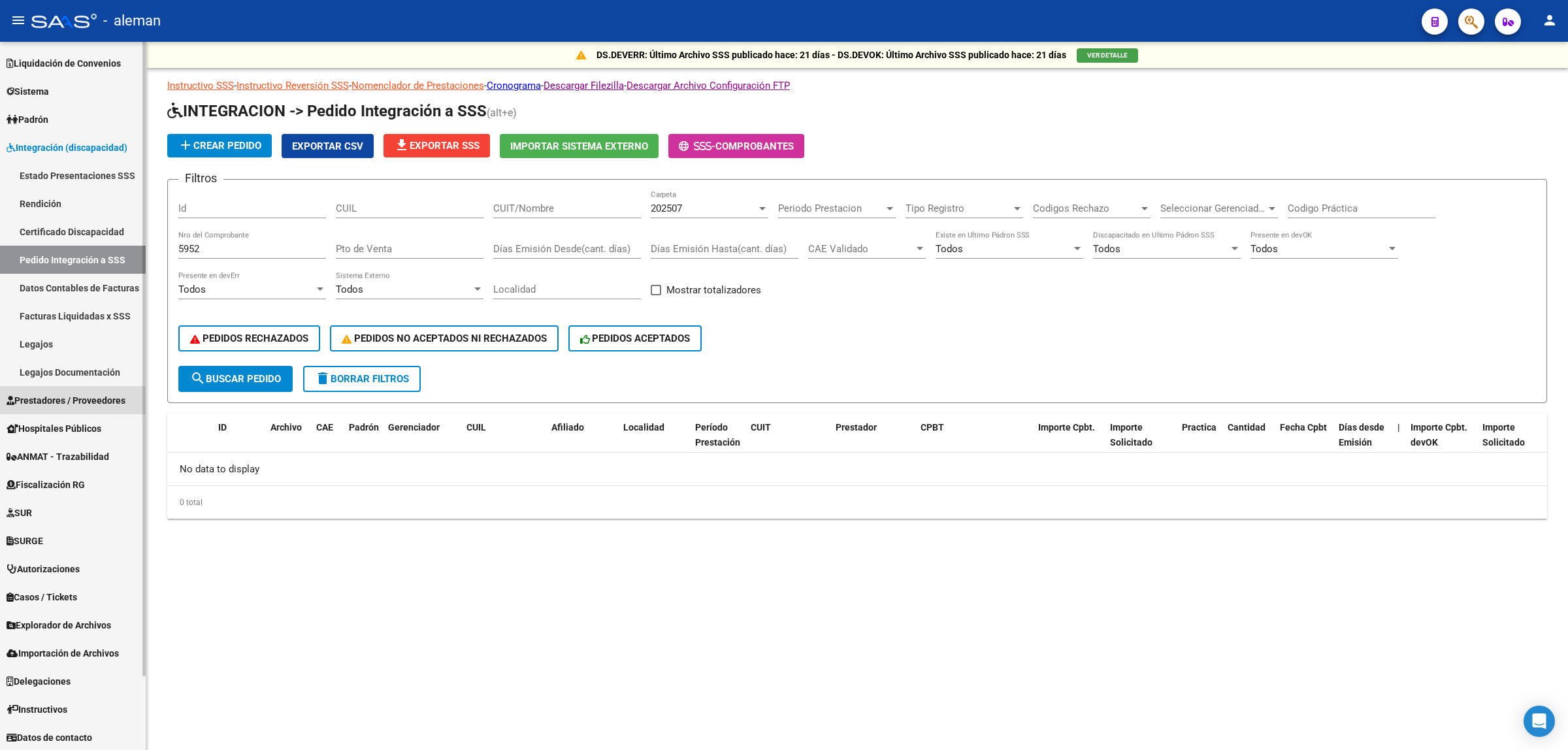
click at [72, 394] on span "Prestadores / Proveedores" at bounding box center [65, 400] width 119 height 15
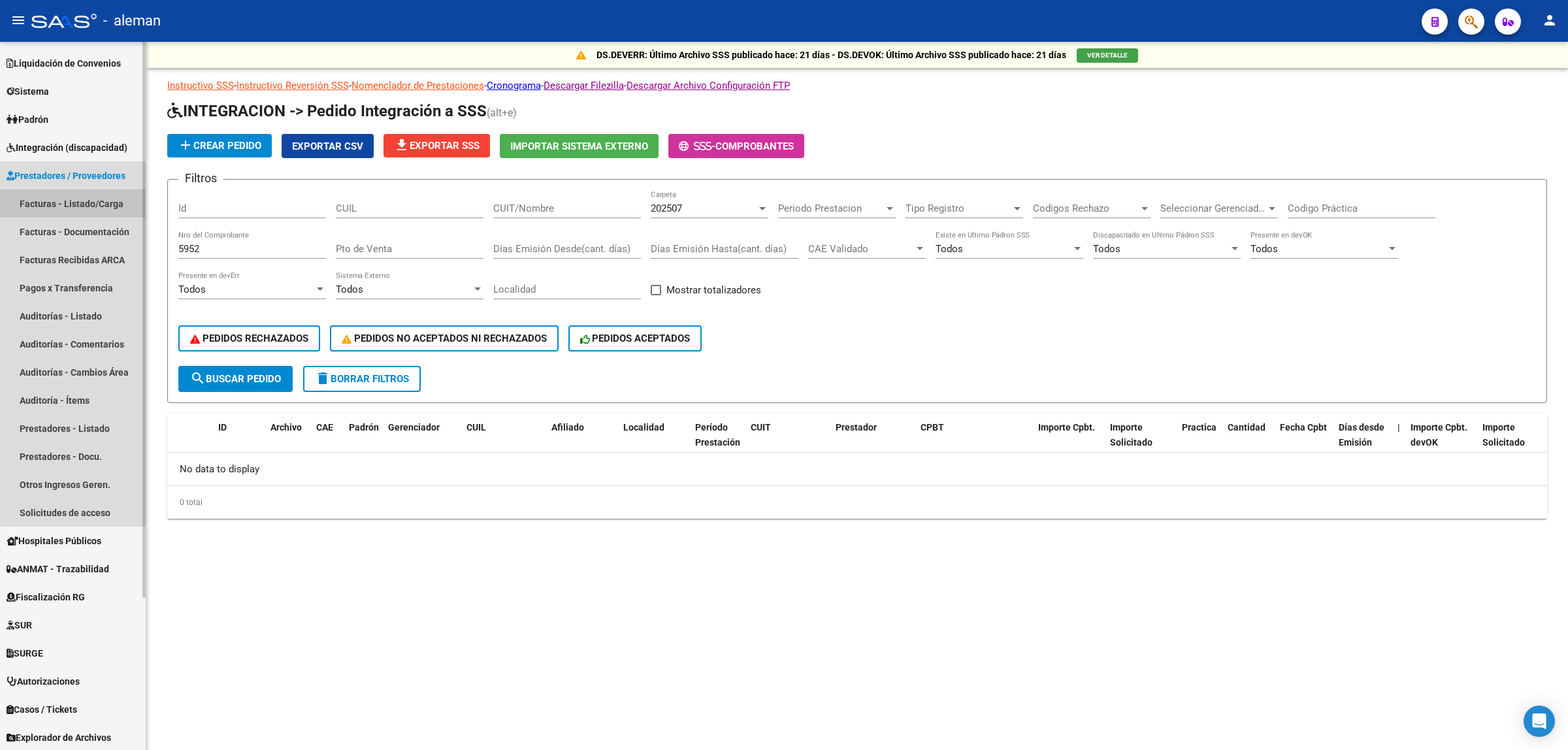
click at [88, 203] on link "Facturas - Listado/Carga" at bounding box center [73, 203] width 146 height 28
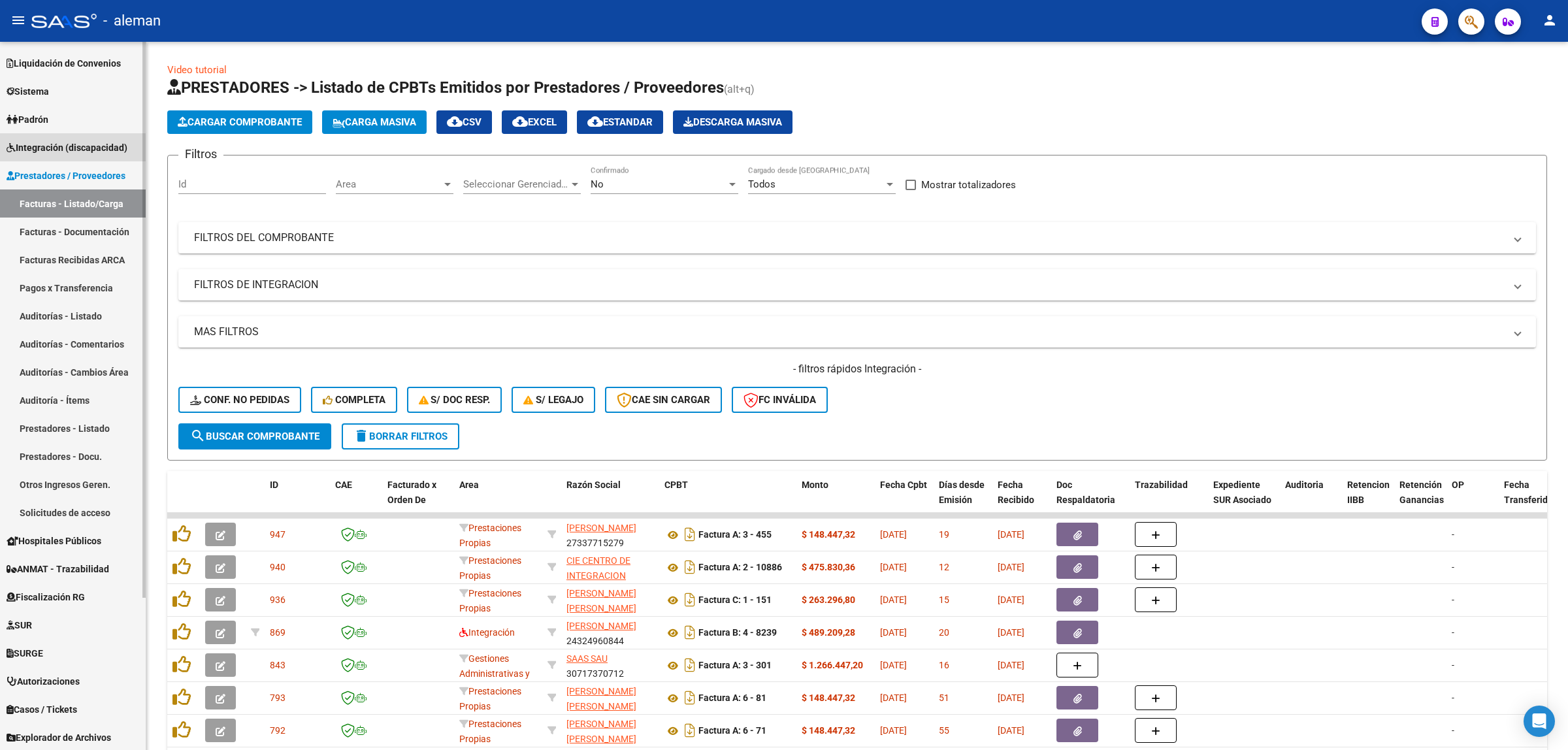
click at [65, 152] on span "Integración (discapacidad)" at bounding box center [66, 147] width 121 height 15
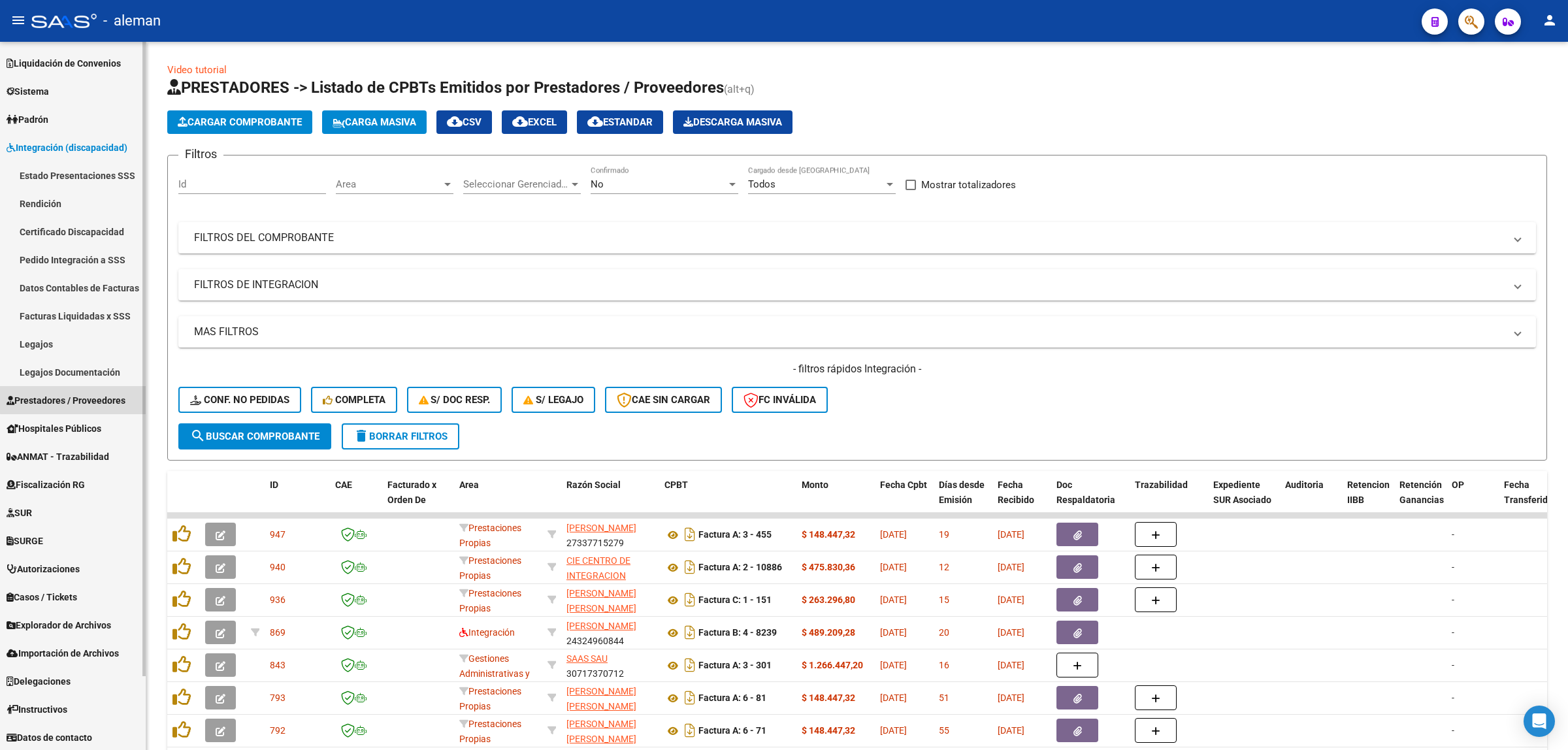
click at [82, 390] on link "Prestadores / Proveedores" at bounding box center [73, 400] width 146 height 28
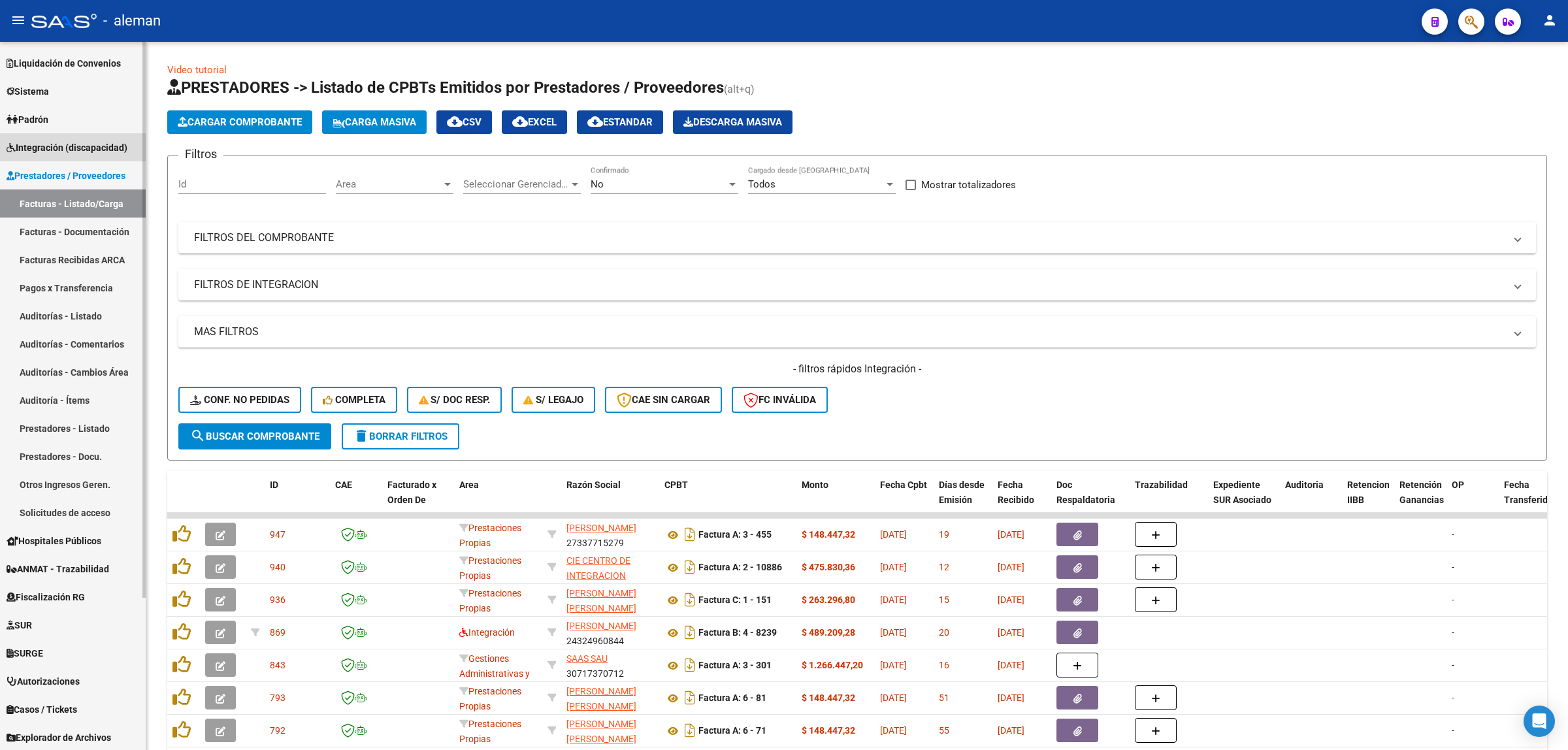
click at [68, 152] on span "Integración (discapacidad)" at bounding box center [66, 147] width 121 height 15
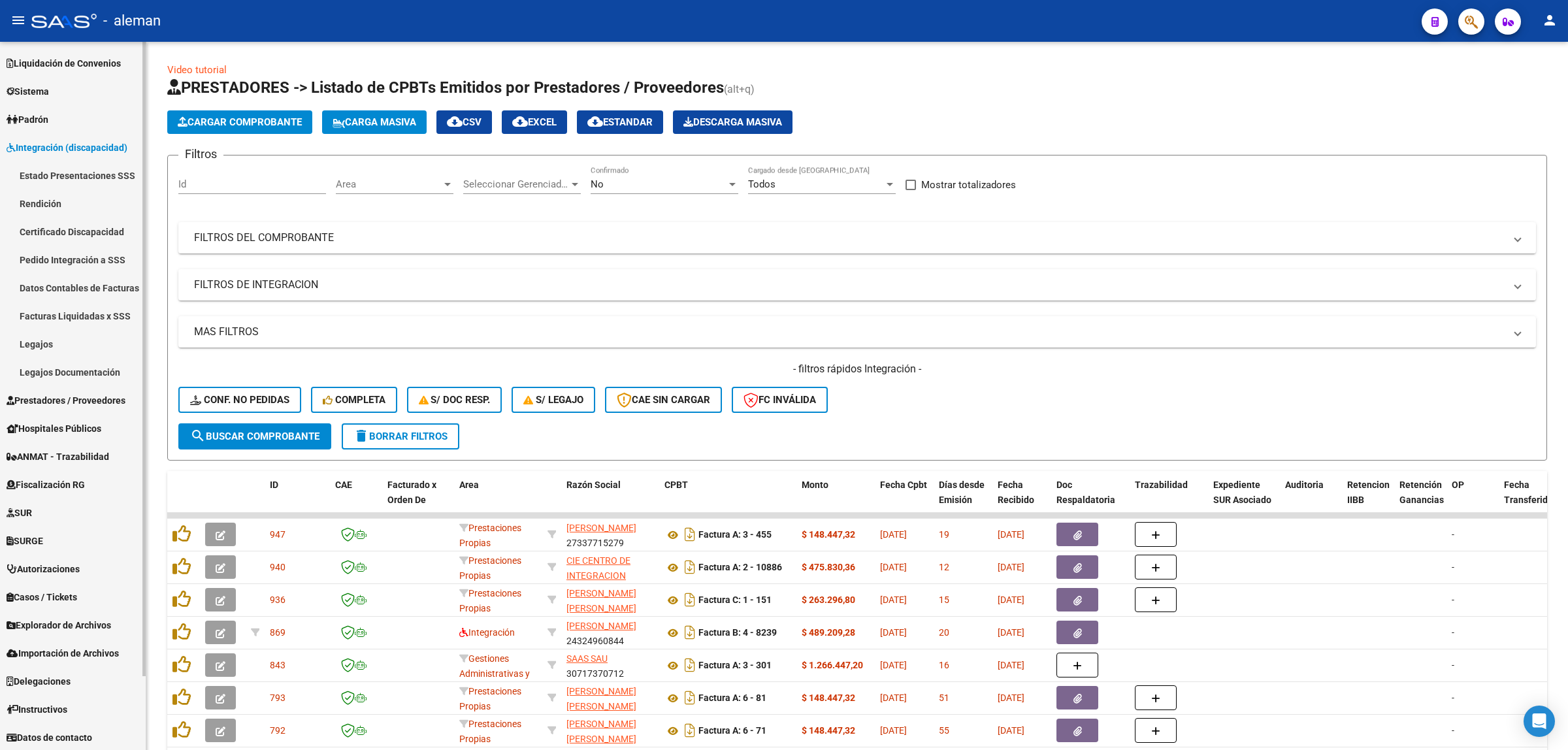
click at [59, 256] on link "Pedido Integración a SSS" at bounding box center [73, 259] width 146 height 28
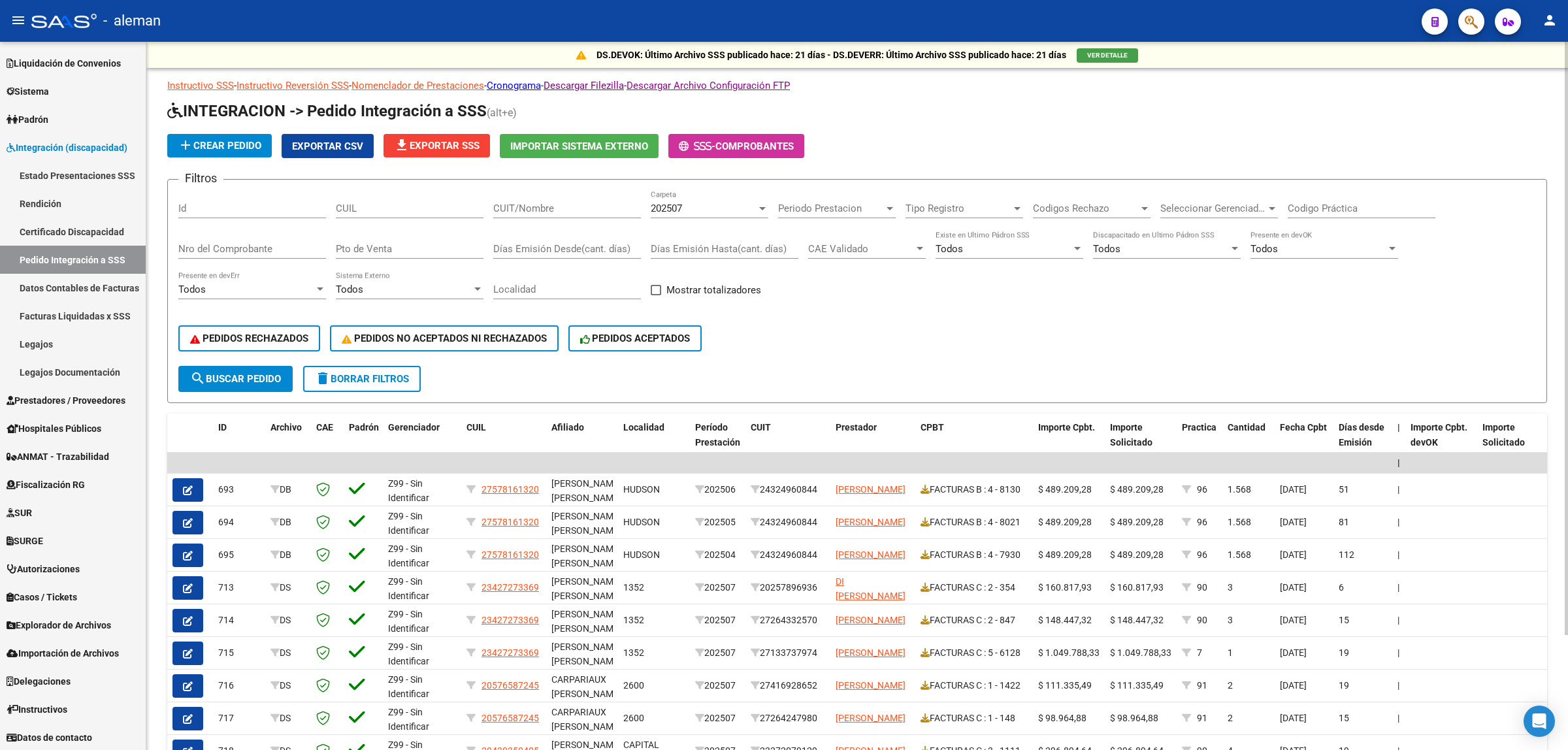
click at [289, 240] on div "Nro del Comprobante" at bounding box center [252, 245] width 147 height 28
type input "5952"
click at [256, 366] on button "search Buscar Pedido" at bounding box center [236, 378] width 115 height 26
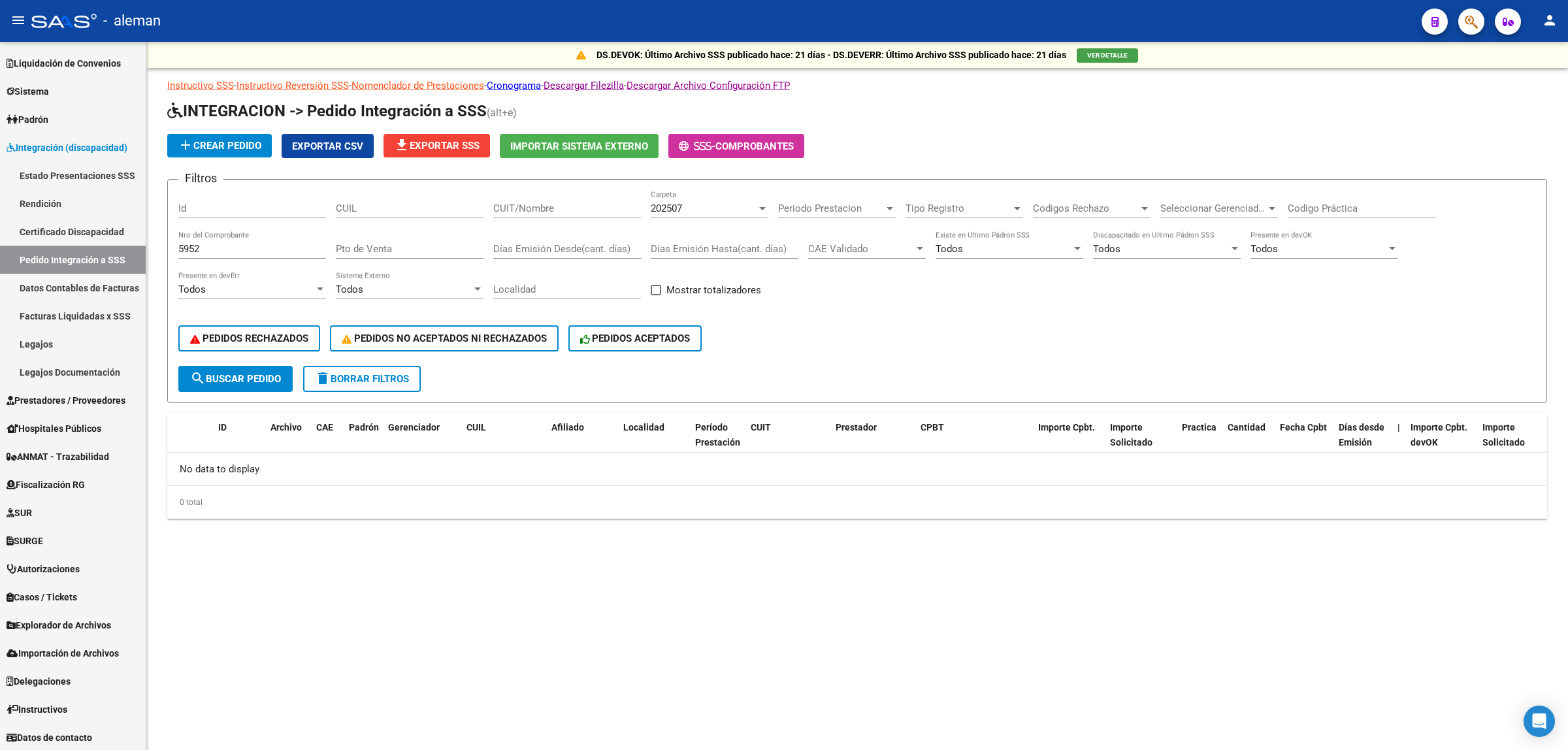
click at [764, 207] on div at bounding box center [762, 209] width 6 height 4
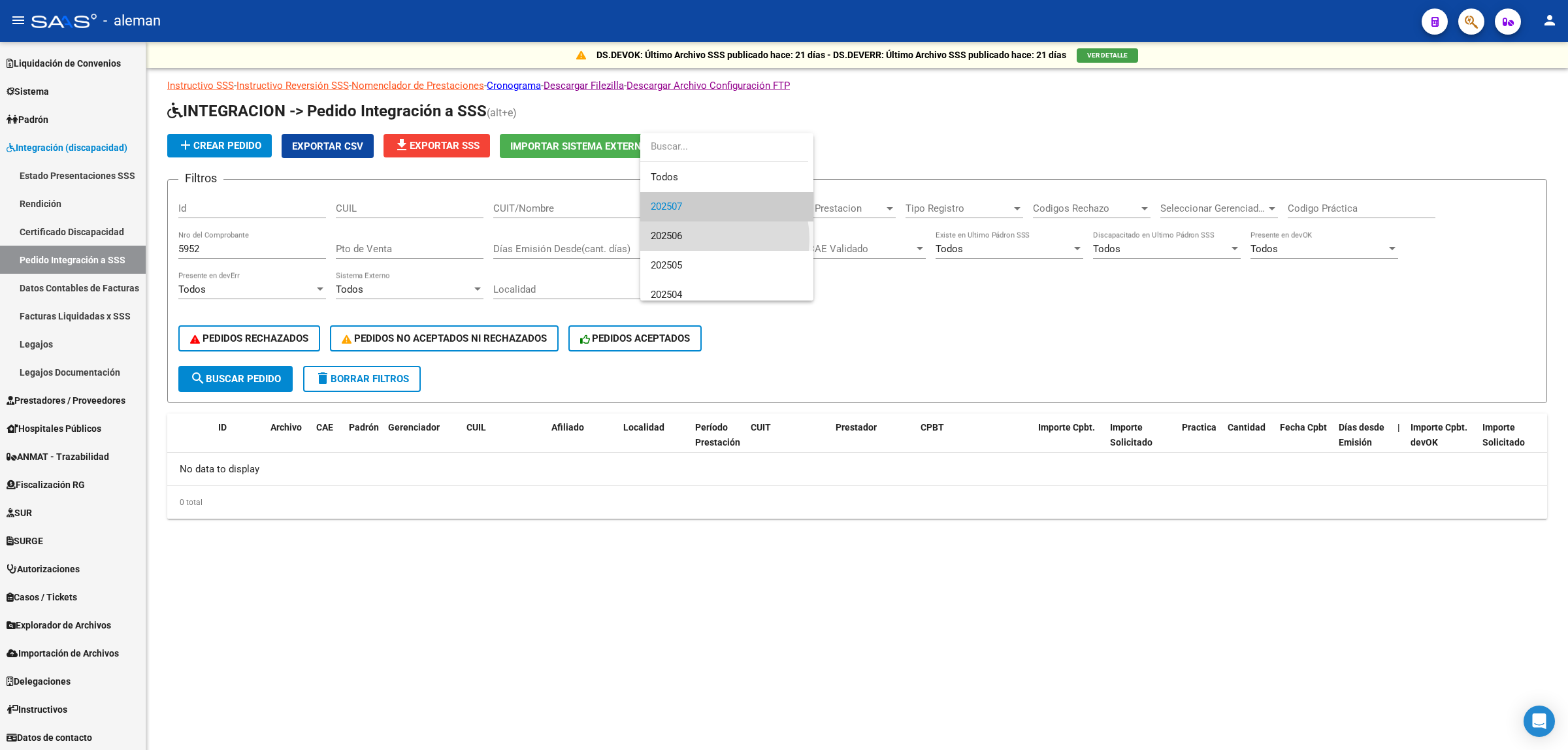
click at [704, 239] on span "202506" at bounding box center [726, 236] width 152 height 29
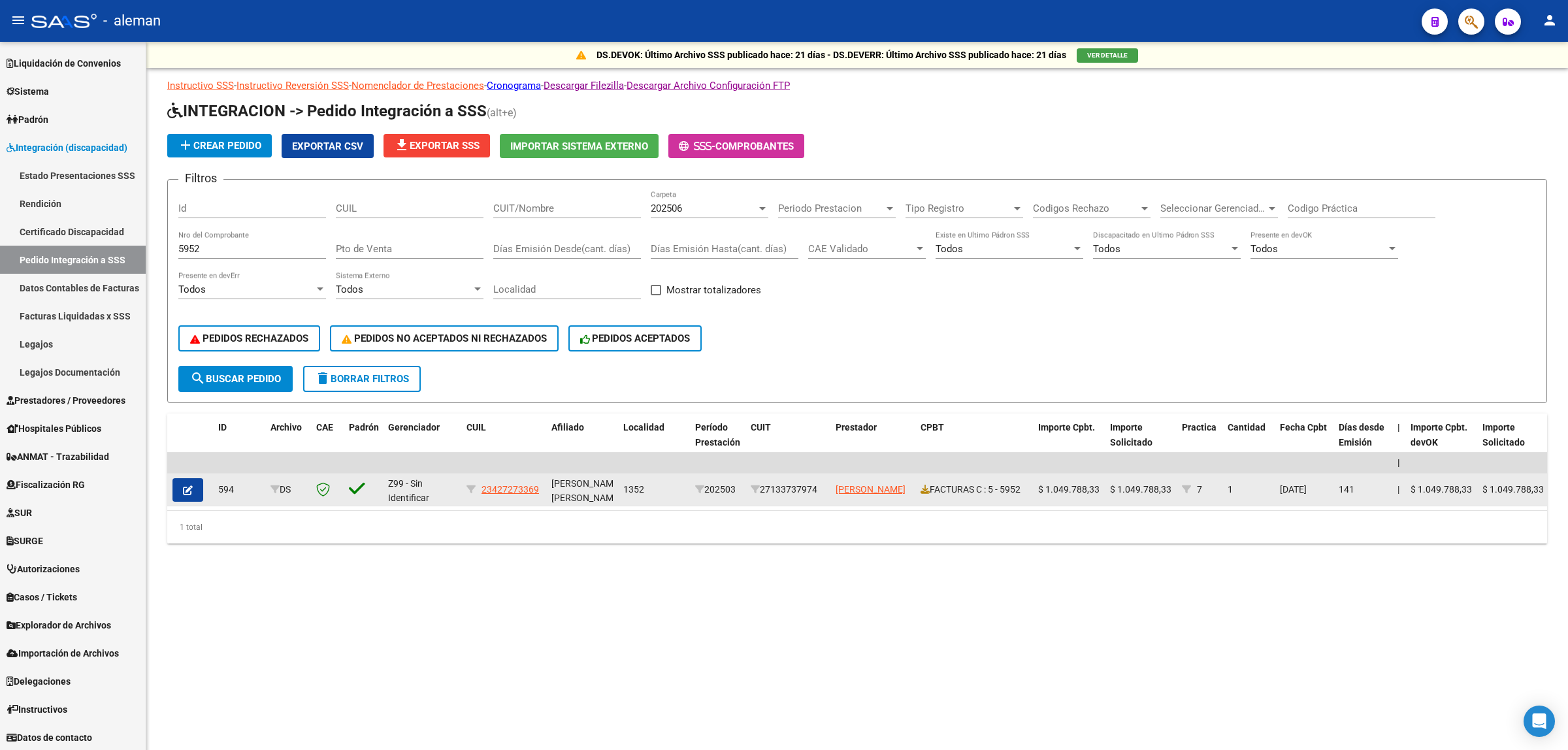
drag, startPoint x: 823, startPoint y: 485, endPoint x: 768, endPoint y: 490, distance: 55.2
click at [768, 490] on div "27133737974" at bounding box center [788, 489] width 75 height 15
copy div "27133737974"
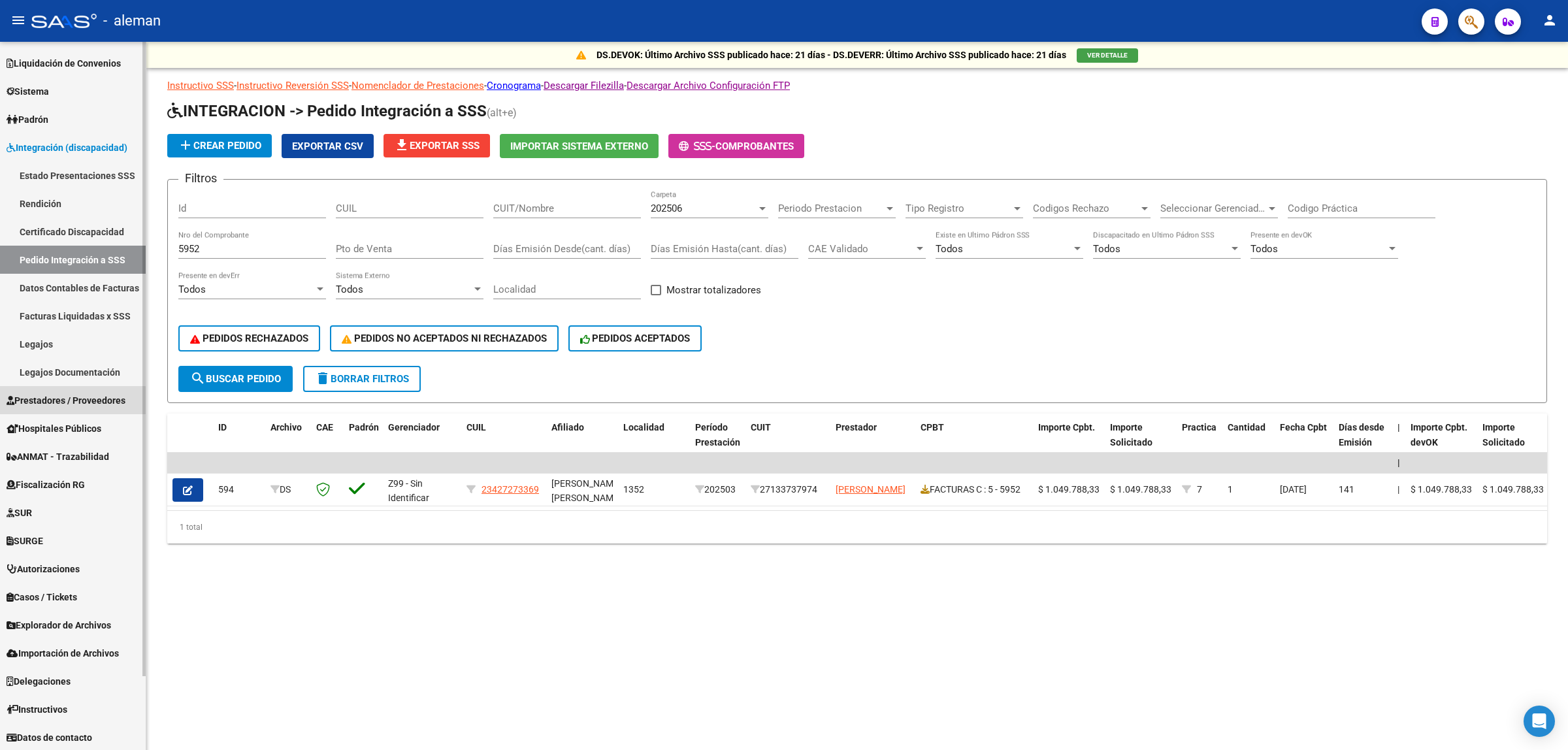
click at [62, 402] on span "Prestadores / Proveedores" at bounding box center [65, 400] width 119 height 15
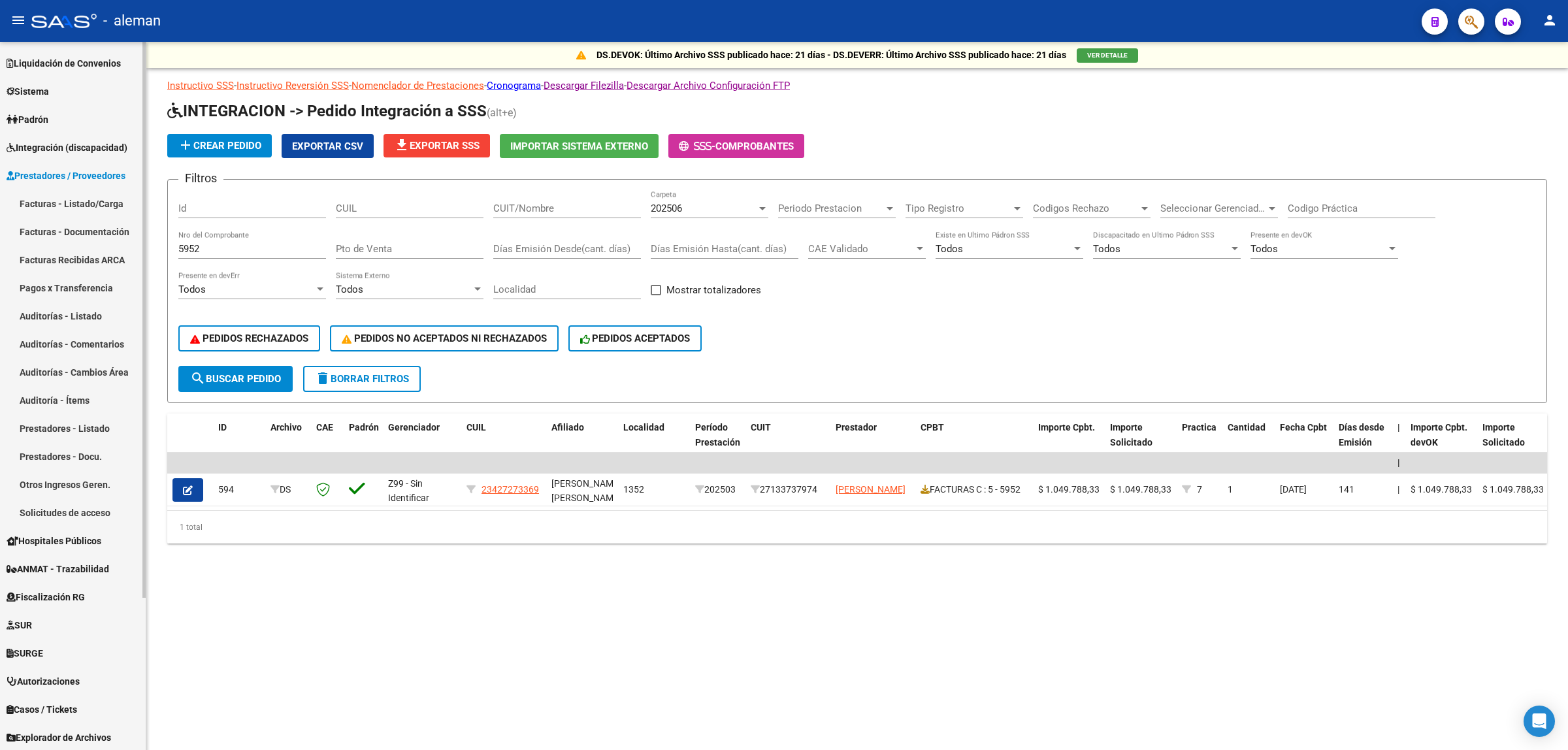
click at [78, 430] on link "Prestadores - Listado" at bounding box center [73, 427] width 146 height 28
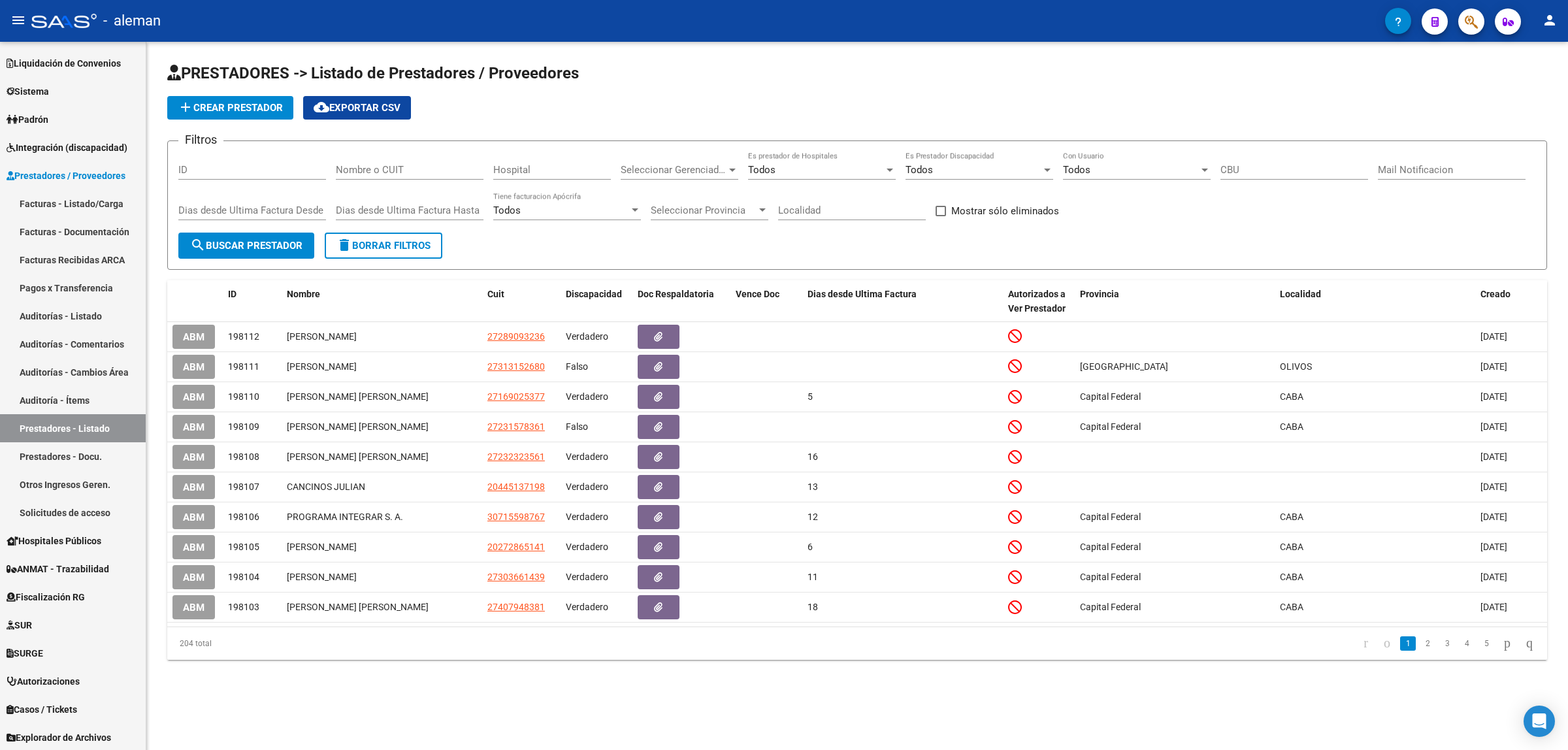
click at [433, 174] on input "Nombre o CUIT" at bounding box center [409, 169] width 147 height 12
paste input "27133737974"
type input "27133737974"
click at [273, 245] on span "search Buscar Prestador" at bounding box center [246, 245] width 113 height 12
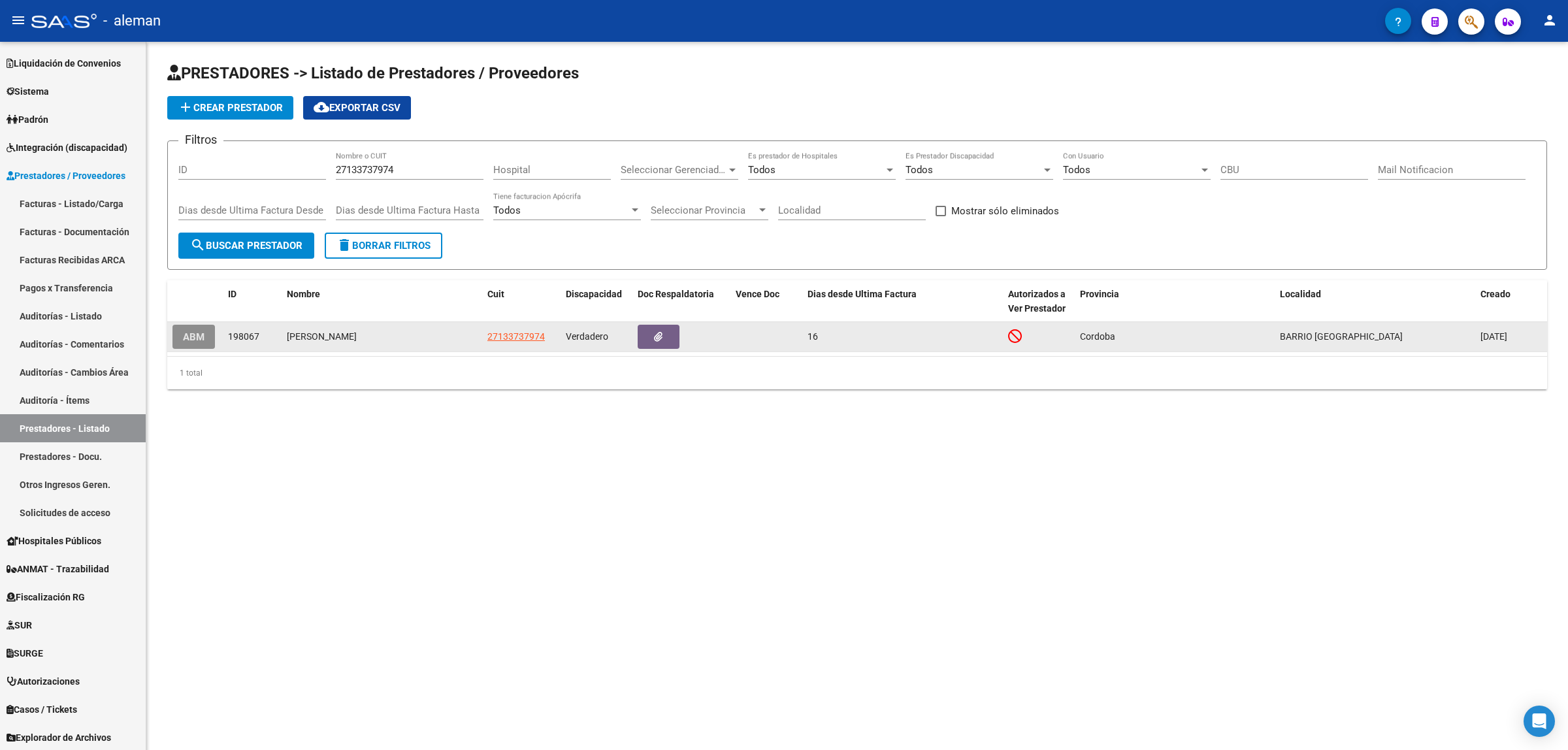
click at [194, 325] on button "ABM" at bounding box center [194, 336] width 43 height 25
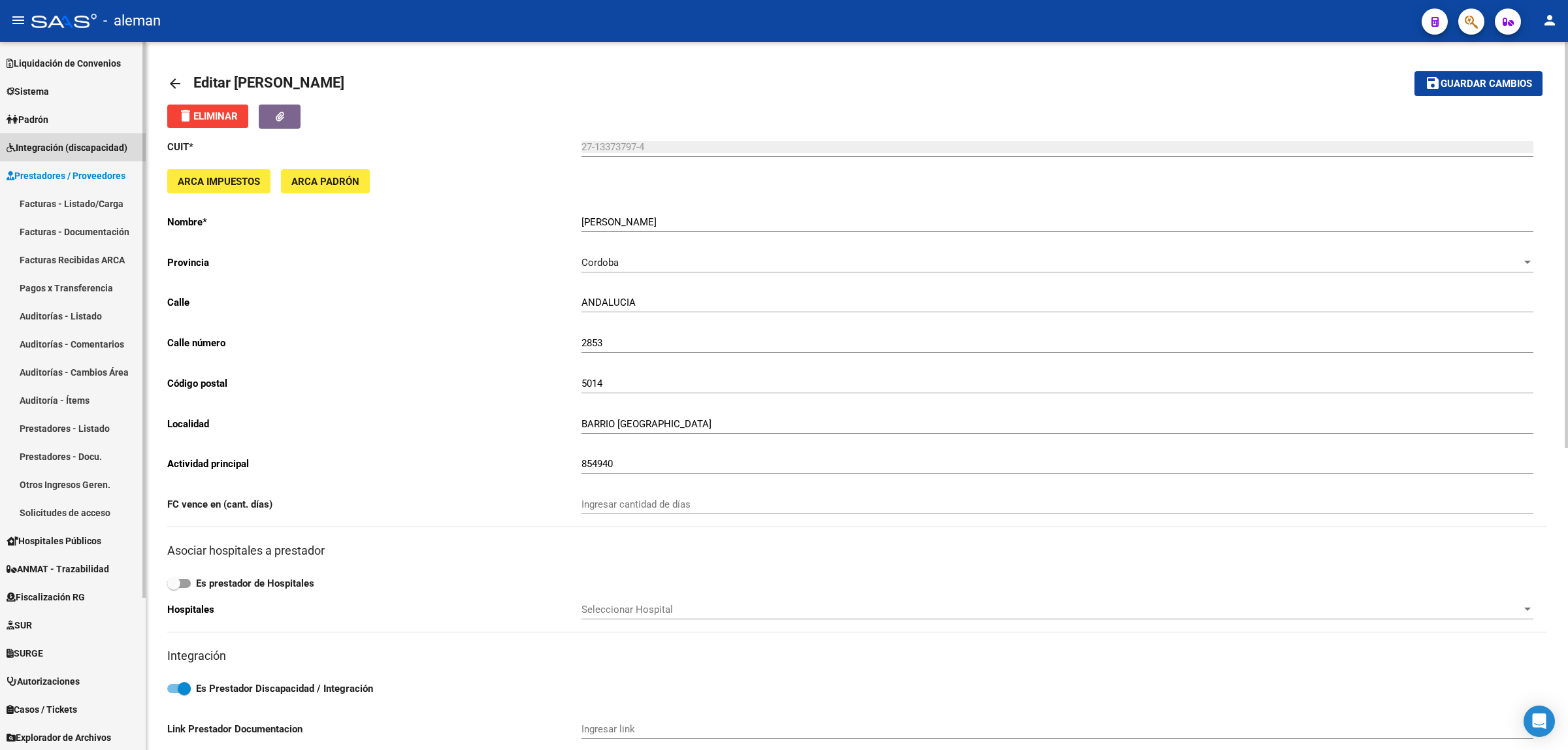
click at [78, 144] on span "Integración (discapacidad)" at bounding box center [66, 147] width 121 height 15
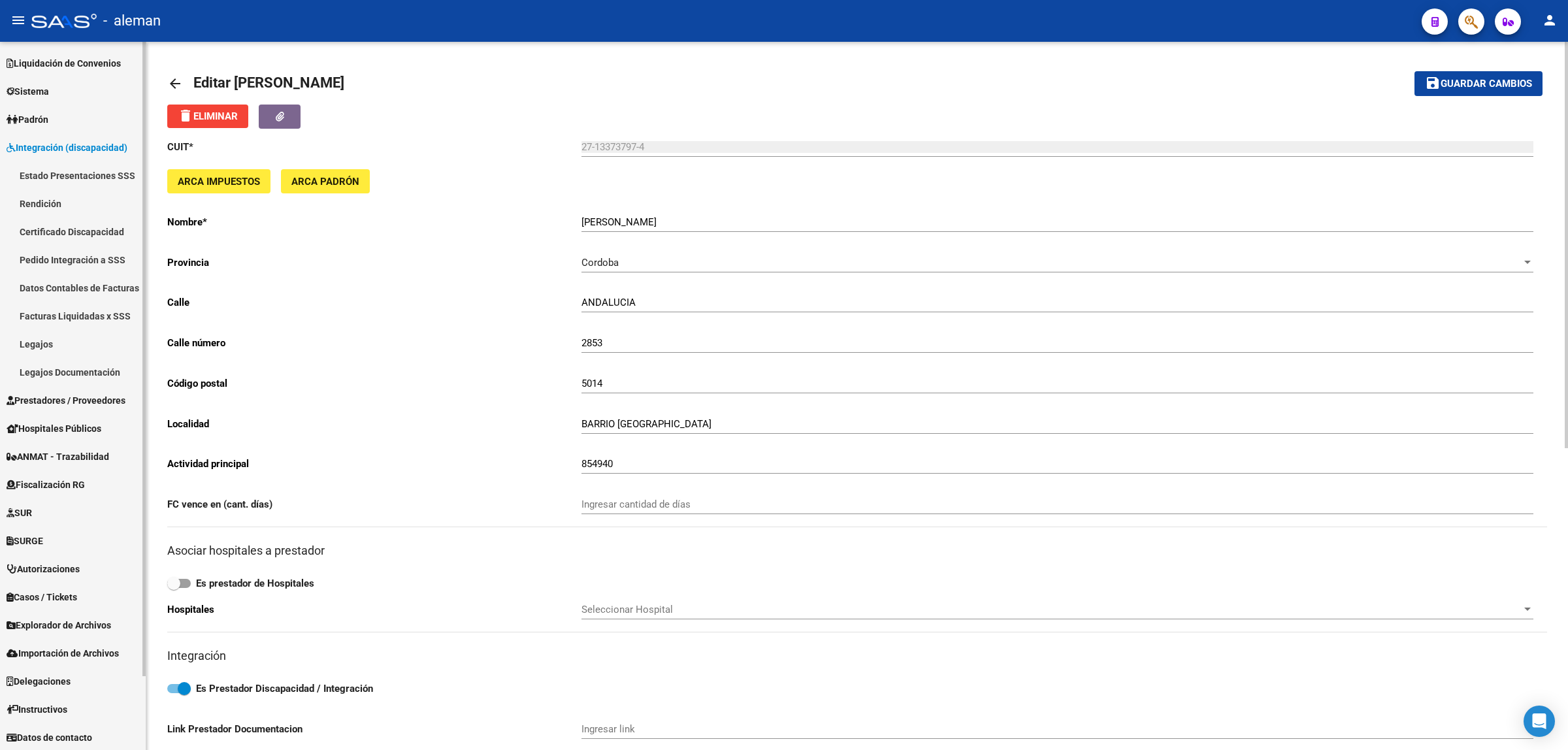
click at [29, 340] on link "Legajos" at bounding box center [73, 344] width 146 height 28
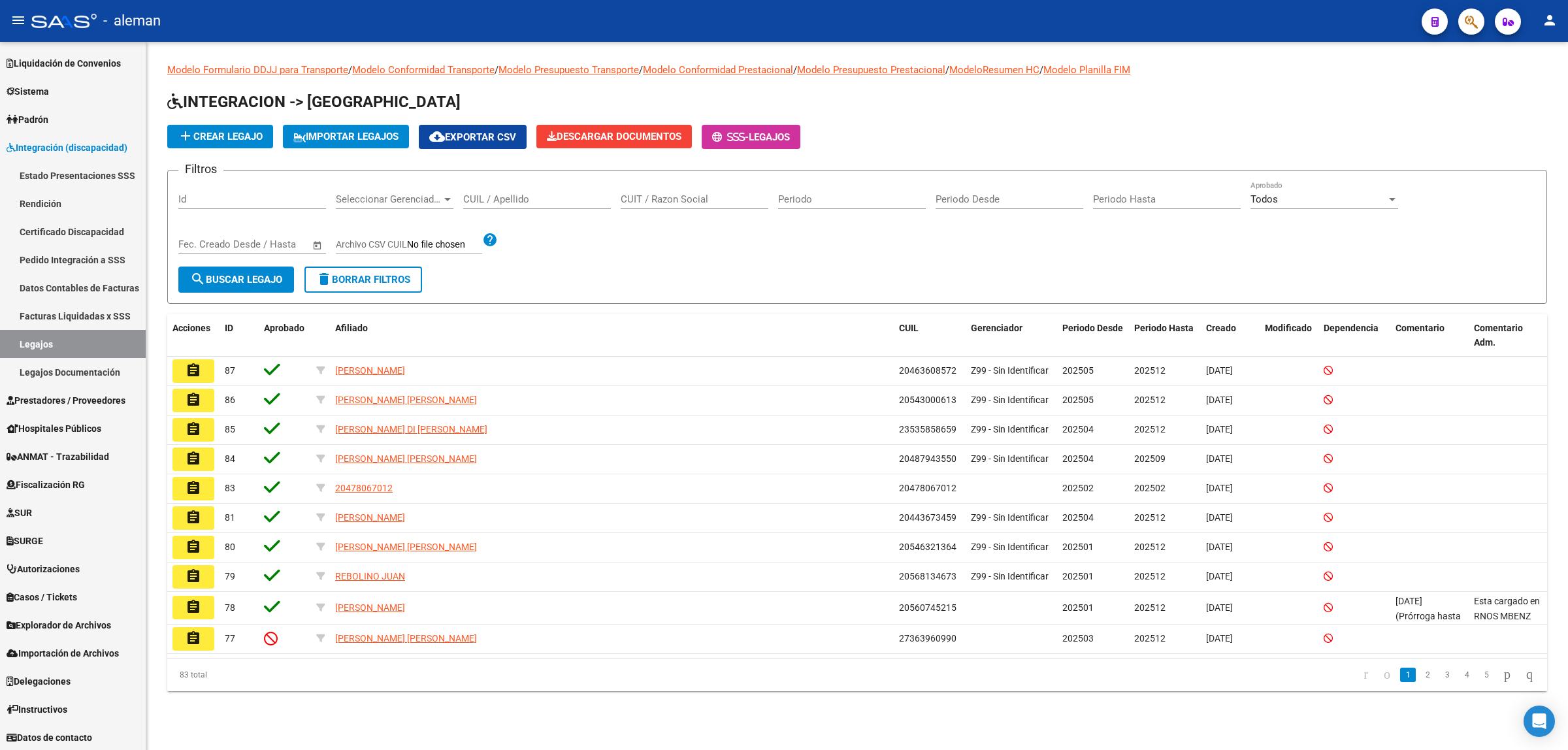
click at [648, 201] on input "CUIT / Razon Social" at bounding box center [694, 199] width 147 height 12
paste input "27133737974"
type input "27133737974"
click at [246, 275] on span "search Buscar Legajo" at bounding box center [236, 279] width 92 height 12
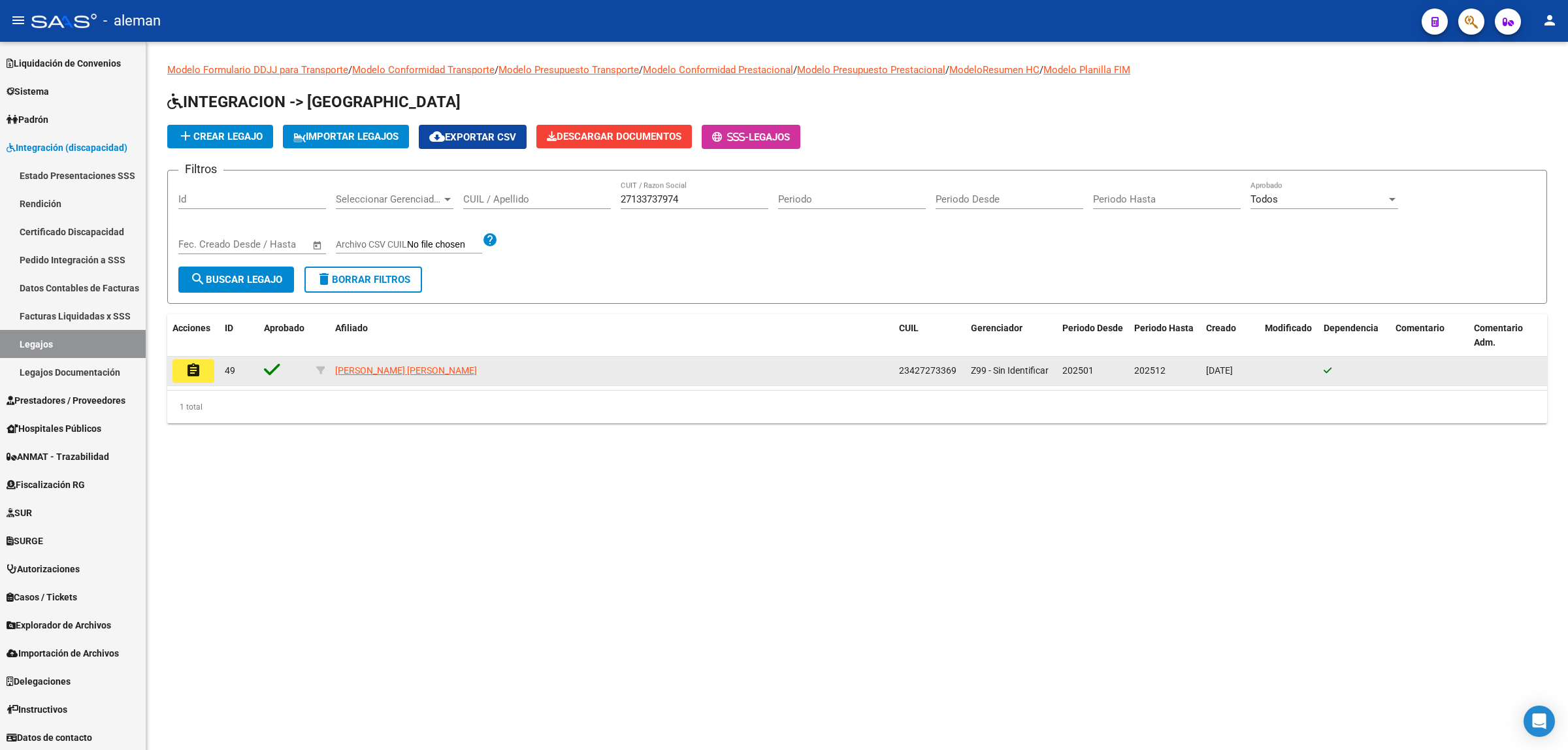
click at [200, 363] on mat-icon "assignment" at bounding box center [193, 370] width 15 height 15
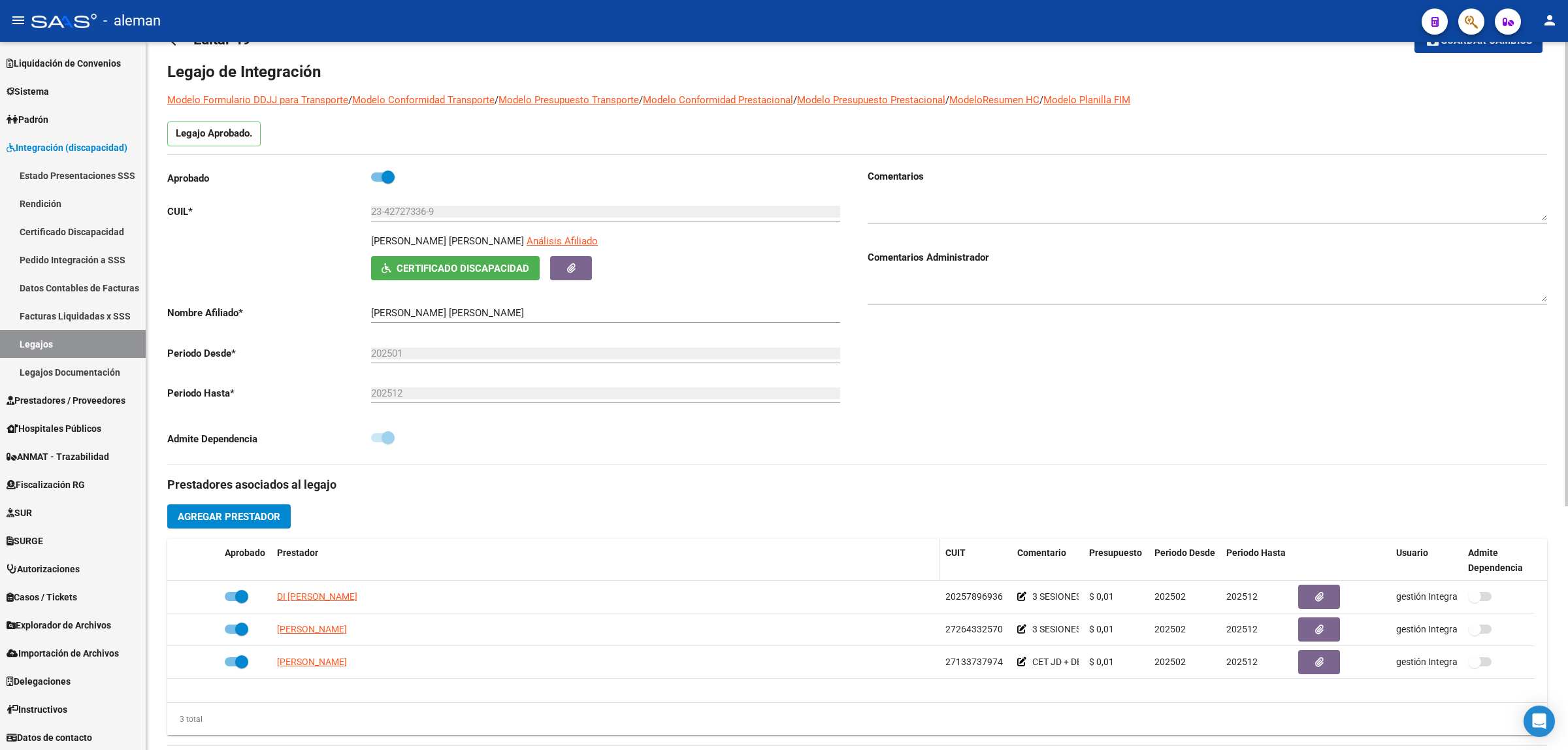
scroll to position [82, 0]
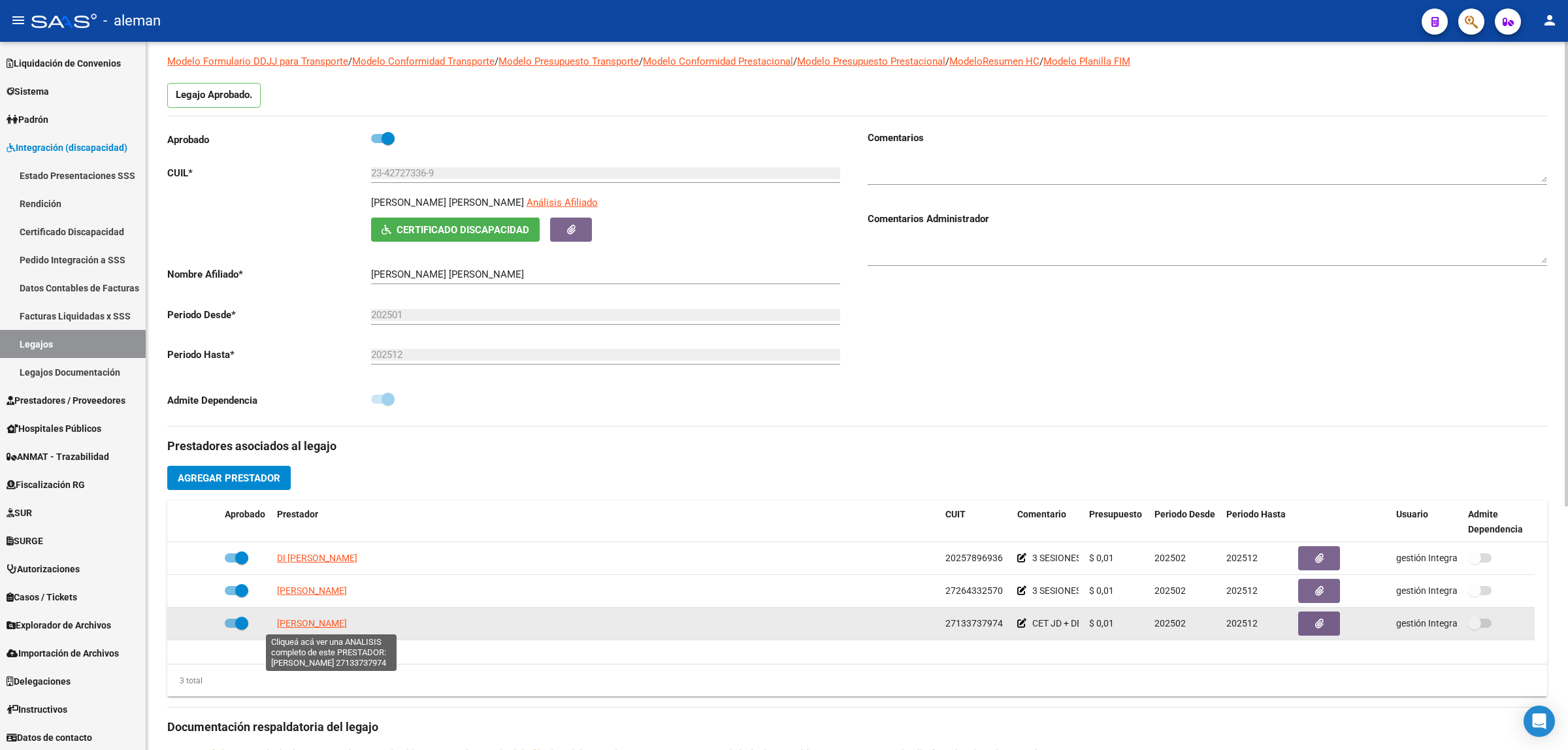
click at [322, 625] on span "[PERSON_NAME]" at bounding box center [312, 623] width 70 height 10
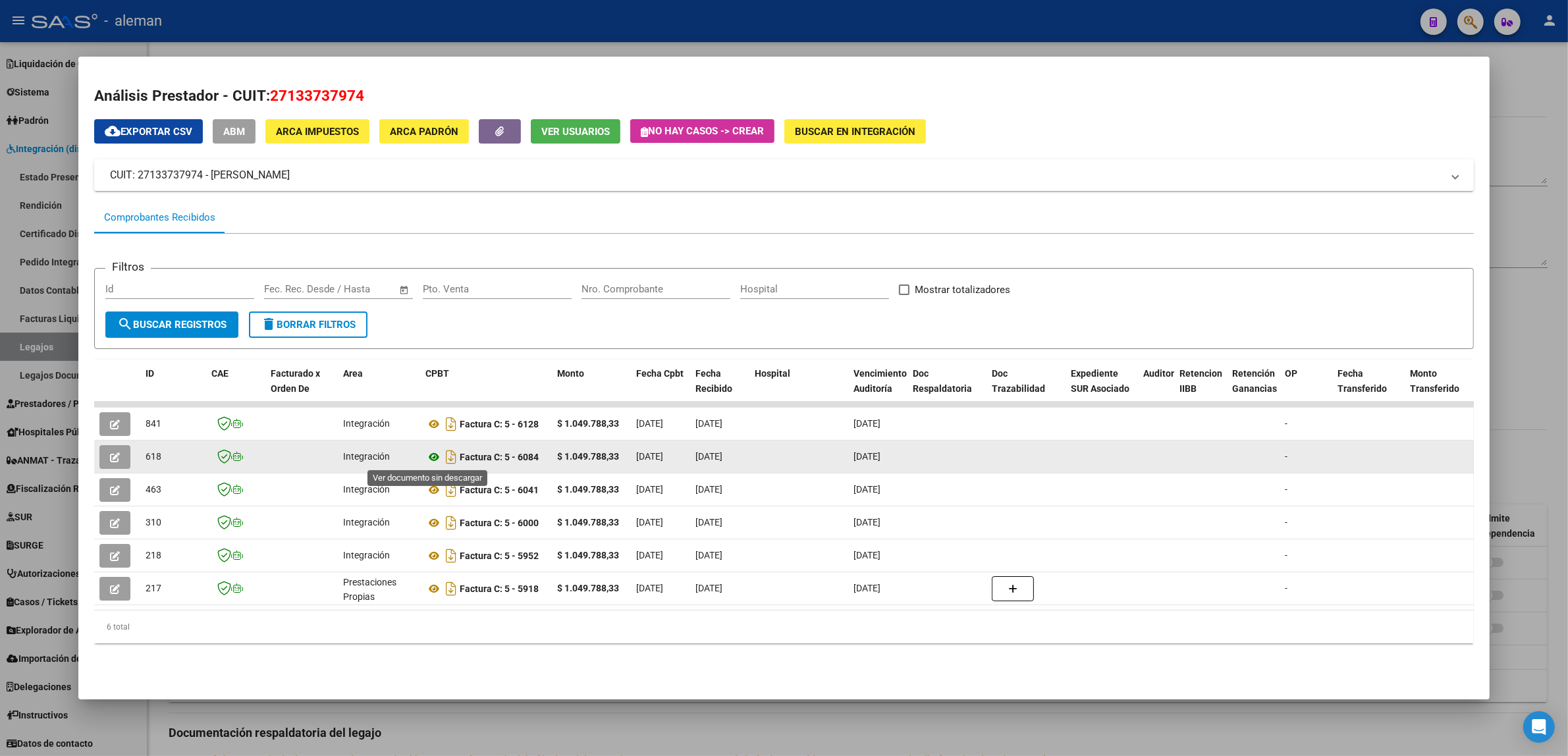
click at [427, 456] on icon at bounding box center [434, 456] width 17 height 16
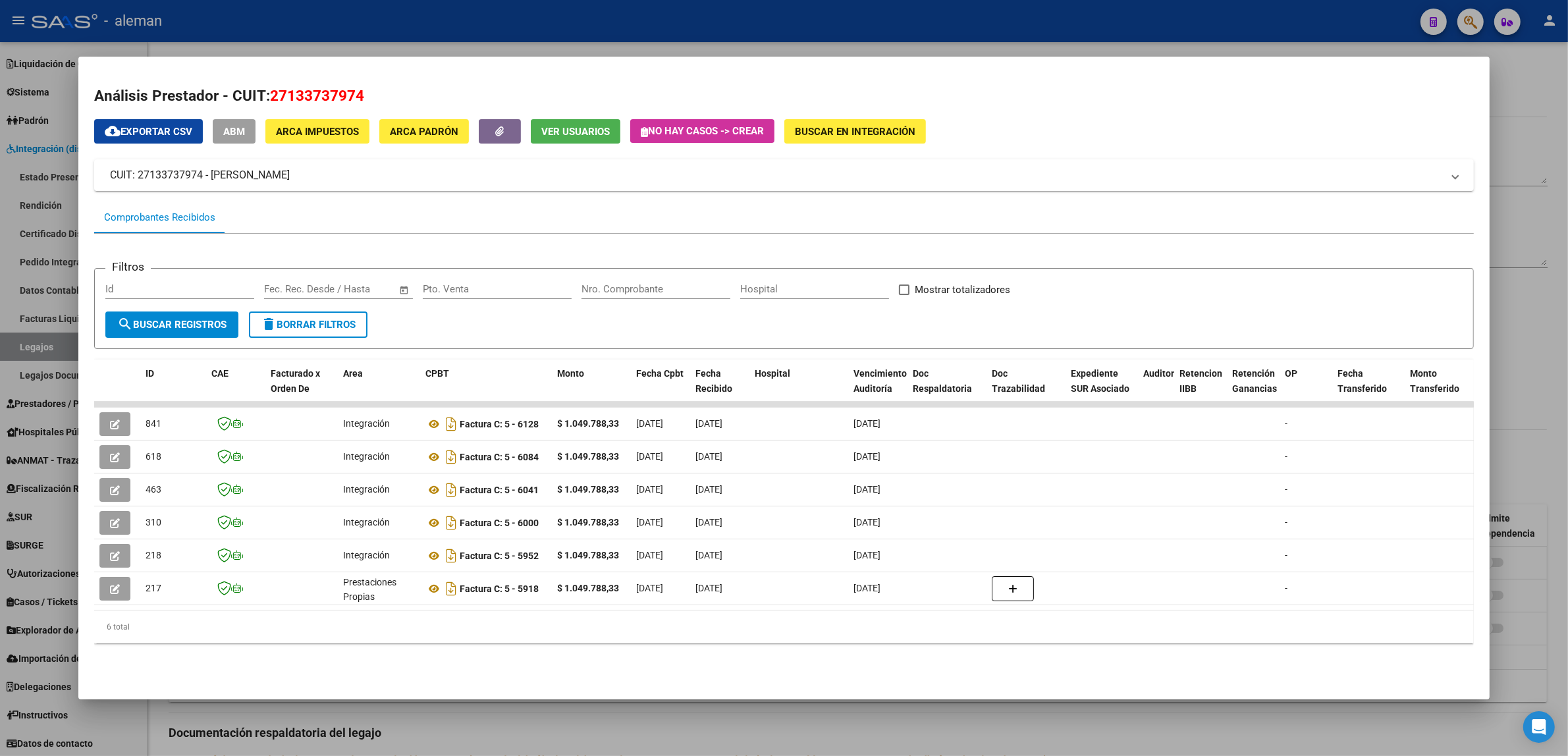
click at [1519, 130] on div at bounding box center [784, 378] width 1568 height 756
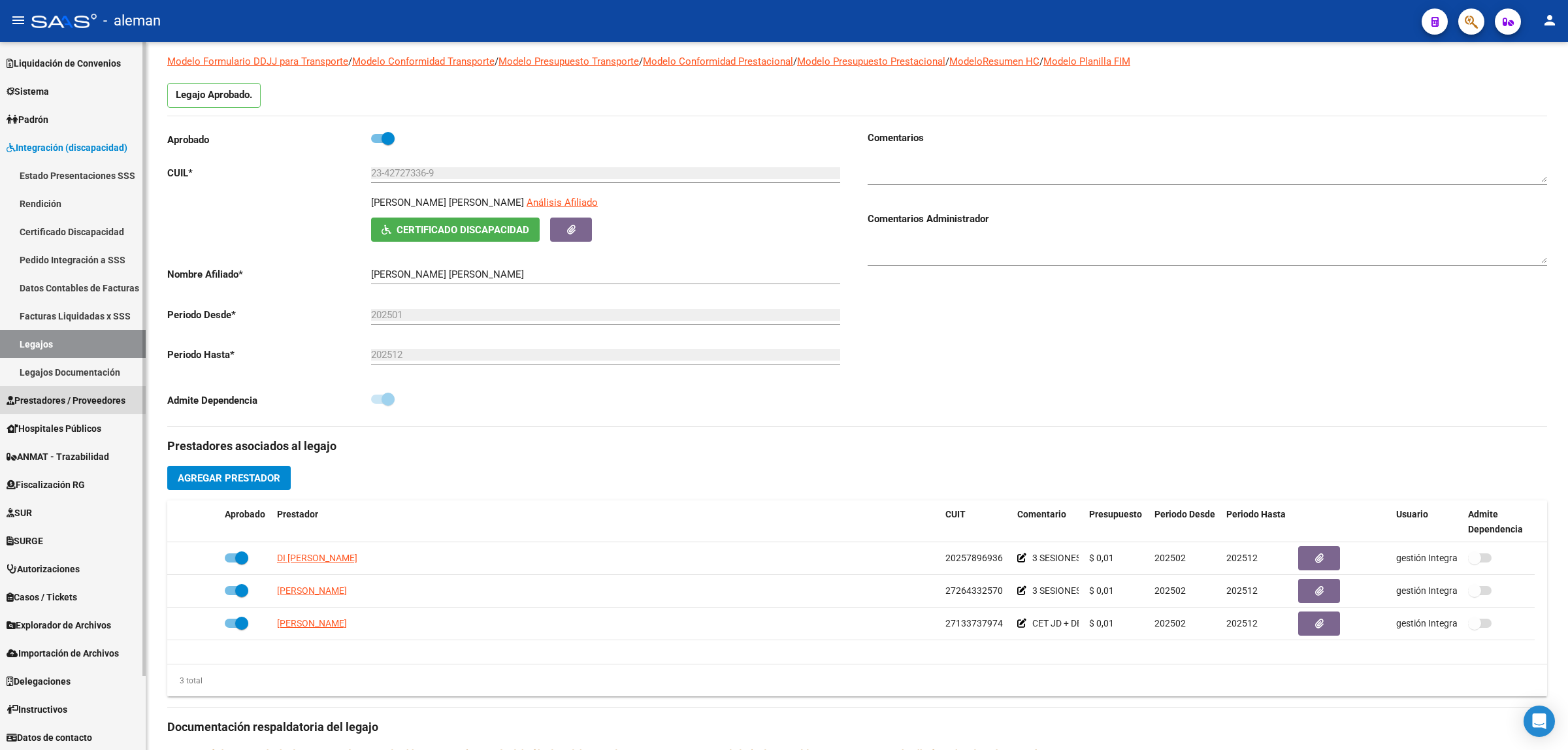
click at [56, 393] on span "Prestadores / Proveedores" at bounding box center [65, 400] width 119 height 15
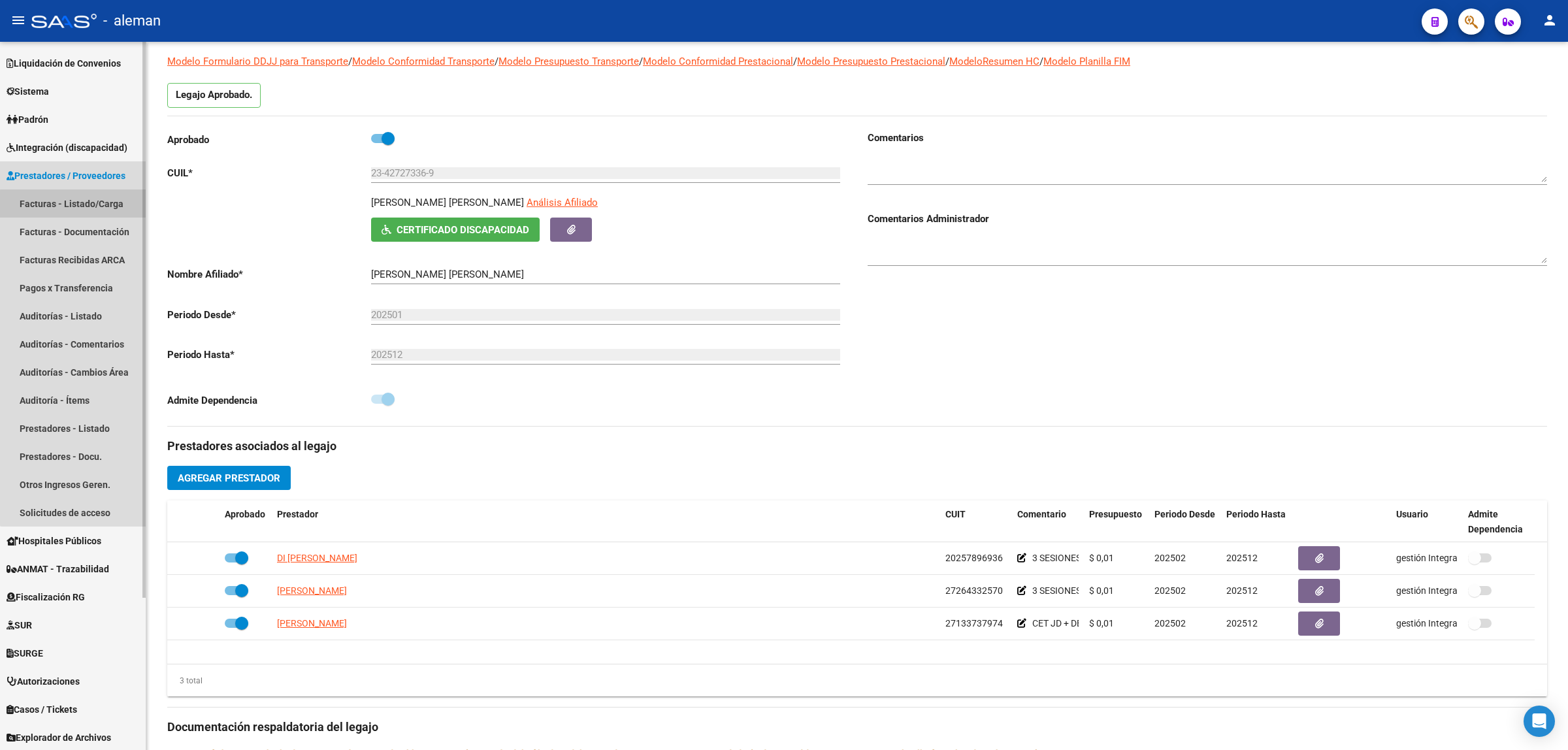
click at [75, 205] on link "Facturas - Listado/Carga" at bounding box center [73, 203] width 146 height 28
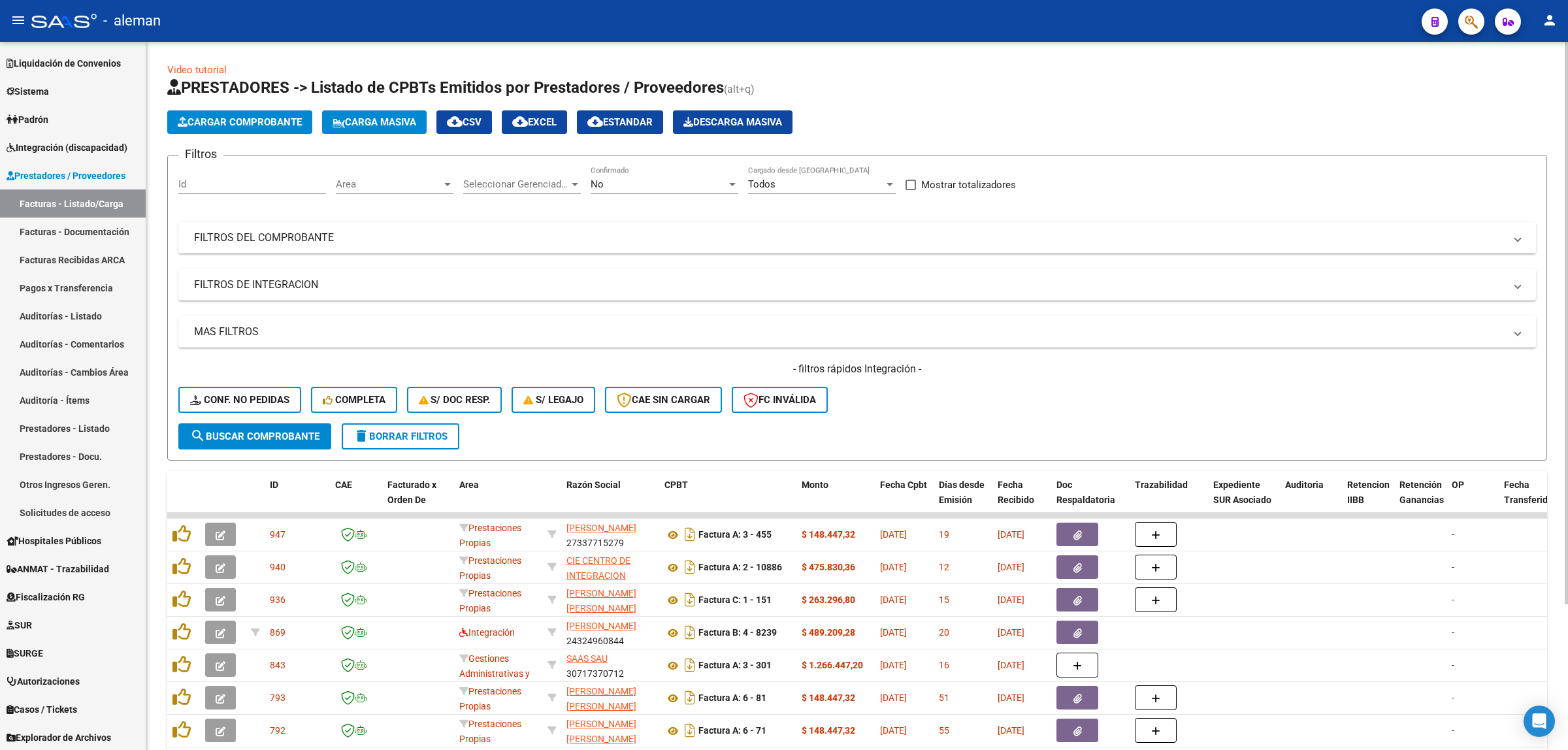
click at [1509, 243] on span "FILTROS DEL COMPROBANTE" at bounding box center [854, 238] width 1322 height 15
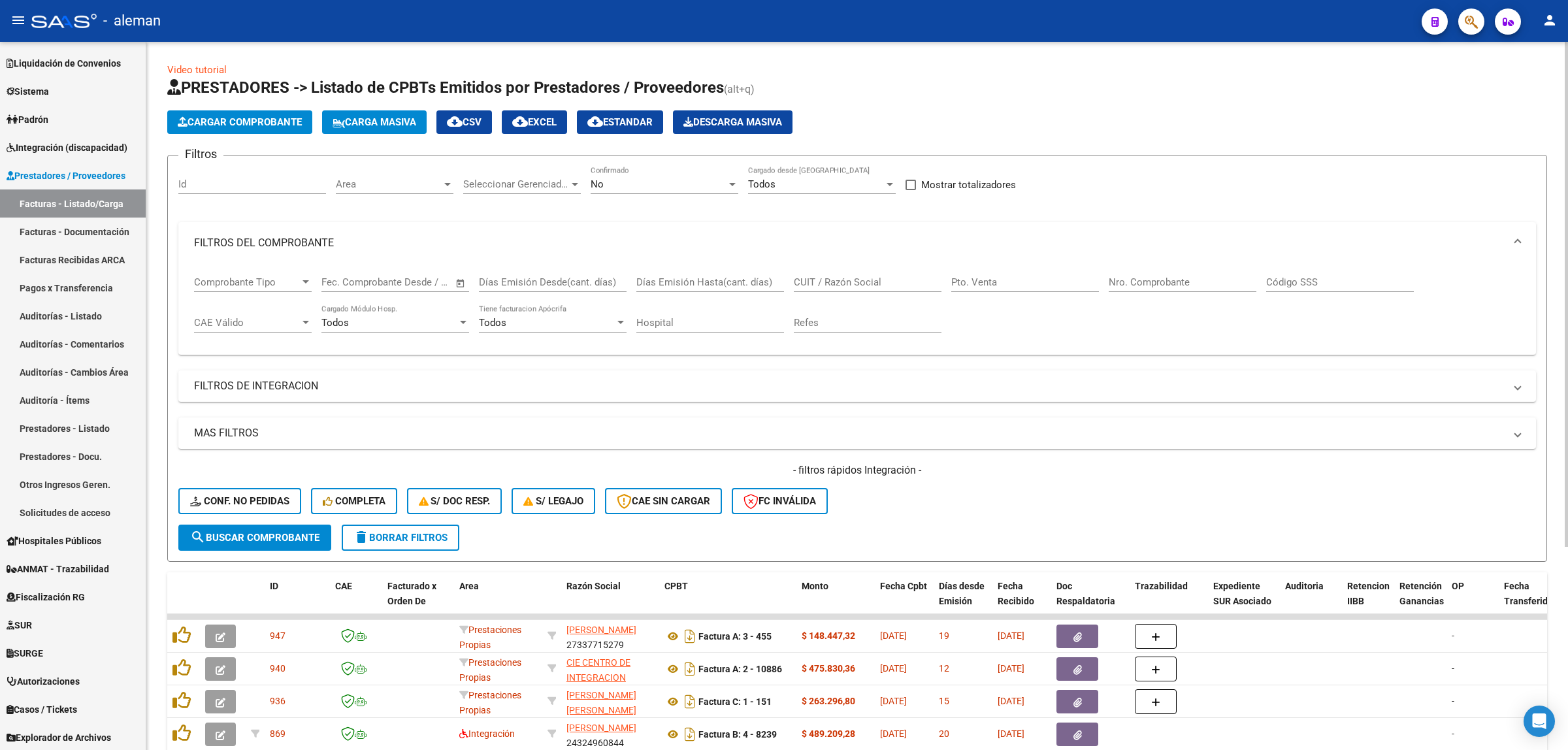
click at [1105, 275] on div "Comprobante Tipo Comprobante Tipo Start date – End date Fec. Comprobante Desde …" at bounding box center [857, 304] width 1326 height 81
click at [1119, 276] on input "Nro. Comprobante" at bounding box center [1182, 282] width 147 height 12
type input "6084"
click at [299, 534] on span "search Buscar Comprobante" at bounding box center [255, 537] width 129 height 12
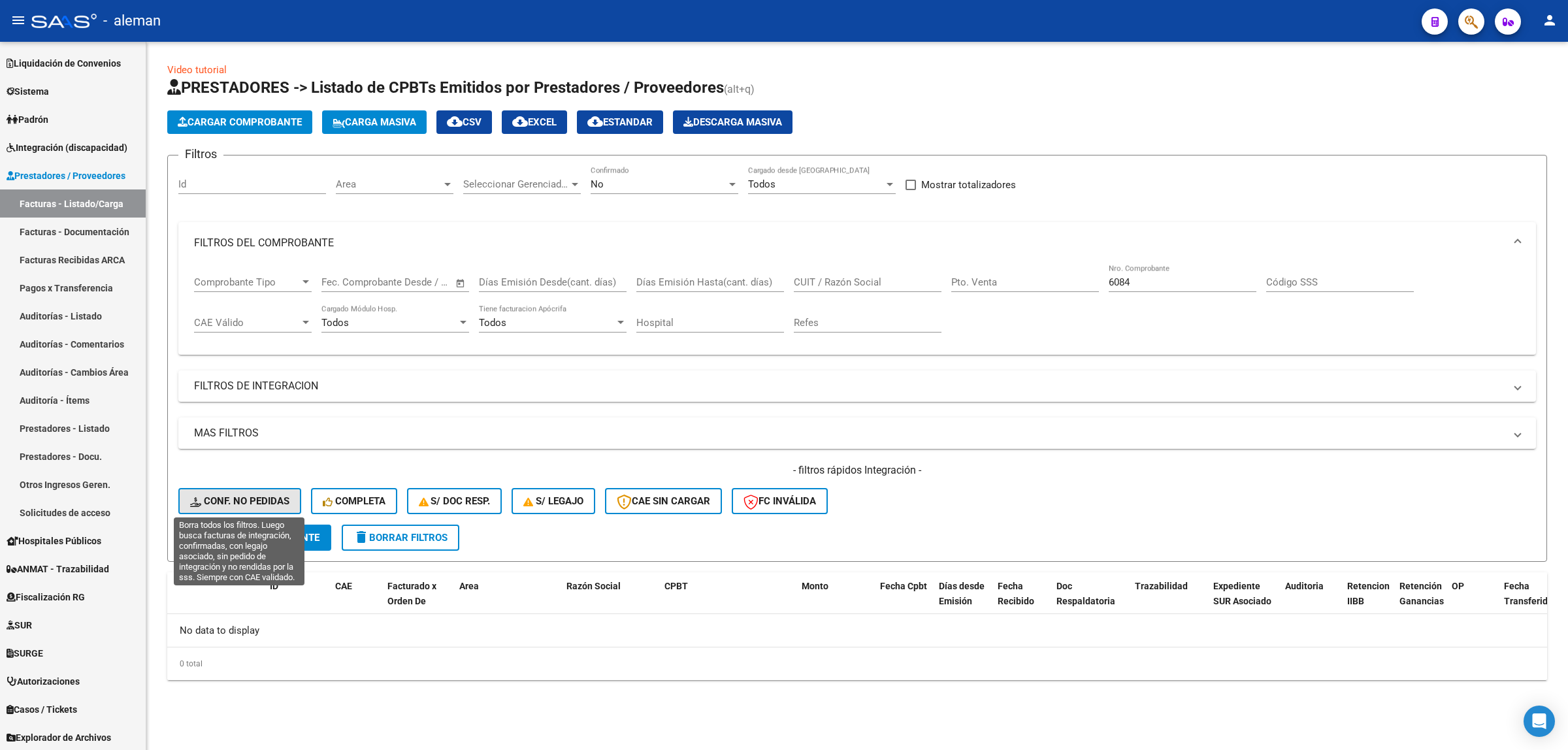
click at [261, 495] on span "Conf. no pedidas" at bounding box center [239, 501] width 99 height 12
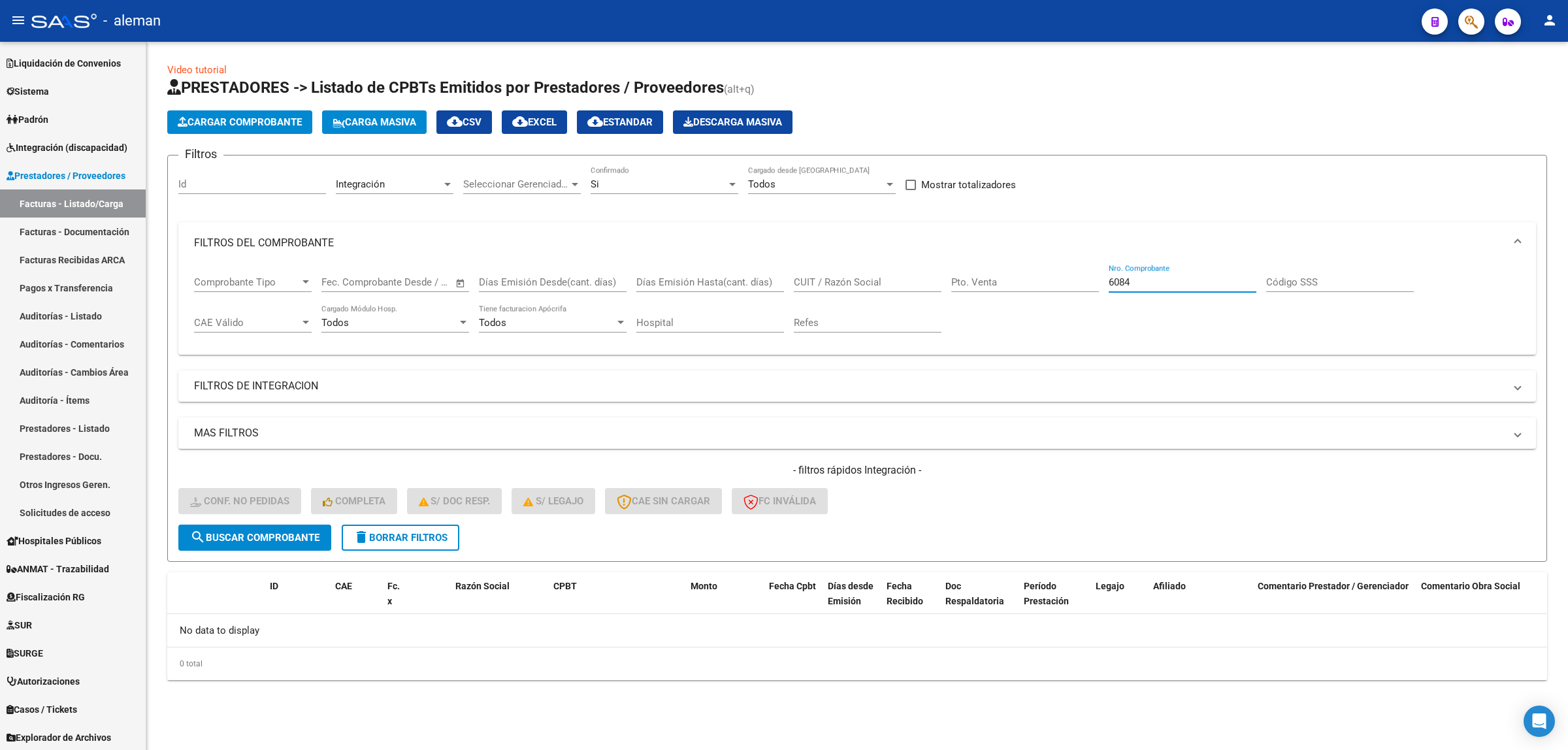
drag, startPoint x: 1145, startPoint y: 282, endPoint x: 1106, endPoint y: 285, distance: 39.1
click at [1106, 285] on div "Comprobante Tipo Comprobante Tipo Start date – End date Fec. Comprobante Desde …" at bounding box center [857, 304] width 1326 height 81
click at [219, 532] on span "search Buscar Comprobante" at bounding box center [255, 537] width 129 height 12
click at [78, 144] on span "Integración (discapacidad)" at bounding box center [66, 147] width 121 height 15
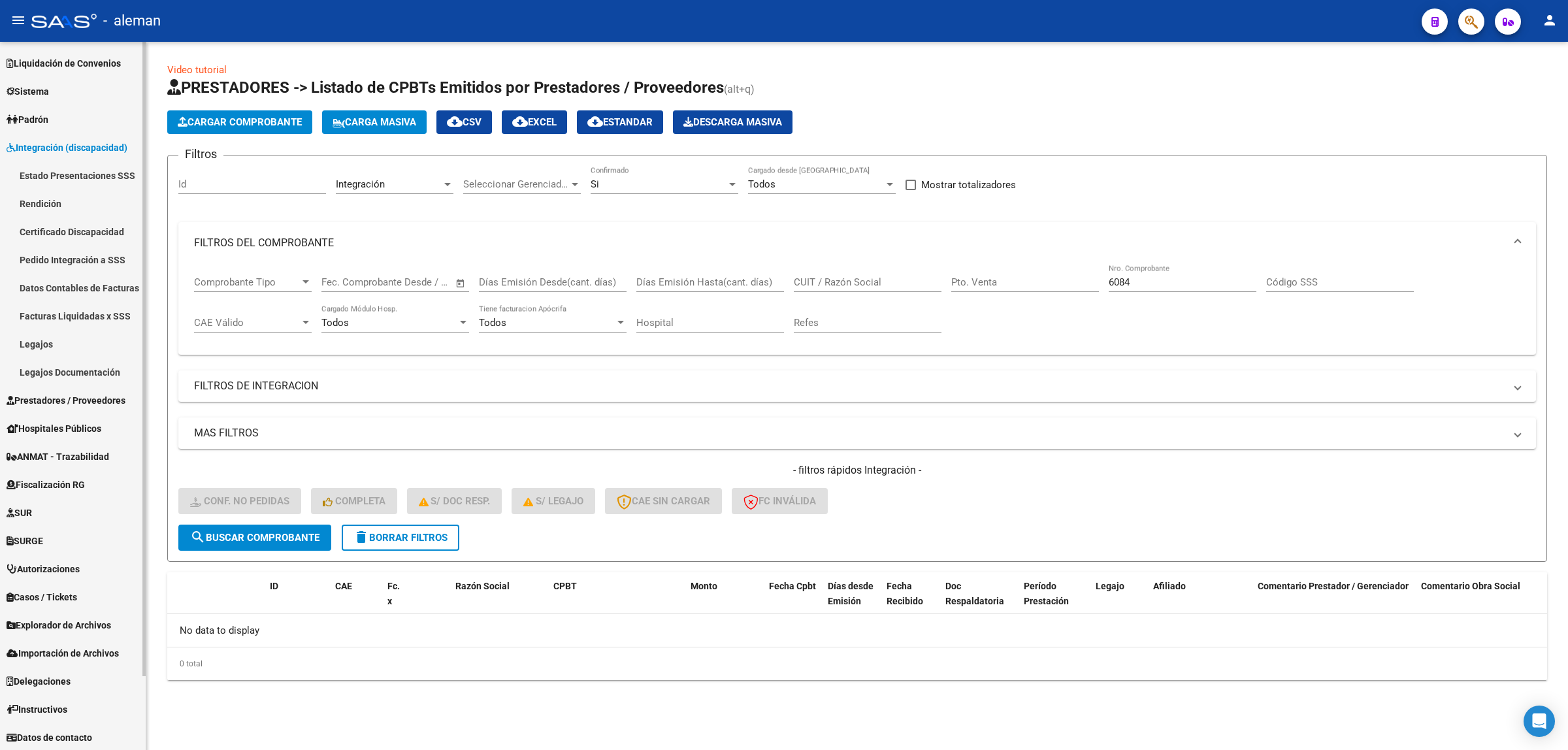
click at [54, 261] on link "Pedido Integración a SSS" at bounding box center [73, 259] width 146 height 28
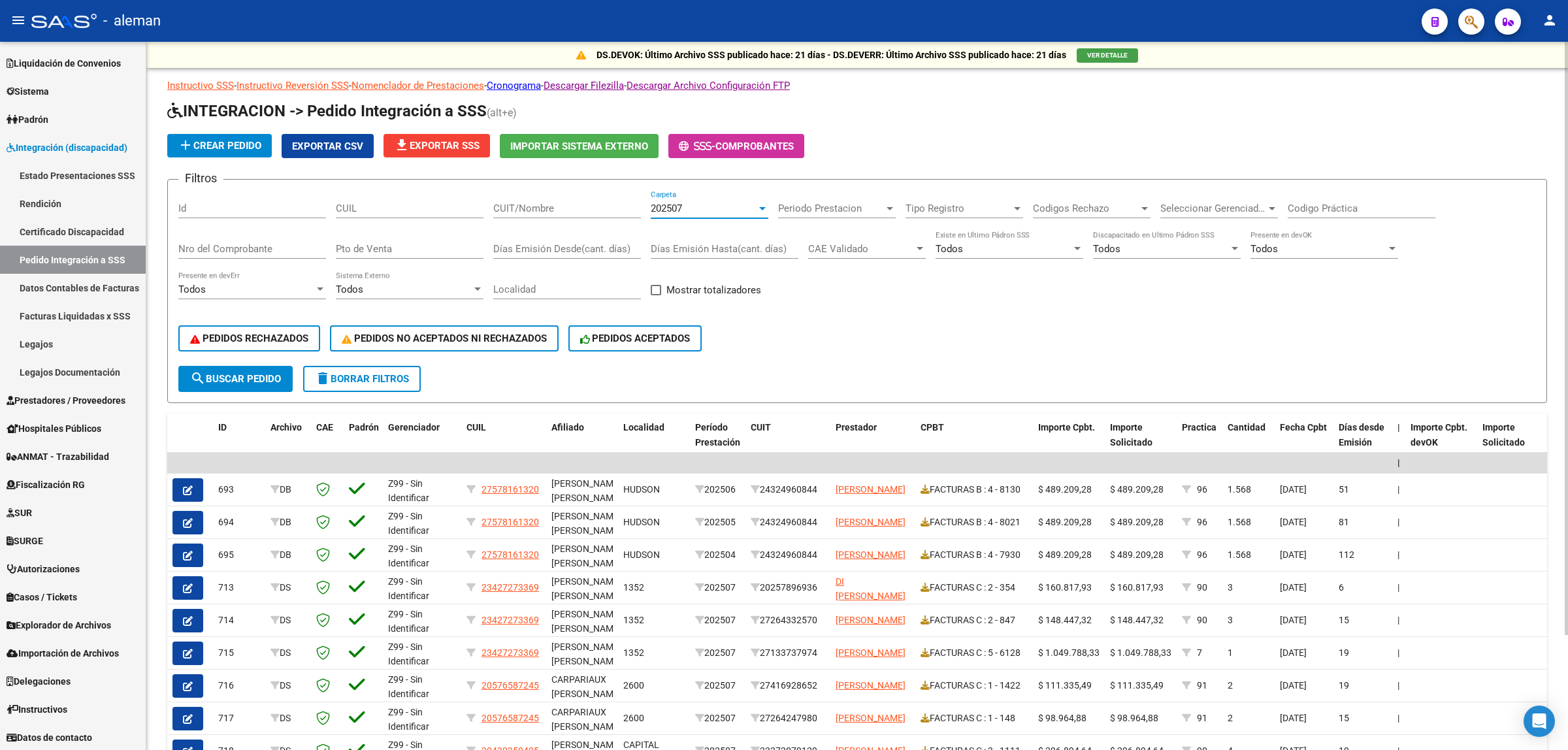
click at [759, 209] on div at bounding box center [762, 207] width 12 height 10
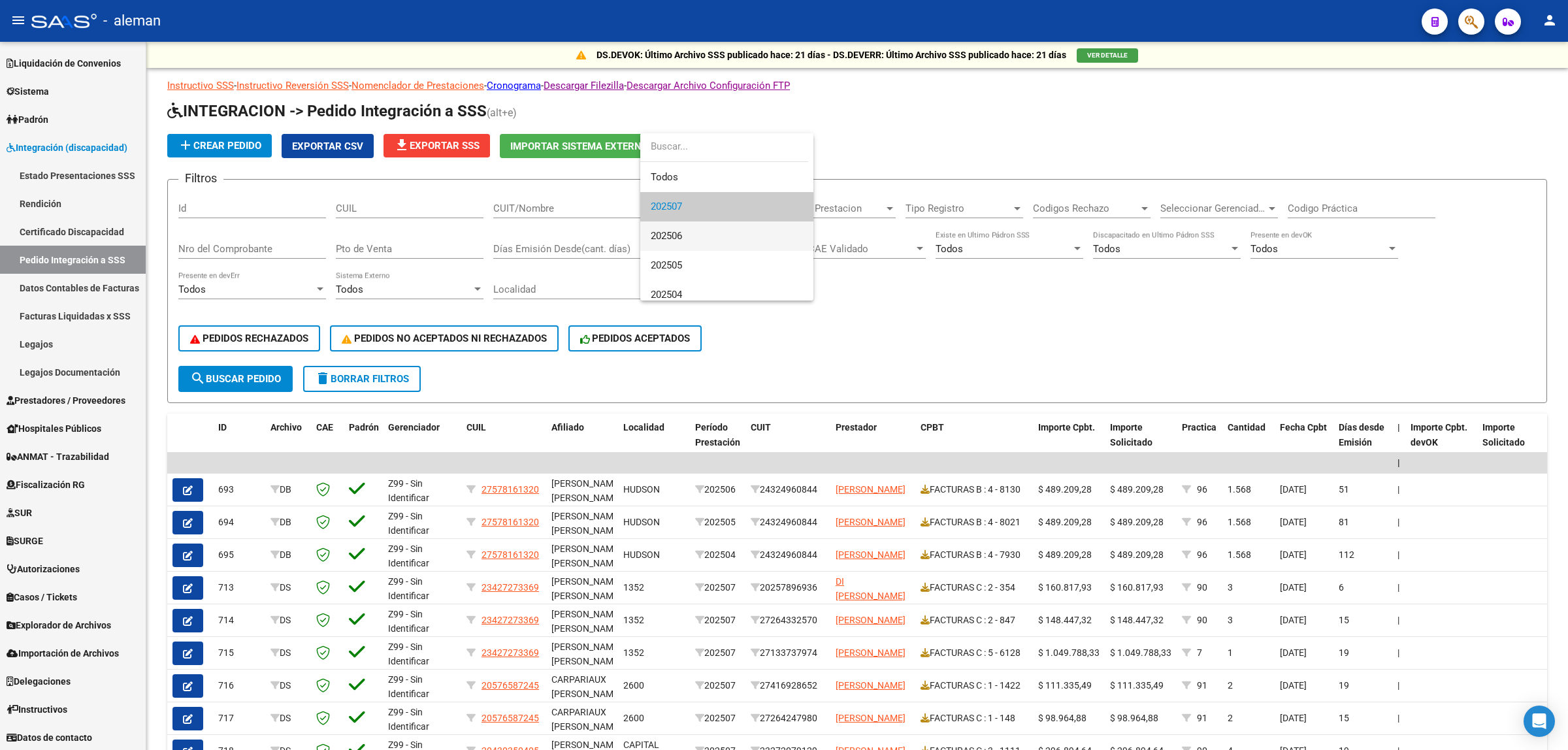
click at [681, 229] on span "202506" at bounding box center [726, 236] width 152 height 29
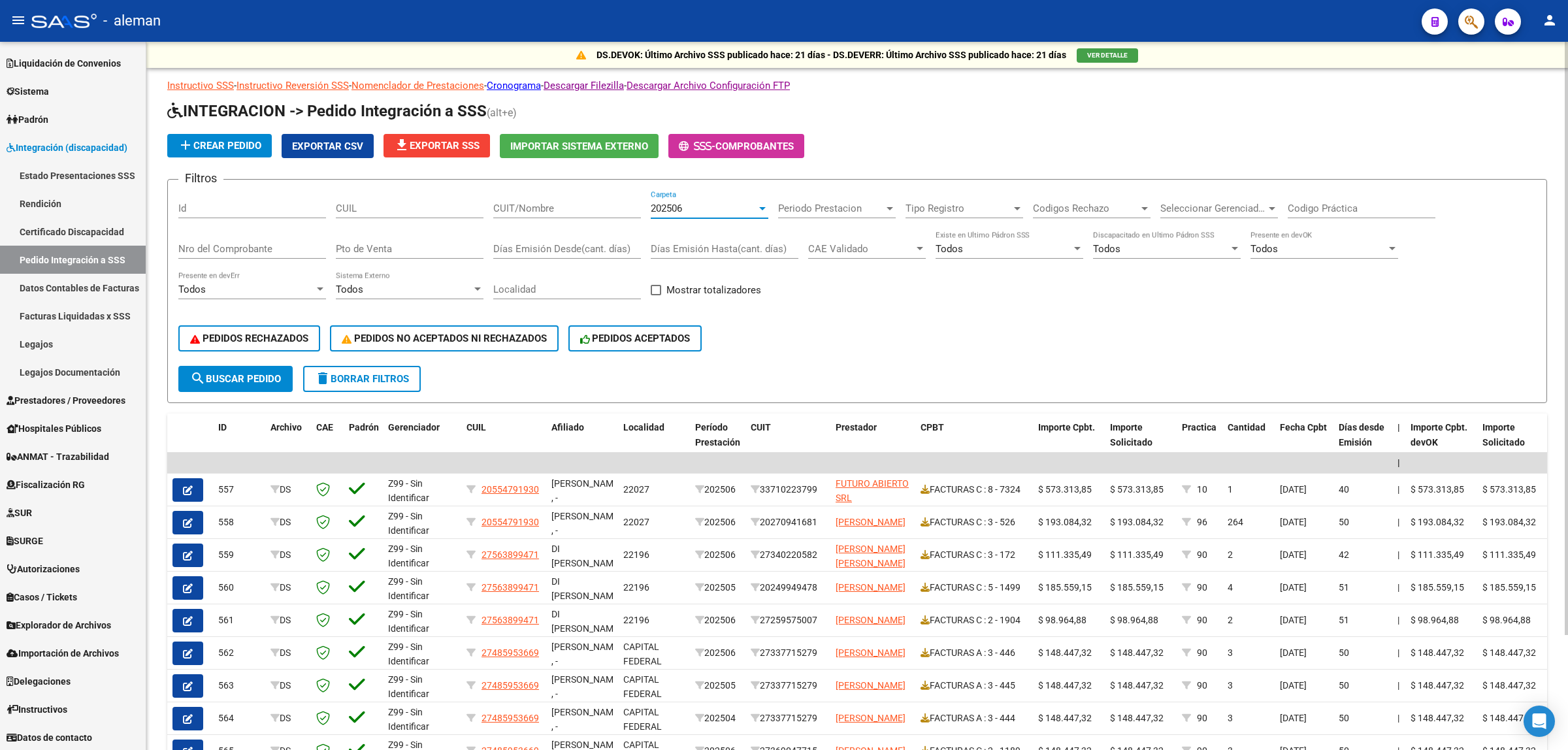
click at [266, 252] on input "Nro del Comprobante" at bounding box center [252, 248] width 147 height 12
click at [228, 380] on span "search Buscar Pedido" at bounding box center [236, 378] width 91 height 12
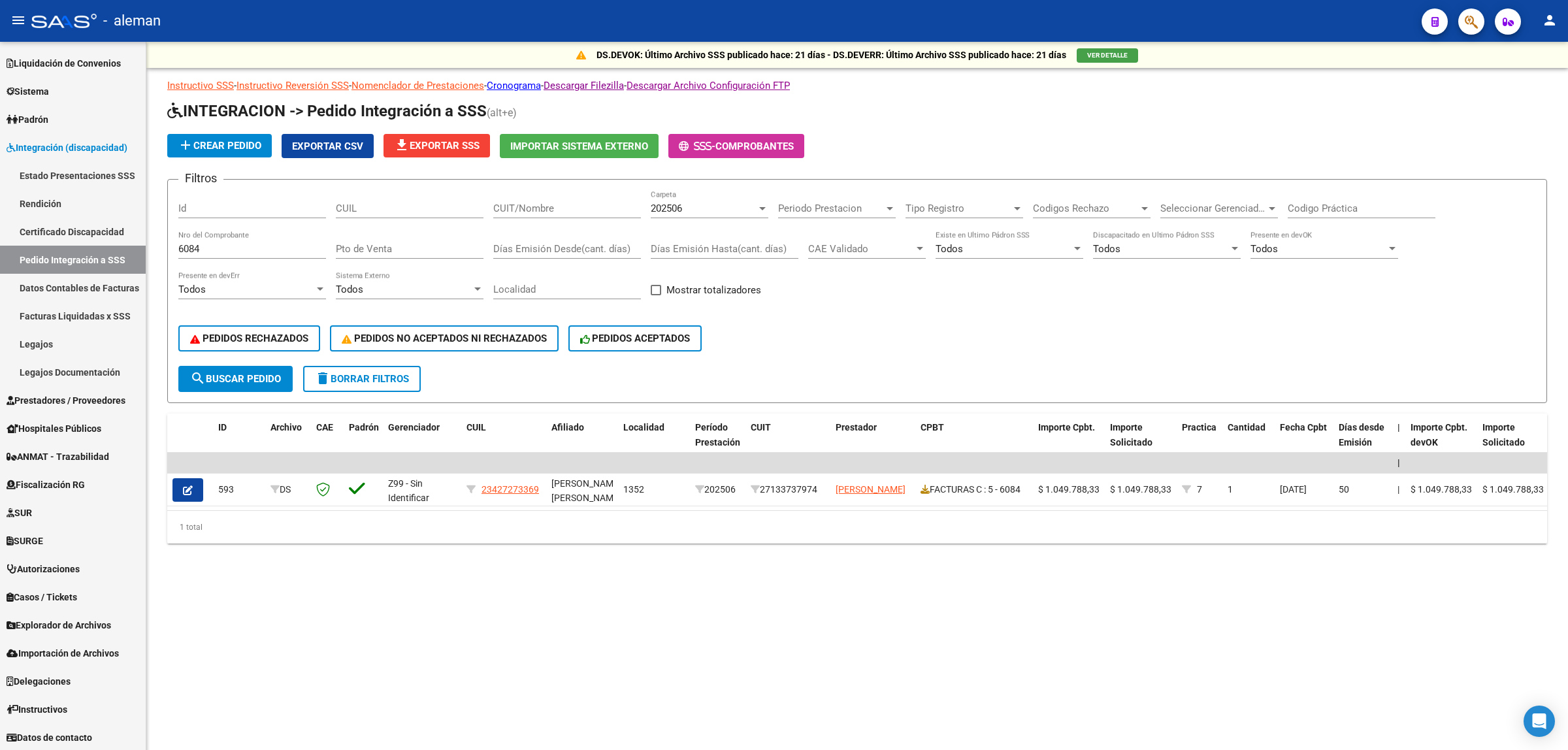
click at [763, 204] on div at bounding box center [762, 207] width 12 height 10
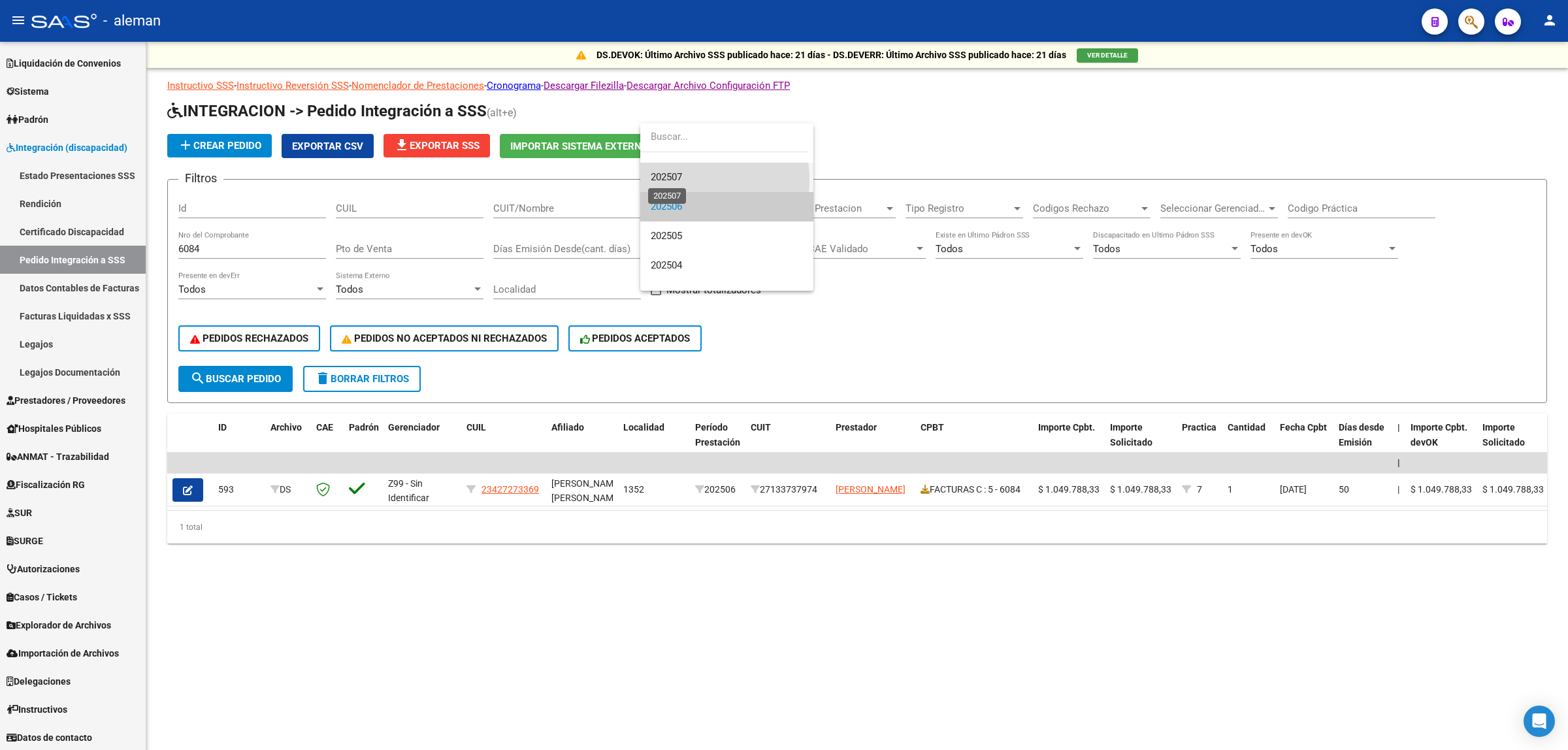
click at [682, 180] on span "202507" at bounding box center [666, 176] width 31 height 12
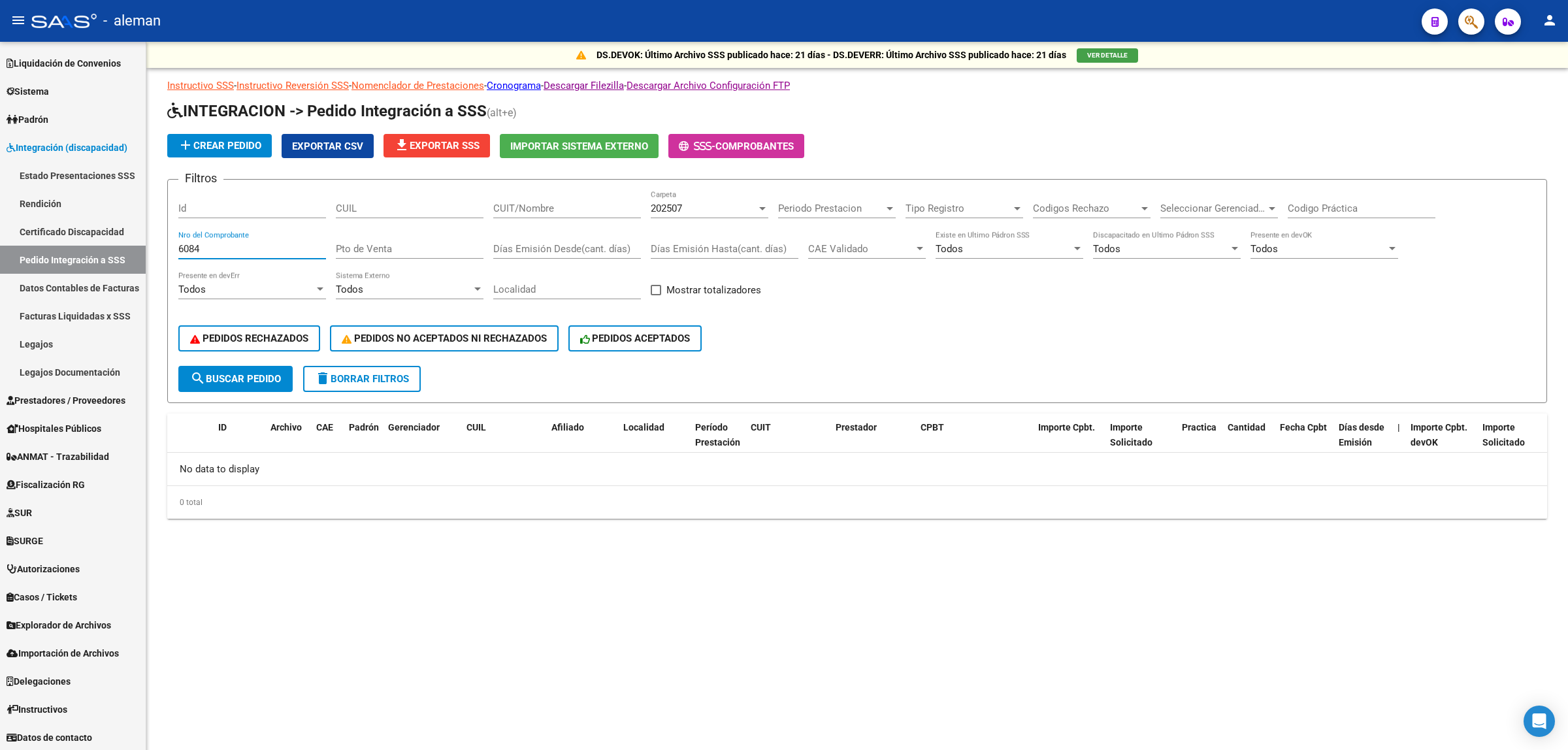
drag, startPoint x: 215, startPoint y: 248, endPoint x: 165, endPoint y: 245, distance: 50.1
click at [165, 245] on div "DS.DEVOK: Último Archivo SSS publicado hace: 21 días - DS.DEVERR: Último Archiv…" at bounding box center [857, 301] width 1422 height 518
type input "5952"
click at [237, 373] on span "search Buscar Pedido" at bounding box center [236, 378] width 91 height 12
click at [766, 203] on div at bounding box center [762, 207] width 12 height 10
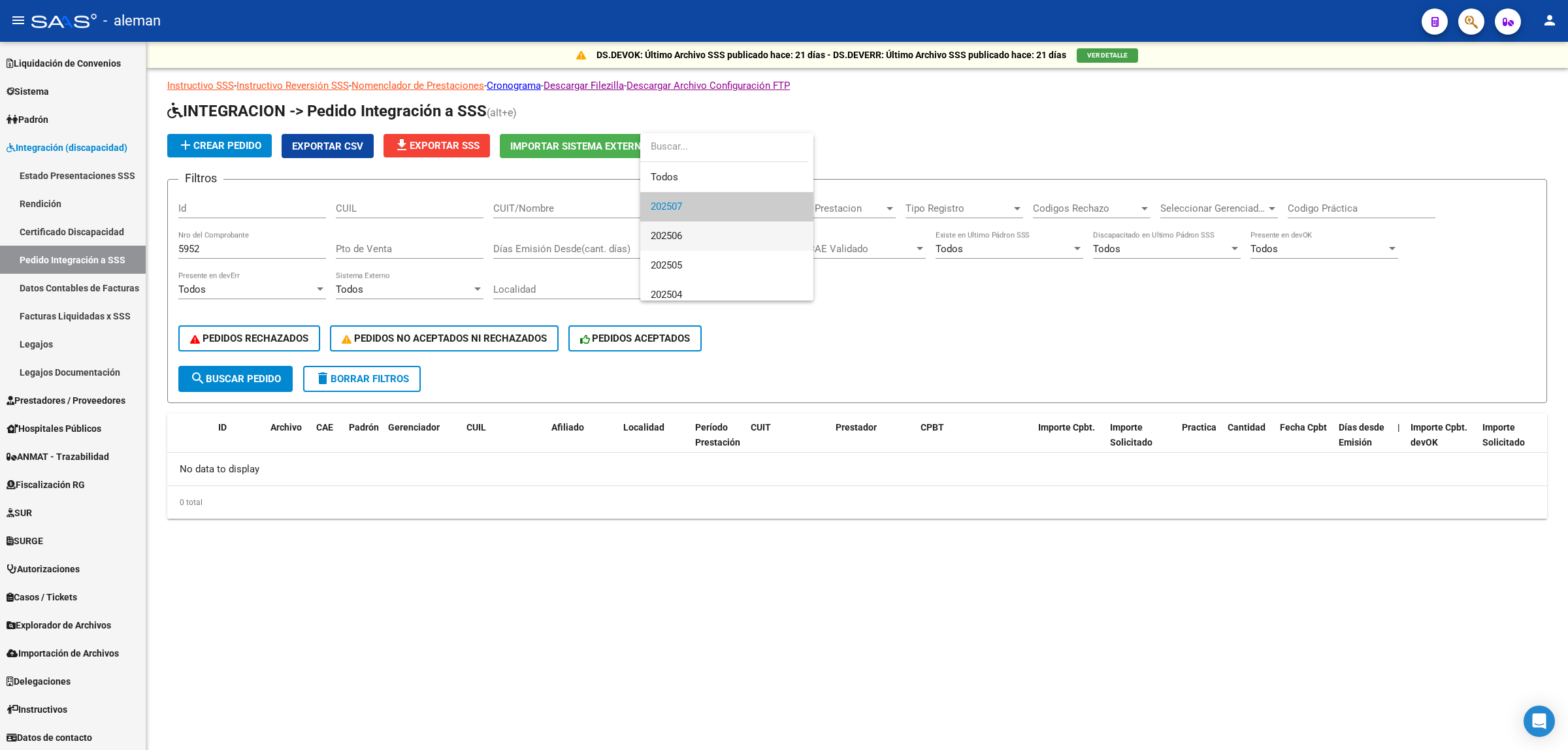
click at [699, 233] on span "202506" at bounding box center [726, 236] width 152 height 29
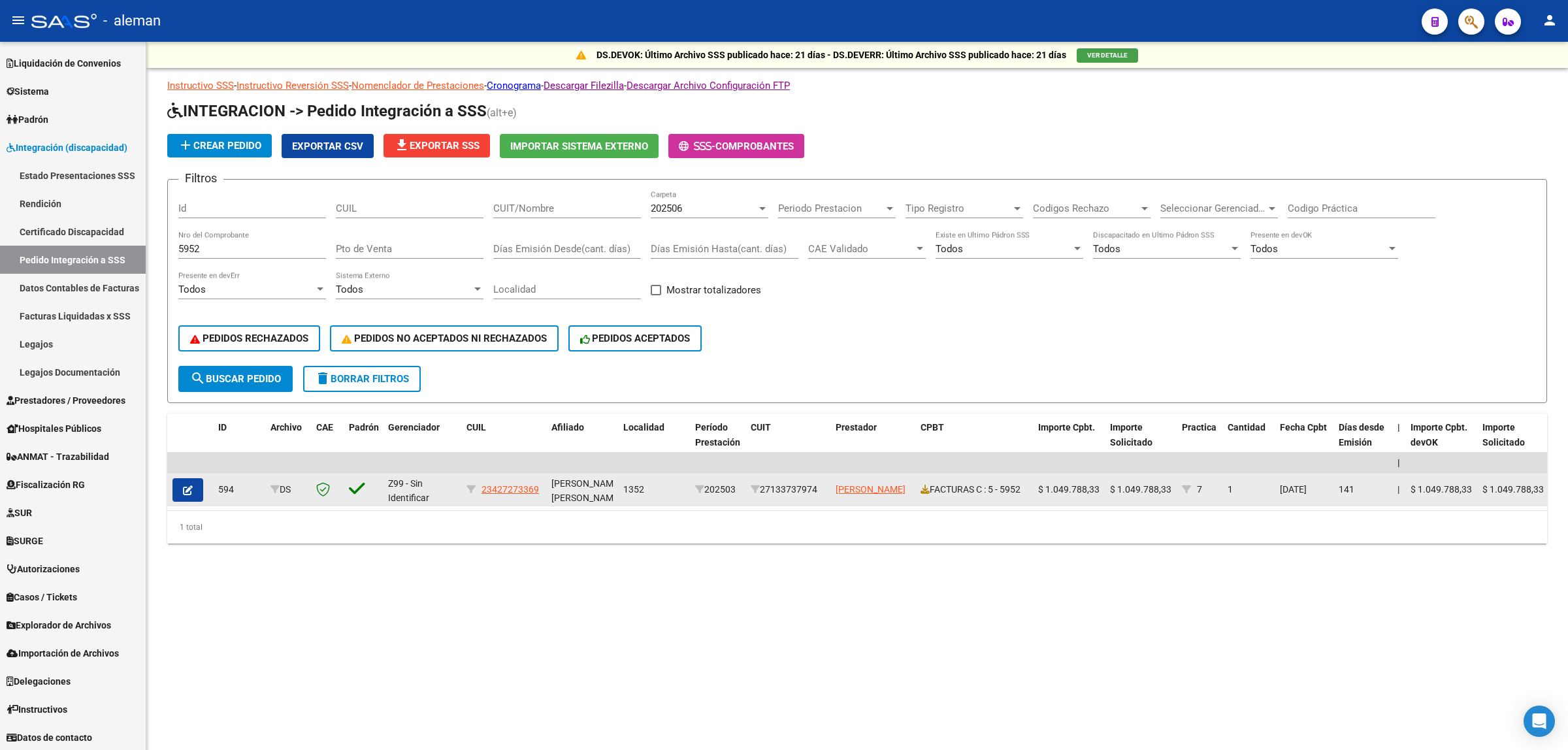
drag, startPoint x: 822, startPoint y: 488, endPoint x: 767, endPoint y: 487, distance: 55.0
click at [767, 487] on div "27133737974" at bounding box center [788, 489] width 75 height 15
copy div "27133737974"
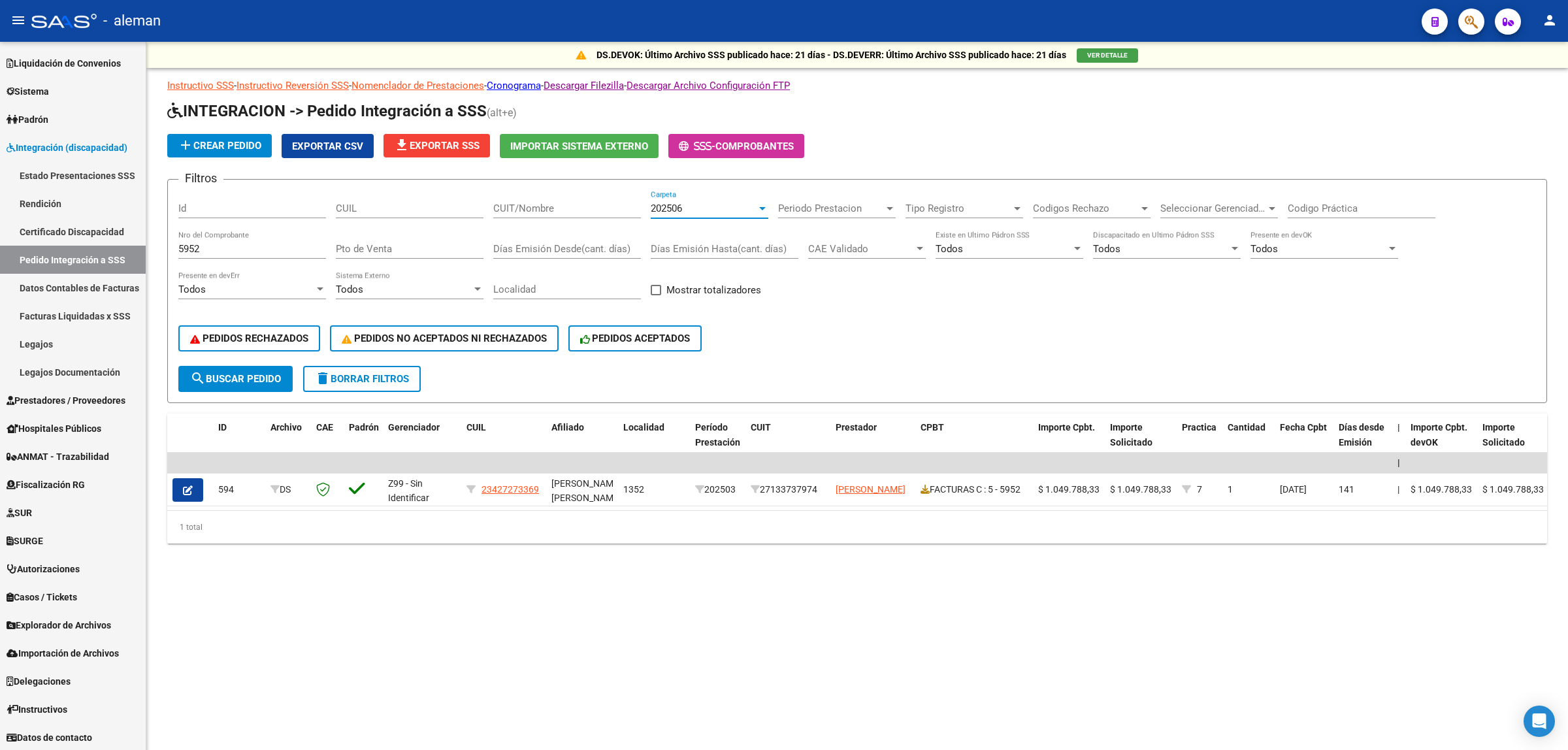
click at [767, 207] on div at bounding box center [762, 207] width 12 height 10
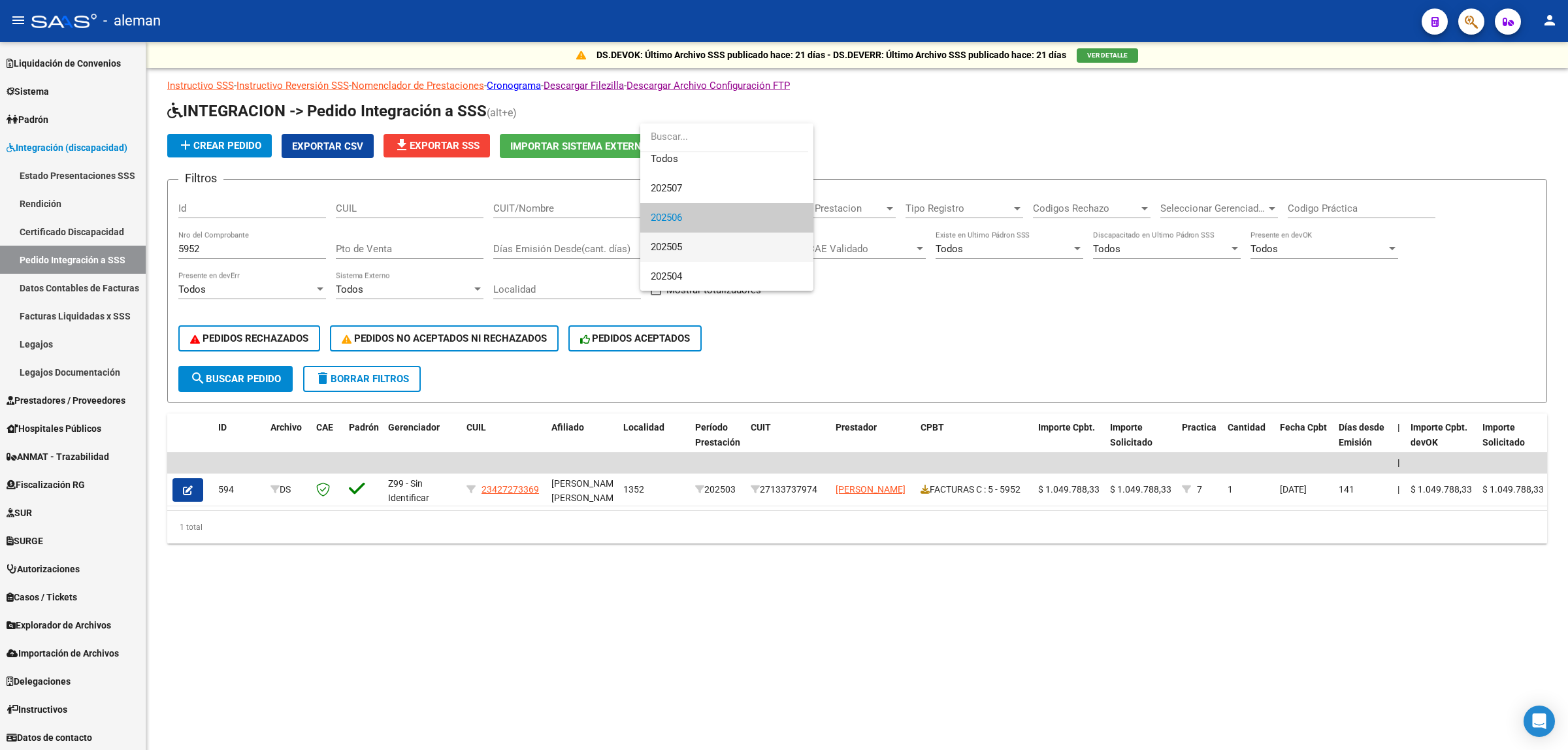
scroll to position [0, 0]
click at [680, 170] on span "Todos" at bounding box center [726, 167] width 152 height 29
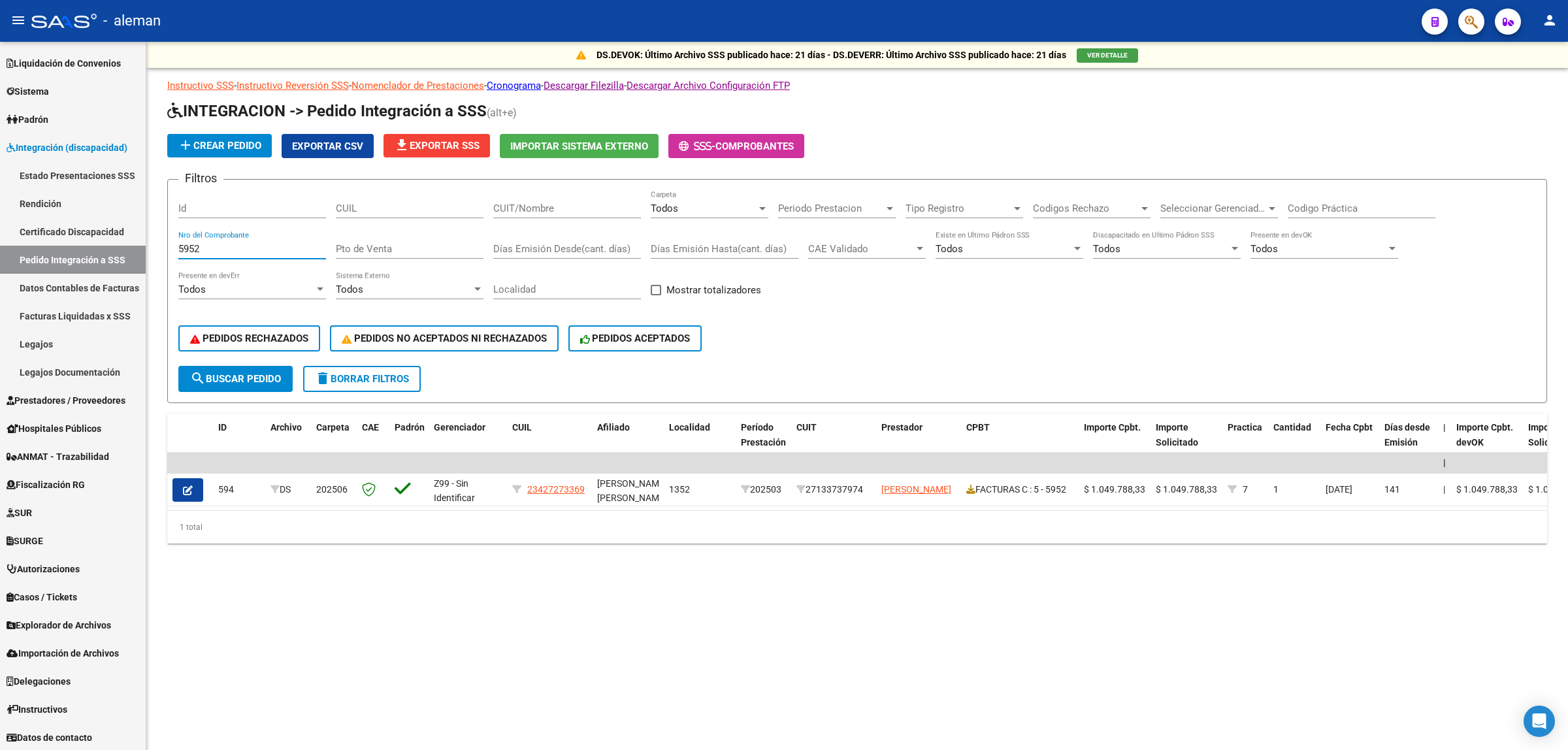
drag, startPoint x: 217, startPoint y: 247, endPoint x: 177, endPoint y: 247, distance: 40.0
click at [177, 247] on form "Filtros Id CUIL CUIT/Nombre Todos Carpeta Periodo Prestacion Periodo Prestacion…" at bounding box center [857, 291] width 1380 height 224
click at [595, 210] on input "CUIT/Nombre" at bounding box center [567, 208] width 147 height 12
paste input "27133737974"
type input "27133737974"
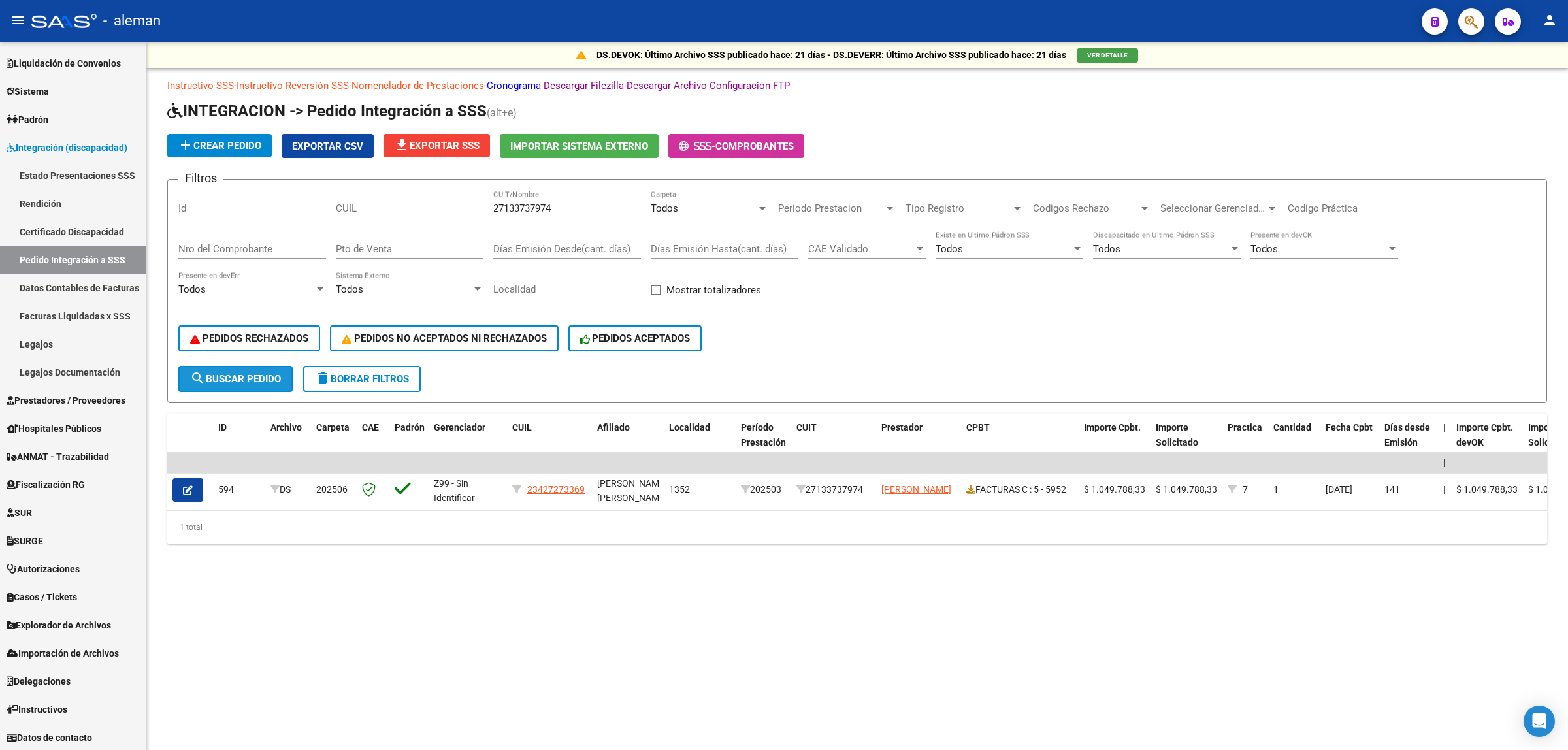
click at [256, 373] on span "search Buscar Pedido" at bounding box center [236, 378] width 91 height 12
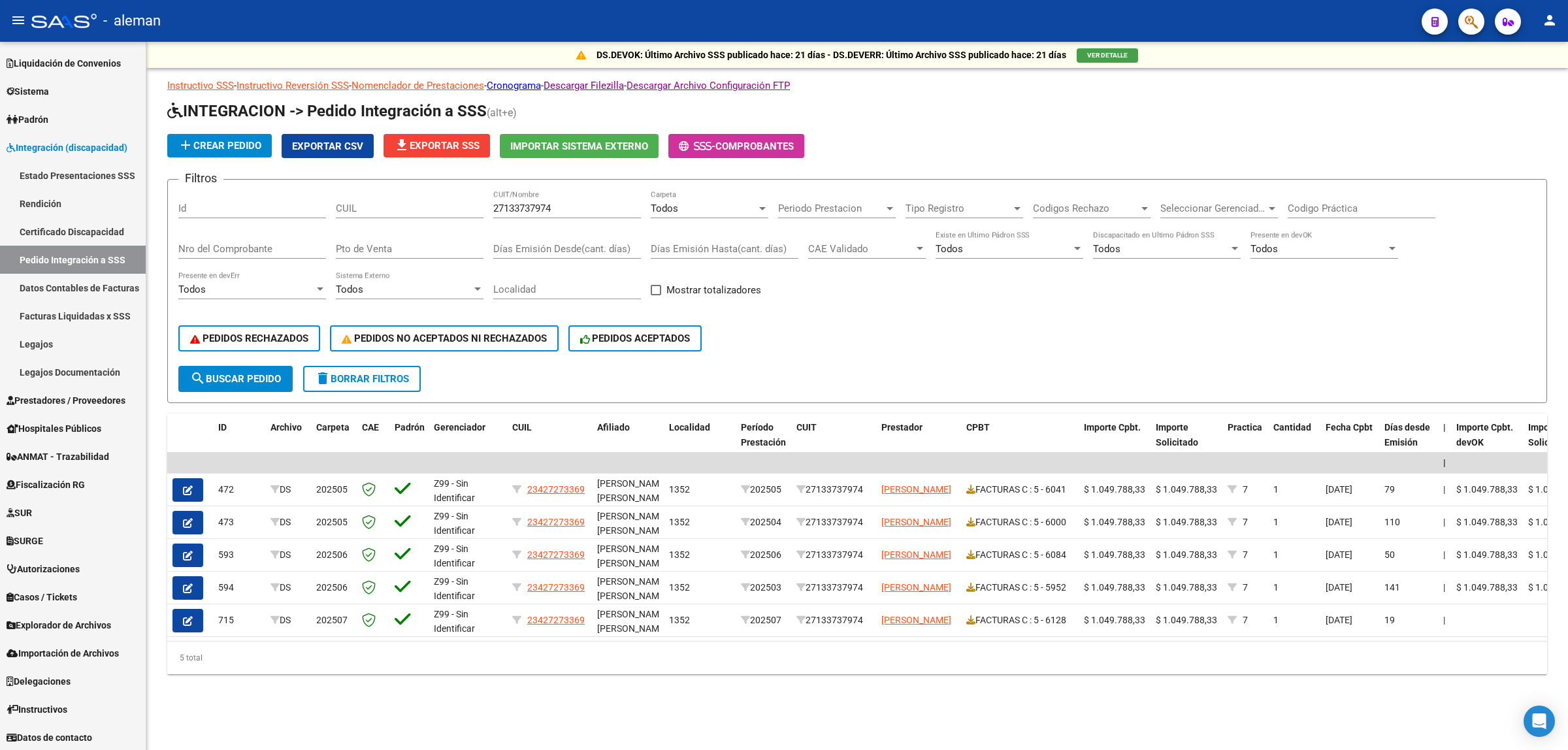
click at [797, 702] on div "DS.DEVOK: Último Archivo SSS publicado hace: 21 días - DS.DEVERR: Último Archiv…" at bounding box center [857, 378] width 1422 height 674
click at [910, 671] on div "5 total" at bounding box center [857, 657] width 1380 height 33
click at [936, 714] on div "DS.DEVOK: Último Archivo SSS publicado hace: 21 días - DS.DEVERR: Último Archiv…" at bounding box center [857, 378] width 1422 height 674
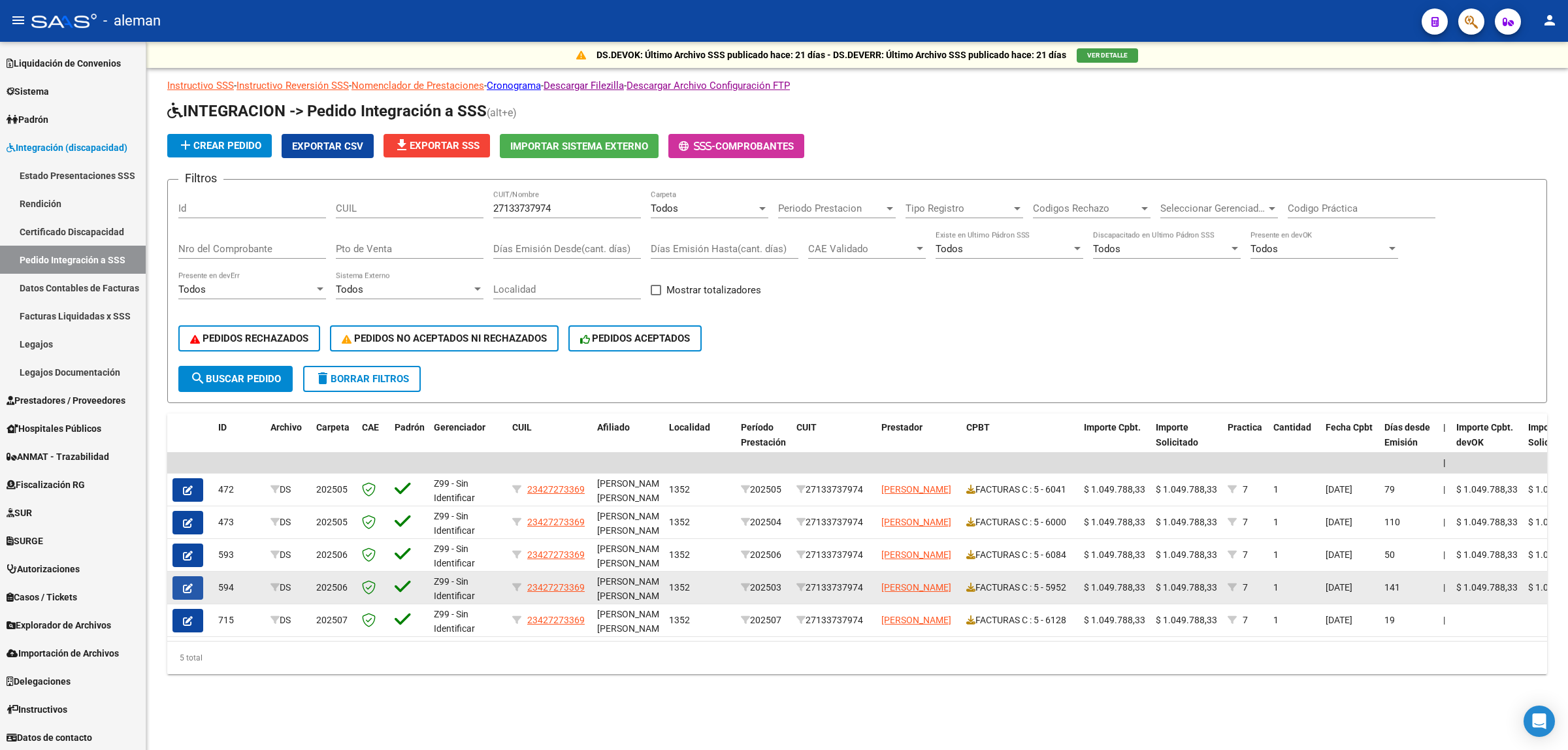
click at [183, 584] on icon "button" at bounding box center [187, 588] width 10 height 10
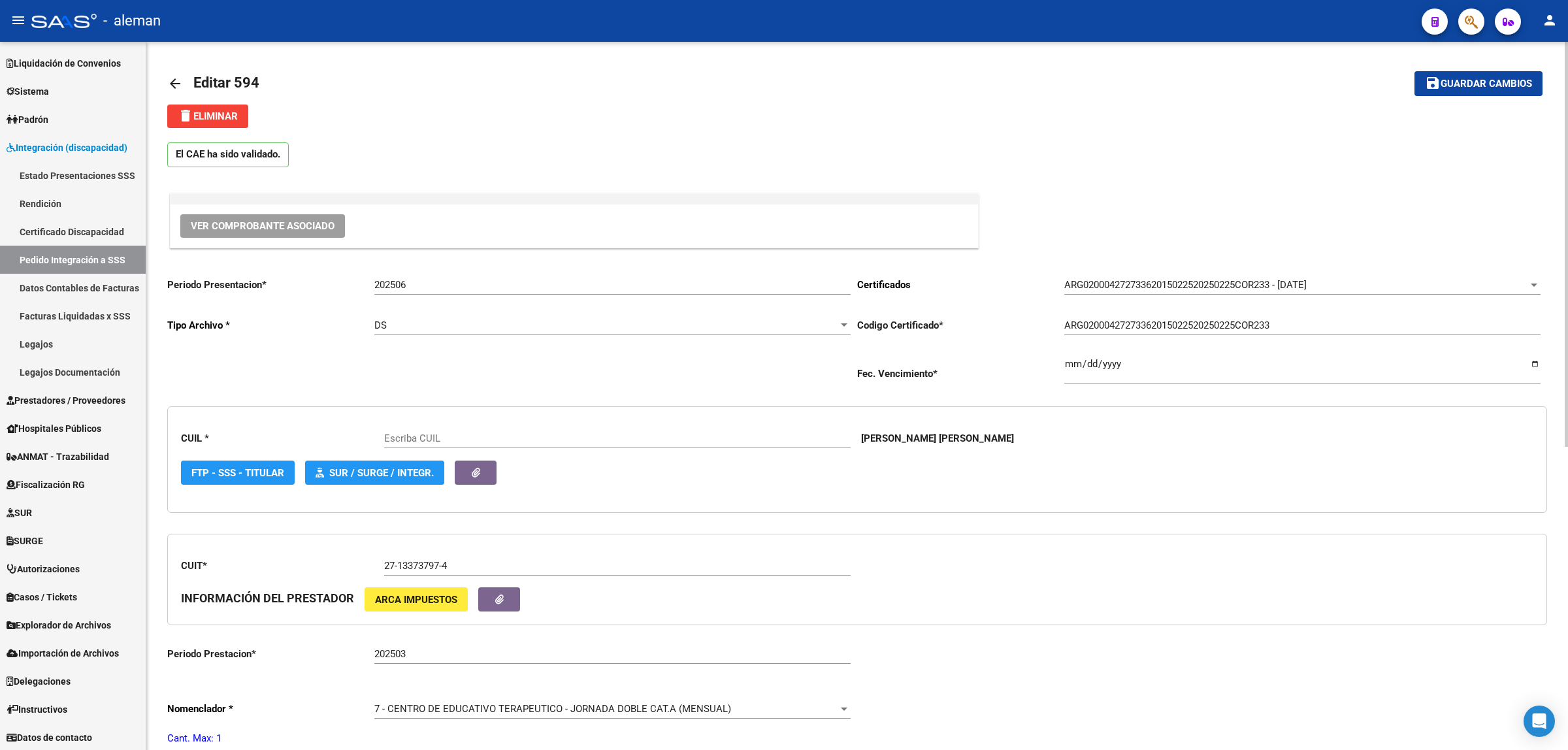
type input "23427273369"
